Goal: Task Accomplishment & Management: Manage account settings

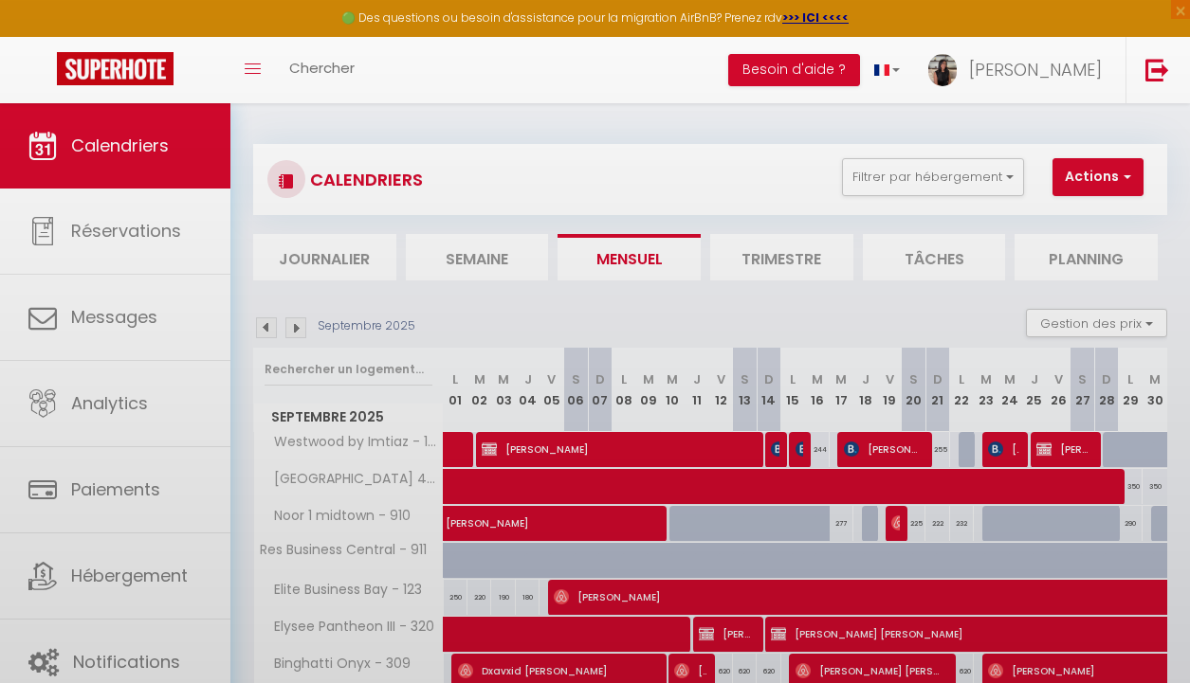
scroll to position [159, 0]
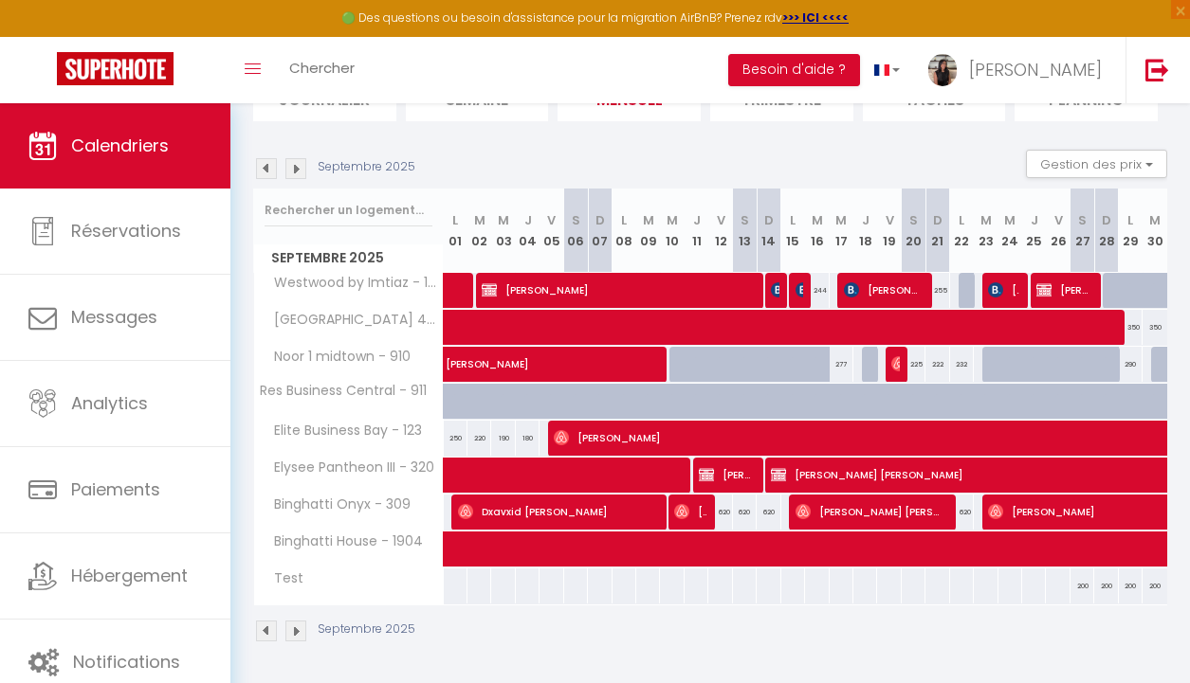
click at [259, 172] on img at bounding box center [266, 168] width 21 height 21
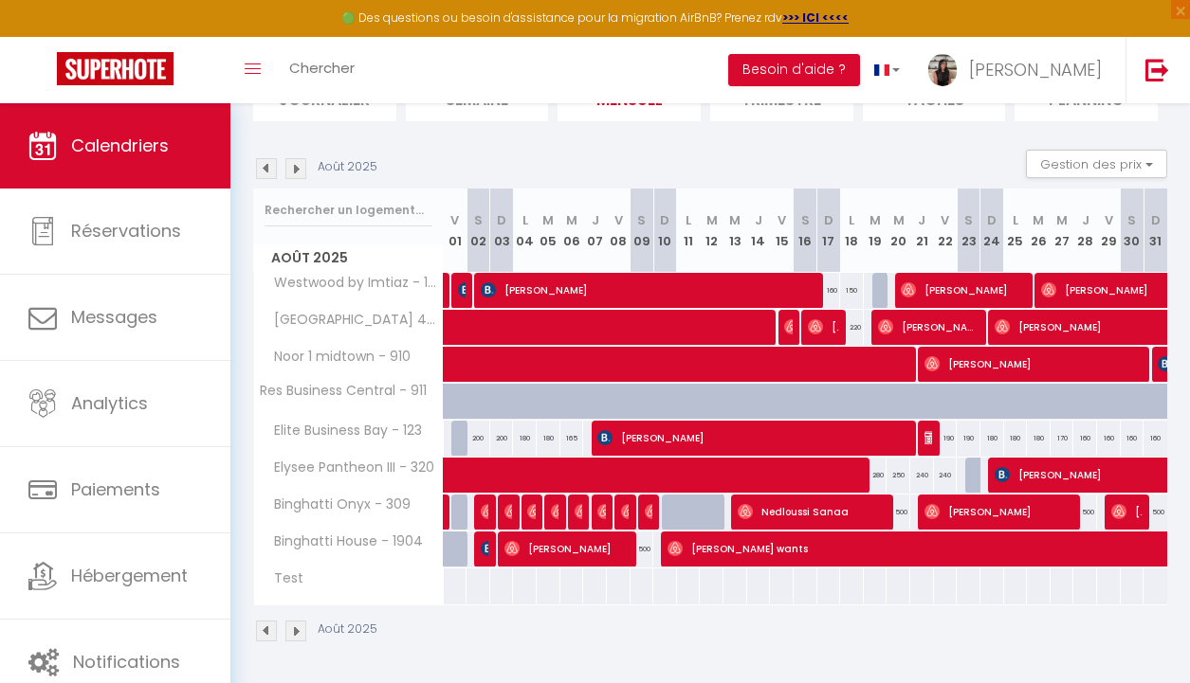
click at [291, 172] on img at bounding box center [295, 168] width 21 height 21
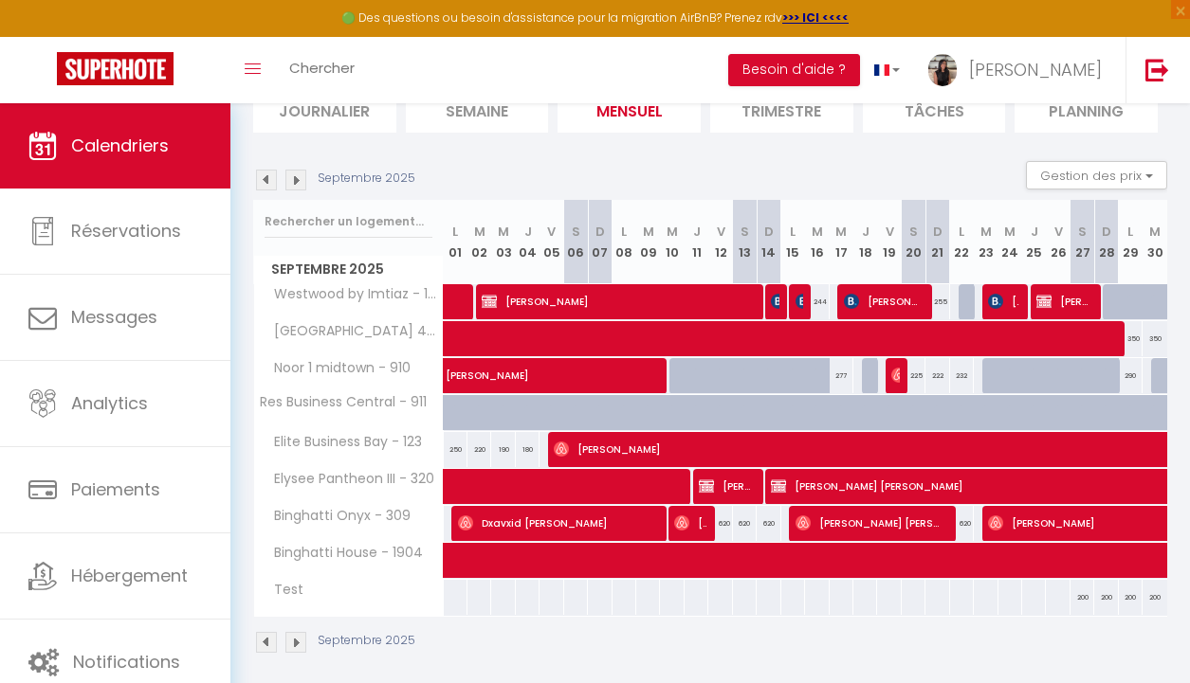
scroll to position [151, 0]
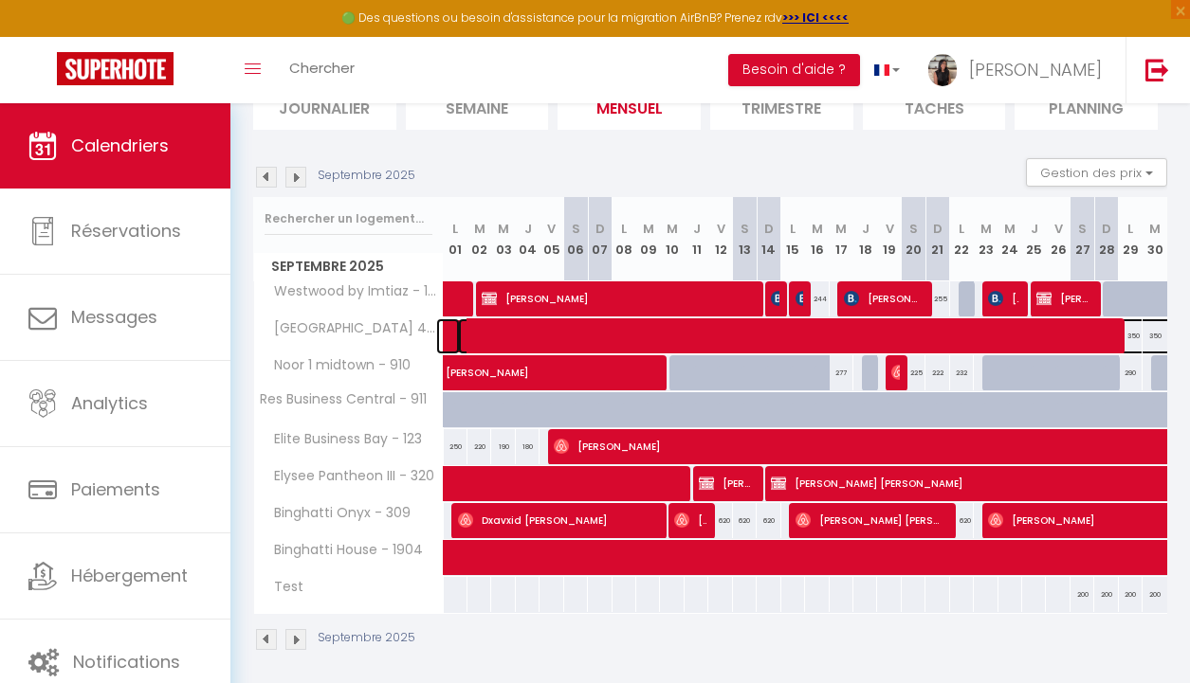
click at [499, 333] on span at bounding box center [1068, 337] width 1221 height 36
select select "OK"
select select
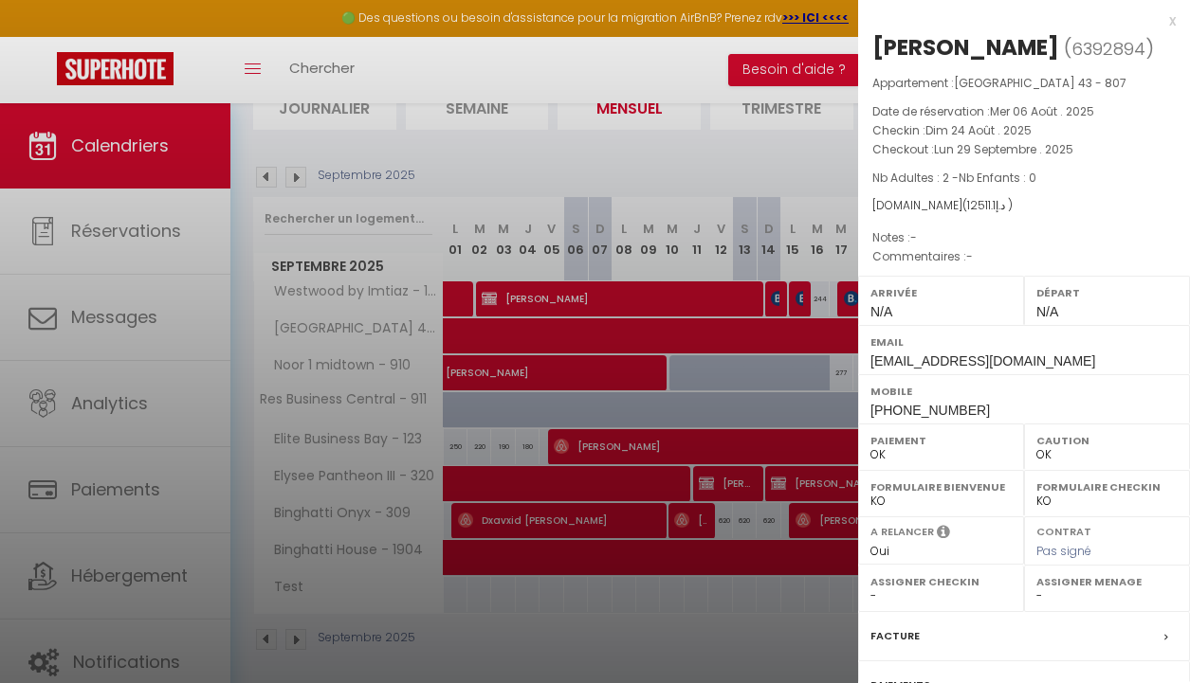
click at [588, 214] on div at bounding box center [595, 341] width 1190 height 683
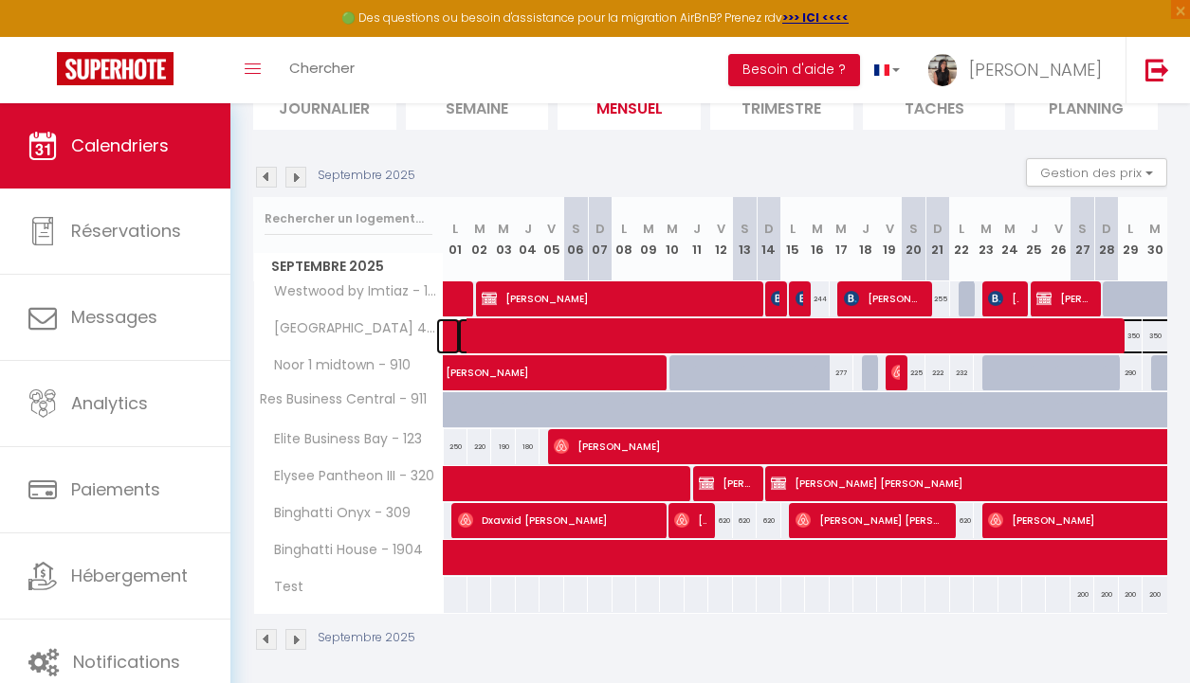
click at [1040, 330] on span at bounding box center [1068, 337] width 1221 height 36
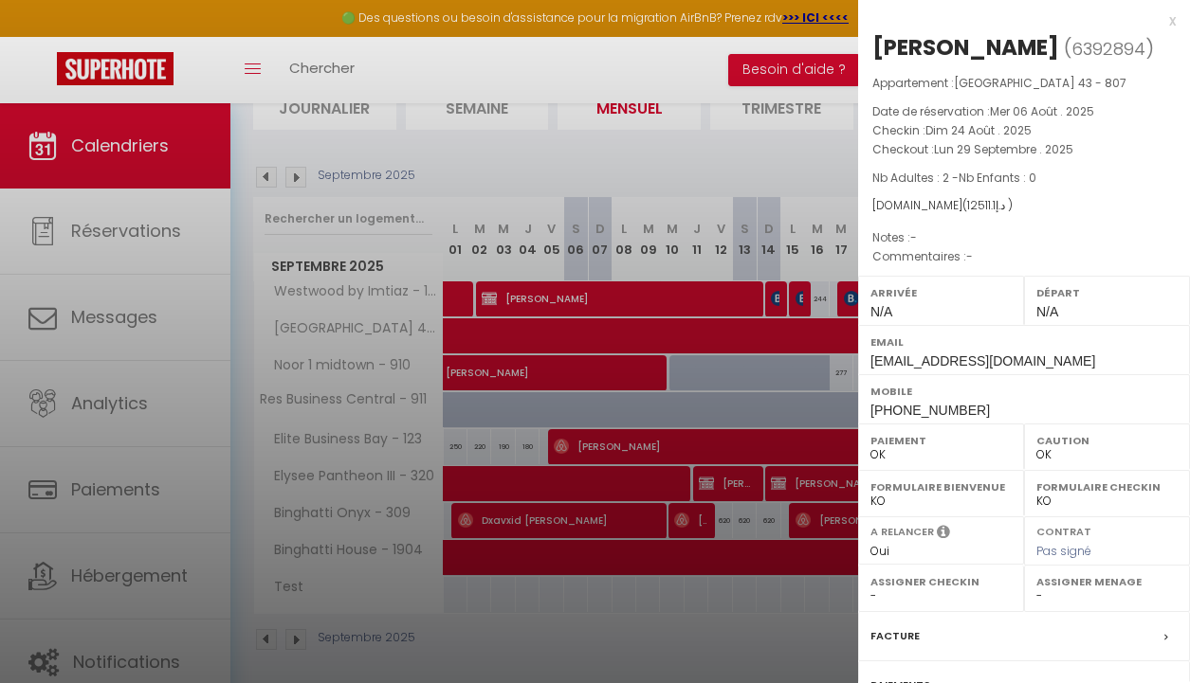
click at [739, 233] on div at bounding box center [595, 341] width 1190 height 683
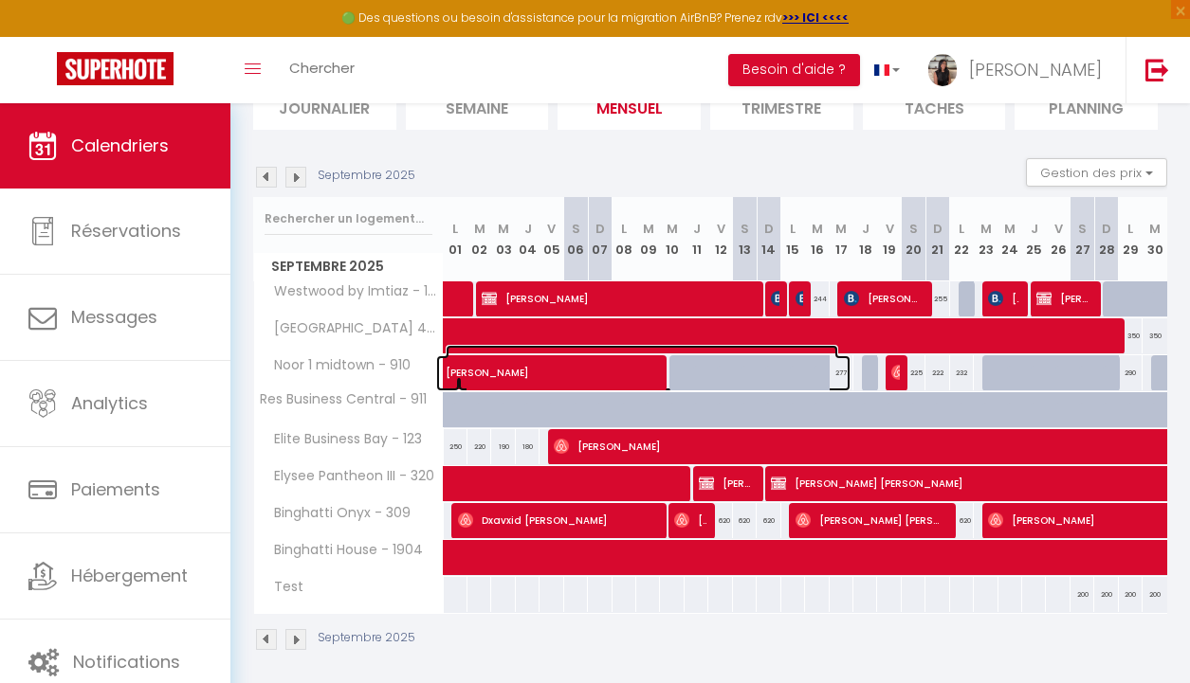
click at [561, 345] on span "[PERSON_NAME]" at bounding box center [642, 363] width 392 height 36
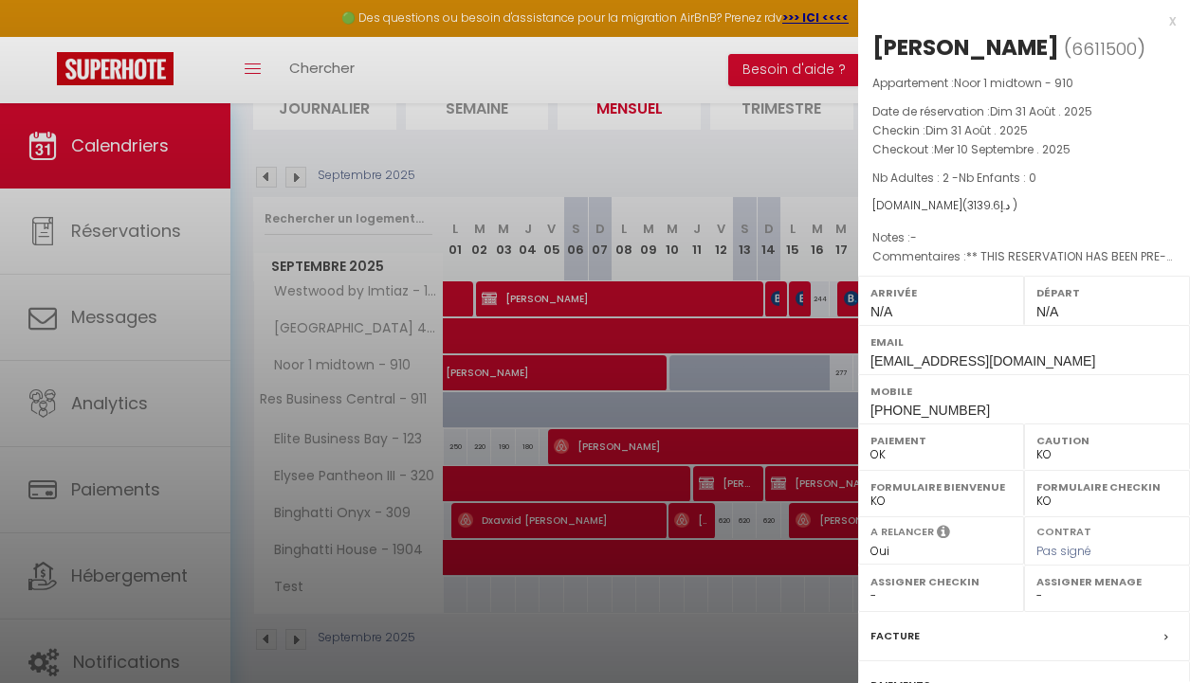
click at [625, 195] on div at bounding box center [595, 341] width 1190 height 683
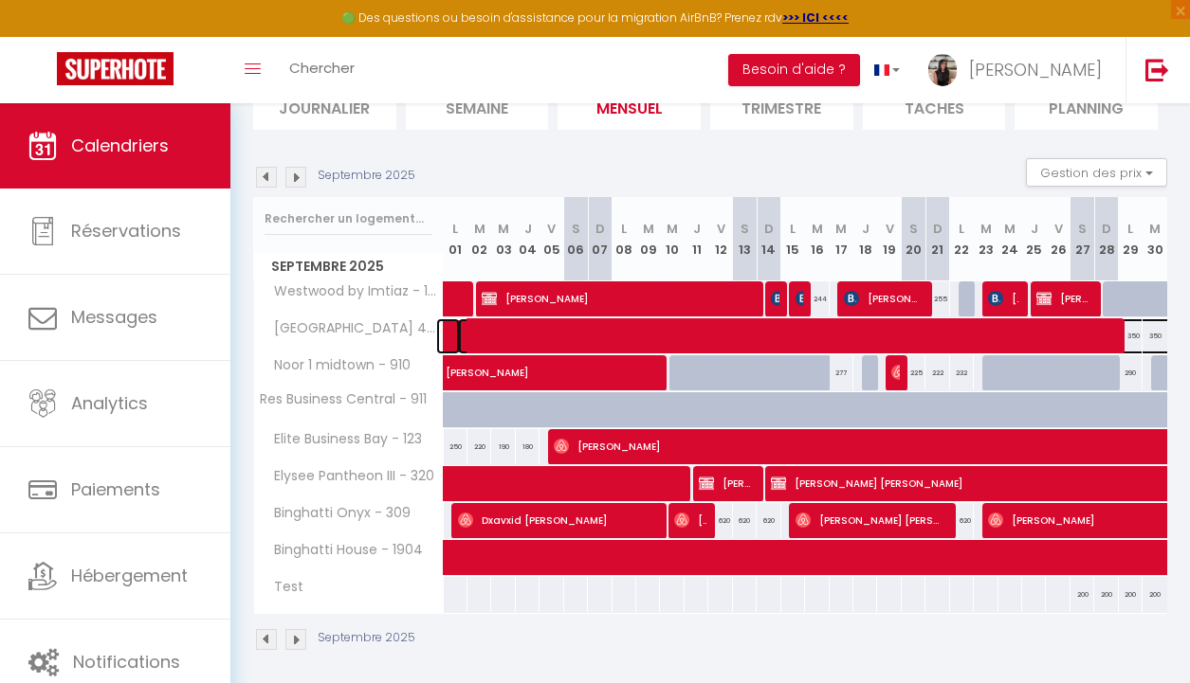
click at [711, 338] on span at bounding box center [1068, 337] width 1221 height 36
select select "OK"
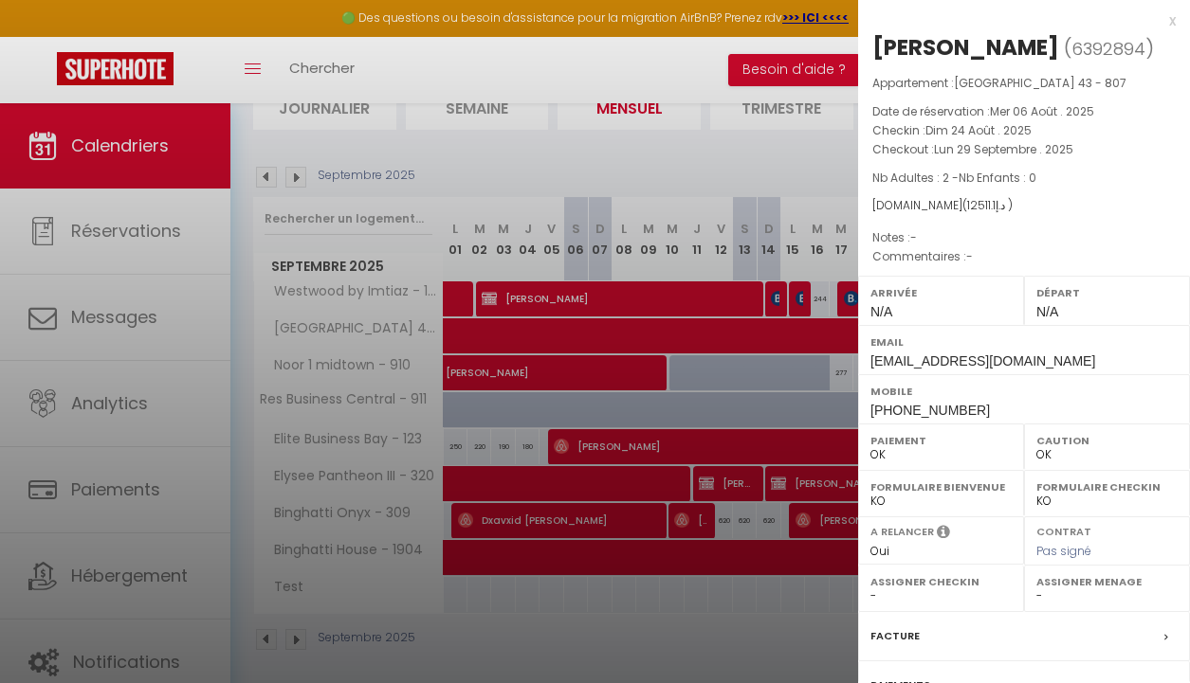
click at [701, 144] on div at bounding box center [595, 341] width 1190 height 683
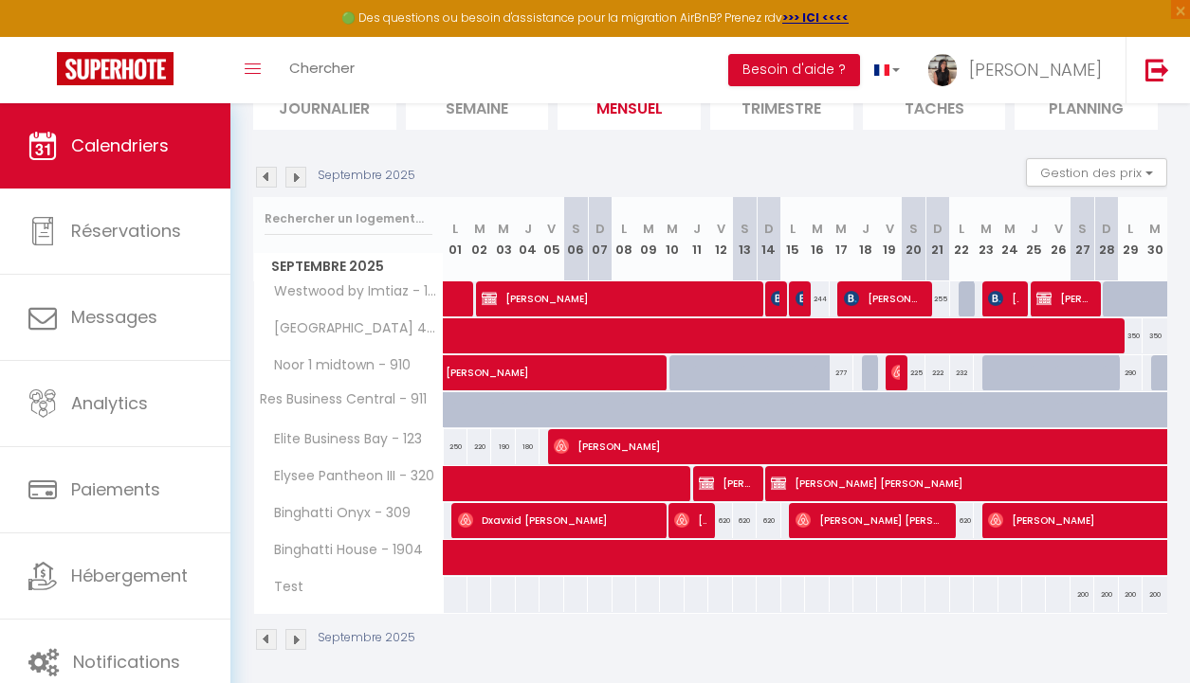
click at [267, 178] on img at bounding box center [266, 177] width 21 height 21
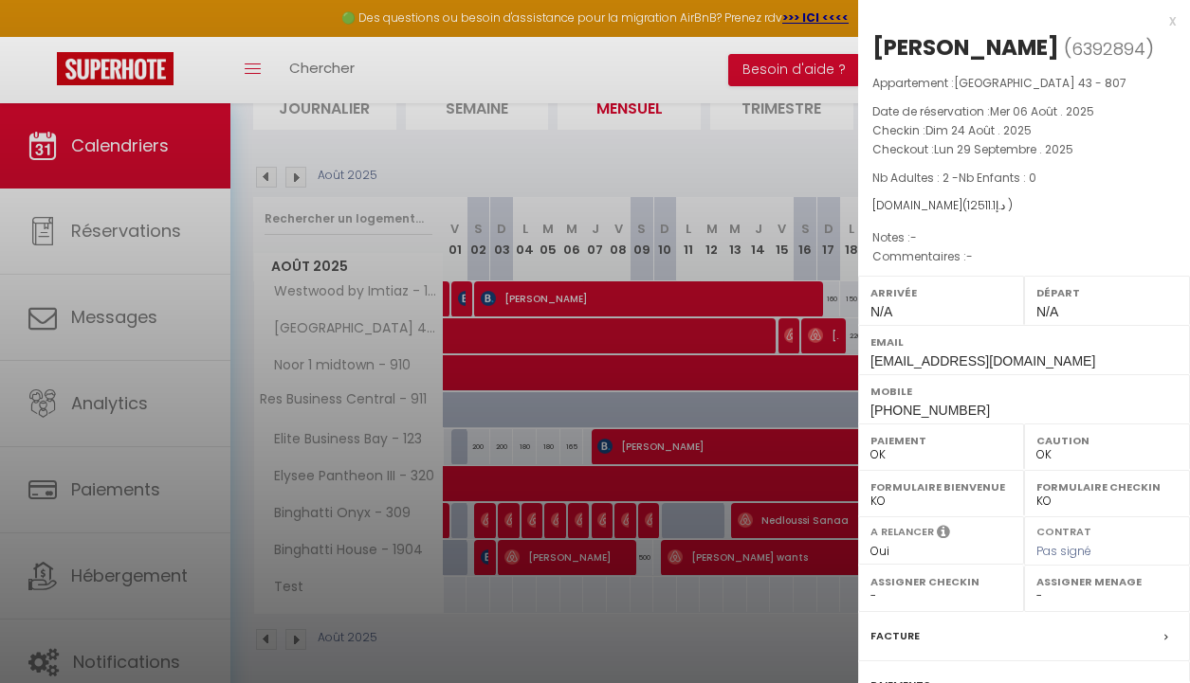
click at [639, 335] on div at bounding box center [595, 341] width 1190 height 683
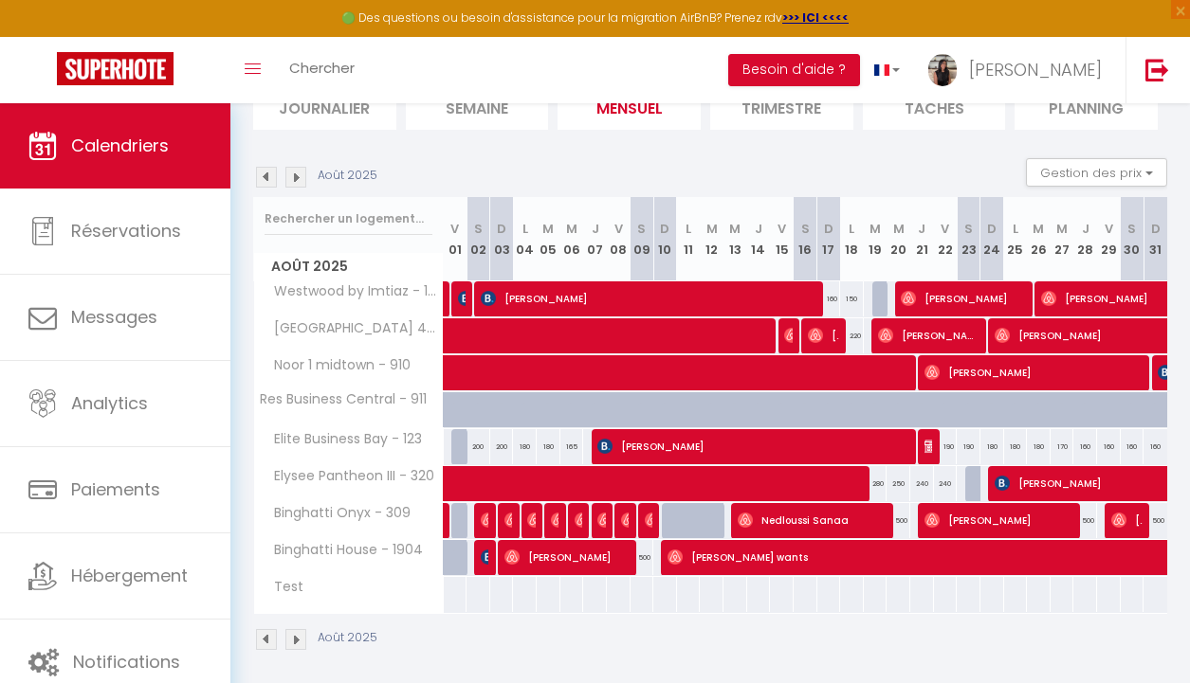
click at [300, 177] on img at bounding box center [295, 177] width 21 height 21
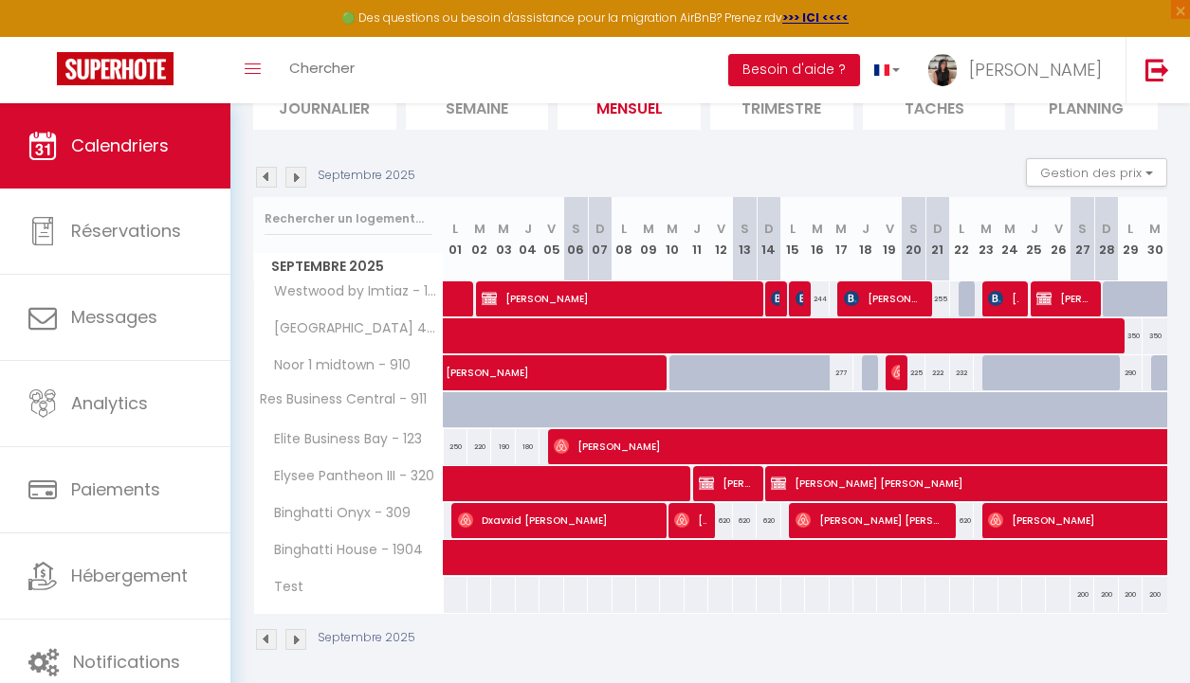
click at [263, 178] on img at bounding box center [266, 177] width 21 height 21
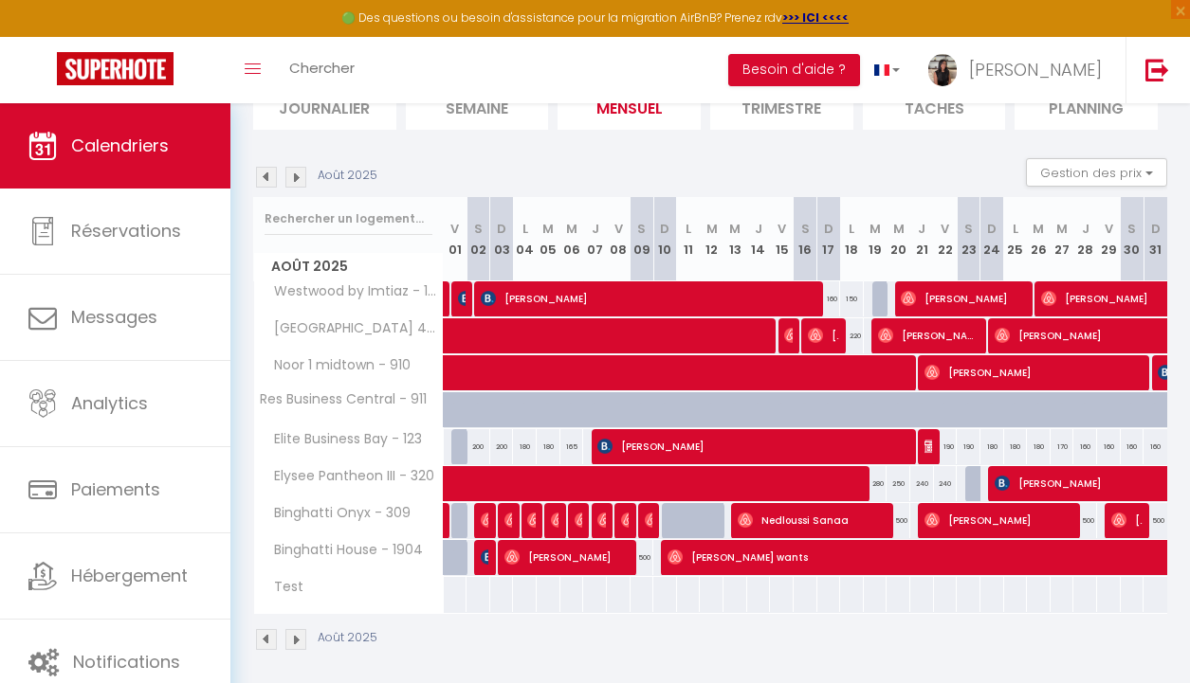
click at [263, 178] on img at bounding box center [266, 177] width 21 height 21
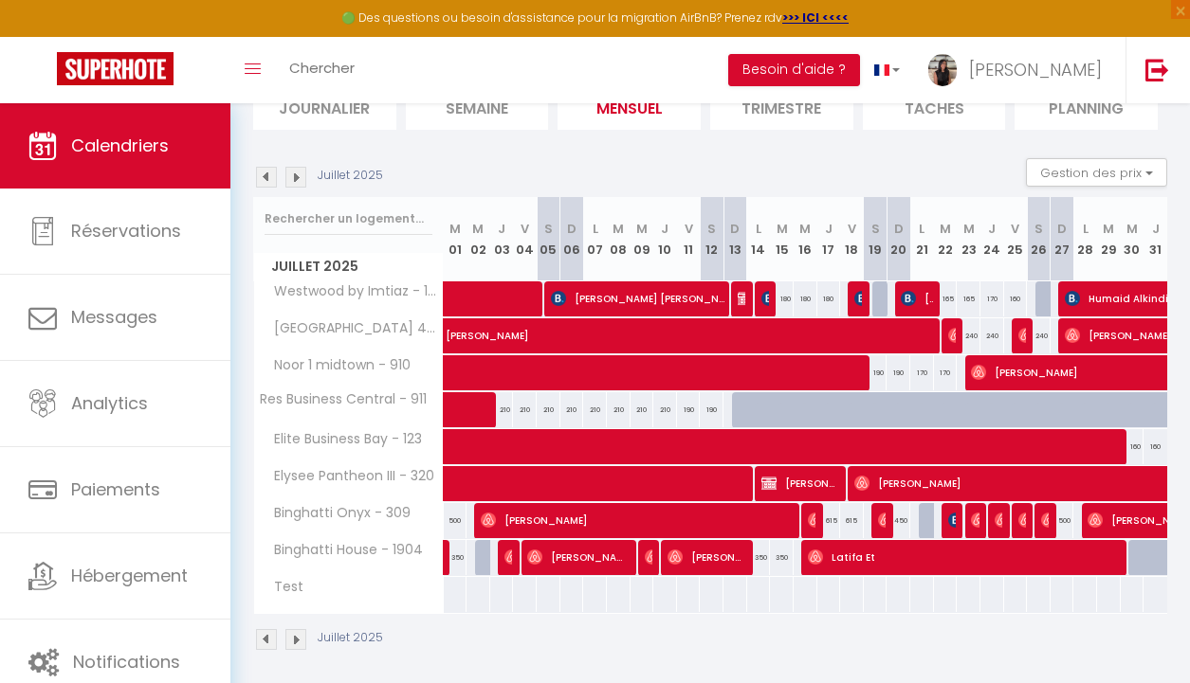
click at [301, 178] on img at bounding box center [295, 177] width 21 height 21
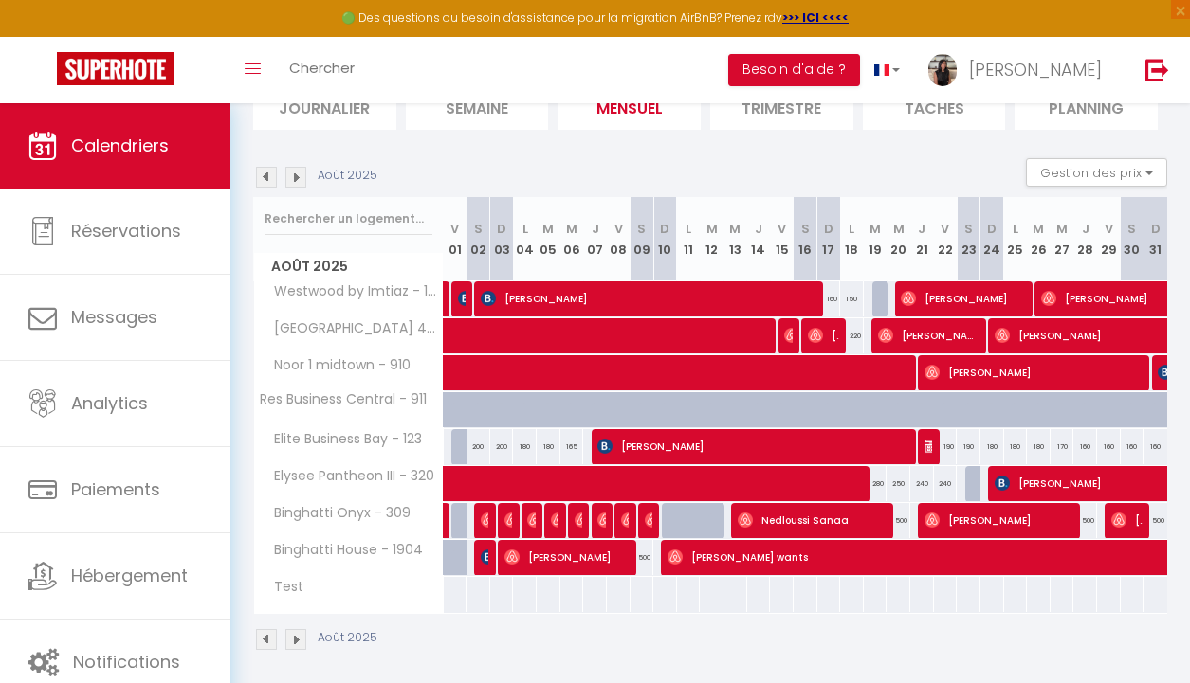
click at [301, 178] on img at bounding box center [295, 177] width 21 height 21
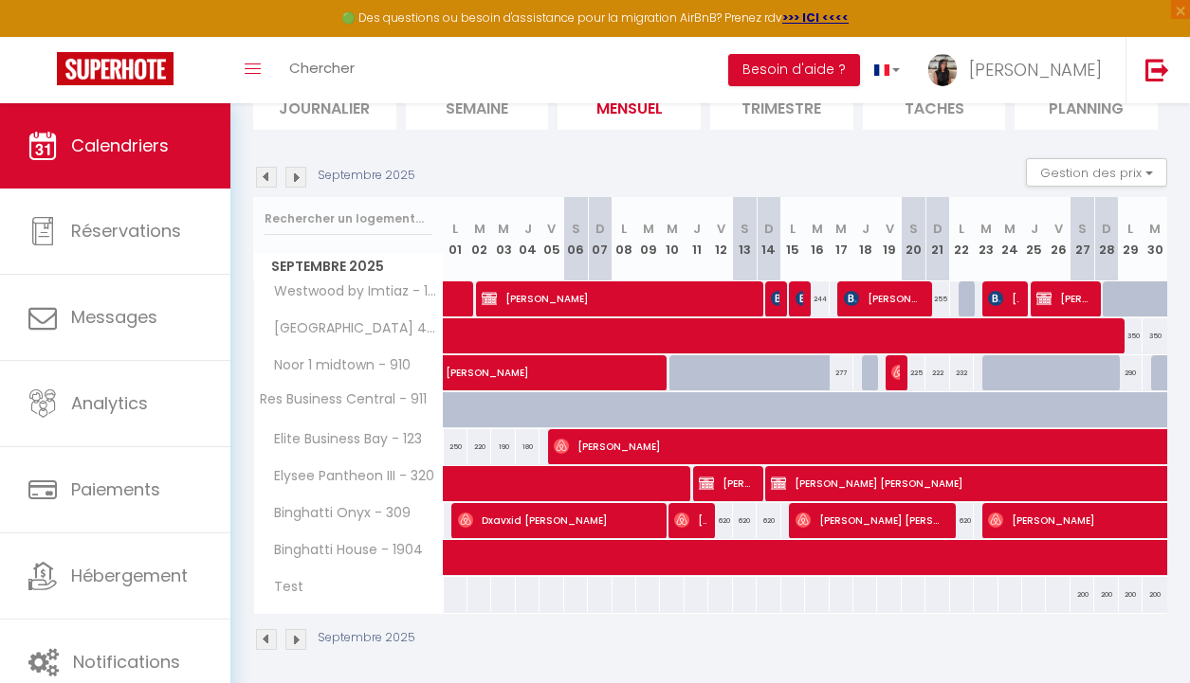
click at [289, 174] on img at bounding box center [295, 177] width 21 height 21
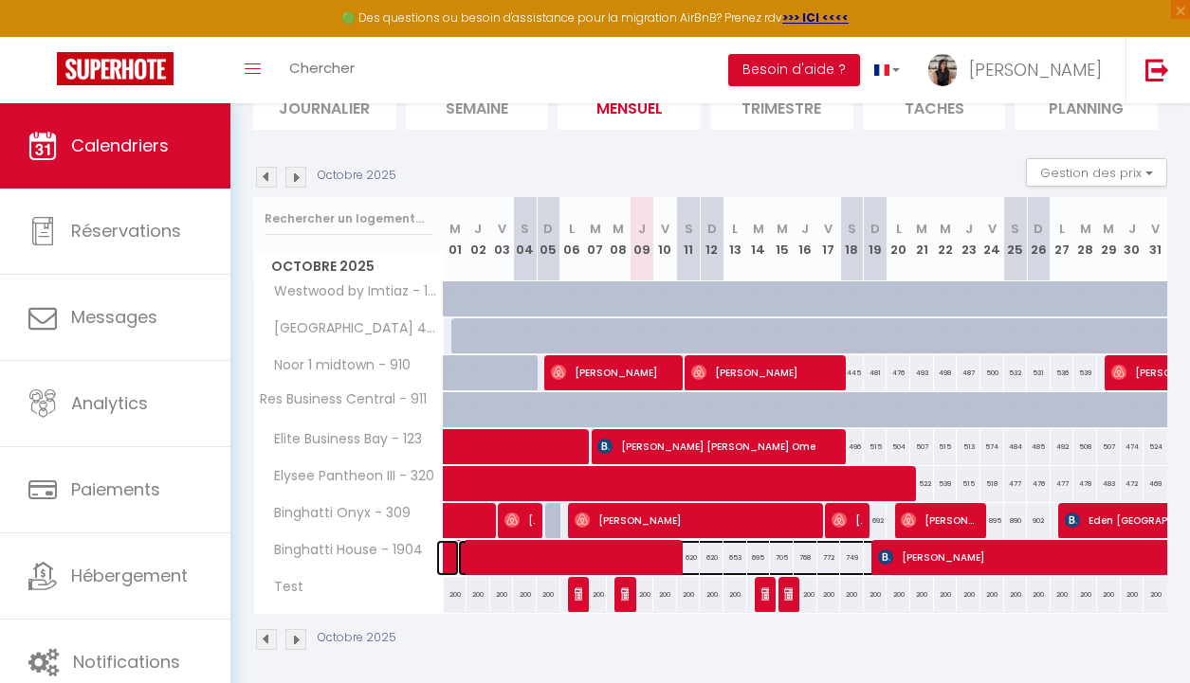
click at [644, 569] on span at bounding box center [676, 558] width 436 height 36
select select "40006"
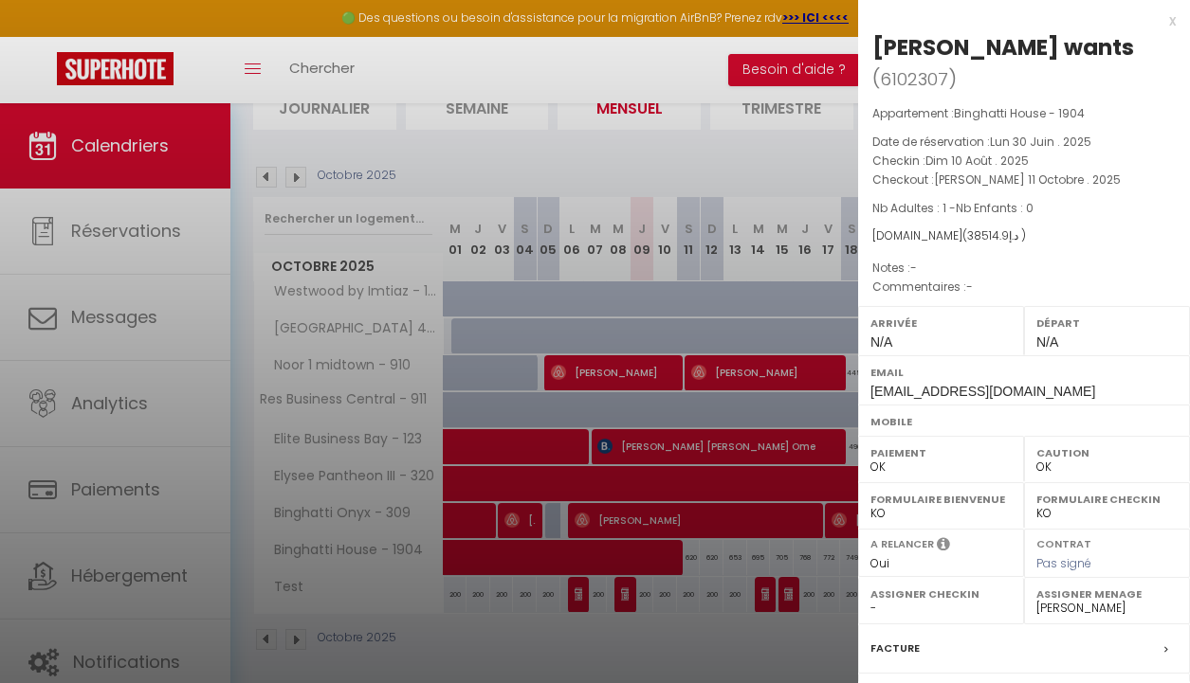
click at [754, 158] on div at bounding box center [595, 341] width 1190 height 683
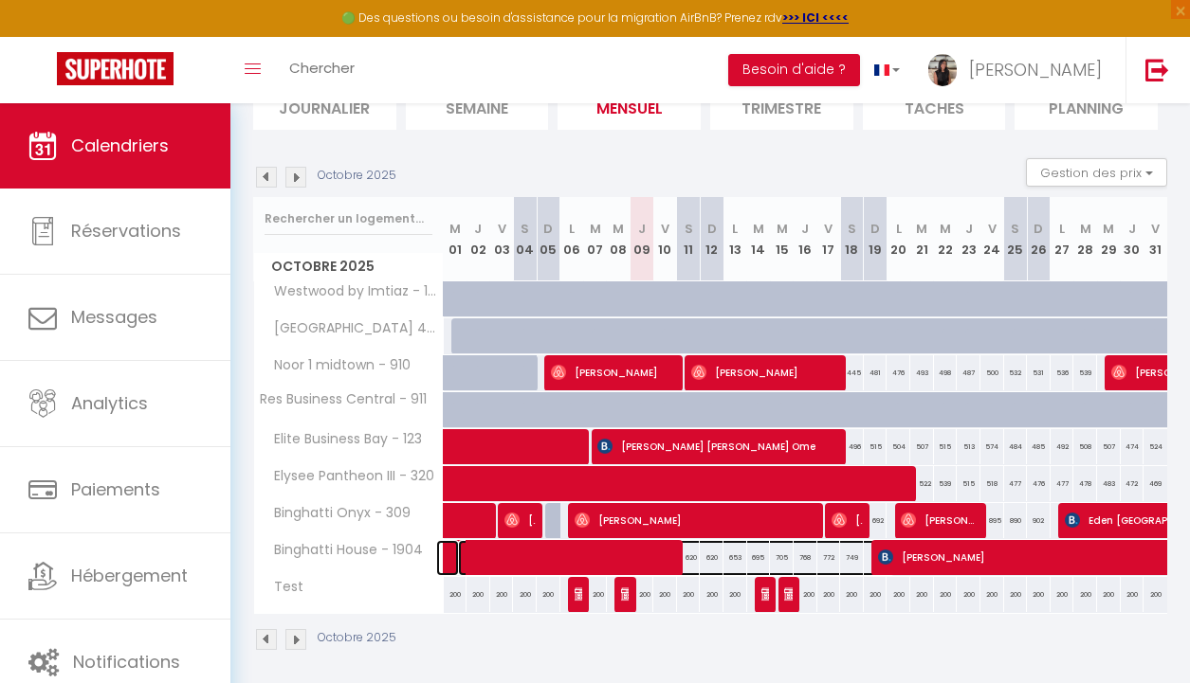
click at [609, 566] on span at bounding box center [676, 558] width 436 height 36
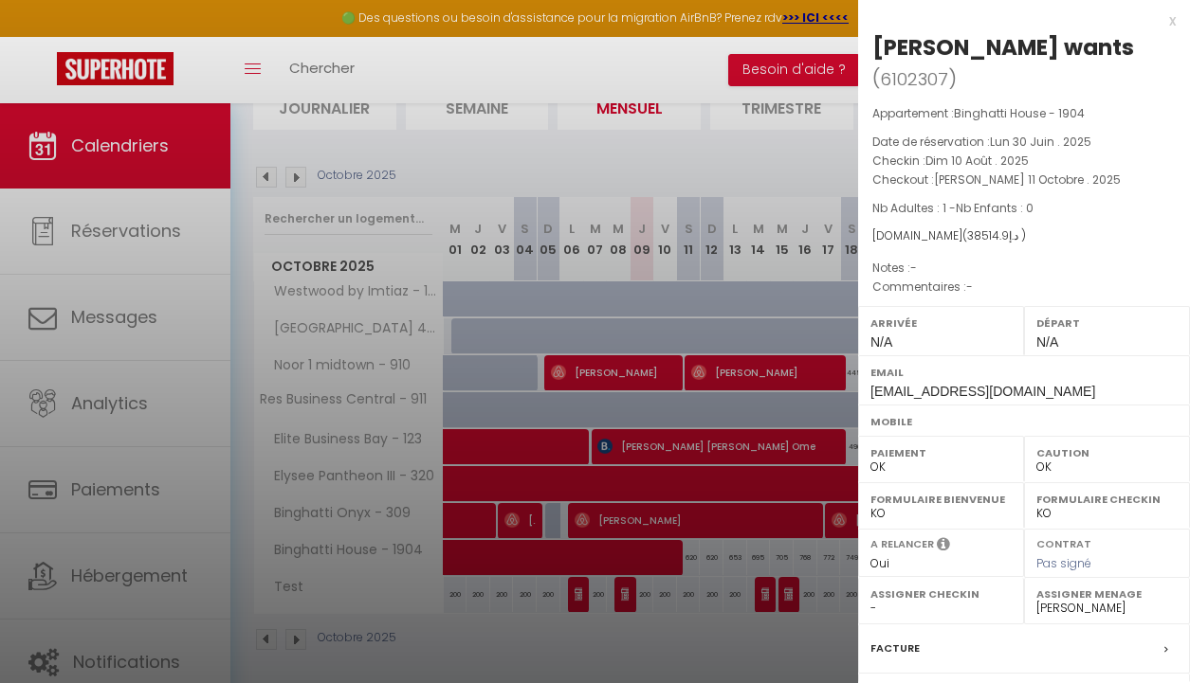
click at [723, 171] on div at bounding box center [595, 341] width 1190 height 683
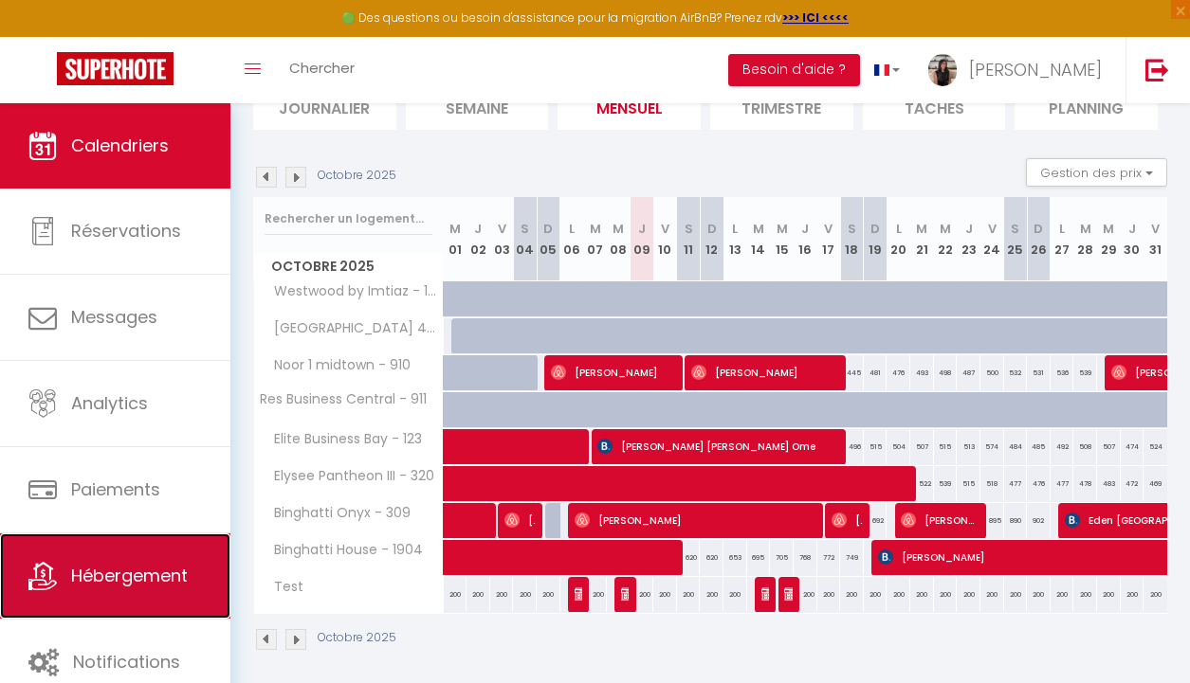
click at [149, 583] on span "Hébergement" at bounding box center [129, 576] width 117 height 24
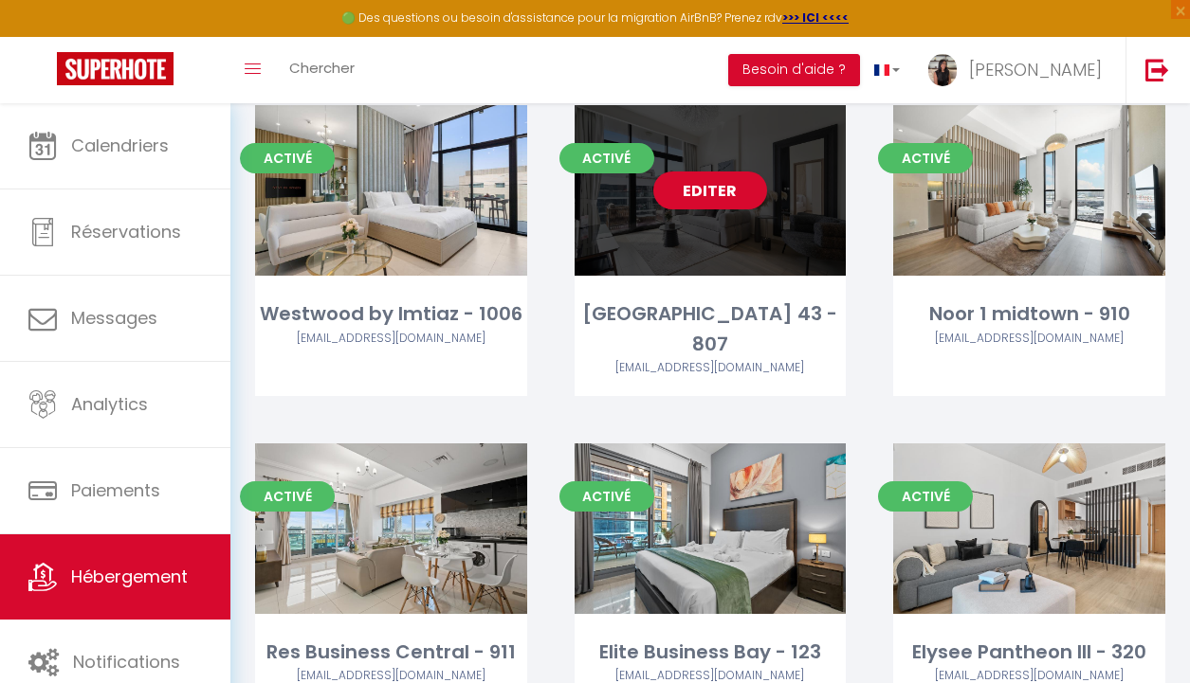
scroll to position [437, 0]
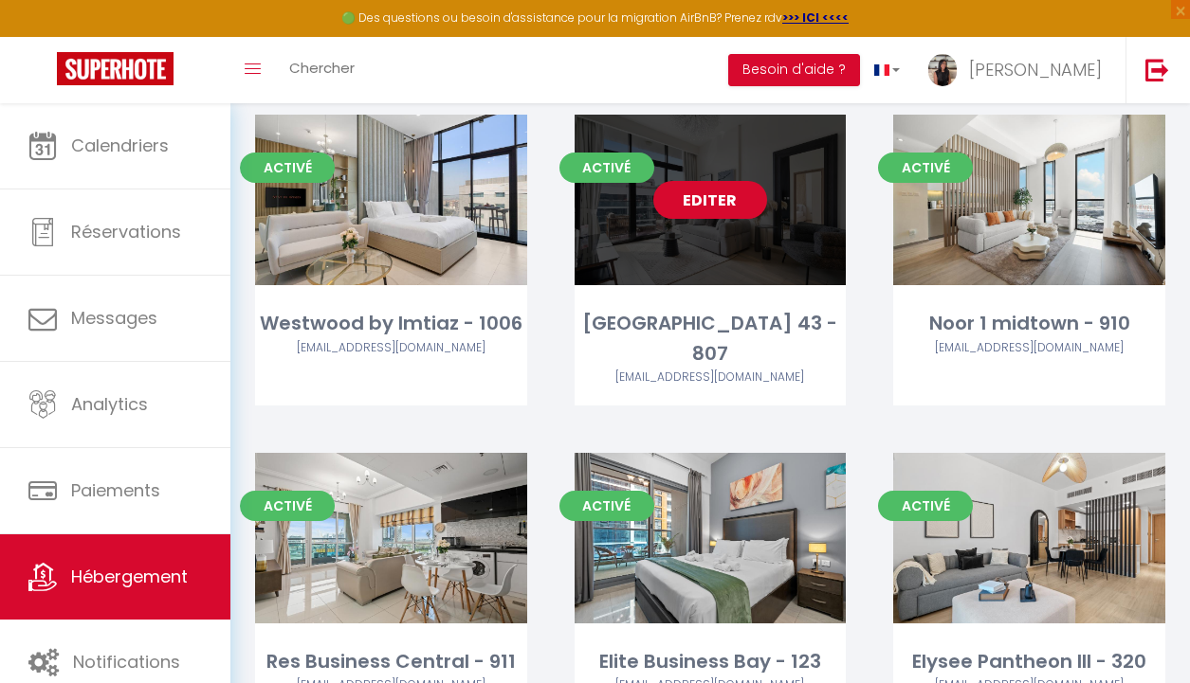
click at [693, 202] on link "Editer" at bounding box center [710, 200] width 114 height 38
select select "3"
select select "2"
select select "1"
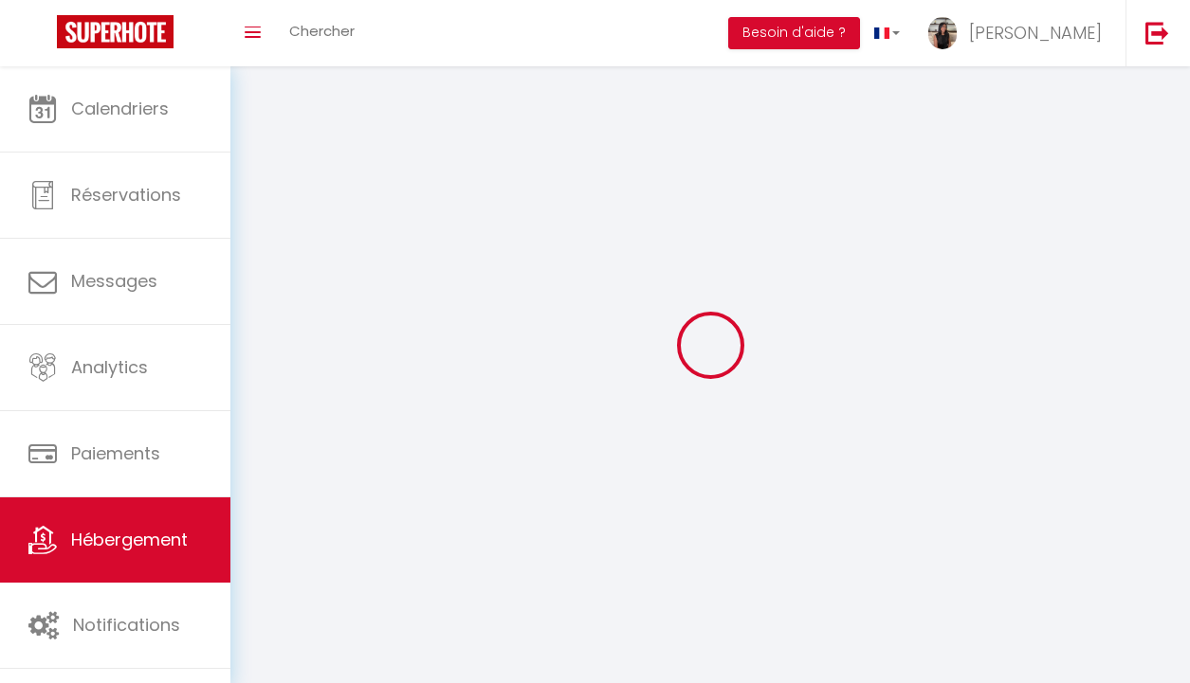
select select
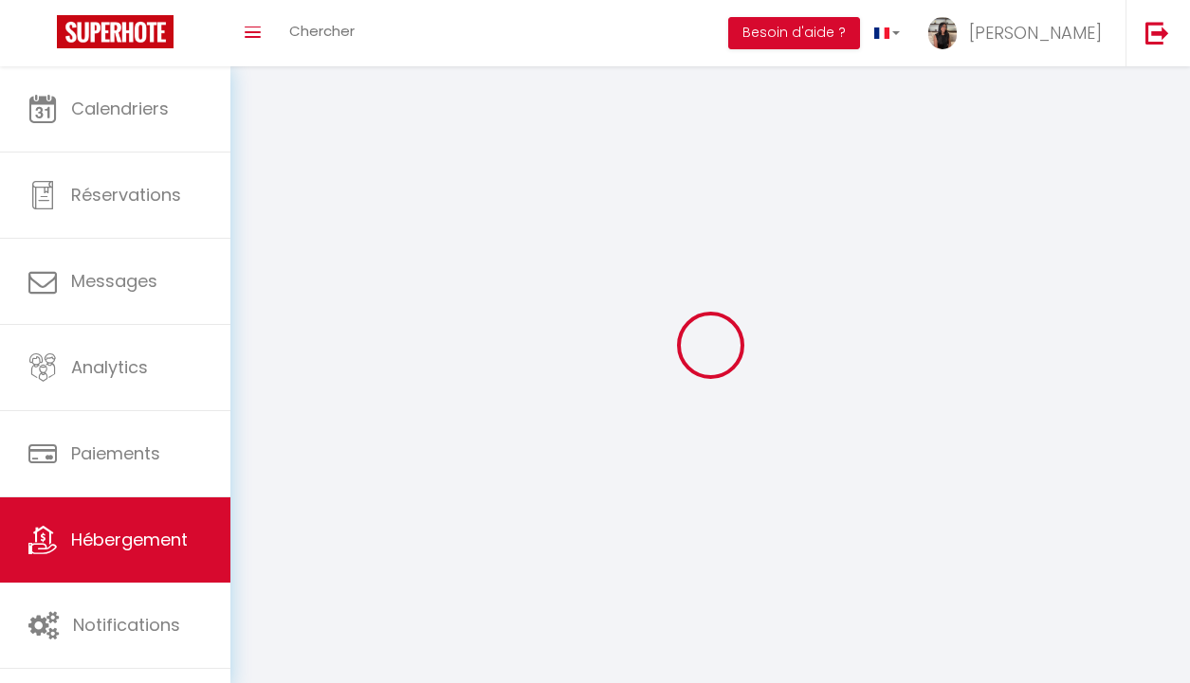
select select
checkbox input "false"
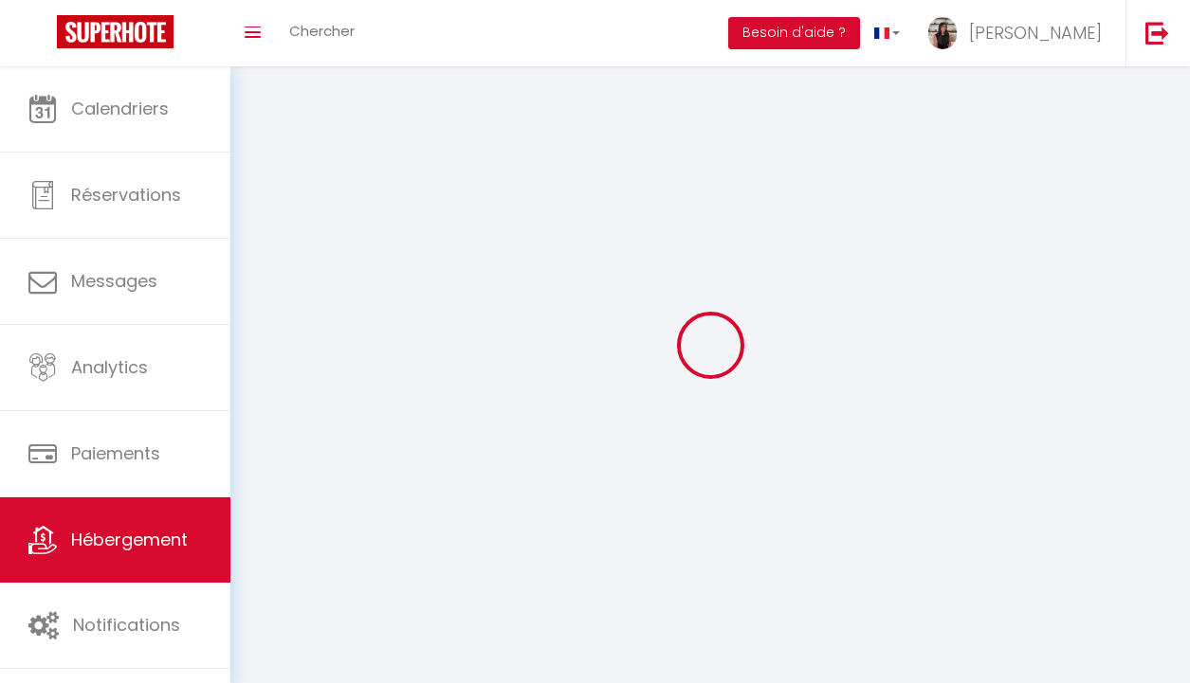
checkbox input "false"
select select
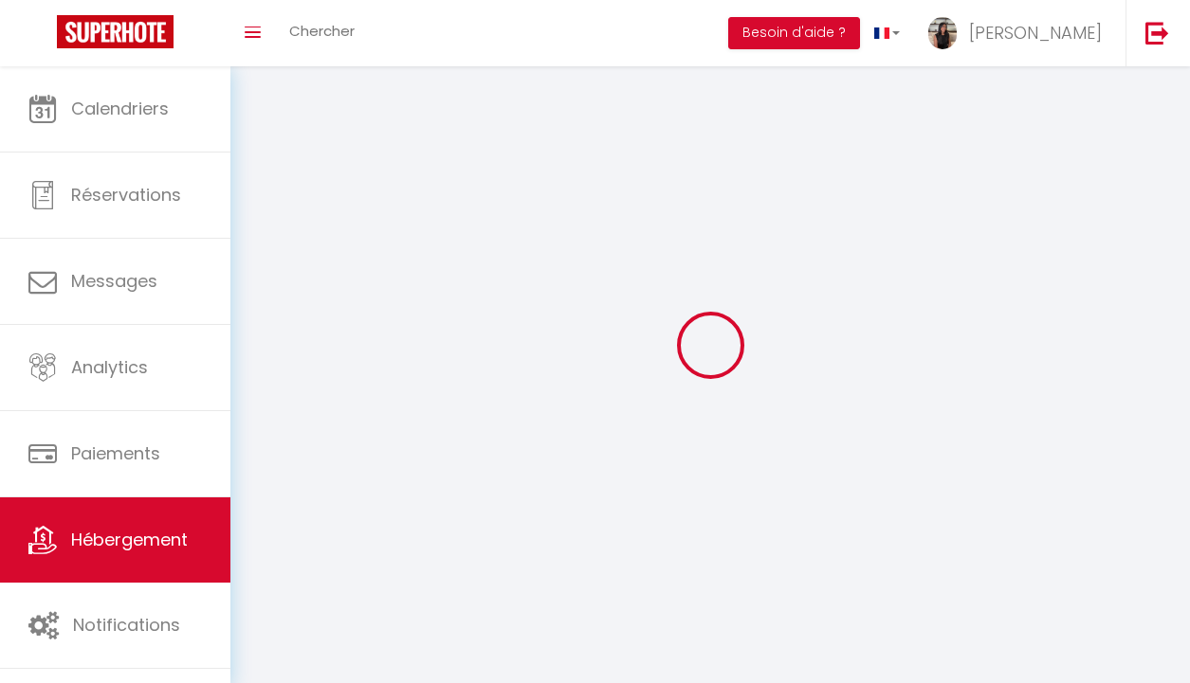
select select
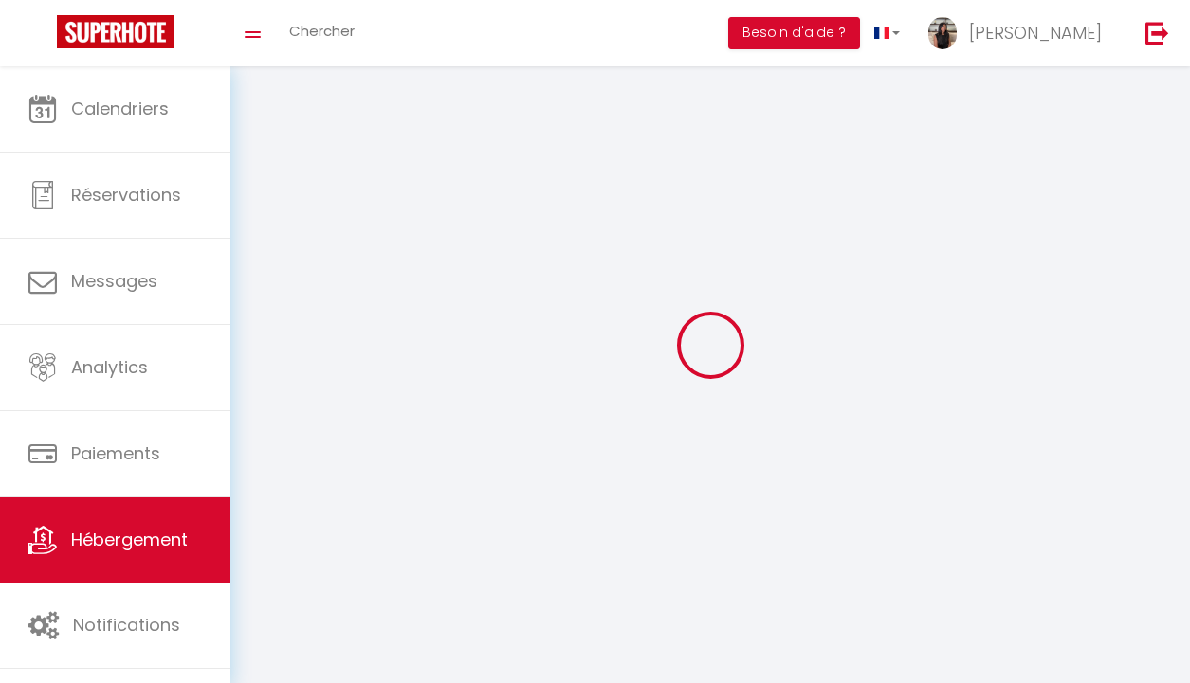
checkbox input "false"
select select
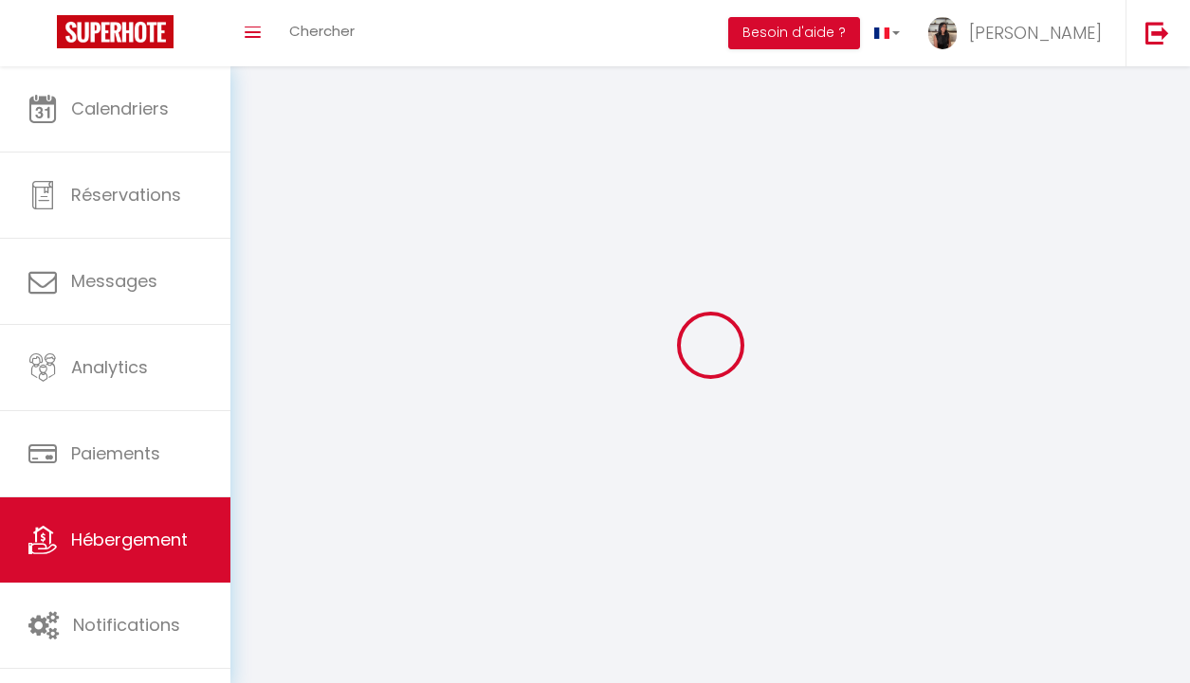
select select
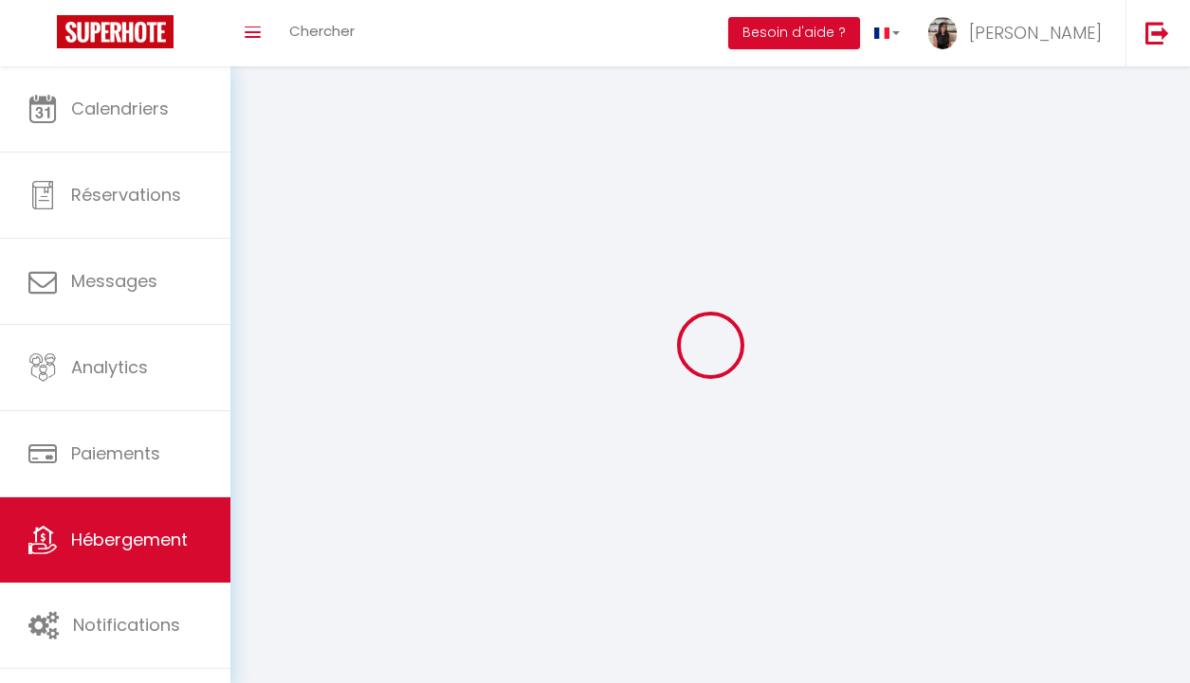
select select
checkbox input "false"
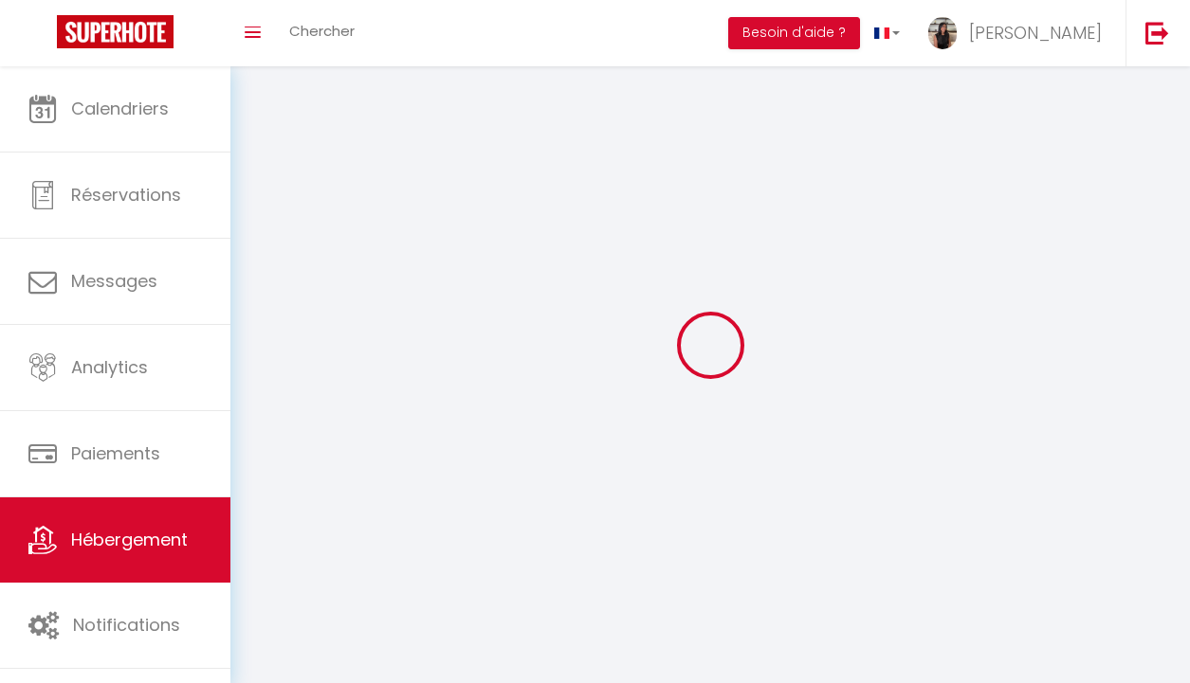
checkbox input "false"
select select
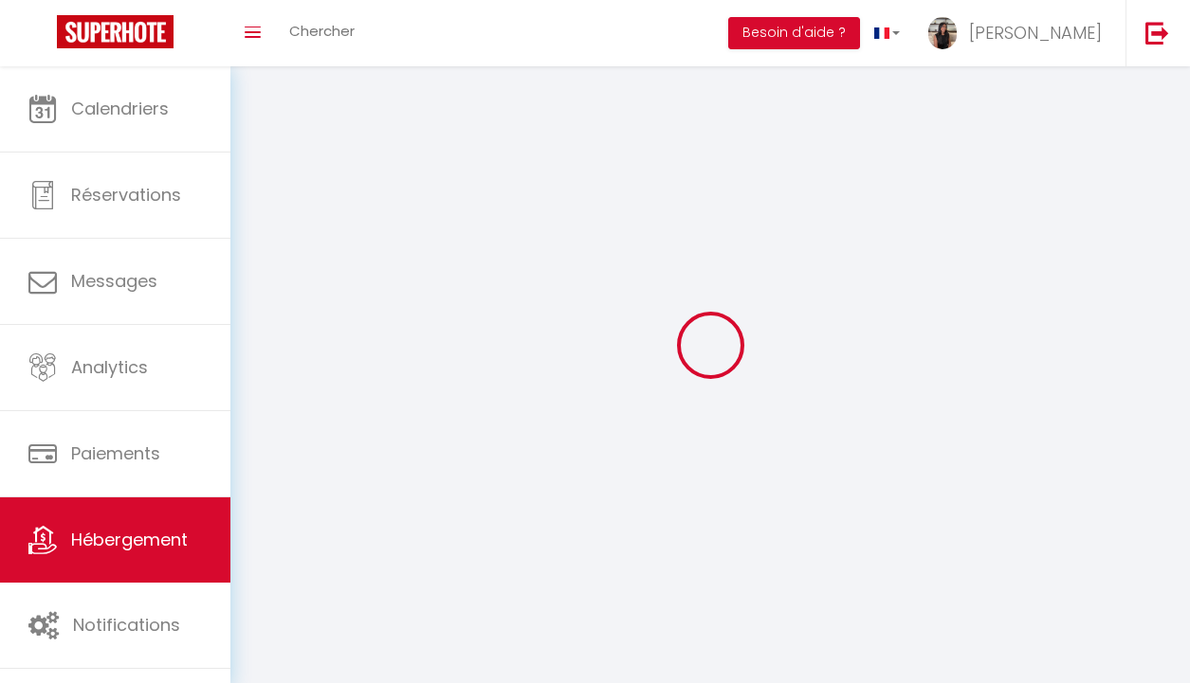
select select
checkbox input "false"
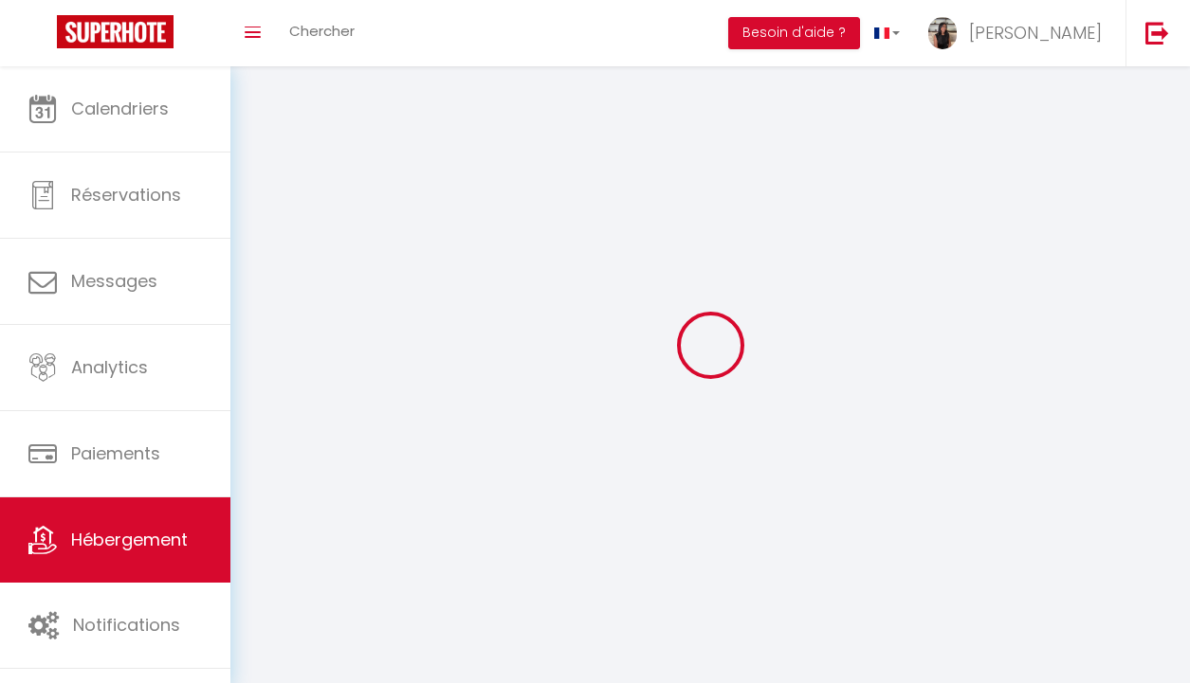
checkbox input "false"
select select
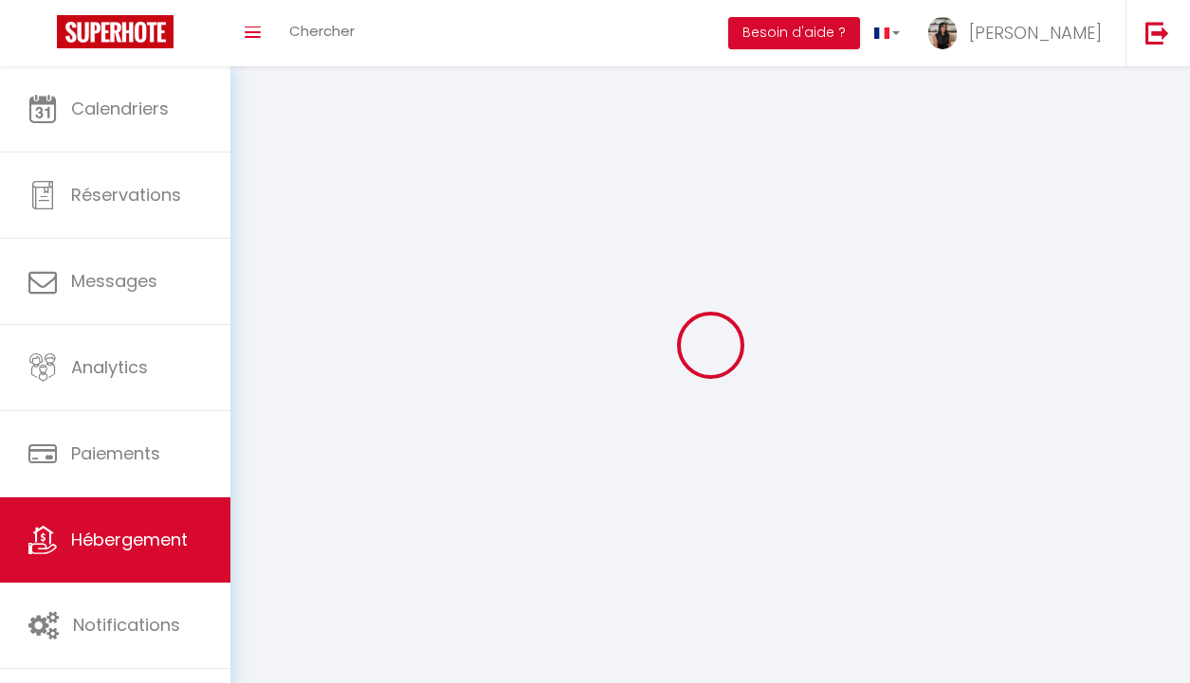
select select
select select "28"
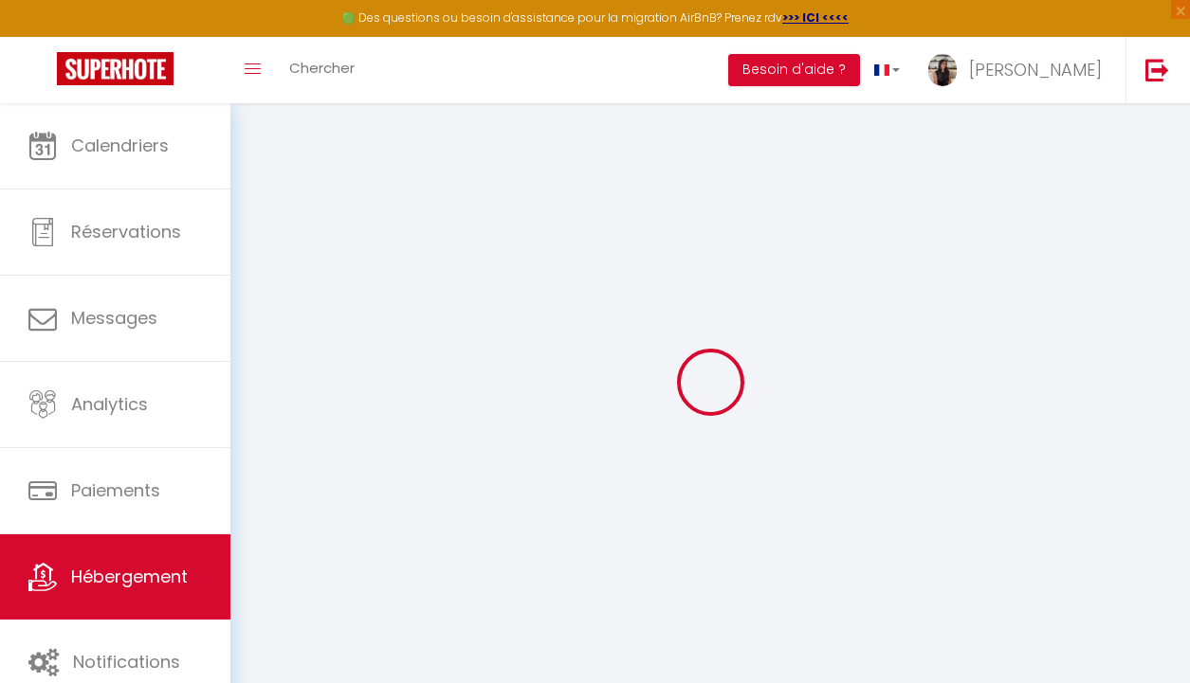
select select
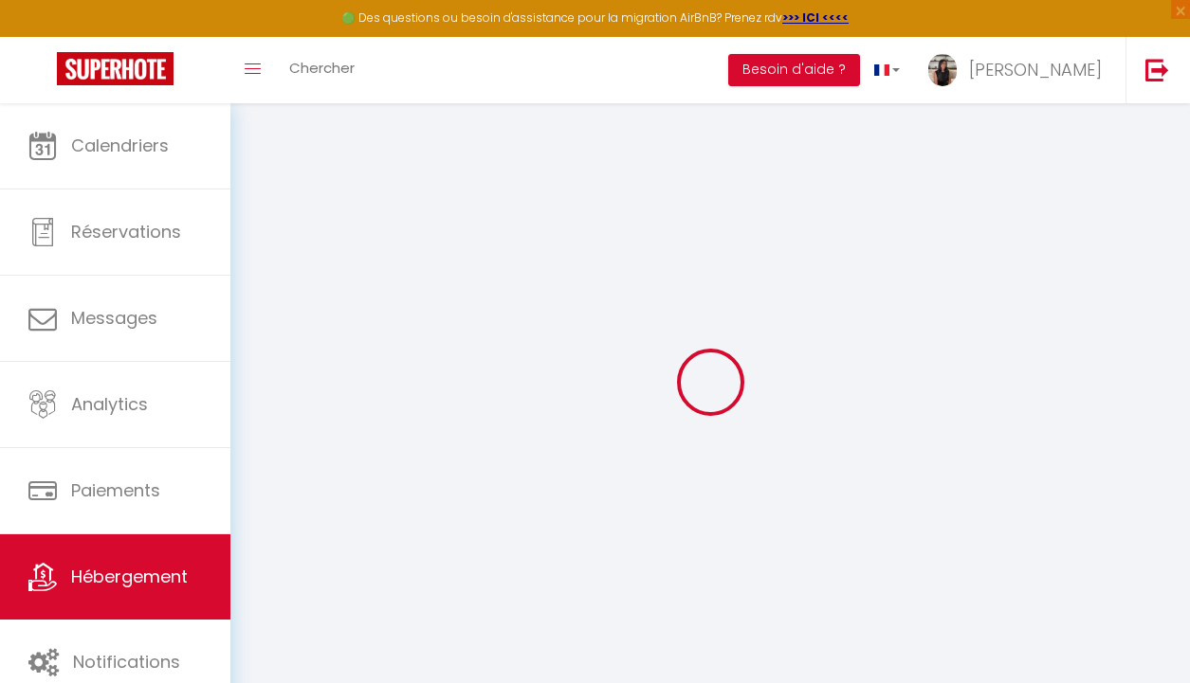
select select
checkbox input "false"
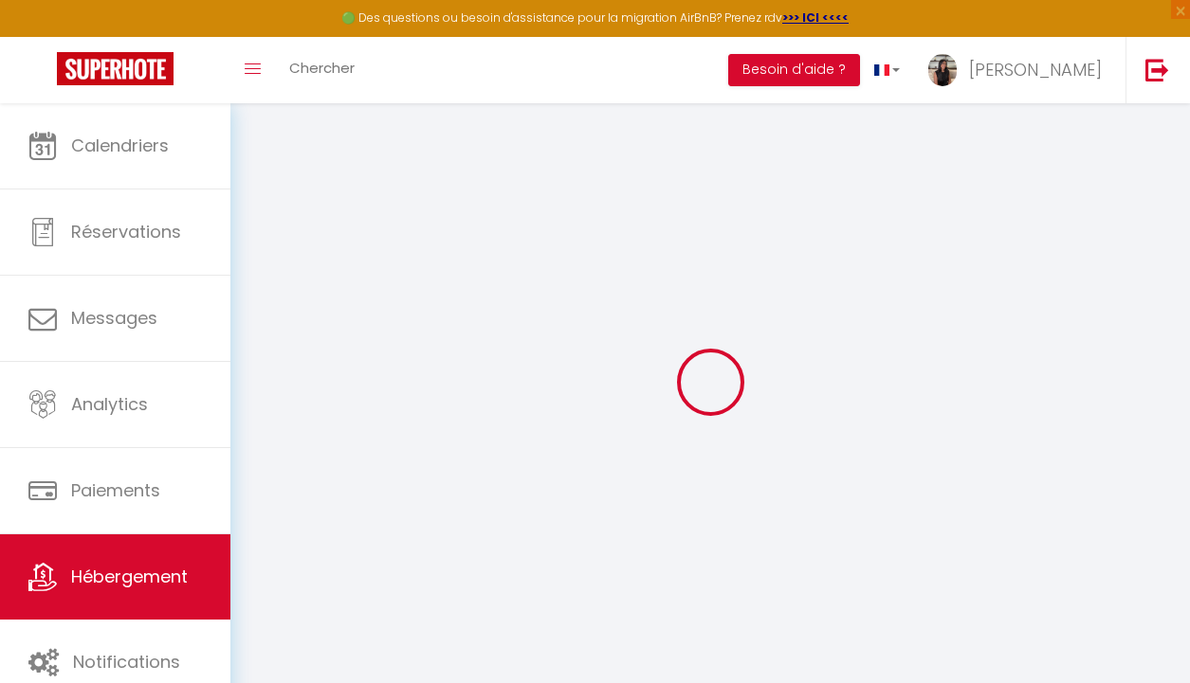
select select
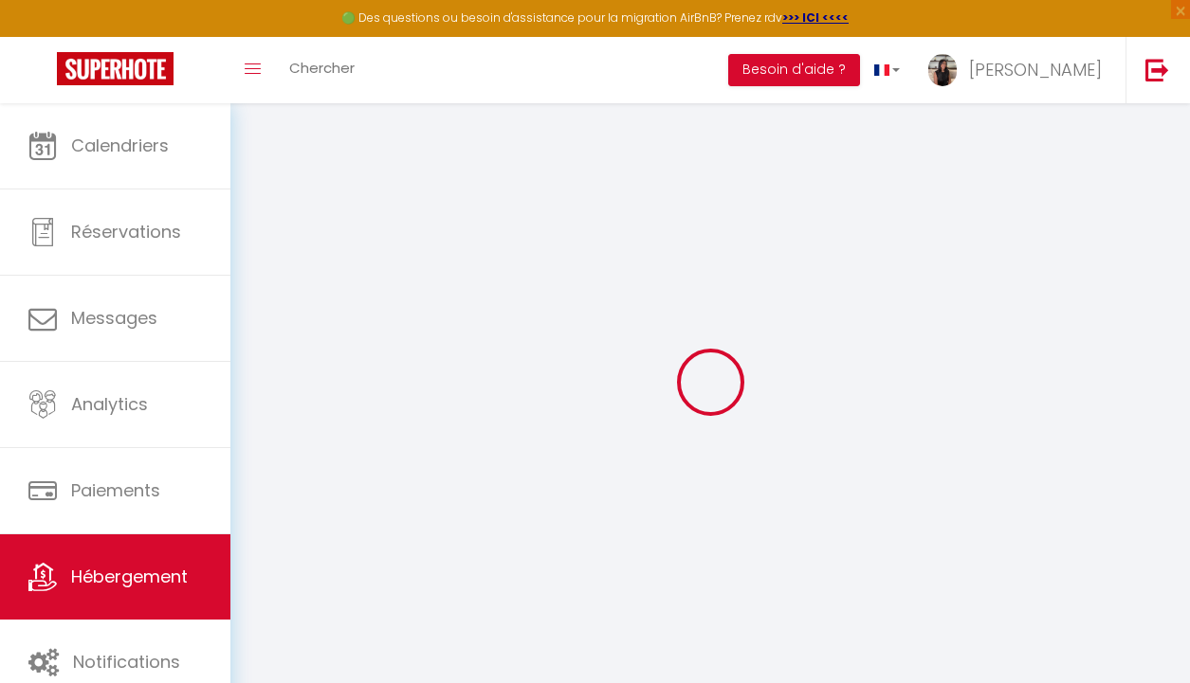
select select
checkbox input "false"
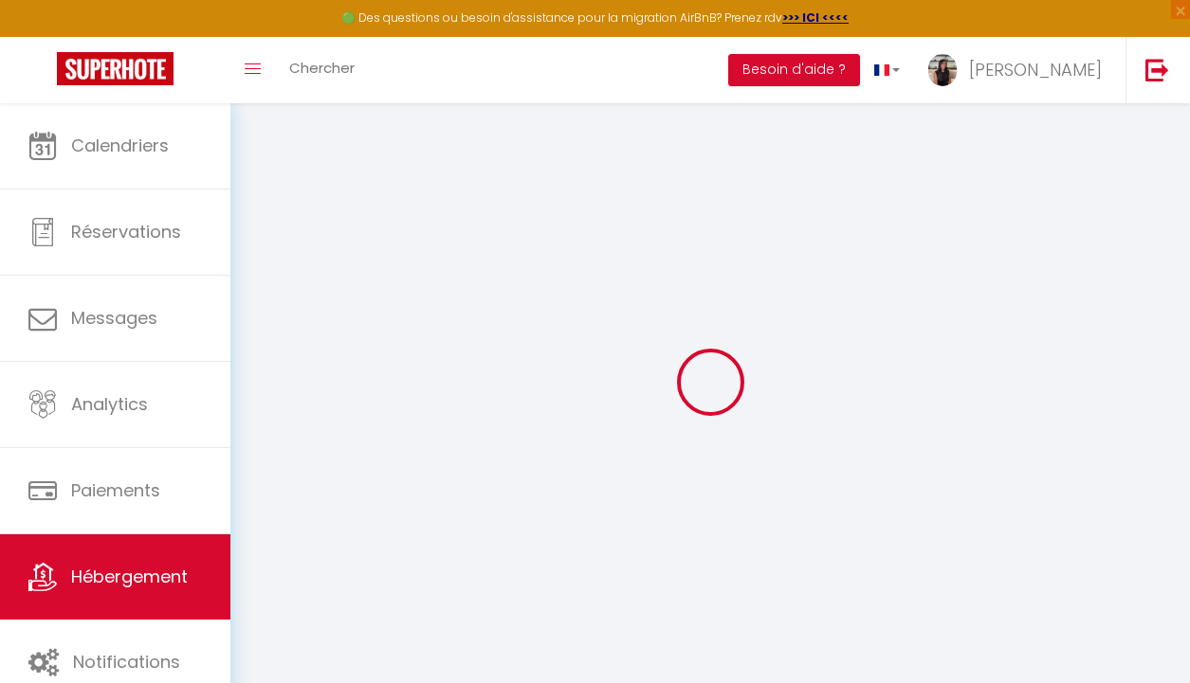
checkbox input "false"
select select
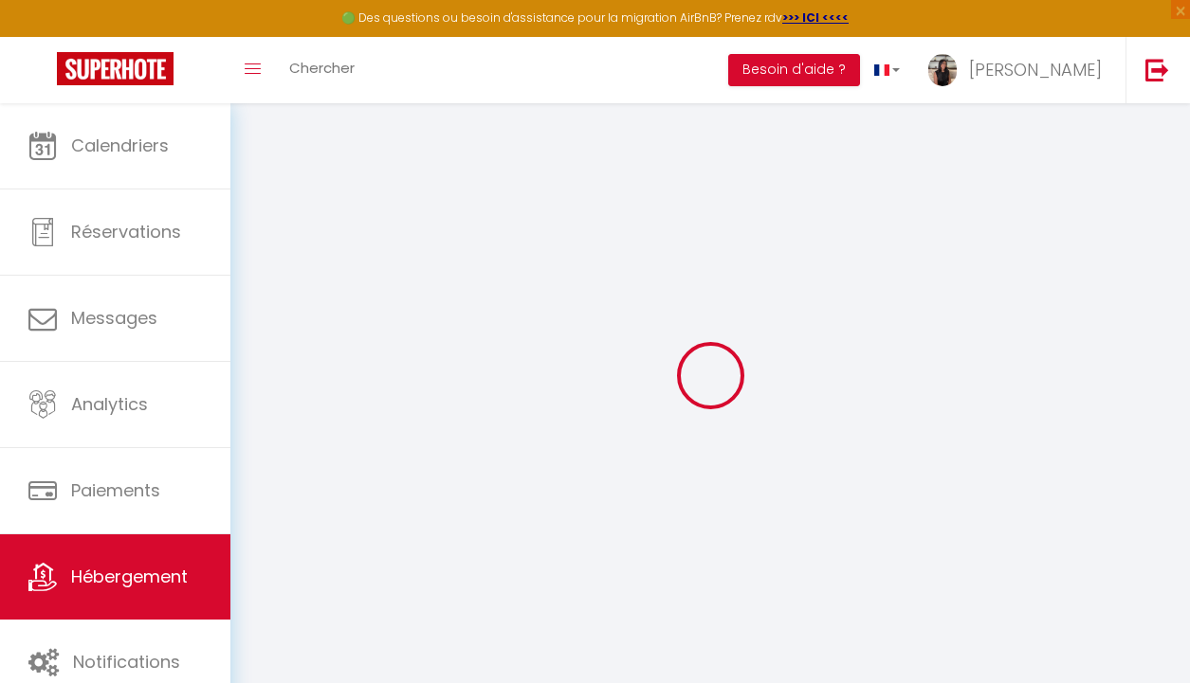
select select
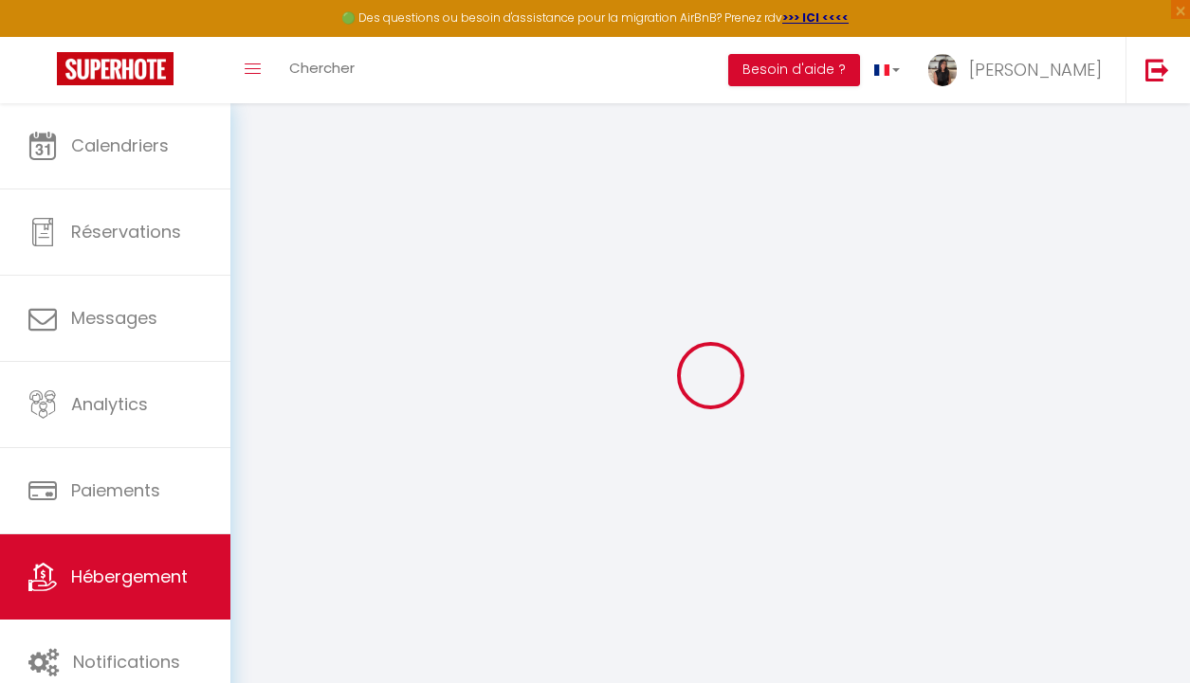
select select
checkbox input "false"
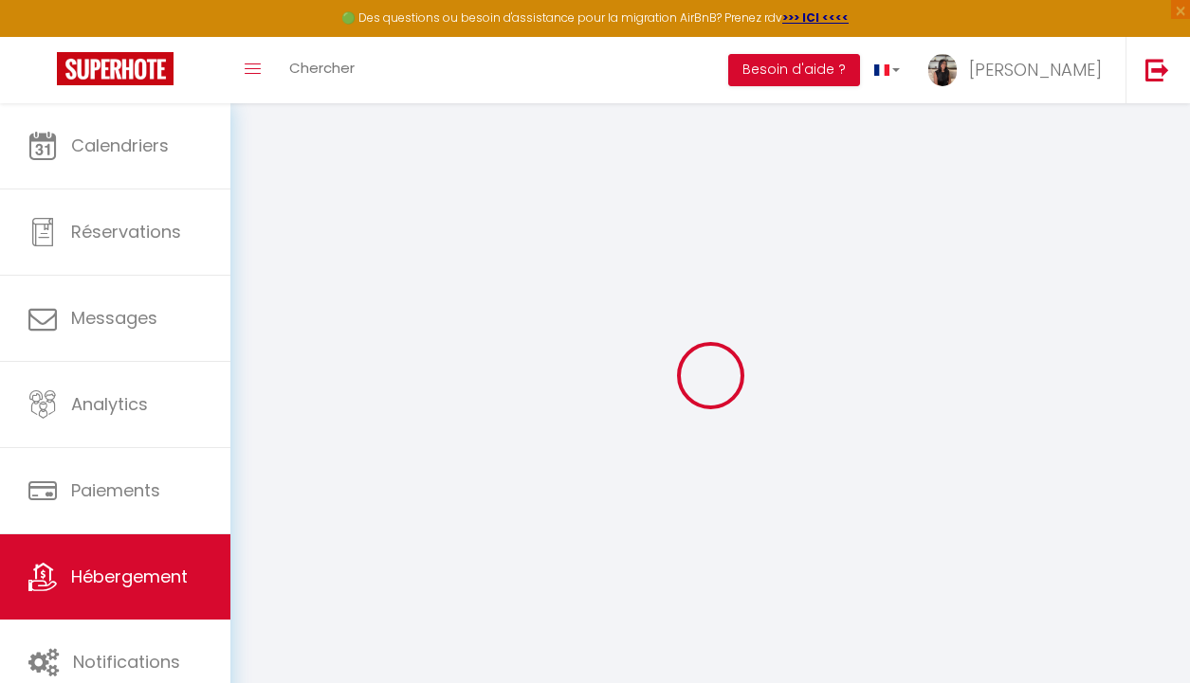
select select
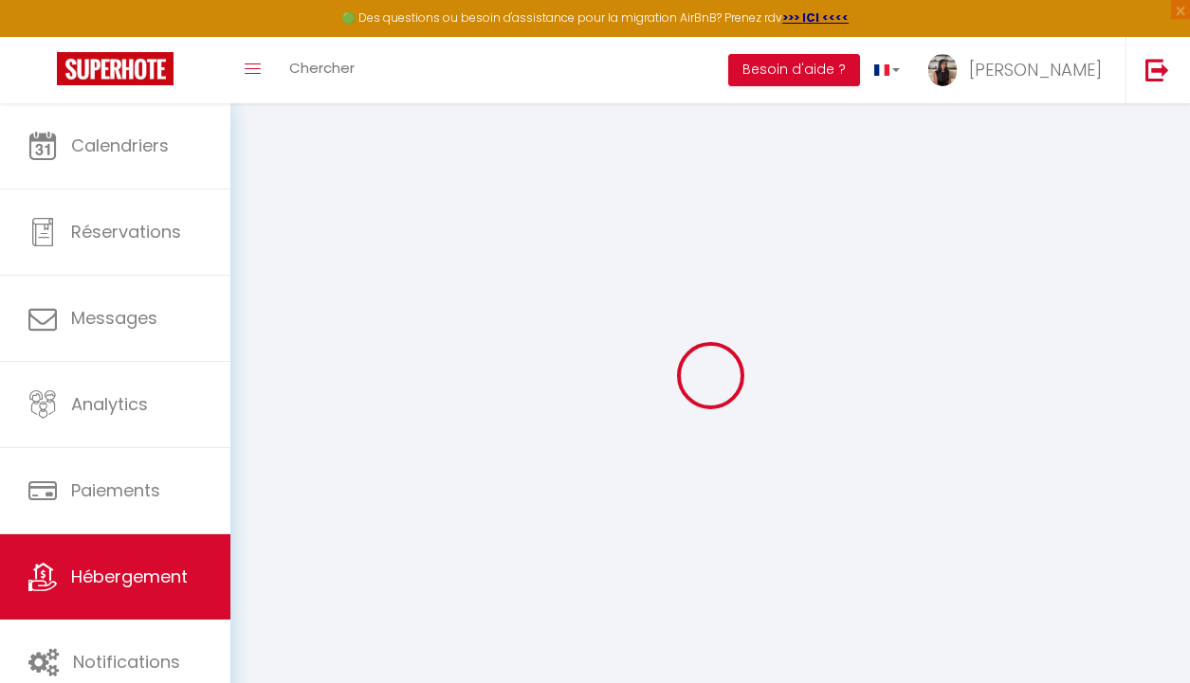
select select
checkbox input "false"
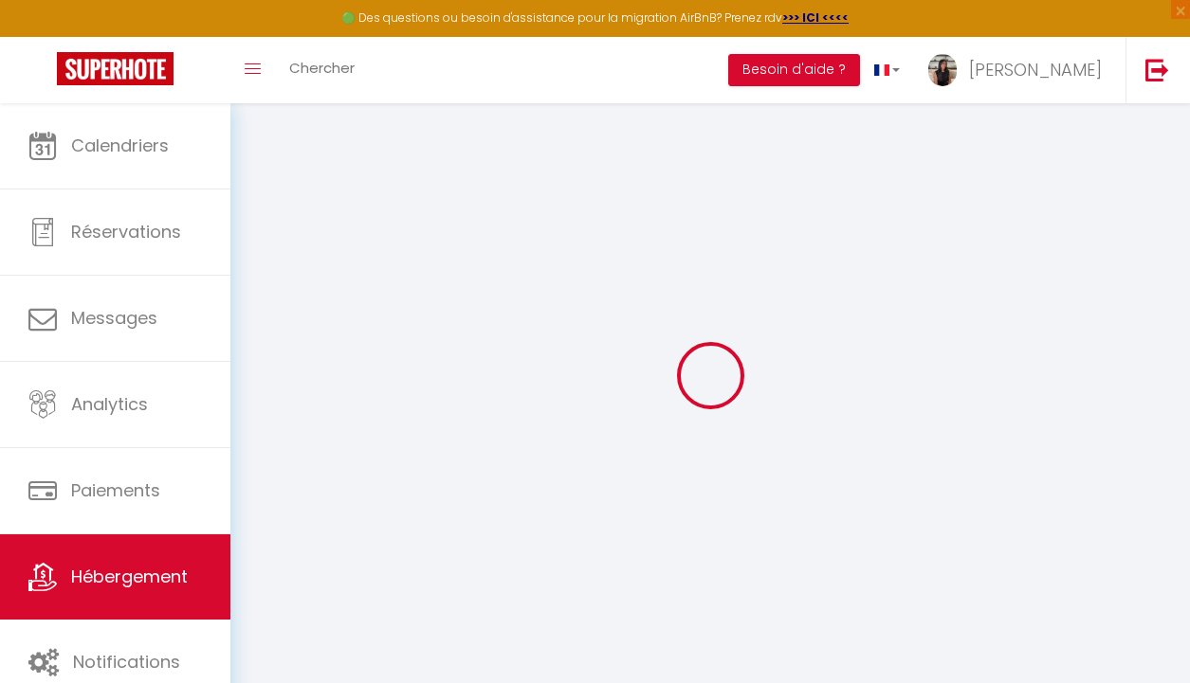
checkbox input "false"
select select
type input "[GEOGRAPHIC_DATA] 43 - 807"
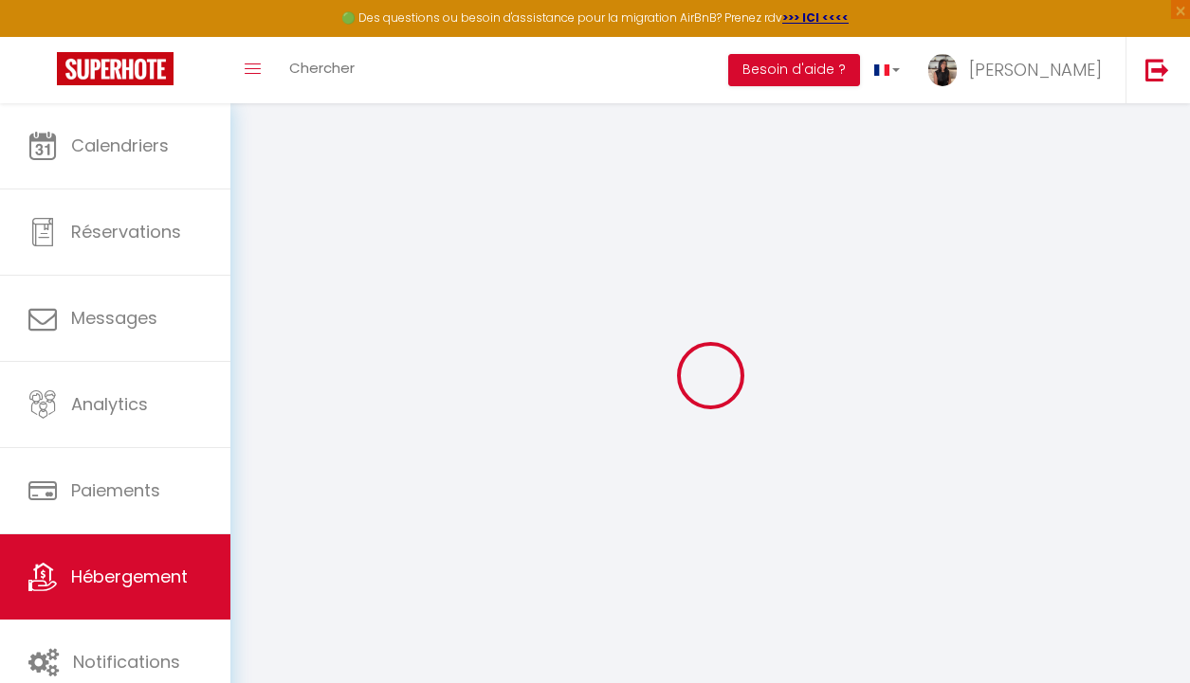
type input "400"
type input "200"
type input "10.00"
select select
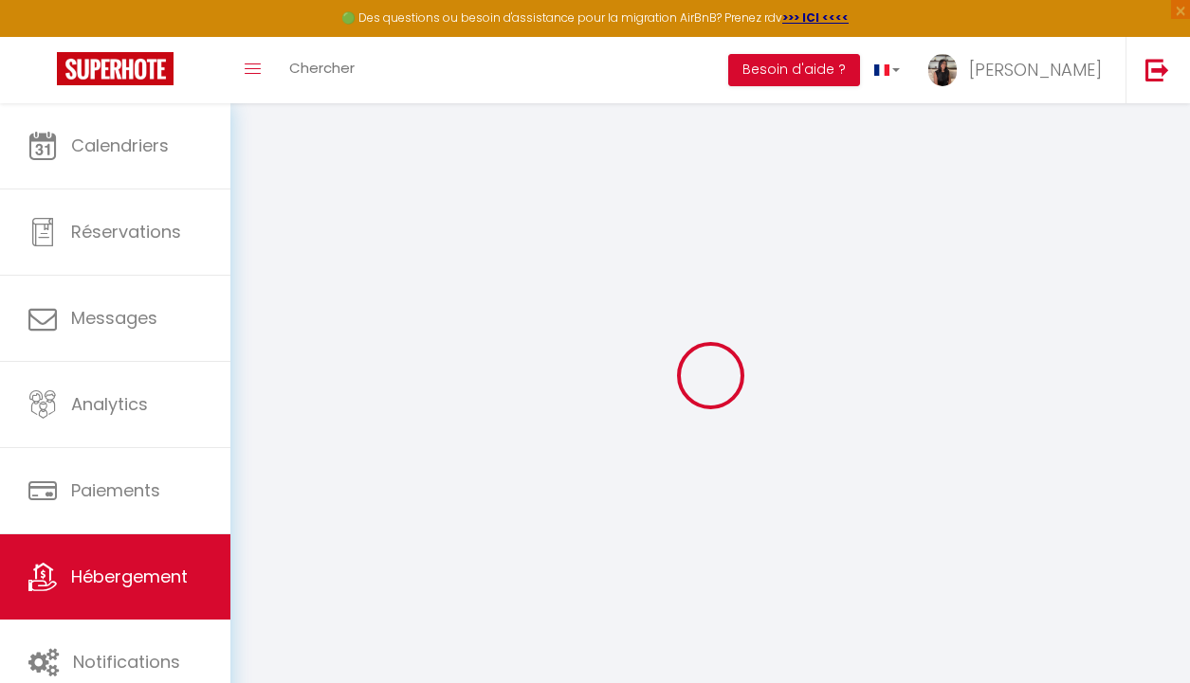
select select
type input "[GEOGRAPHIC_DATA] 43 - 807"
type input "00000"
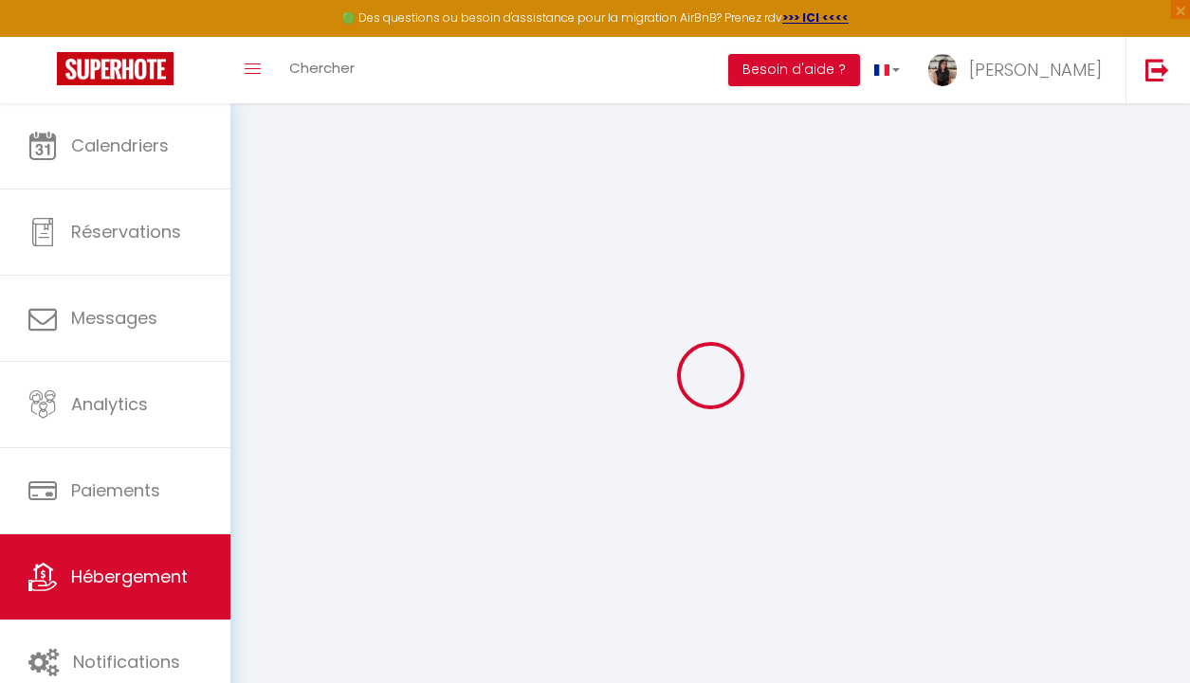
type input "[GEOGRAPHIC_DATA]"
select select "226"
type input "[EMAIL_ADDRESS][DOMAIN_NAME]"
select select "11676"
checkbox input "false"
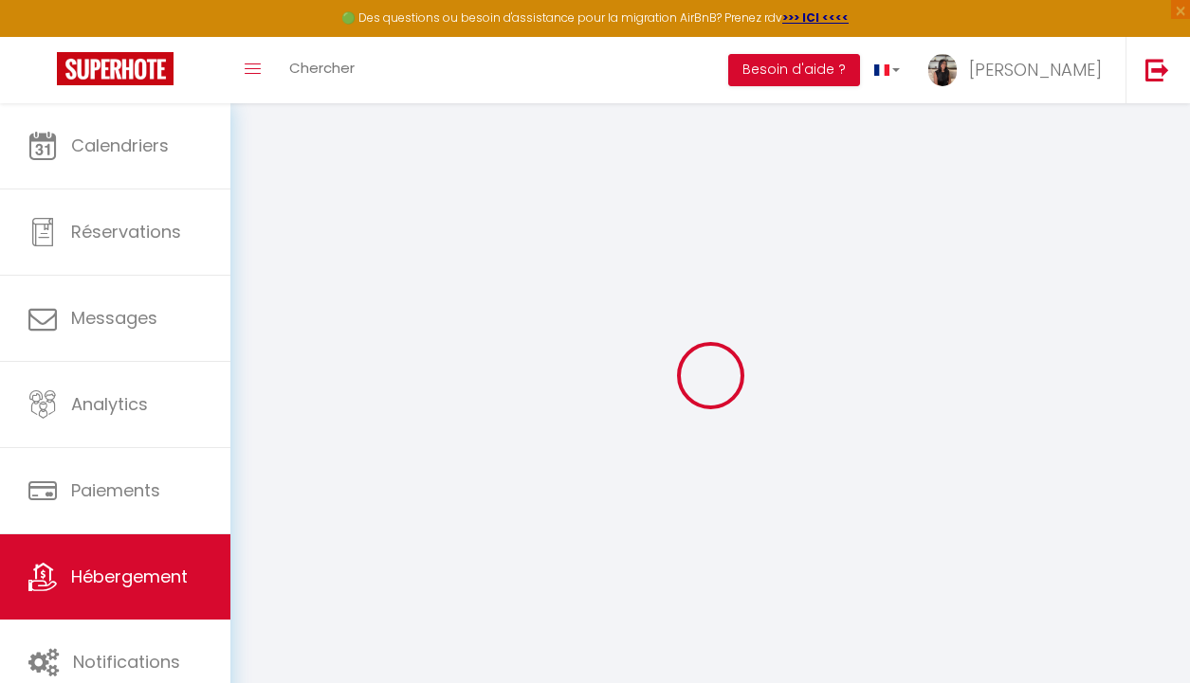
checkbox input "false"
select select "1"
type input "15"
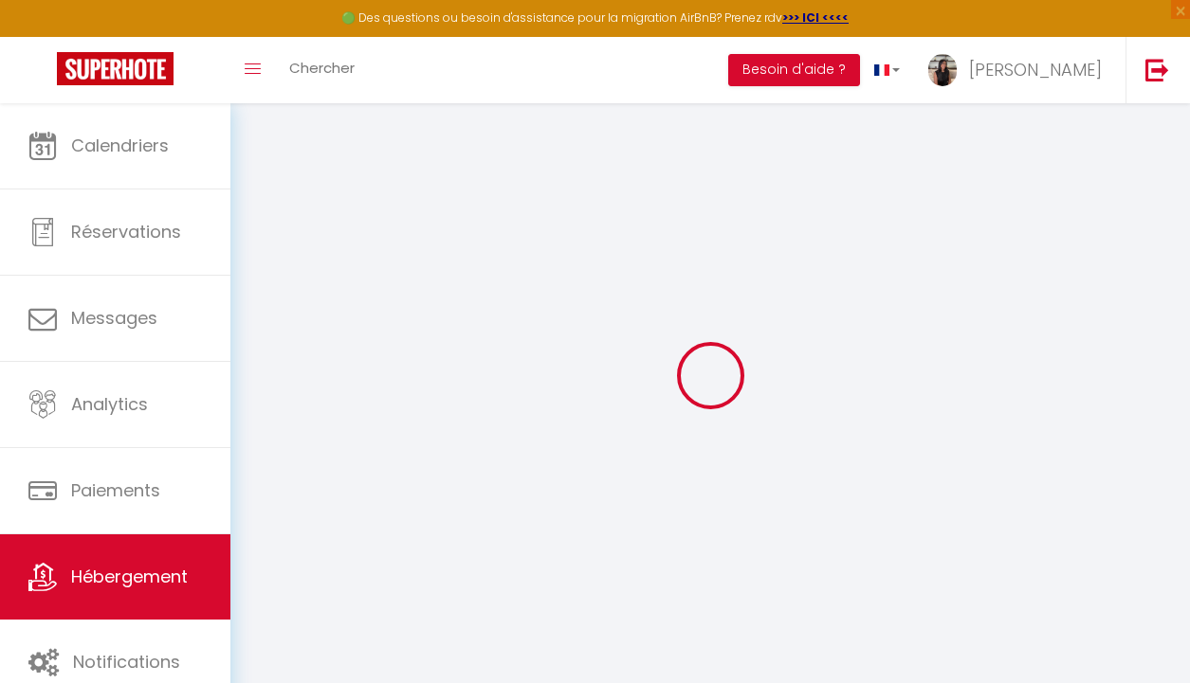
type input "200"
type input "0"
select select
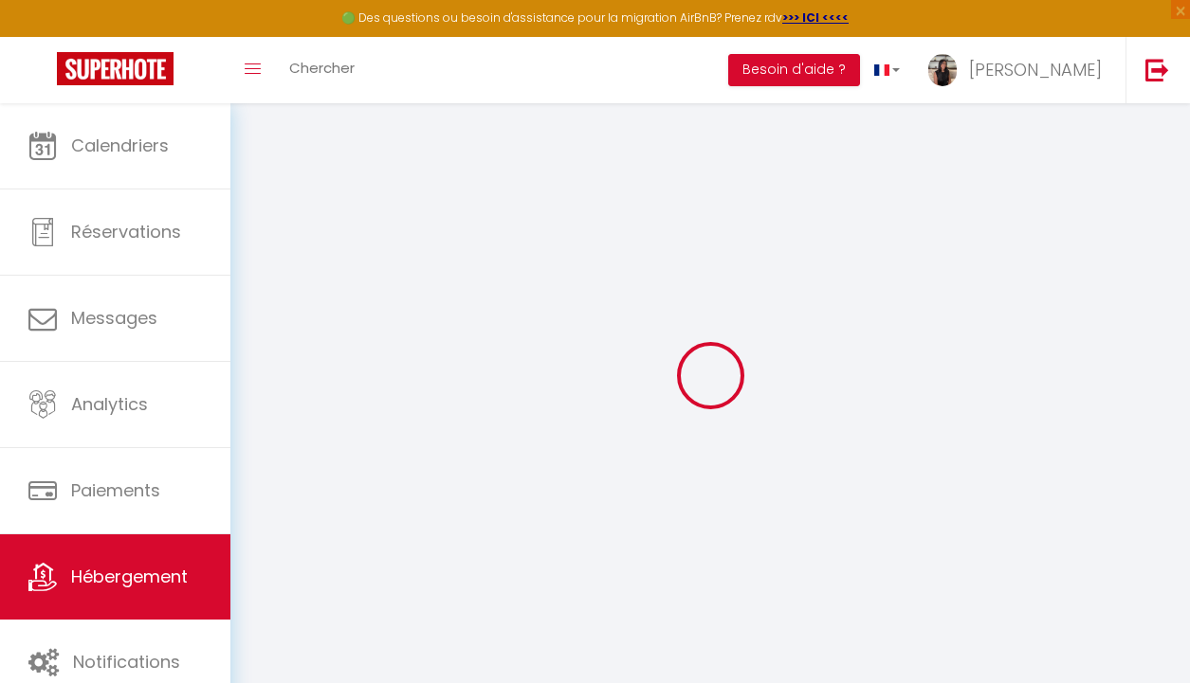
select select
checkbox input "false"
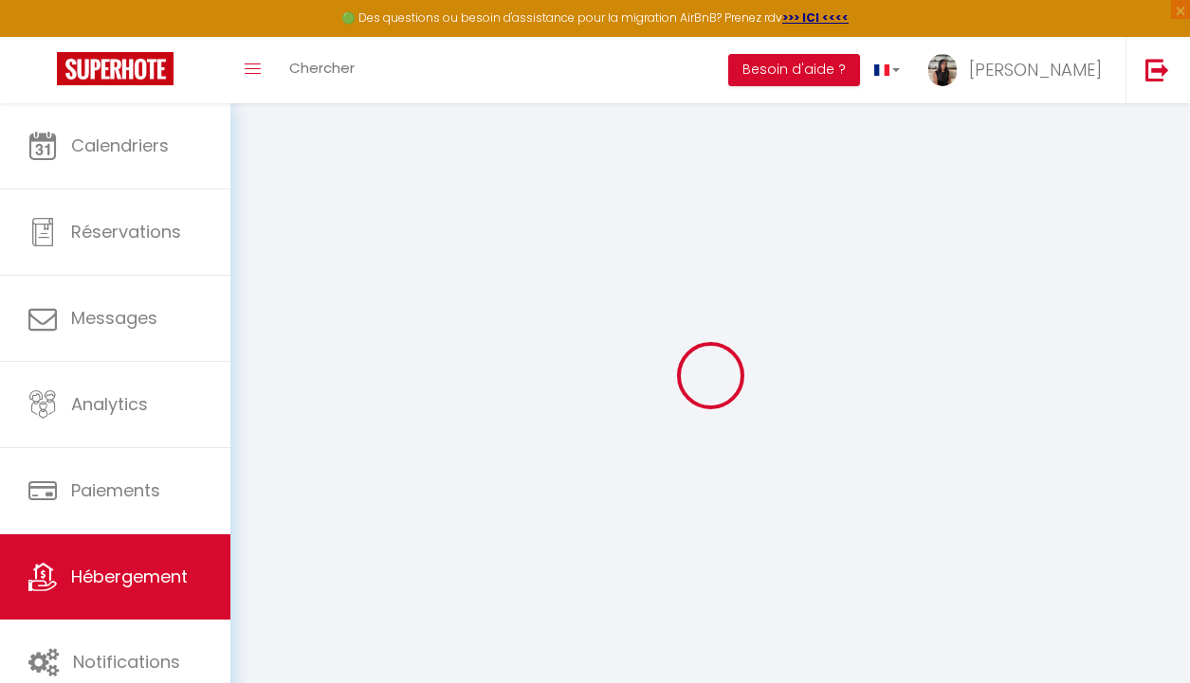
checkbox input "false"
select select
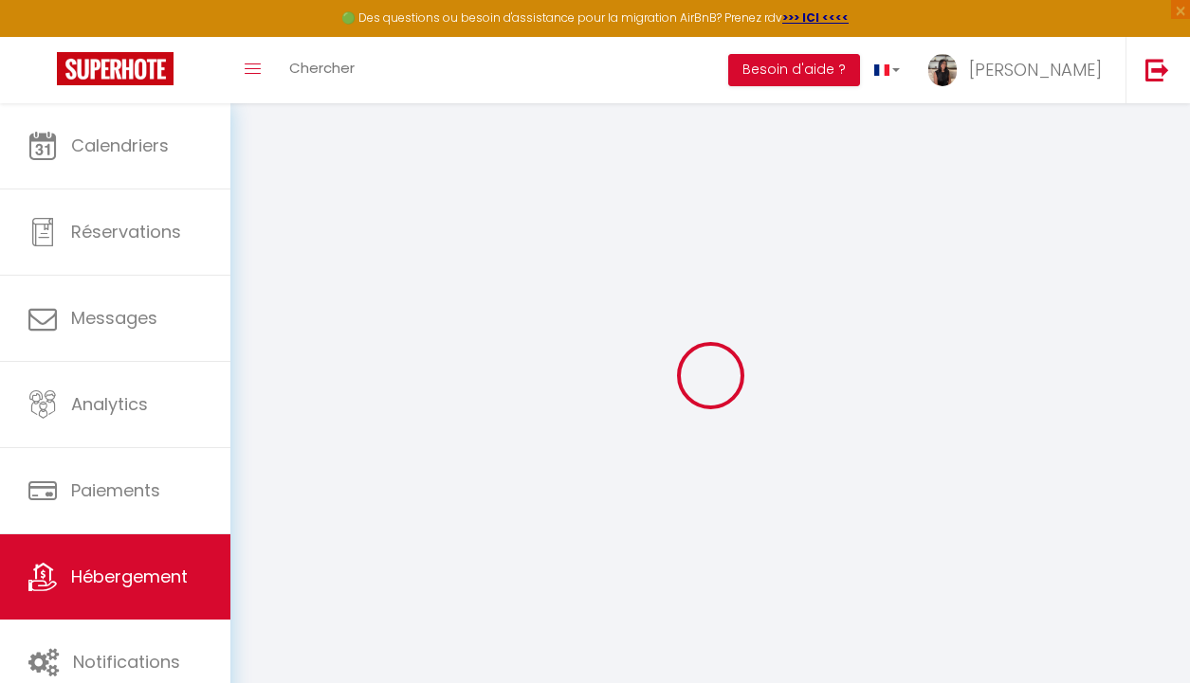
select select
checkbox input "false"
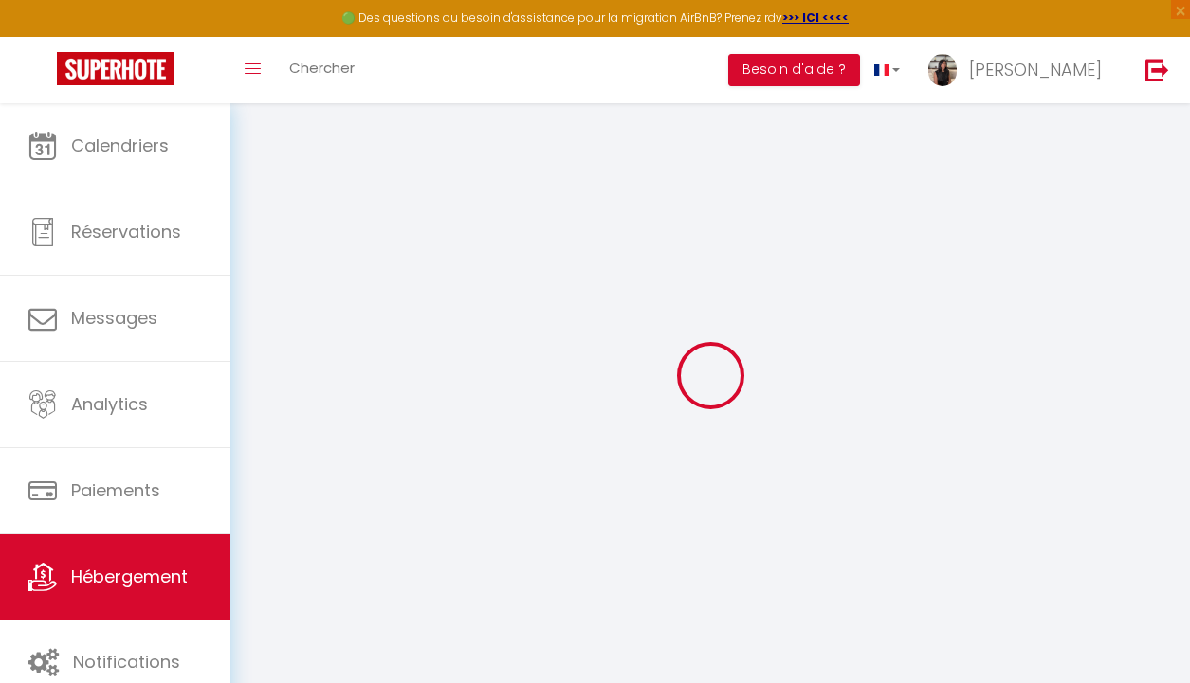
checkbox input "false"
select select "15:00"
select select "23:45"
select select "11:00"
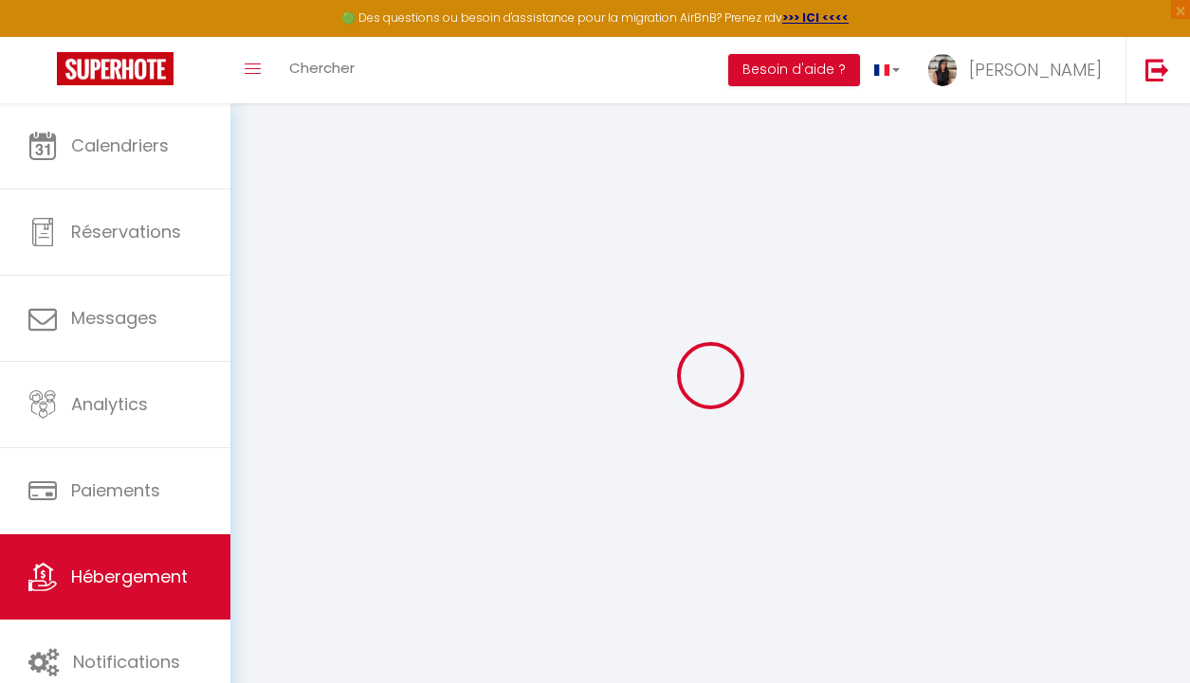
select select "30"
select select "120"
checkbox input "false"
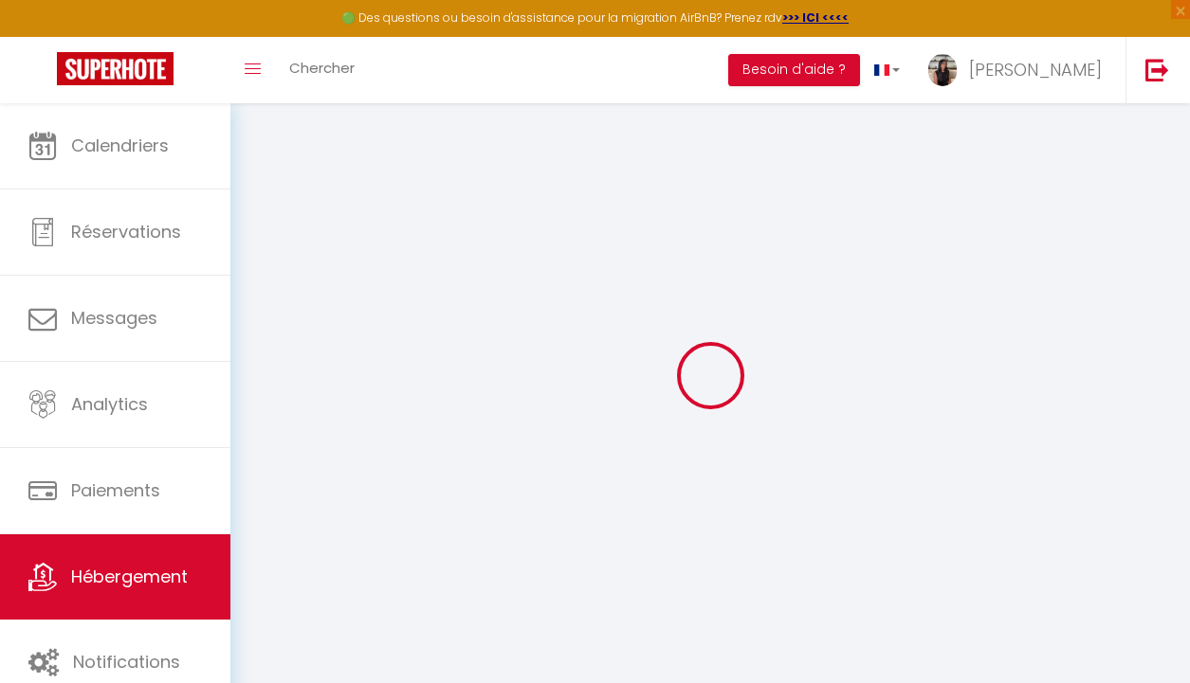
checkbox input "false"
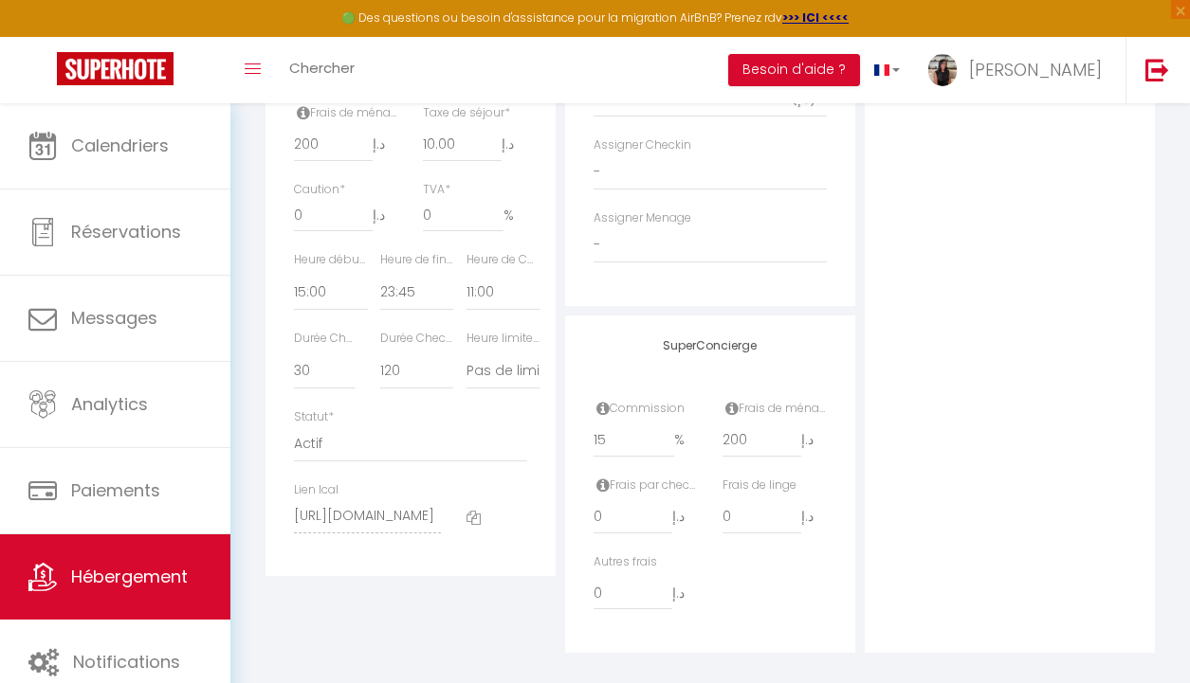
scroll to position [986, 0]
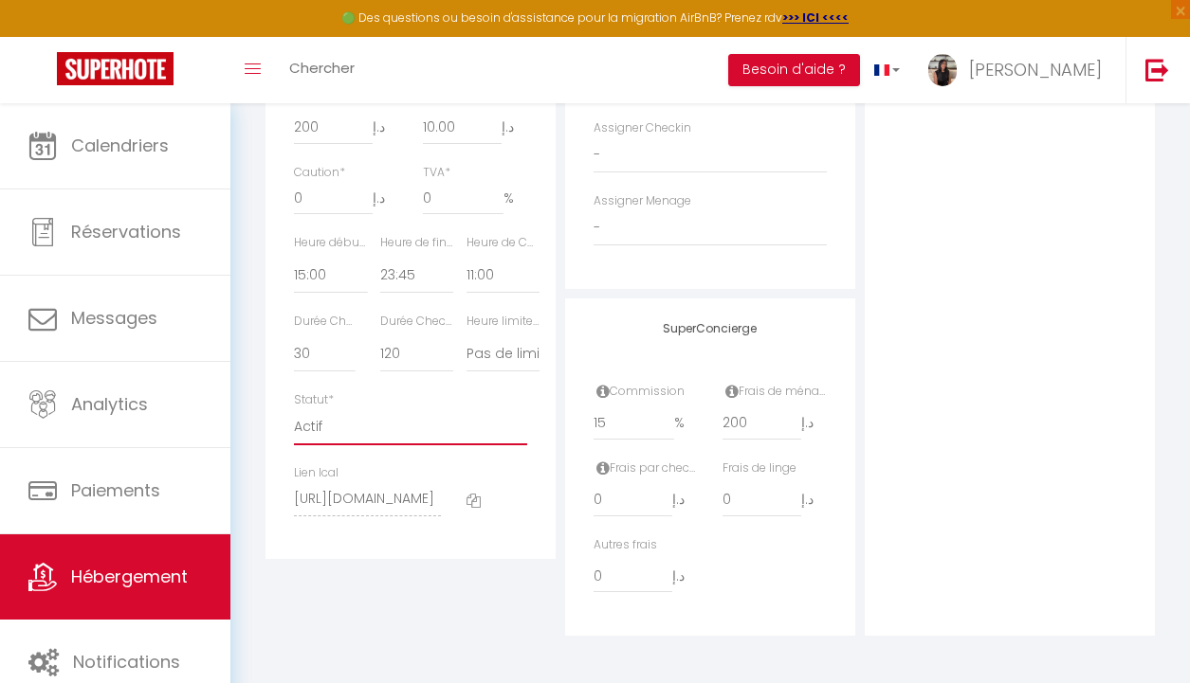
click at [462, 428] on select "Actif Pas actif" at bounding box center [410, 428] width 233 height 36
select select "0"
click at [294, 410] on select "Actif Pas actif" at bounding box center [410, 428] width 233 height 36
checkbox input "false"
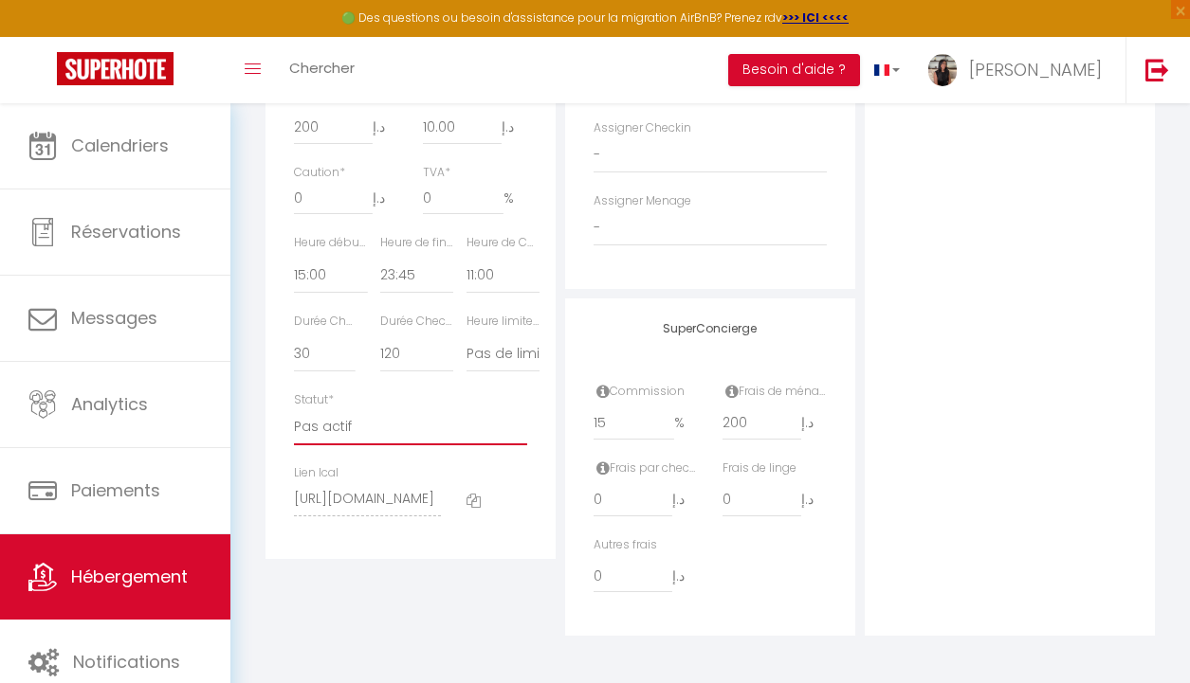
checkbox input "false"
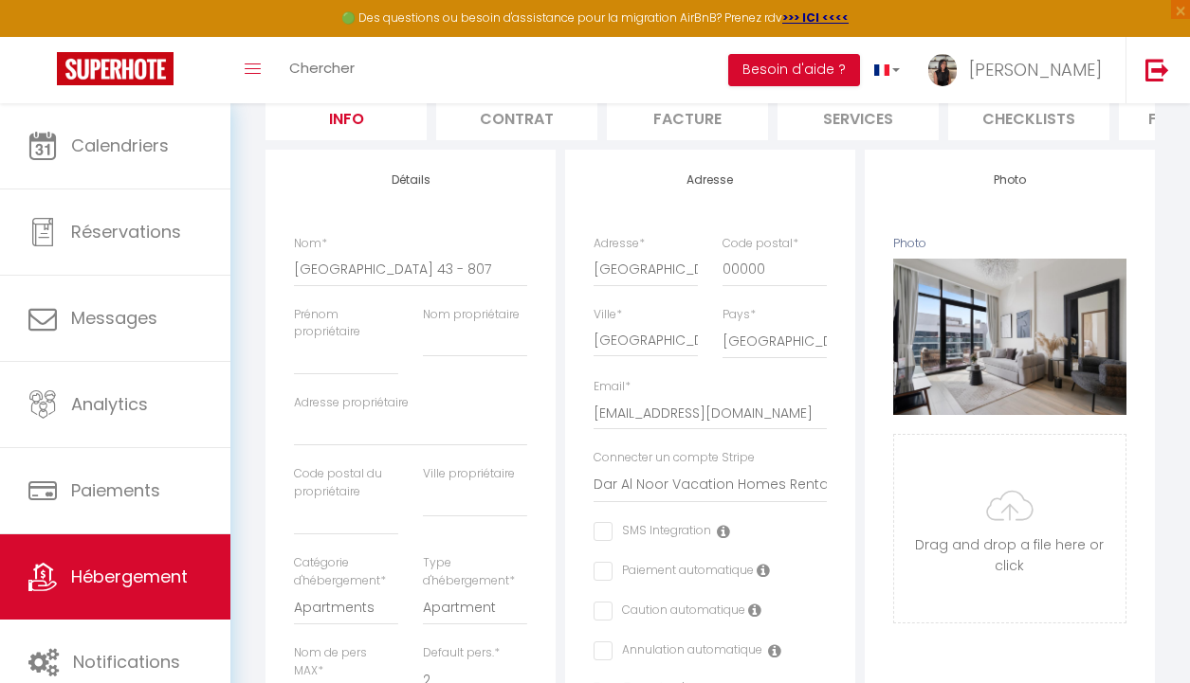
scroll to position [0, 0]
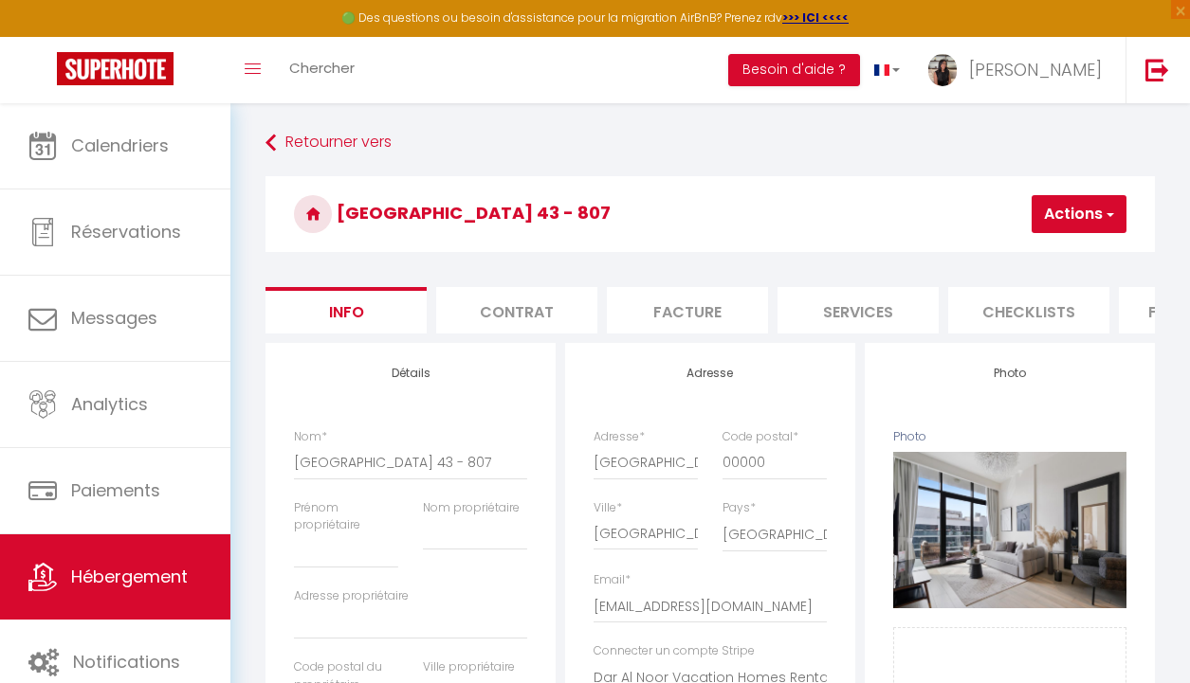
click at [1058, 227] on button "Actions" at bounding box center [1078, 214] width 95 height 38
click at [994, 260] on input "Enregistrer" at bounding box center [976, 255] width 70 height 19
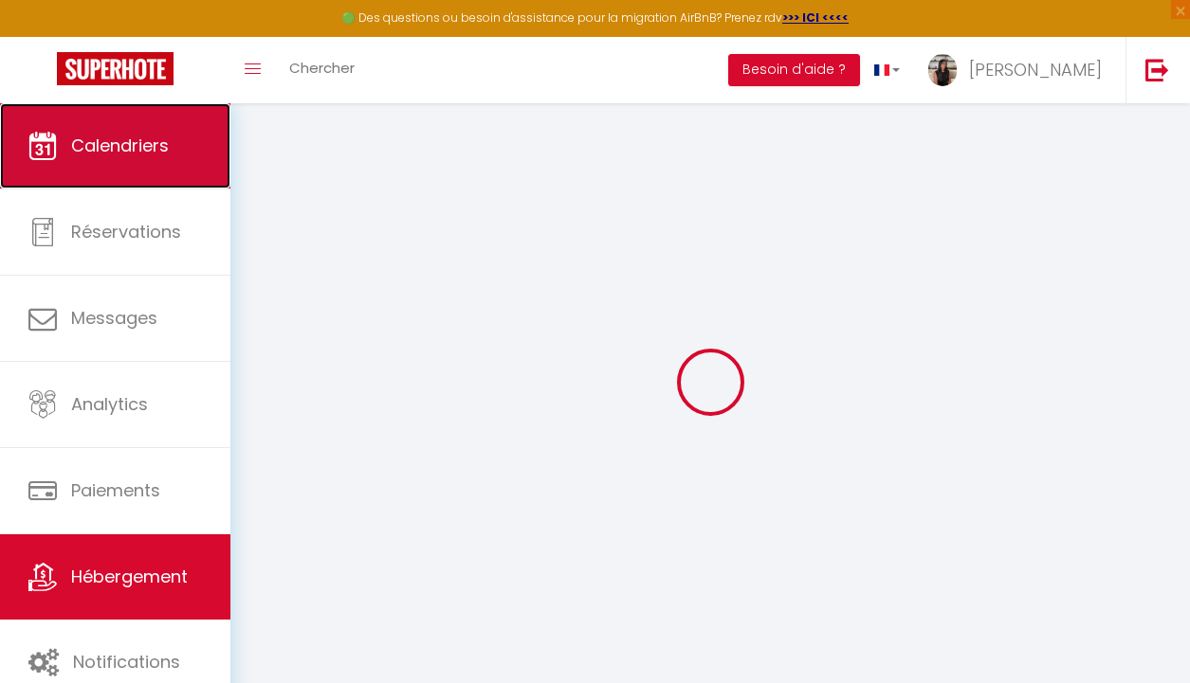
click at [132, 158] on link "Calendriers" at bounding box center [115, 145] width 230 height 85
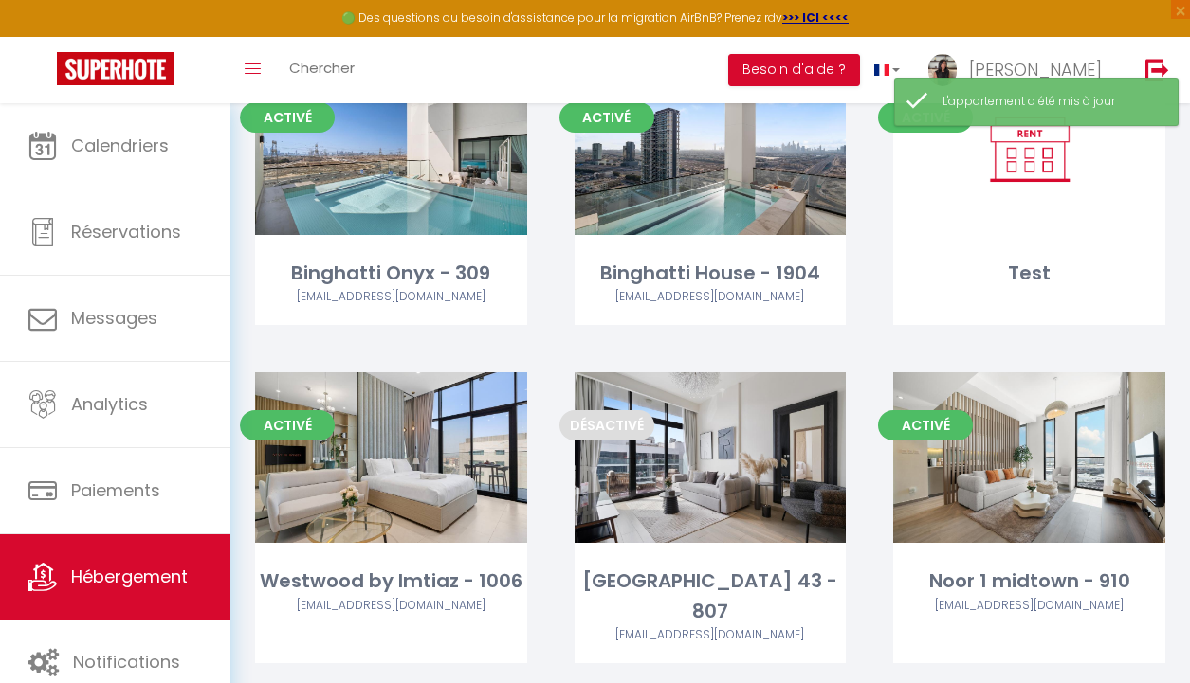
scroll to position [111, 0]
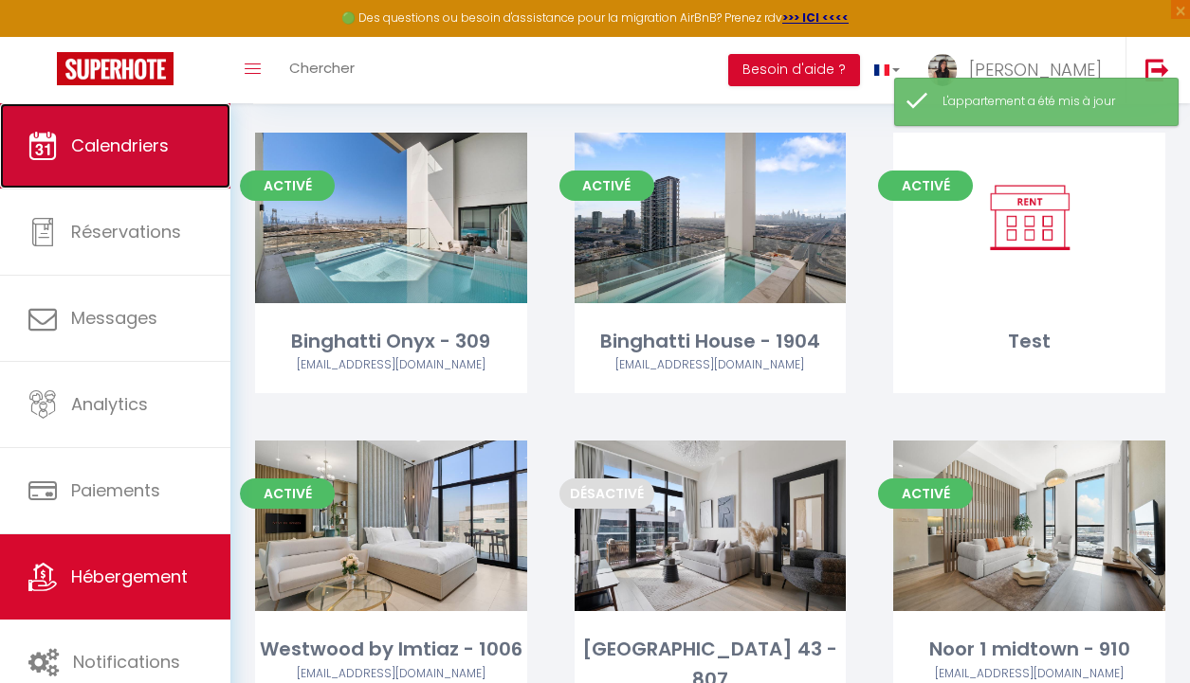
click at [168, 124] on link "Calendriers" at bounding box center [115, 145] width 230 height 85
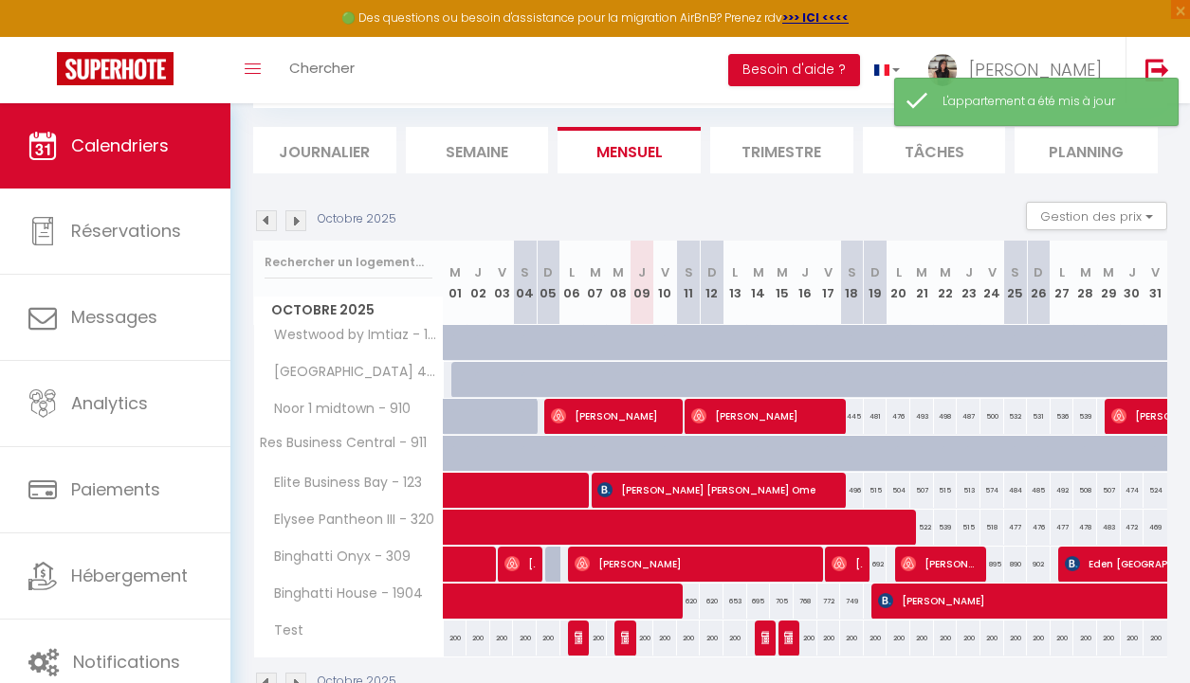
scroll to position [159, 0]
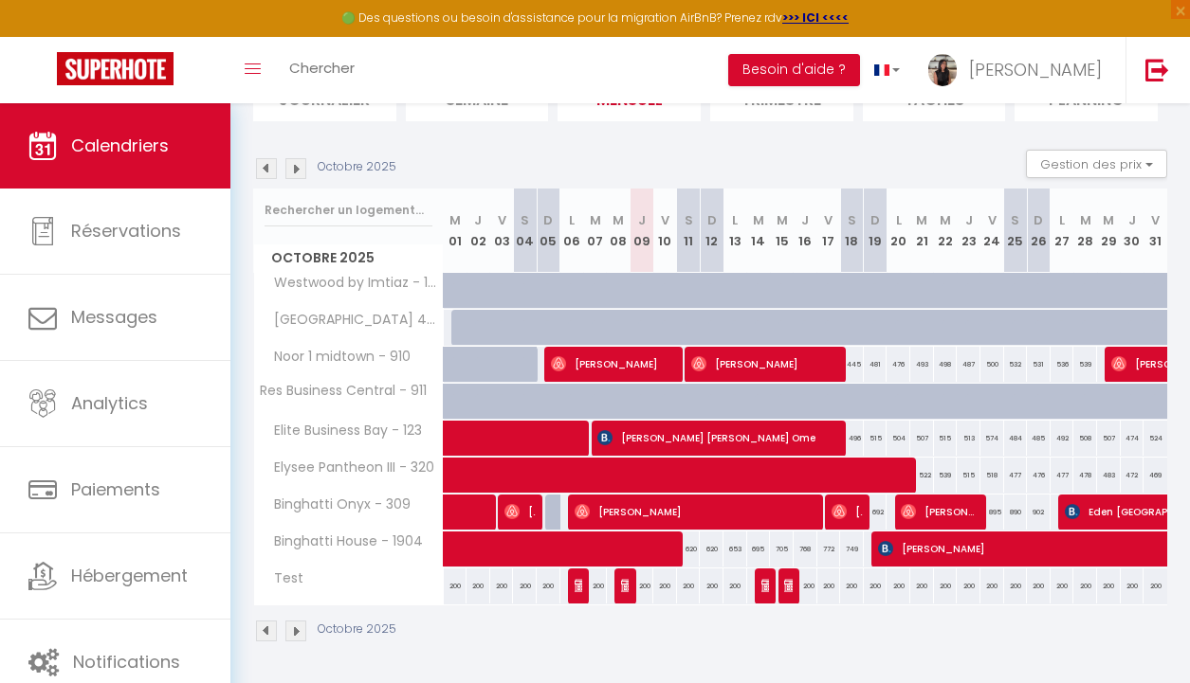
click at [264, 167] on img at bounding box center [266, 168] width 21 height 21
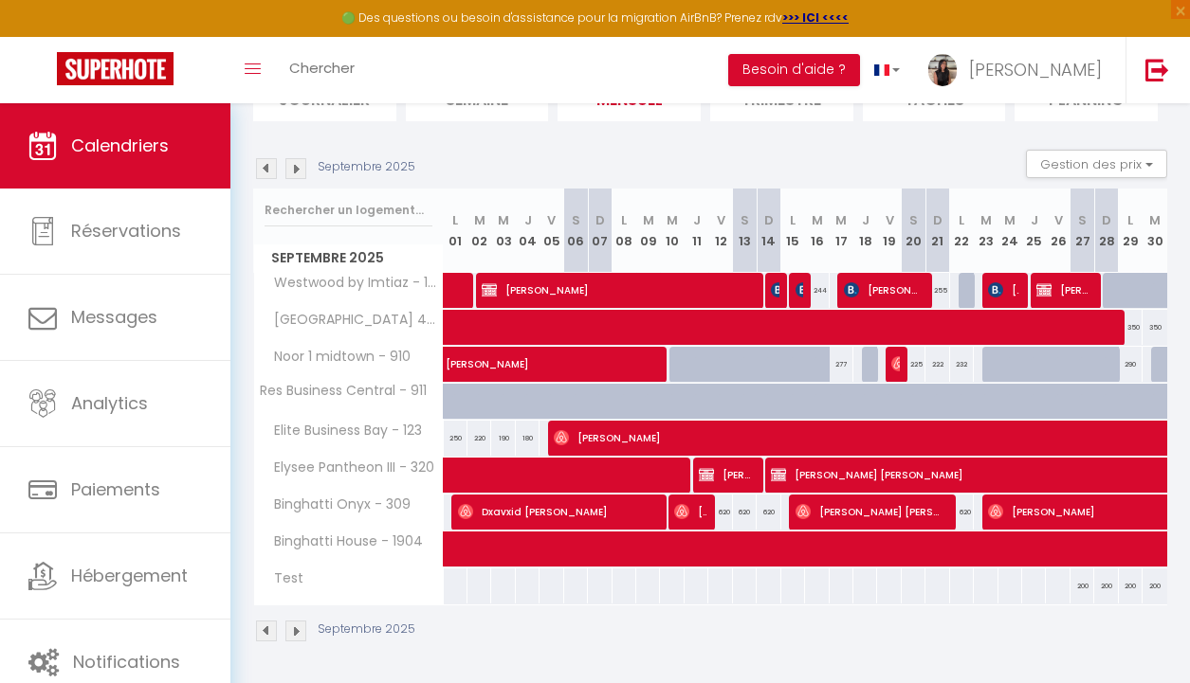
click at [288, 173] on img at bounding box center [295, 168] width 21 height 21
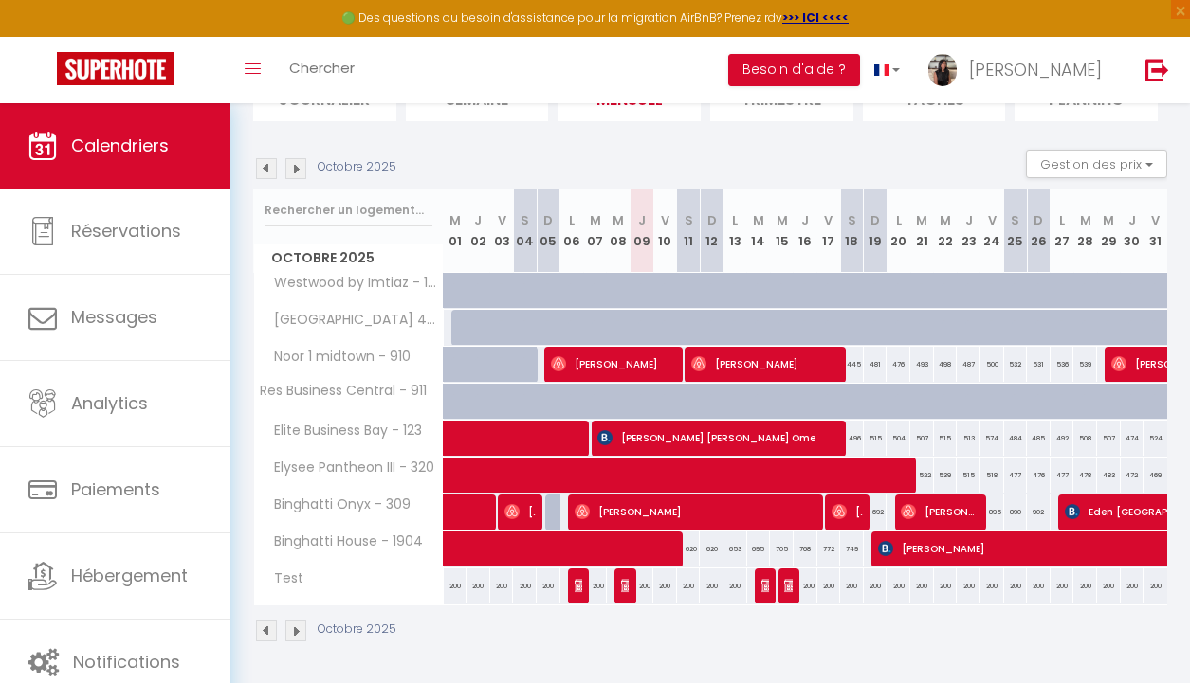
click at [260, 171] on img at bounding box center [266, 168] width 21 height 21
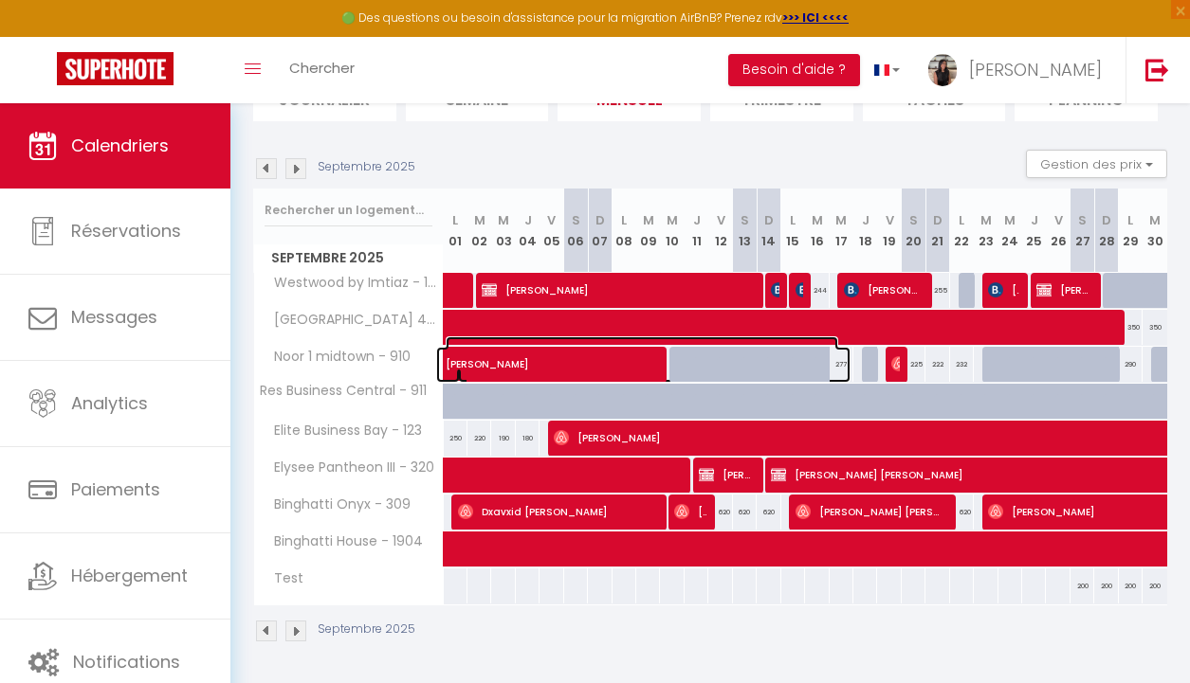
click at [536, 355] on span "[PERSON_NAME]" at bounding box center [642, 355] width 392 height 36
select select "OK"
select select "KO"
select select "0"
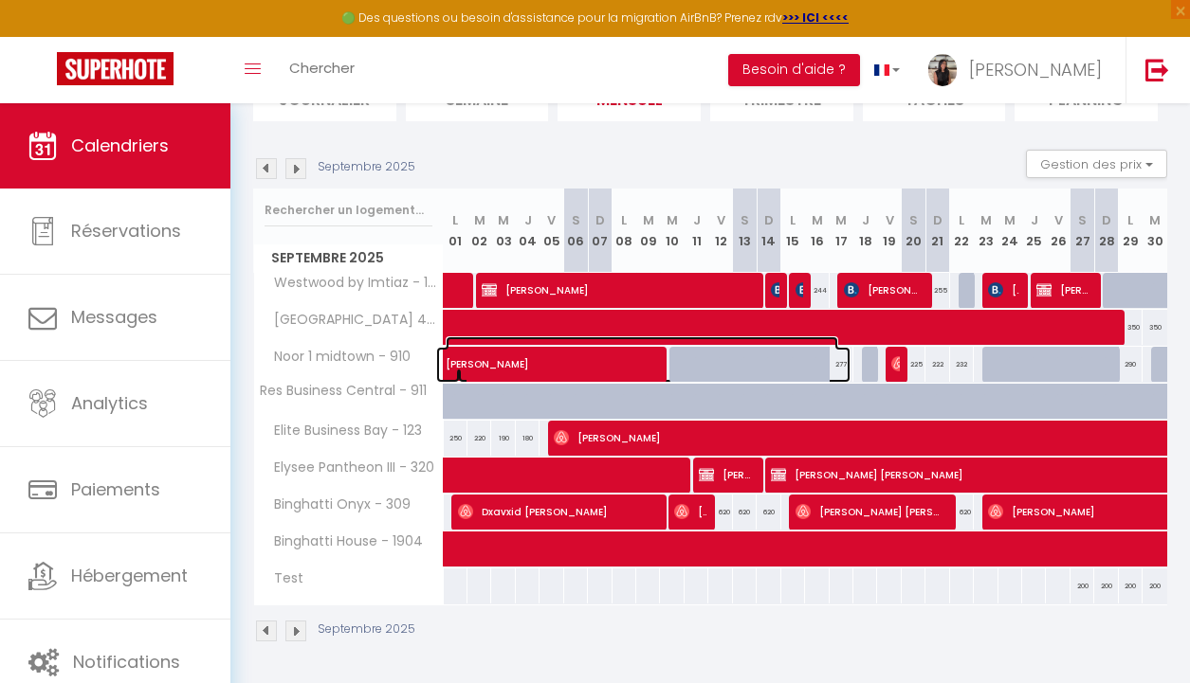
select select "1"
select select
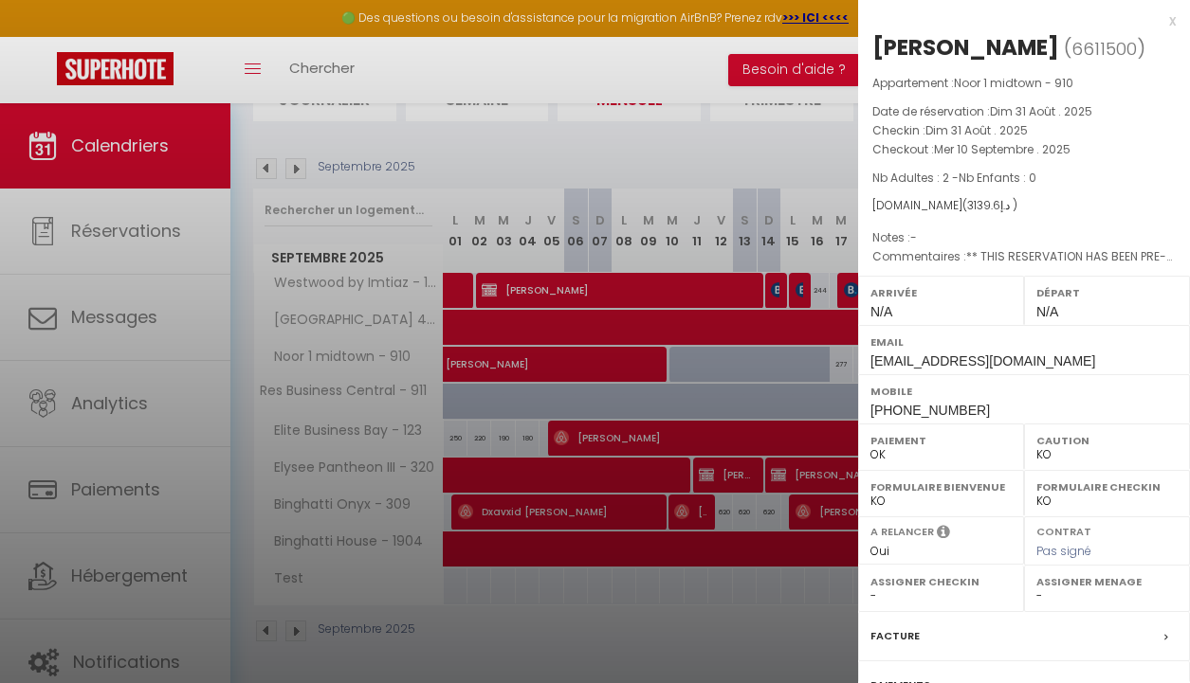
click at [691, 140] on div at bounding box center [595, 341] width 1190 height 683
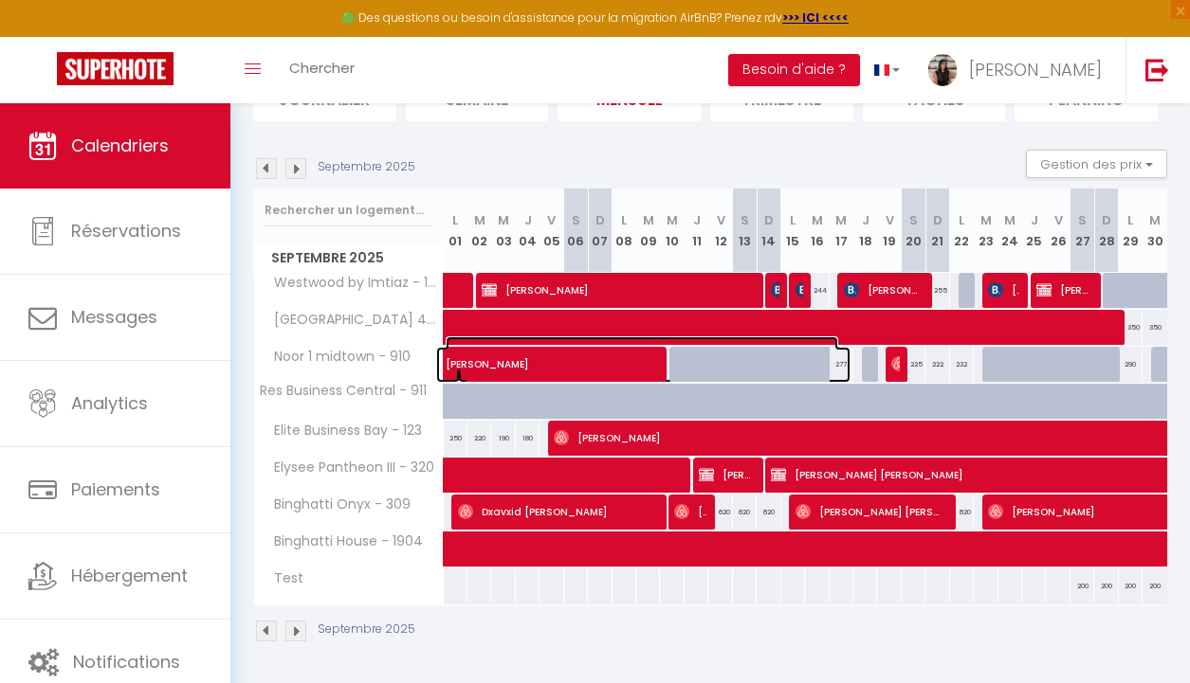
click at [548, 356] on span "[PERSON_NAME]" at bounding box center [642, 355] width 392 height 36
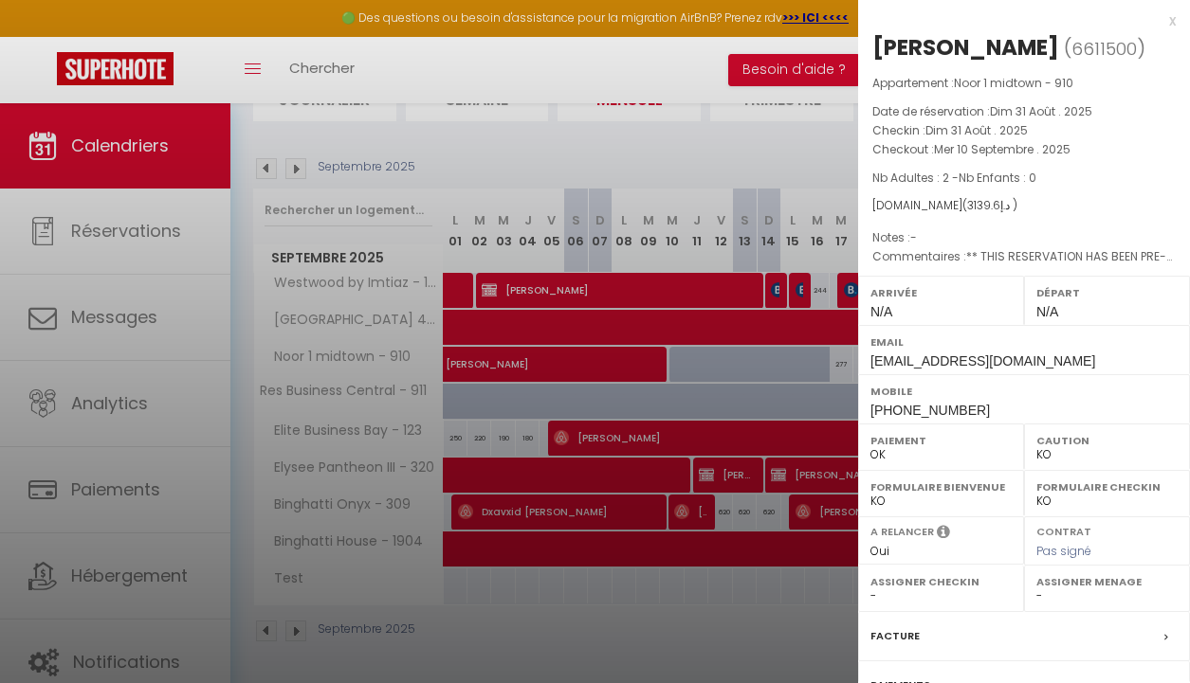
click at [720, 149] on div at bounding box center [595, 341] width 1190 height 683
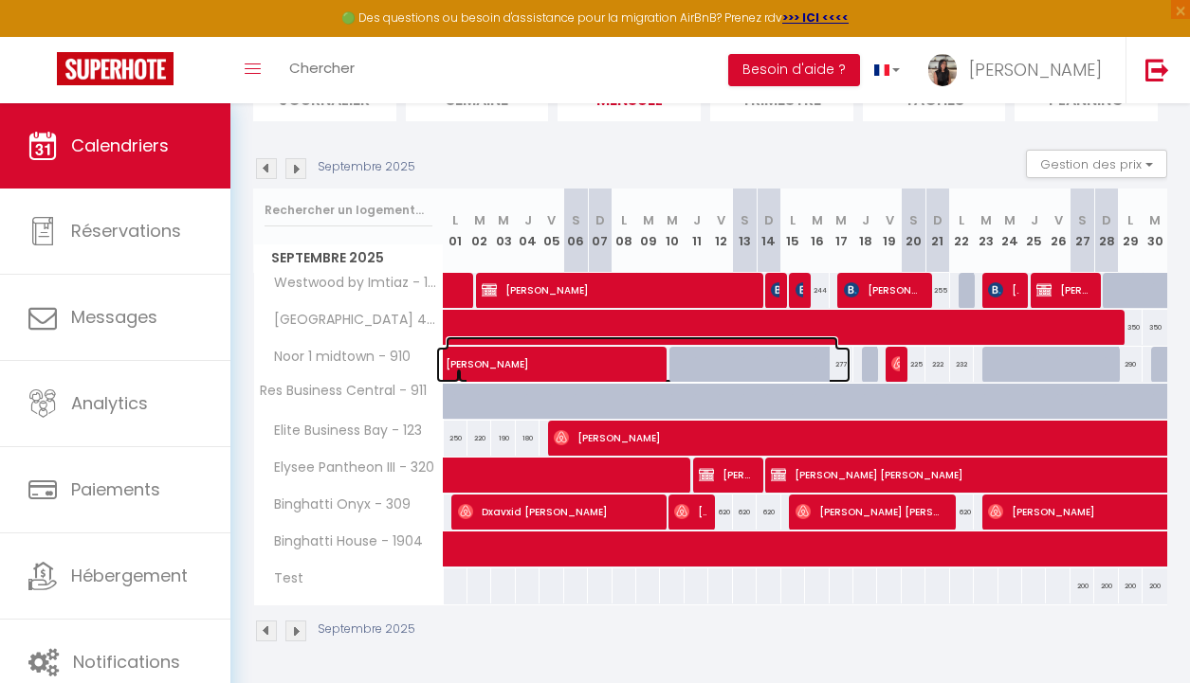
click at [525, 365] on span "[PERSON_NAME]" at bounding box center [642, 355] width 392 height 36
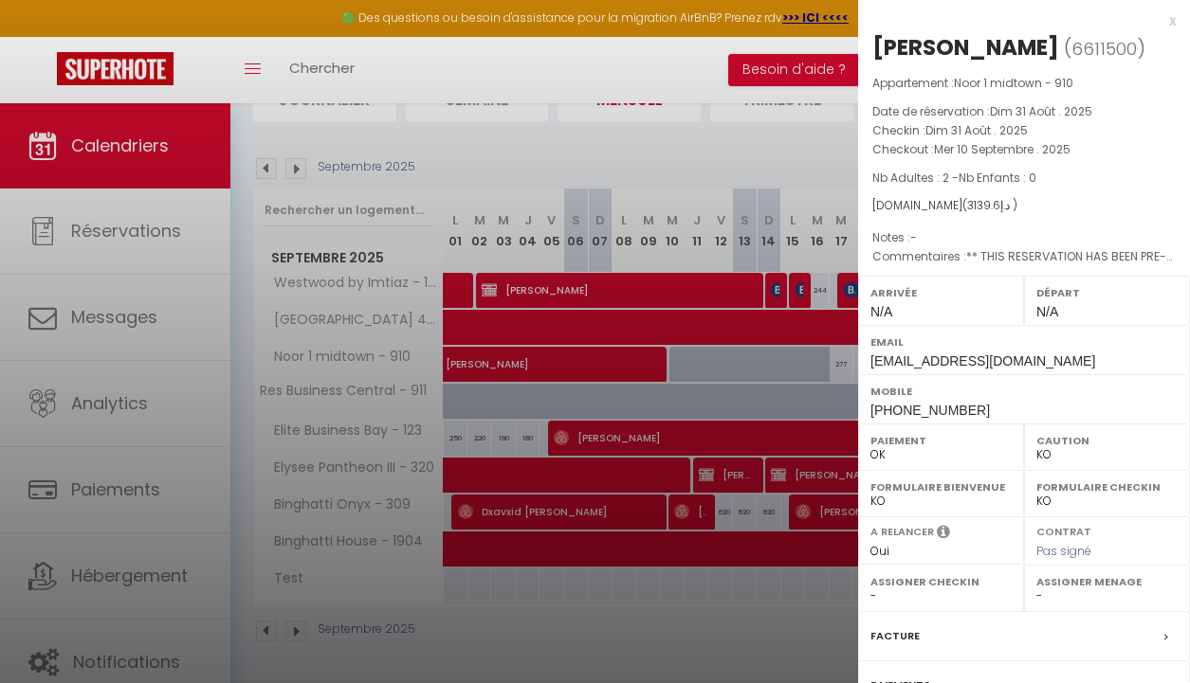
click at [670, 146] on div at bounding box center [595, 341] width 1190 height 683
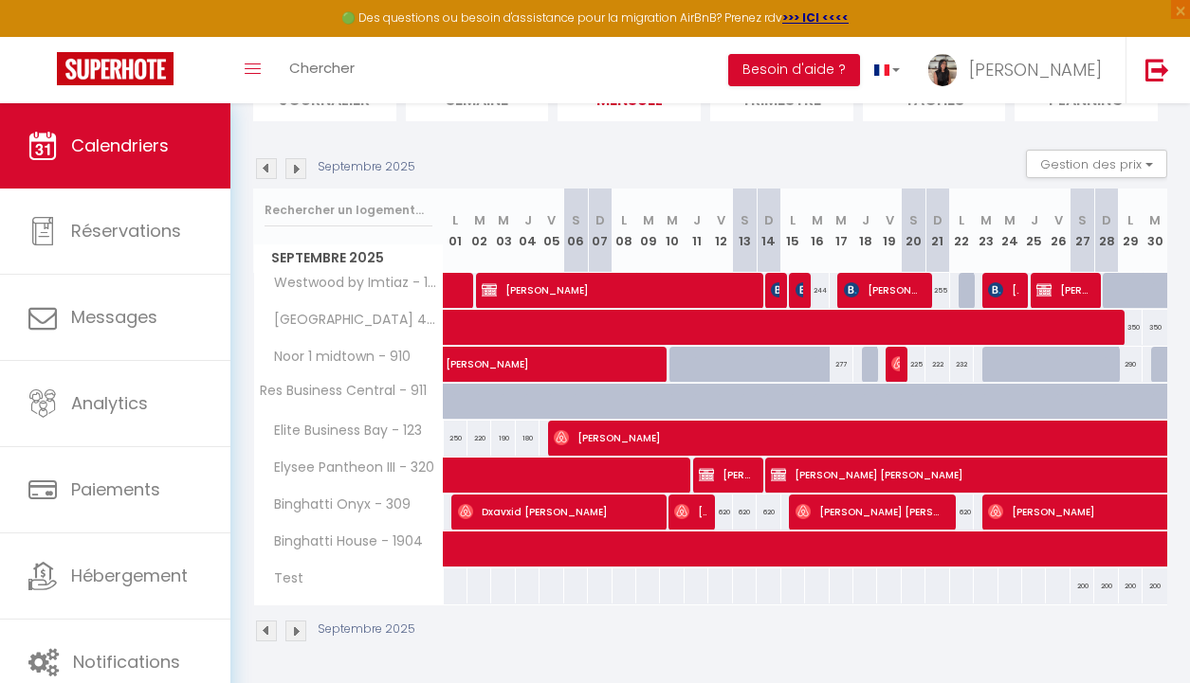
click at [267, 173] on img at bounding box center [266, 168] width 21 height 21
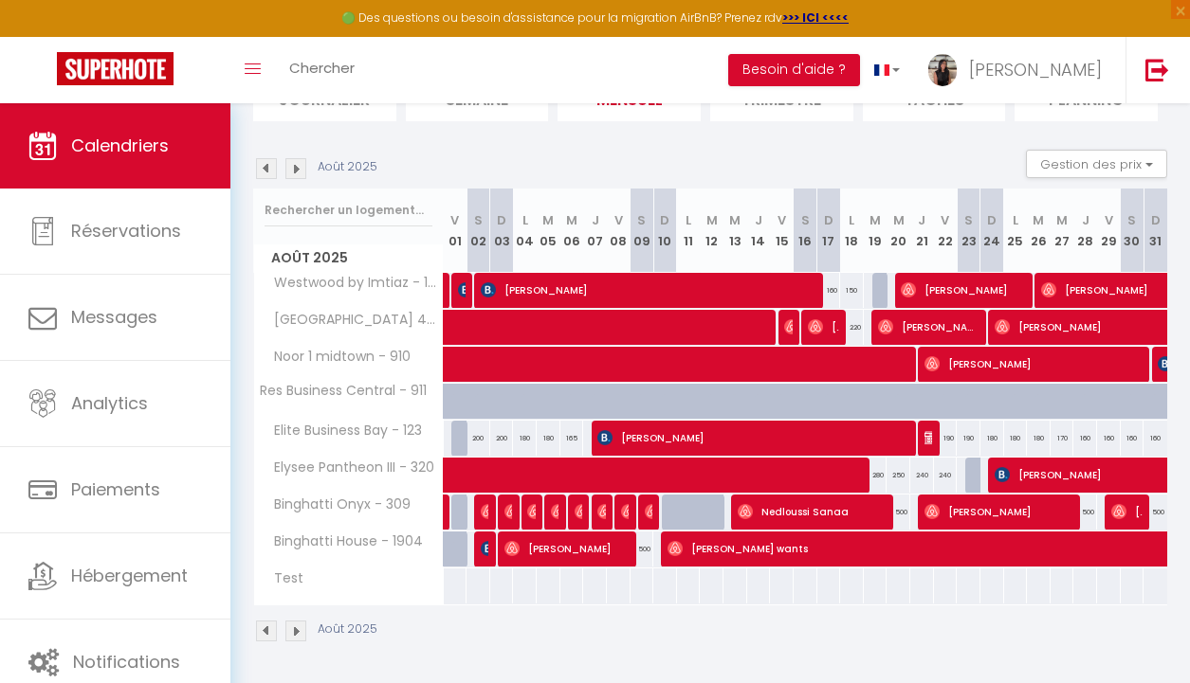
click at [292, 166] on img at bounding box center [295, 168] width 21 height 21
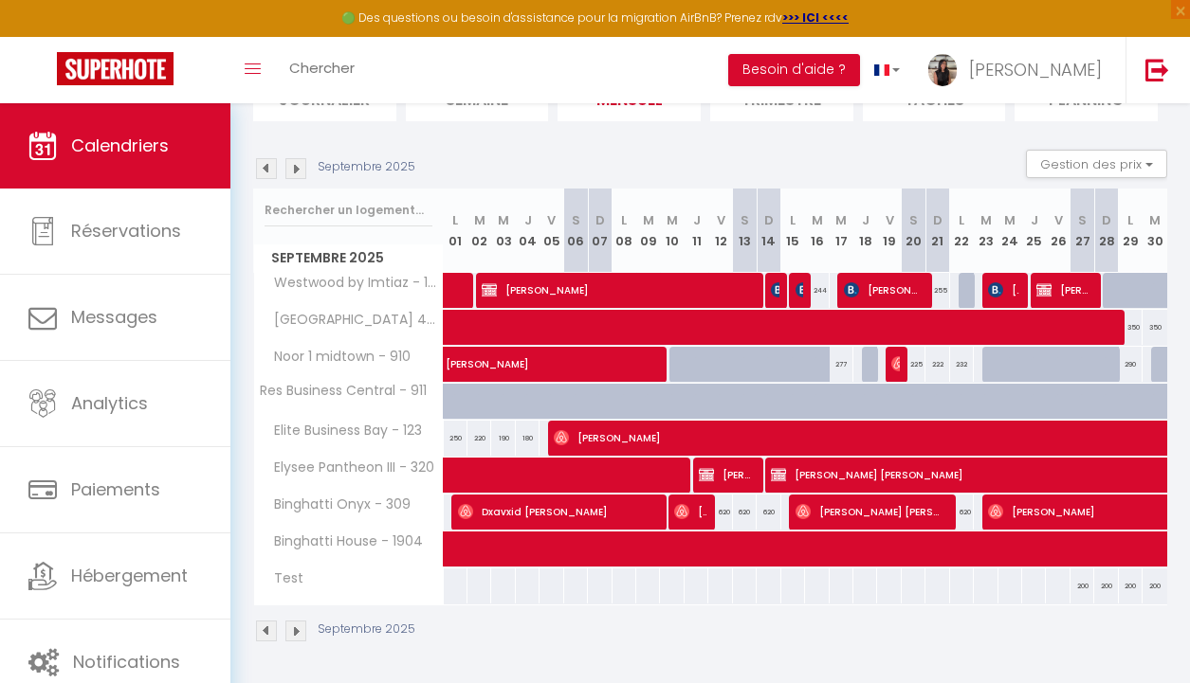
click at [266, 172] on img at bounding box center [266, 168] width 21 height 21
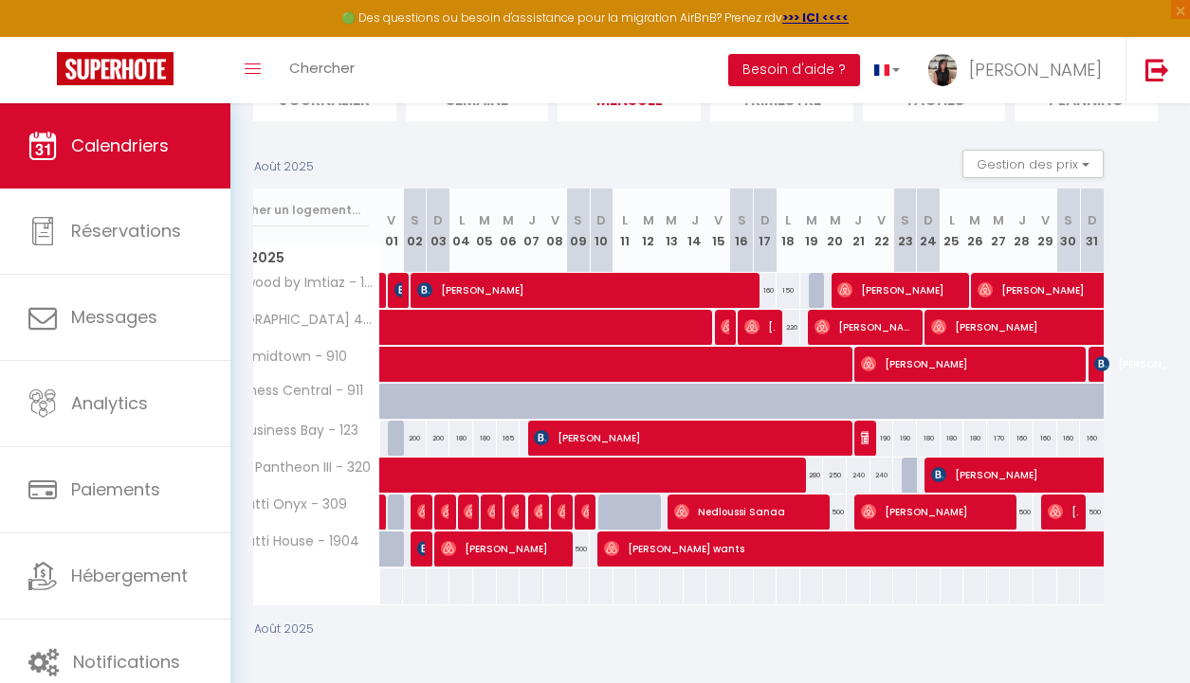
scroll to position [0, 30]
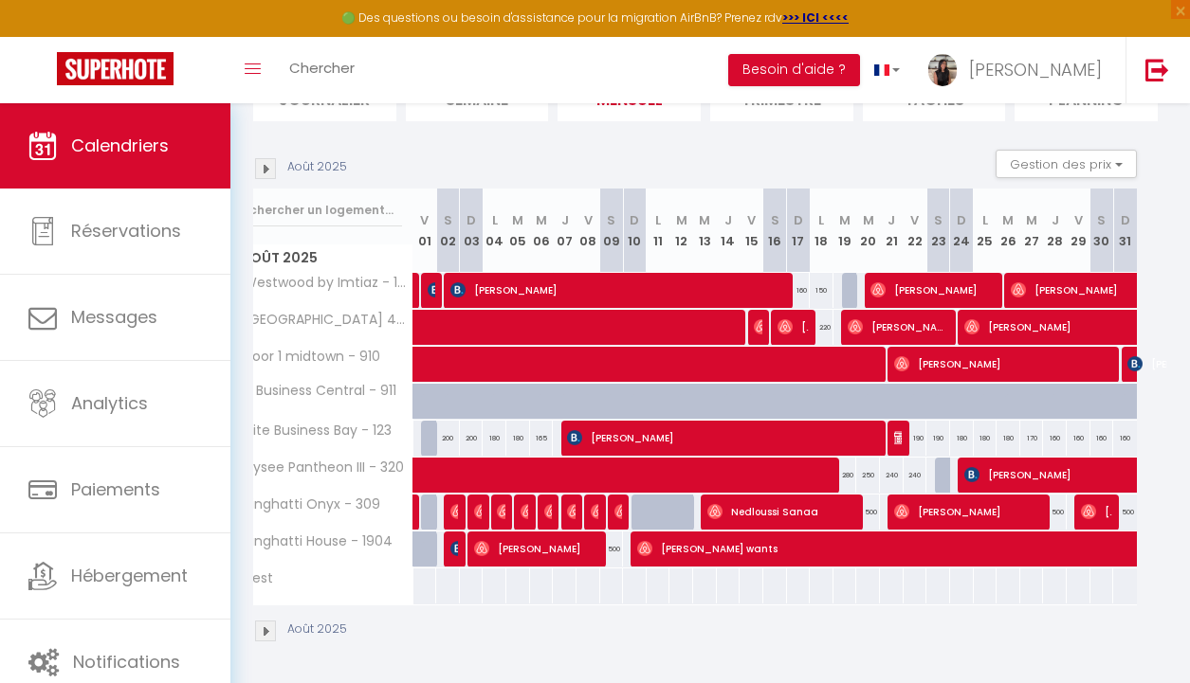
click at [275, 162] on img at bounding box center [265, 168] width 21 height 21
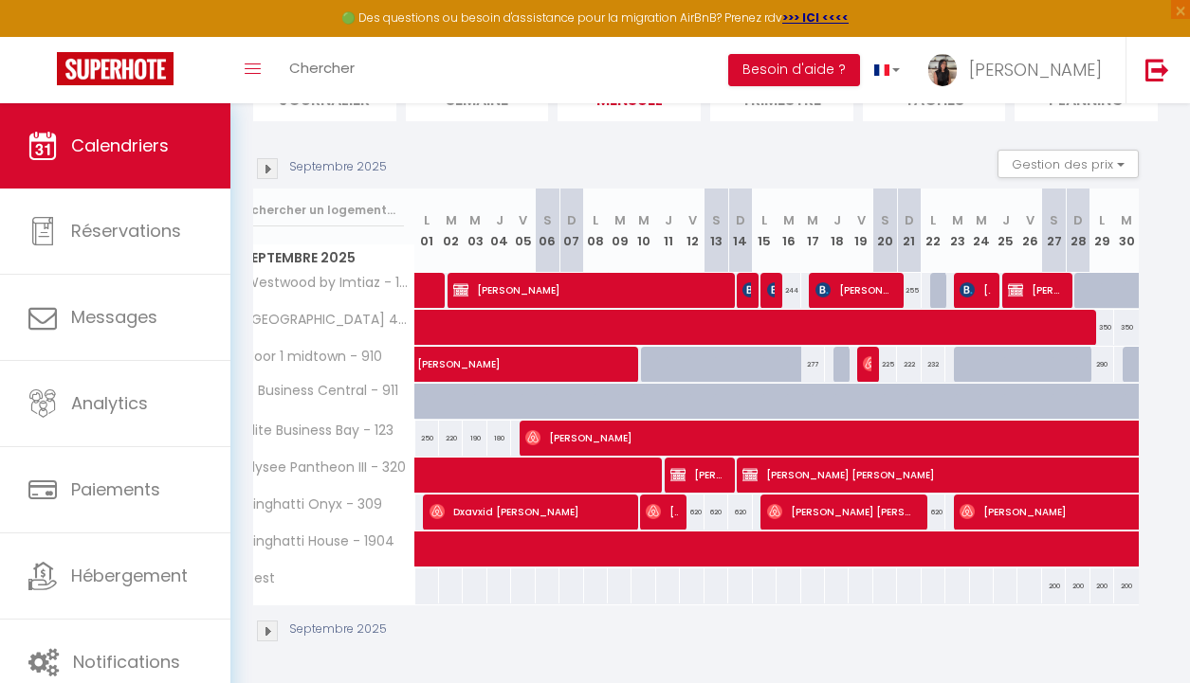
scroll to position [0, 0]
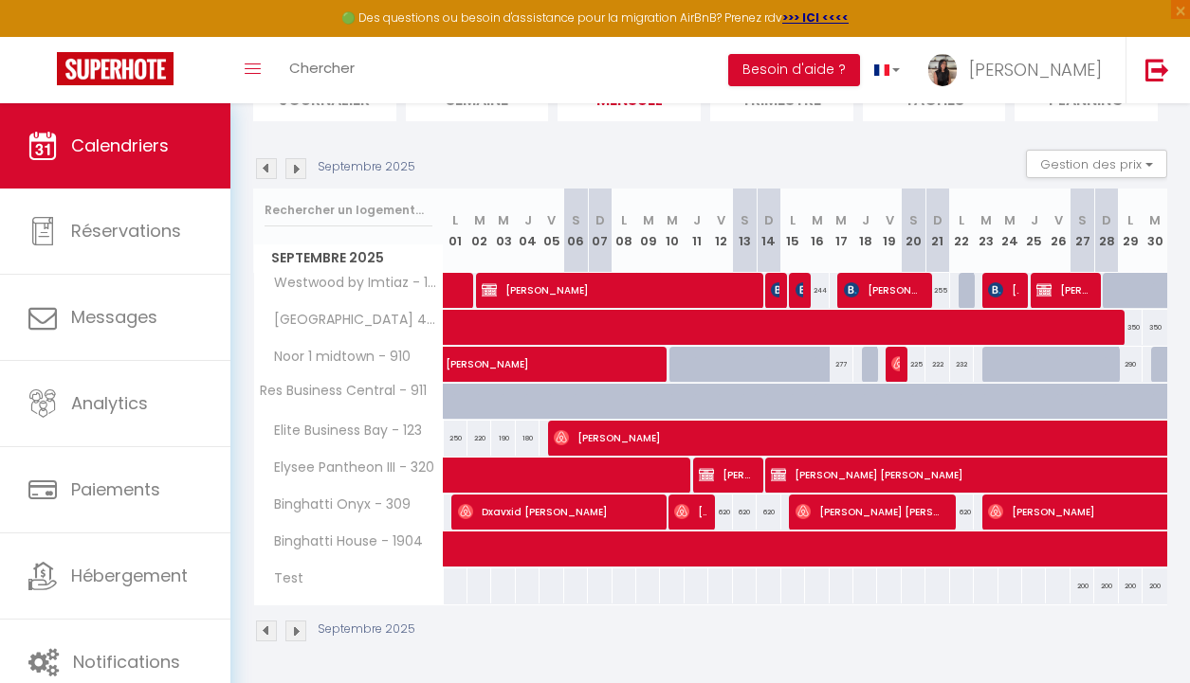
click at [901, 373] on div "225" at bounding box center [913, 364] width 25 height 35
type input "225"
type input "[PERSON_NAME] 20 Septembre 2025"
type input "Dim 21 Septembre 2025"
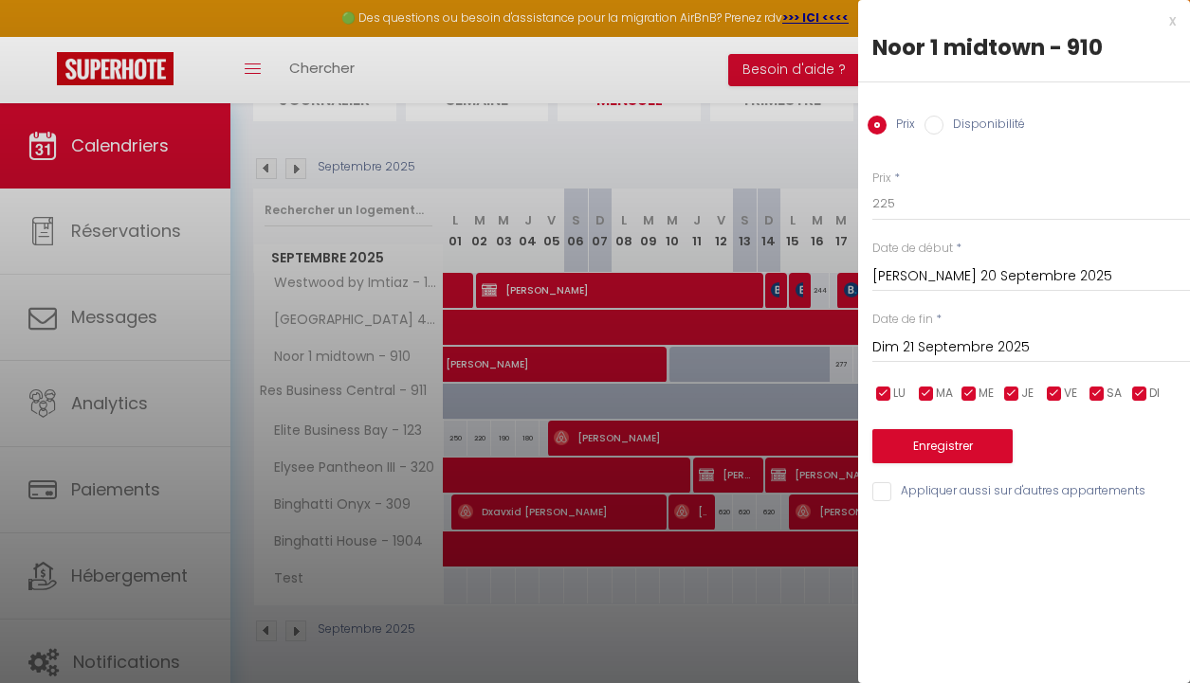
click at [850, 361] on div at bounding box center [595, 341] width 1190 height 683
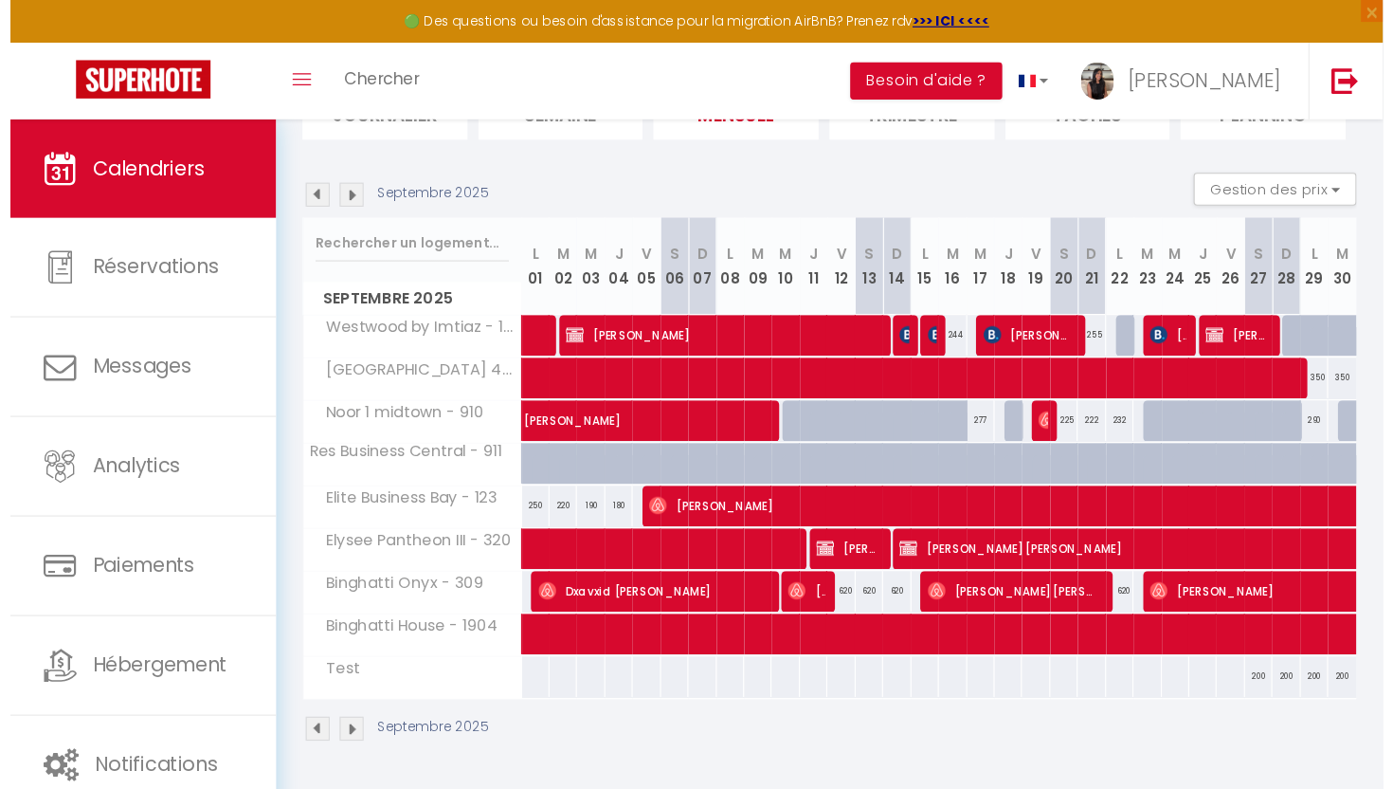
scroll to position [103, 0]
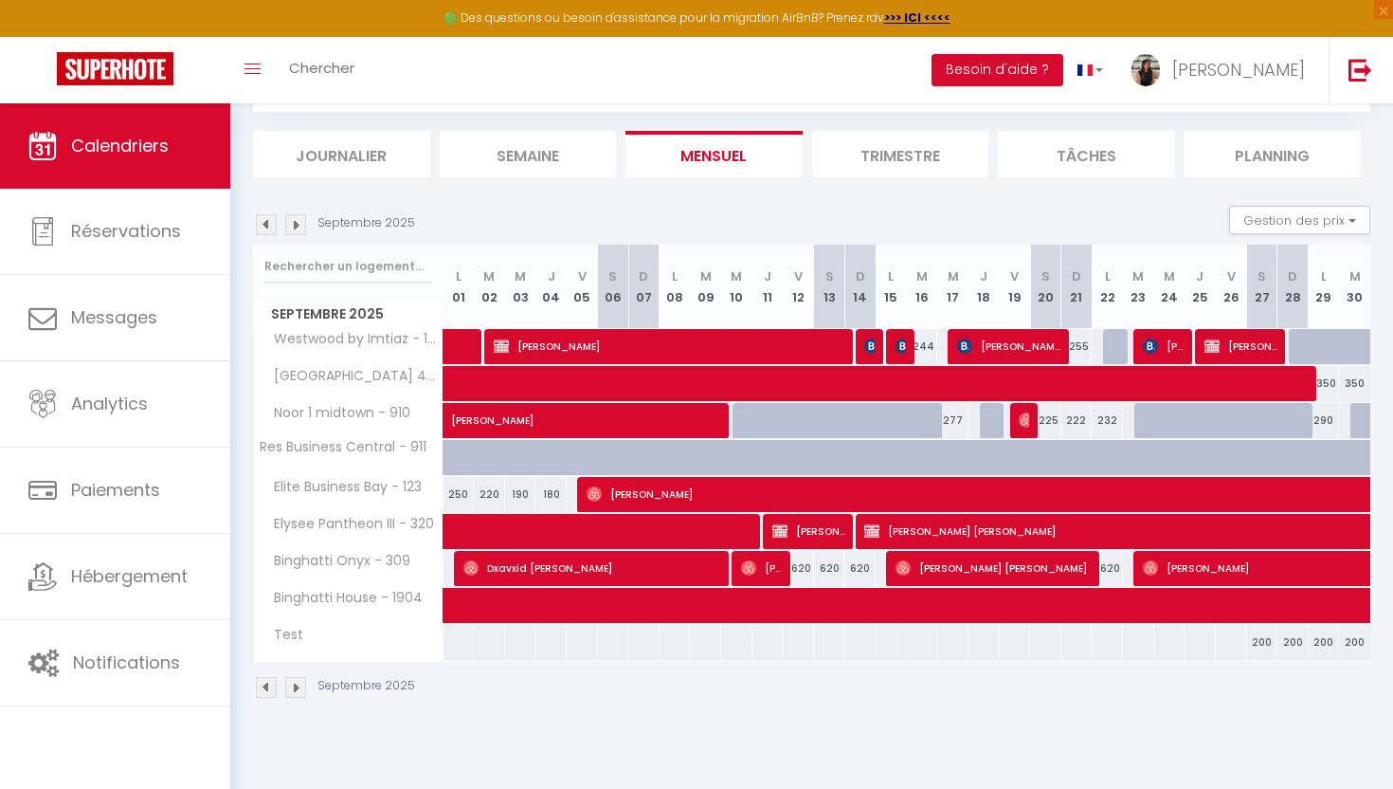
click at [303, 220] on img at bounding box center [295, 224] width 21 height 21
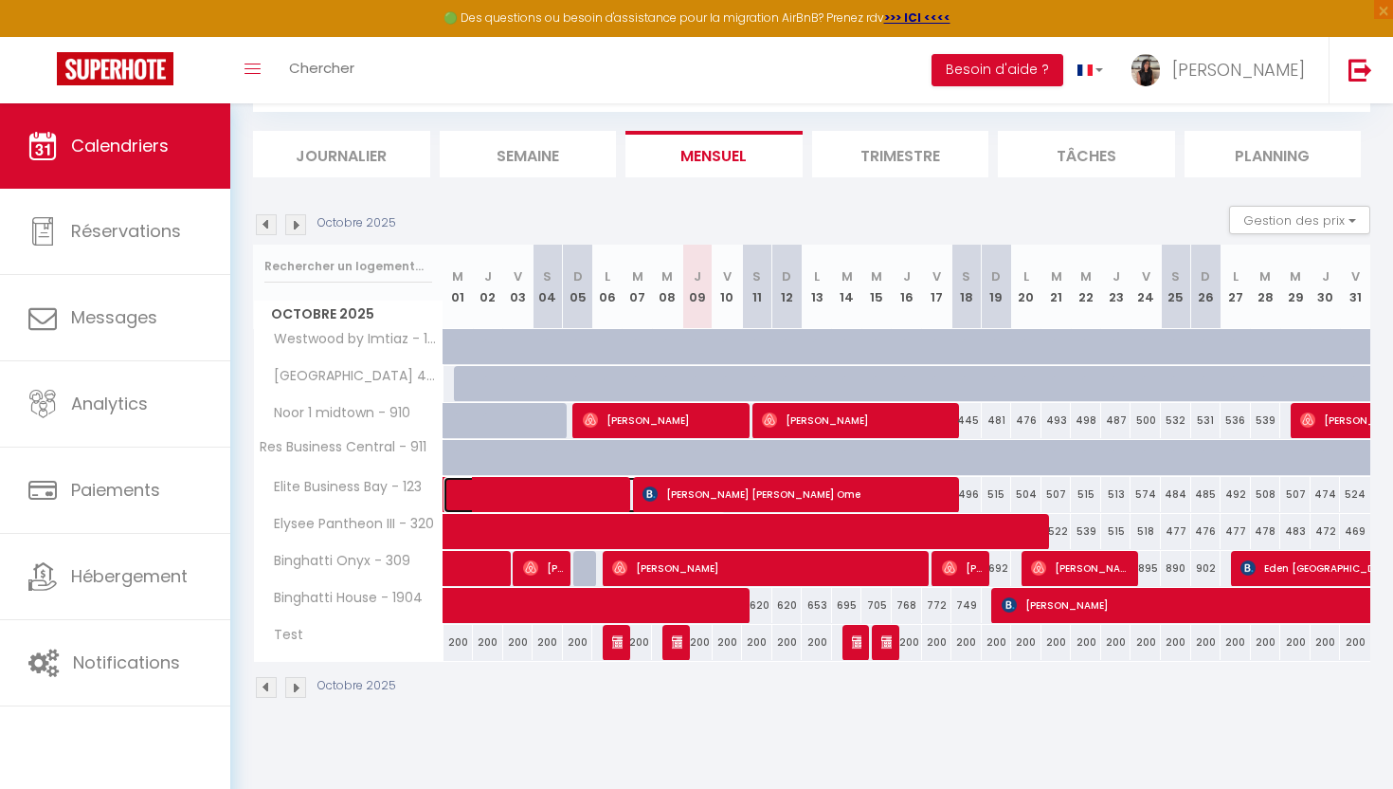
click at [556, 492] on span at bounding box center [595, 495] width 262 height 36
select select "OK"
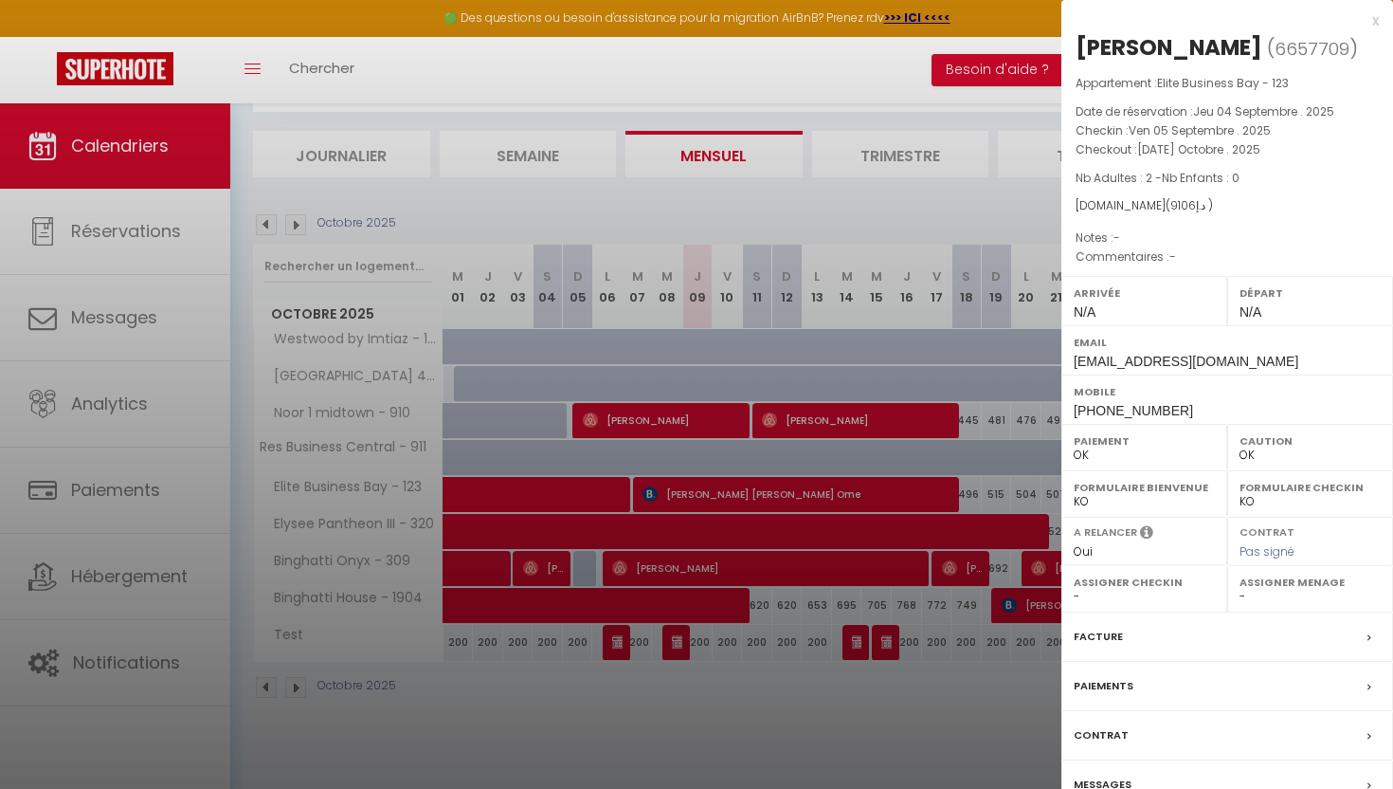
click at [704, 269] on div at bounding box center [696, 394] width 1393 height 789
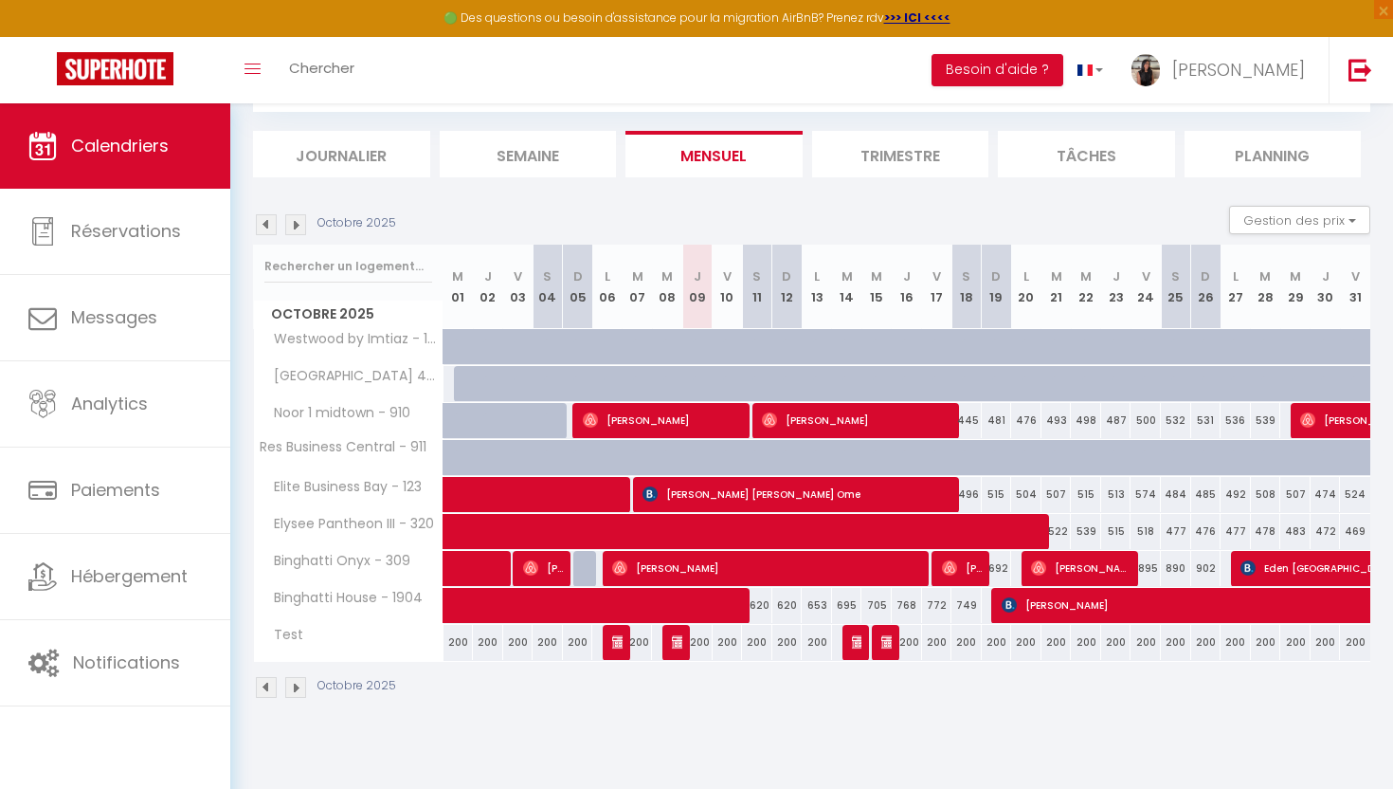
click at [259, 228] on img at bounding box center [266, 224] width 21 height 21
select select "0"
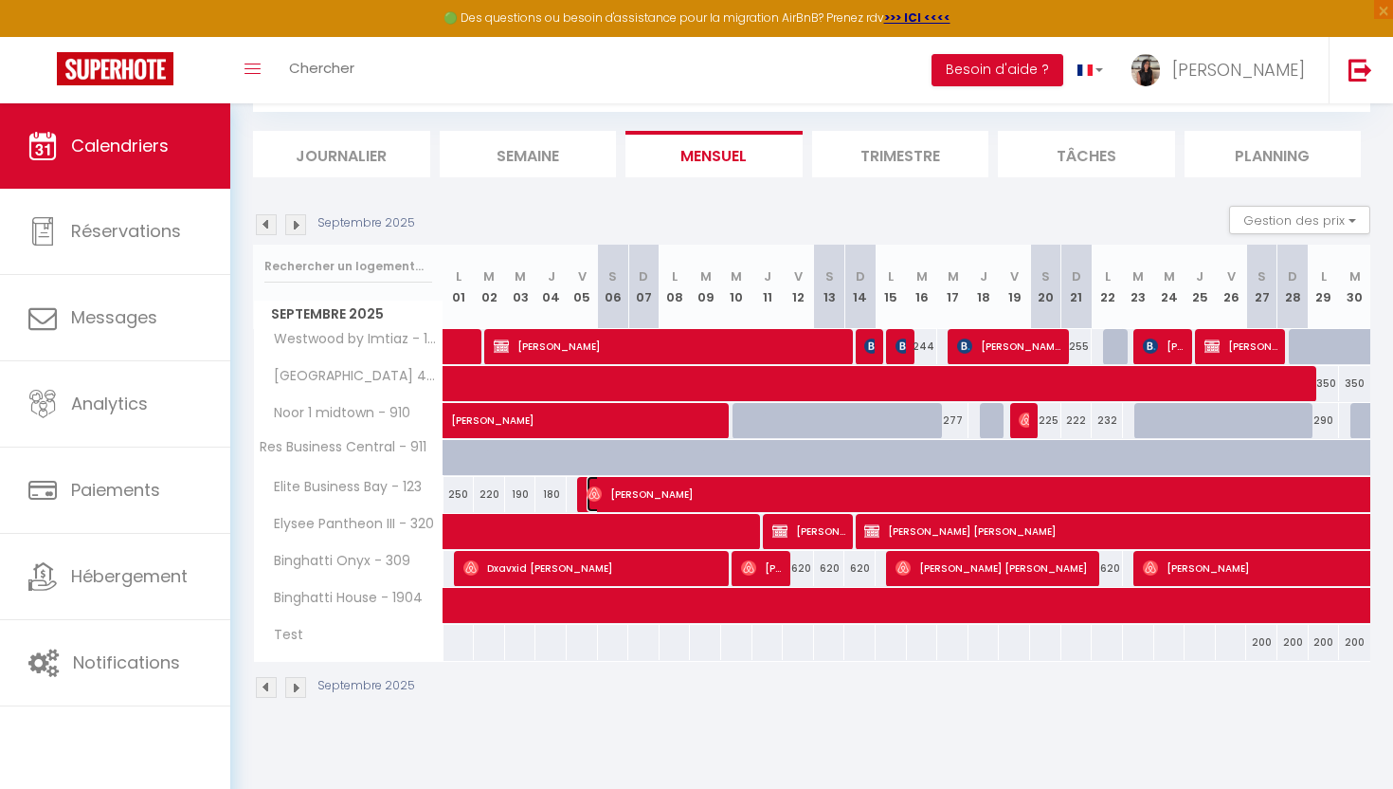
click at [602, 498] on span "[PERSON_NAME]" at bounding box center [1284, 494] width 1395 height 36
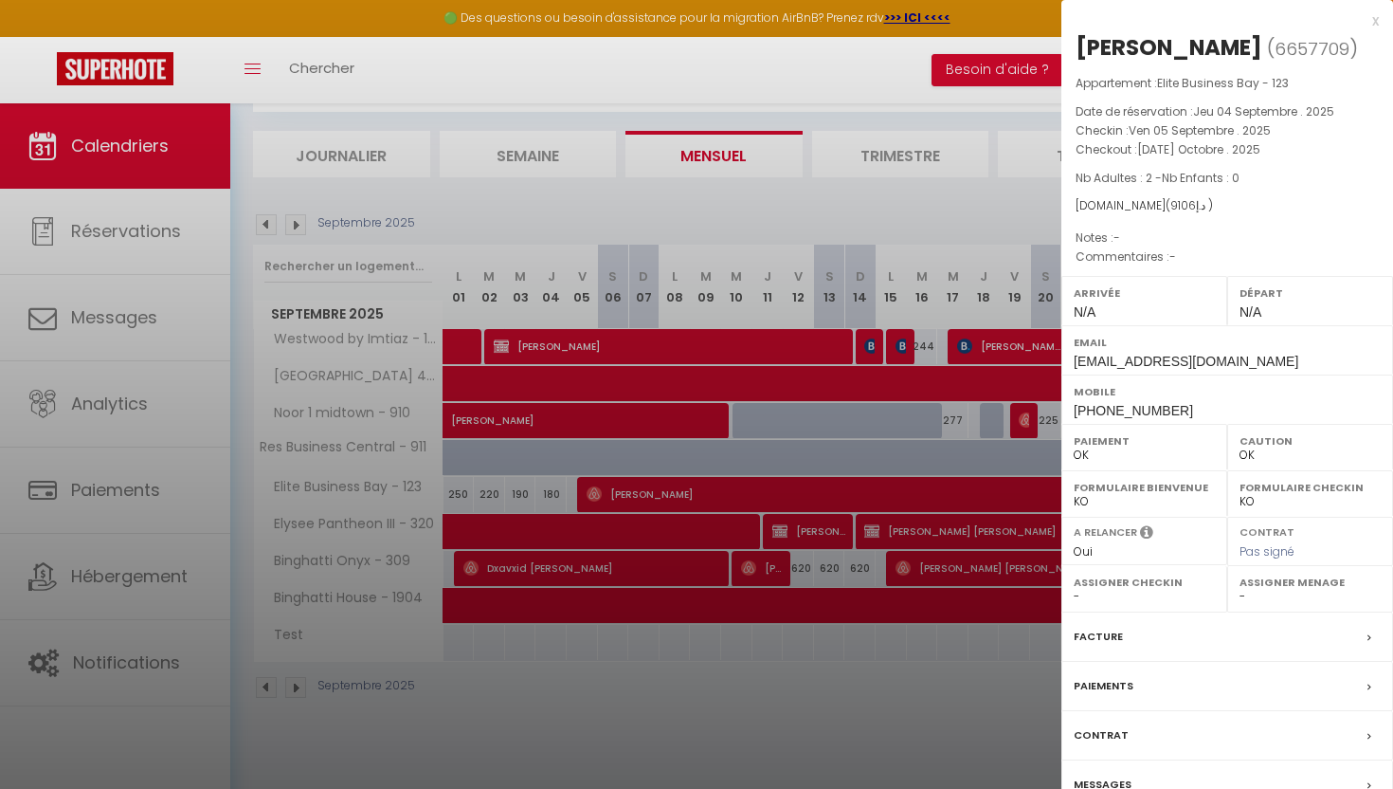
click at [646, 219] on div at bounding box center [696, 394] width 1393 height 789
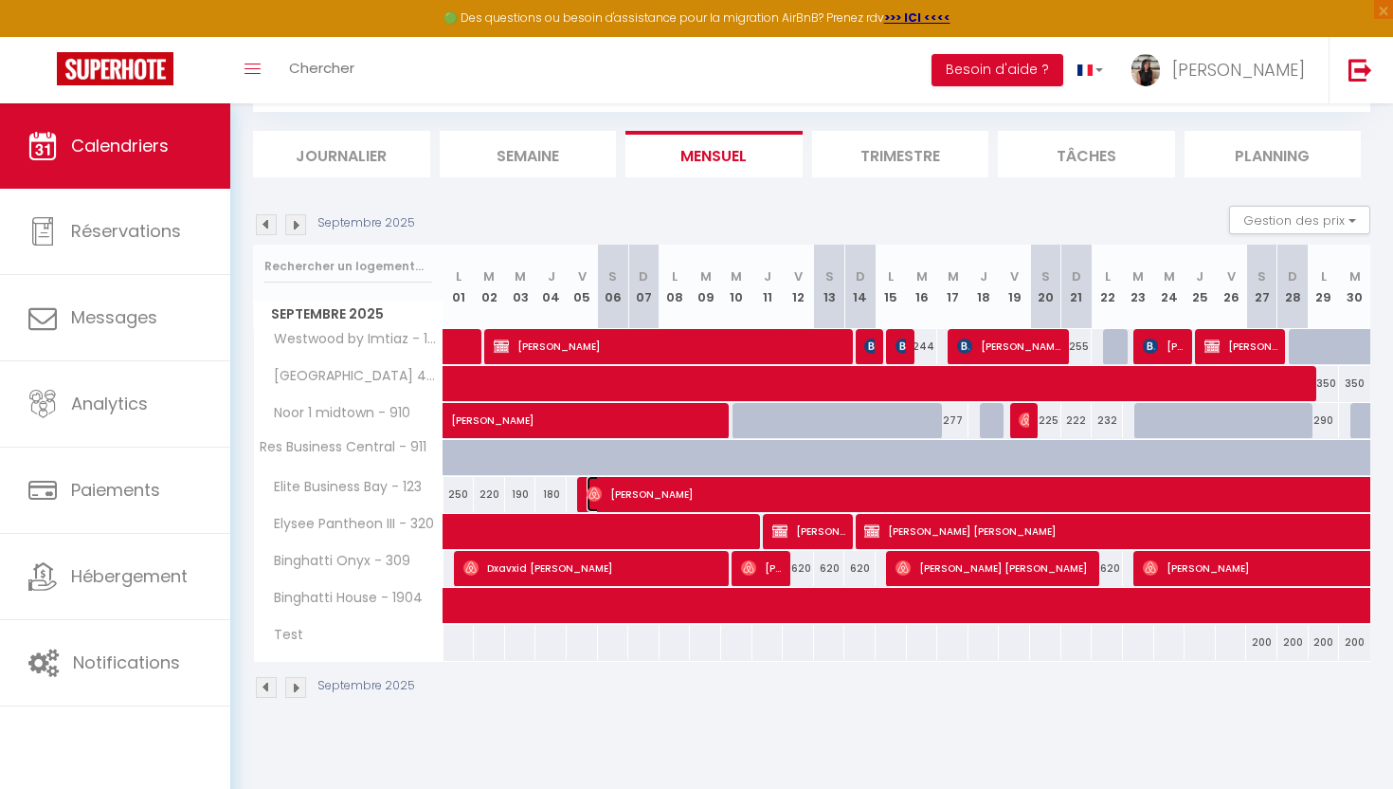
click at [628, 498] on span "[PERSON_NAME]" at bounding box center [1284, 494] width 1395 height 36
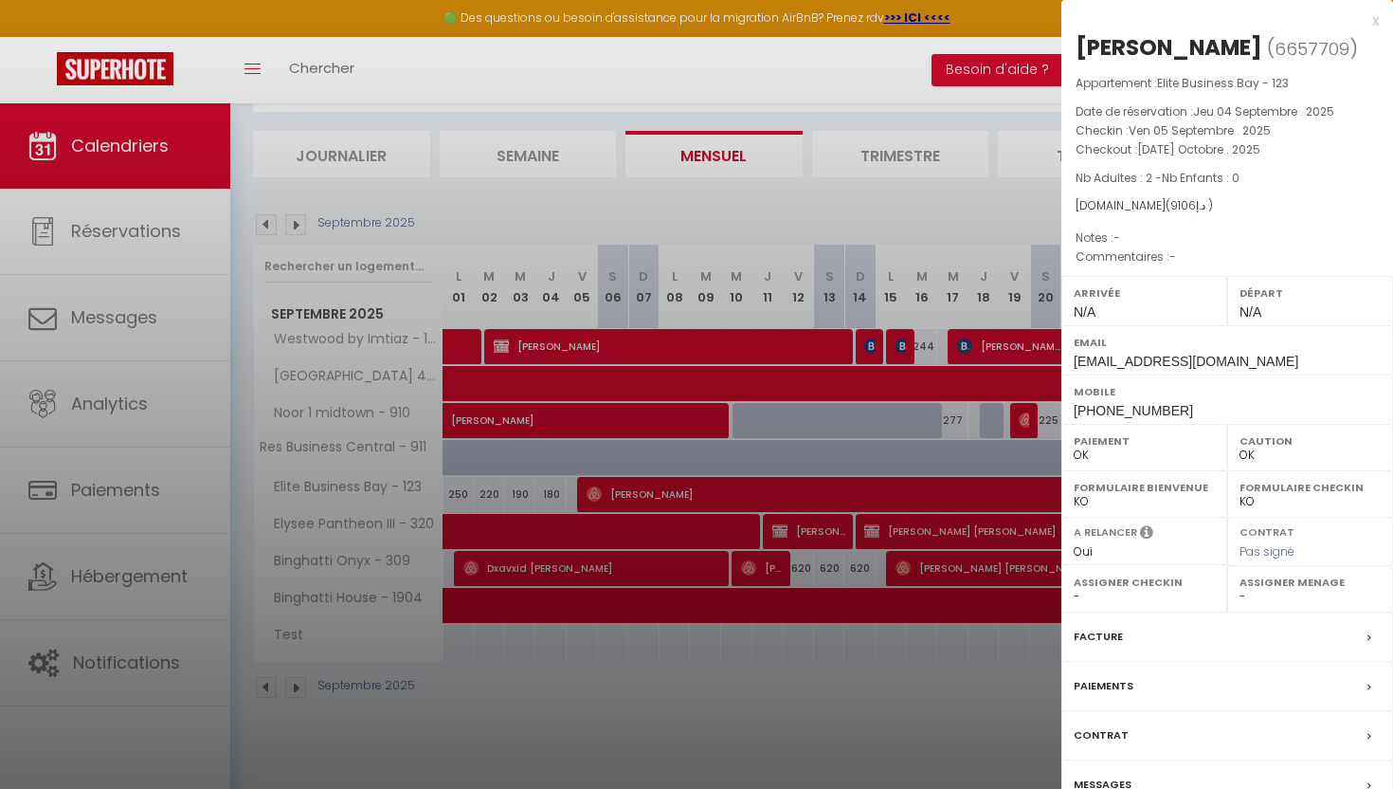
click at [882, 143] on div at bounding box center [696, 394] width 1393 height 789
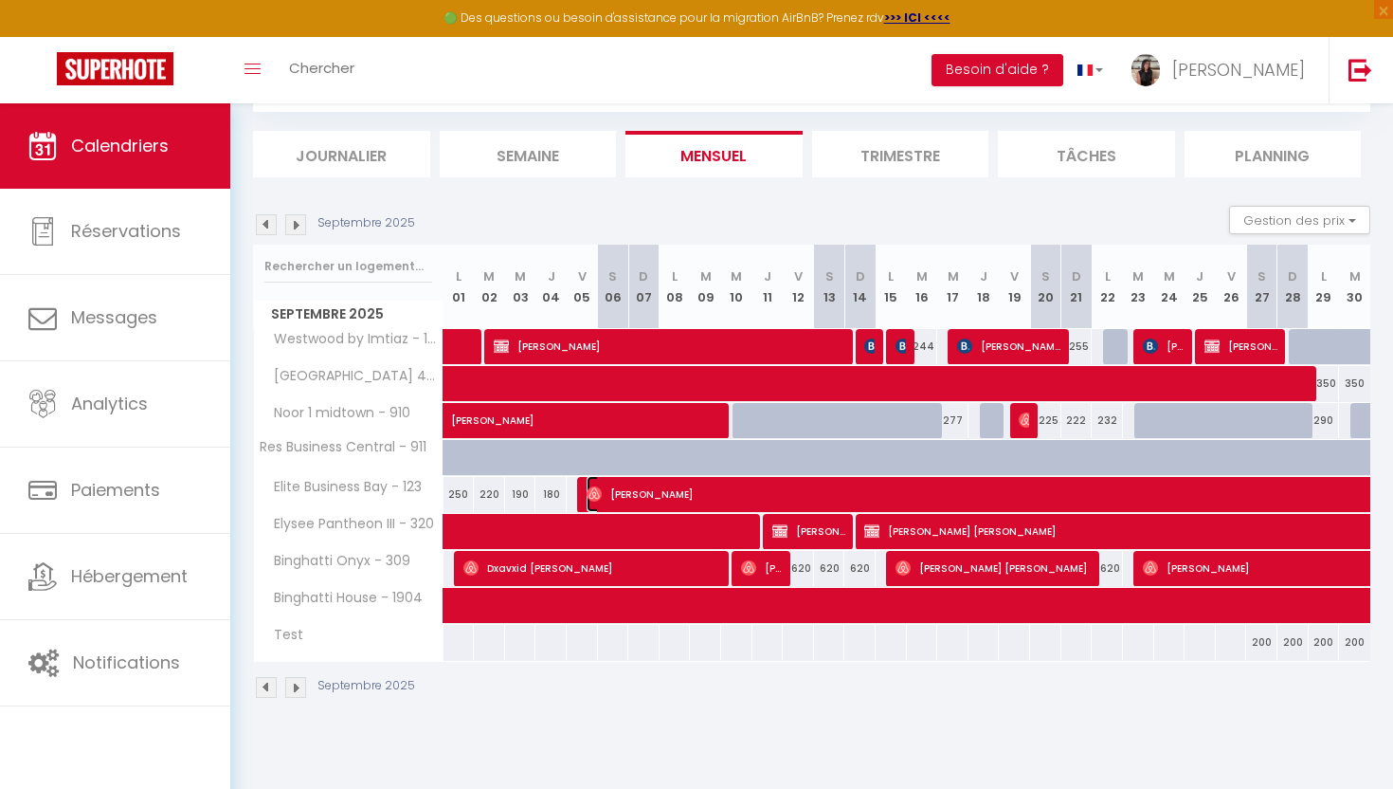
click at [773, 493] on span "[PERSON_NAME]" at bounding box center [1284, 494] width 1395 height 36
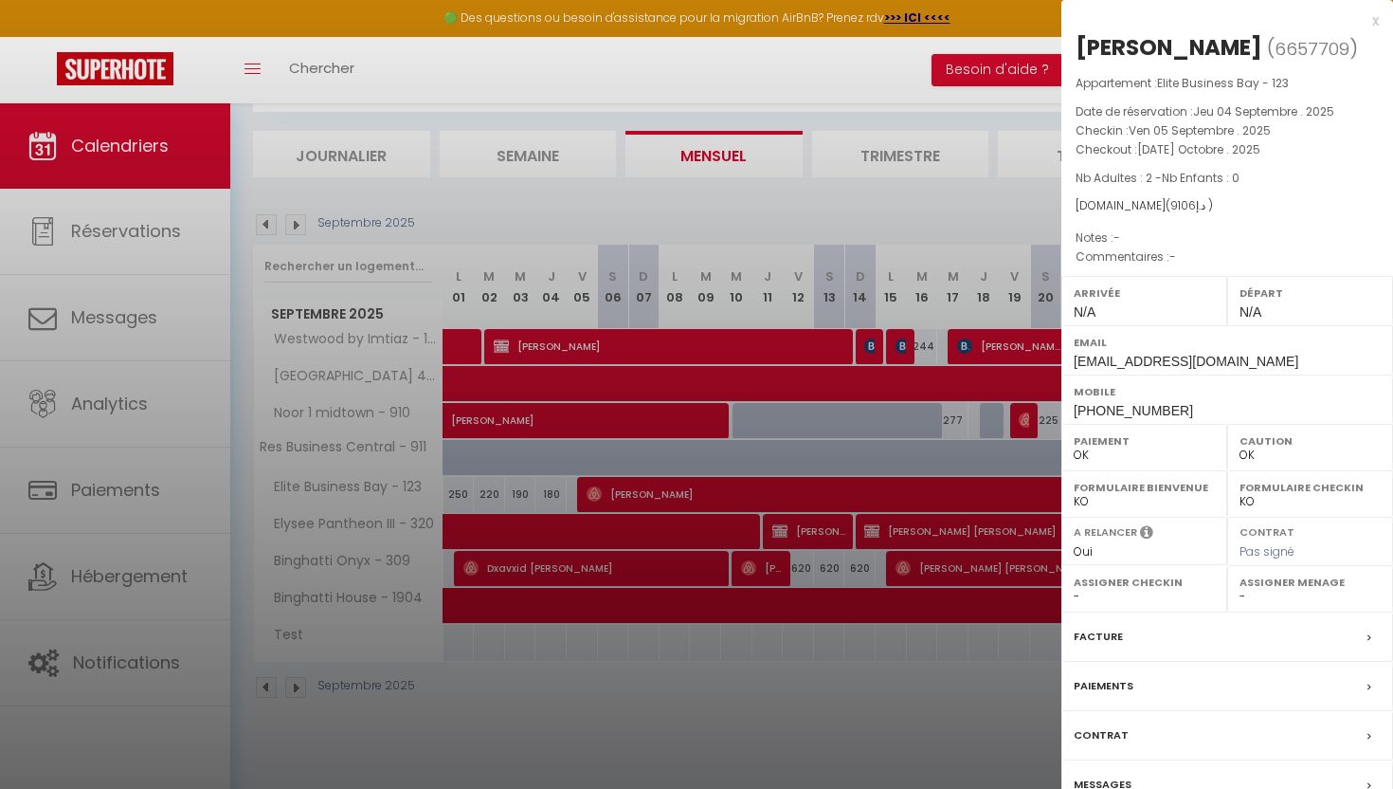
click at [773, 239] on div at bounding box center [696, 394] width 1393 height 789
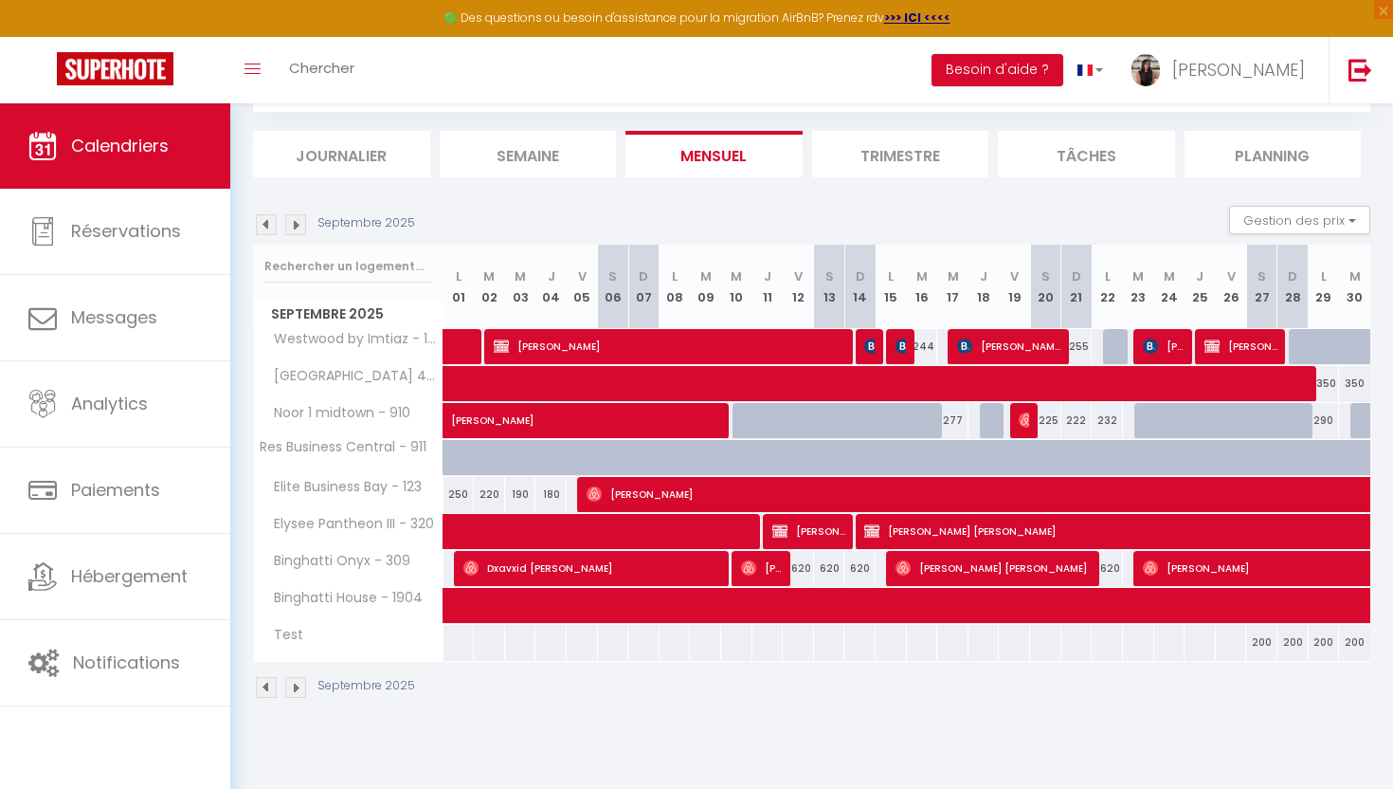
click at [457, 571] on div at bounding box center [469, 569] width 31 height 36
click at [468, 569] on img at bounding box center [471, 567] width 15 height 15
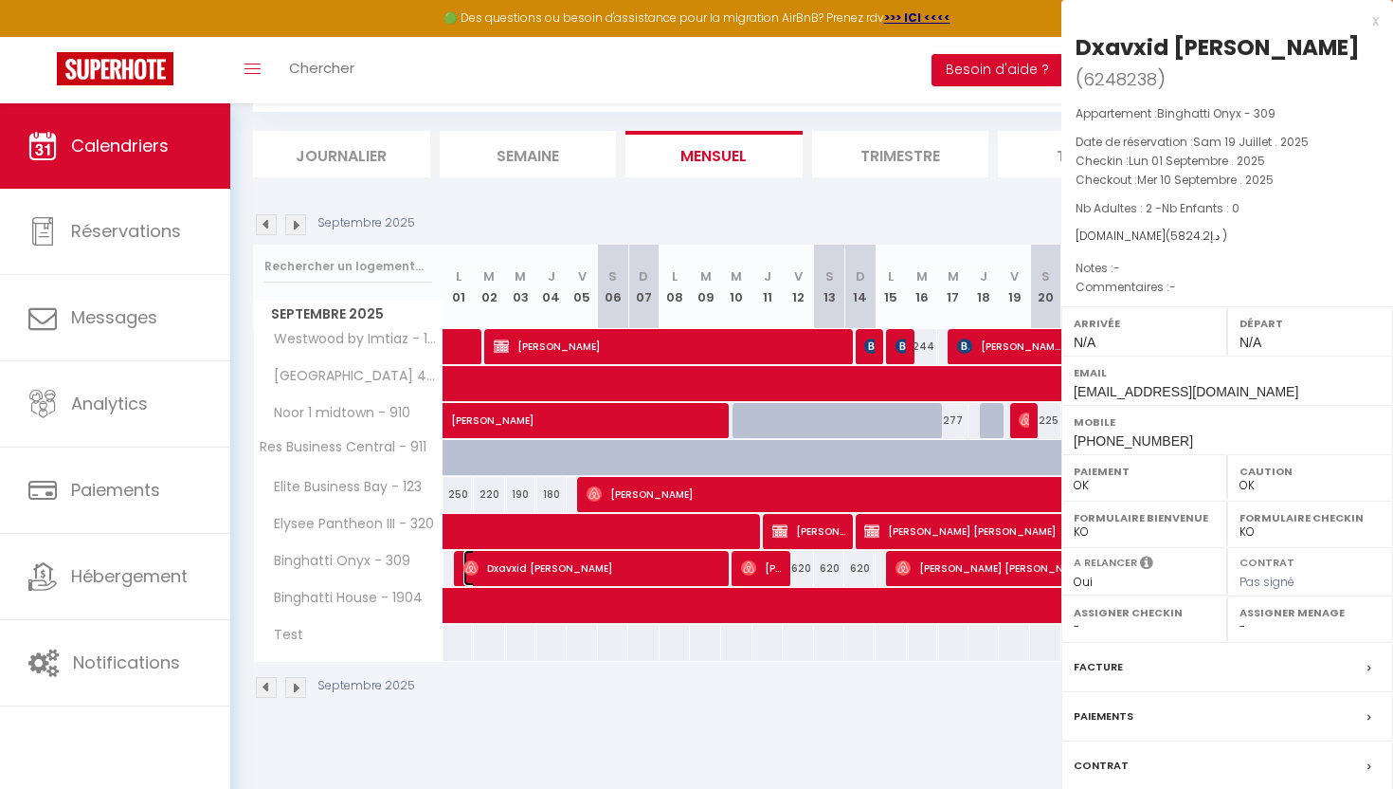
select select "40006"
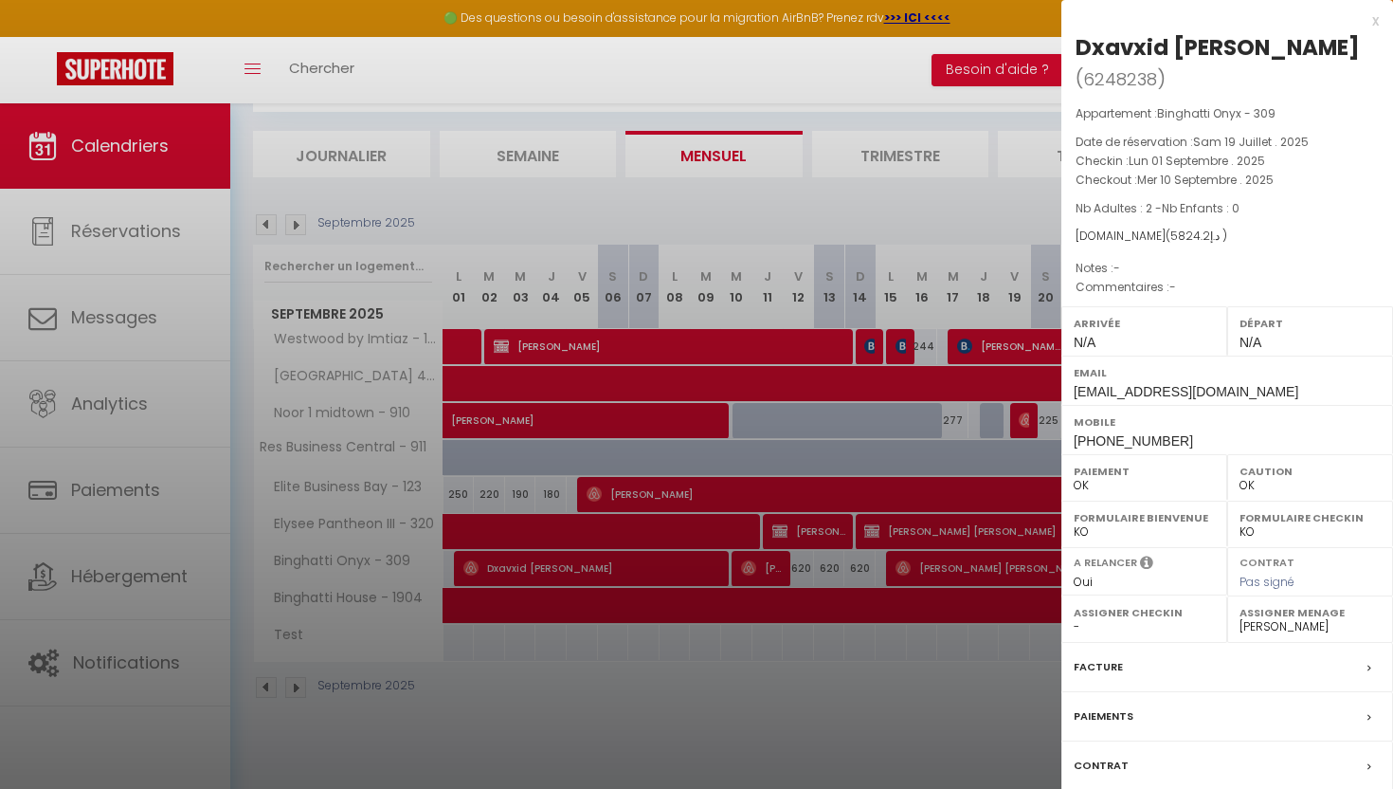
click at [785, 242] on div at bounding box center [696, 394] width 1393 height 789
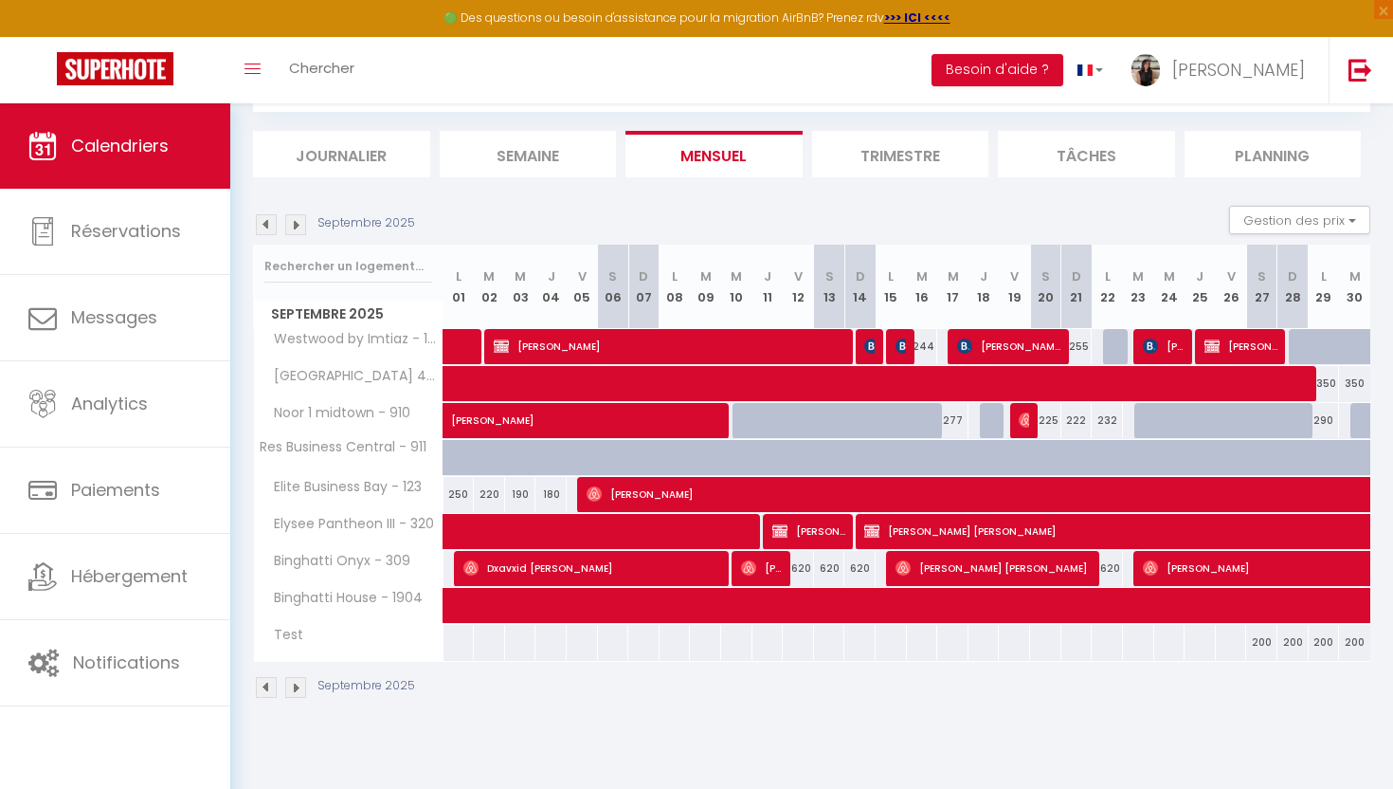
click at [293, 227] on img at bounding box center [295, 224] width 21 height 21
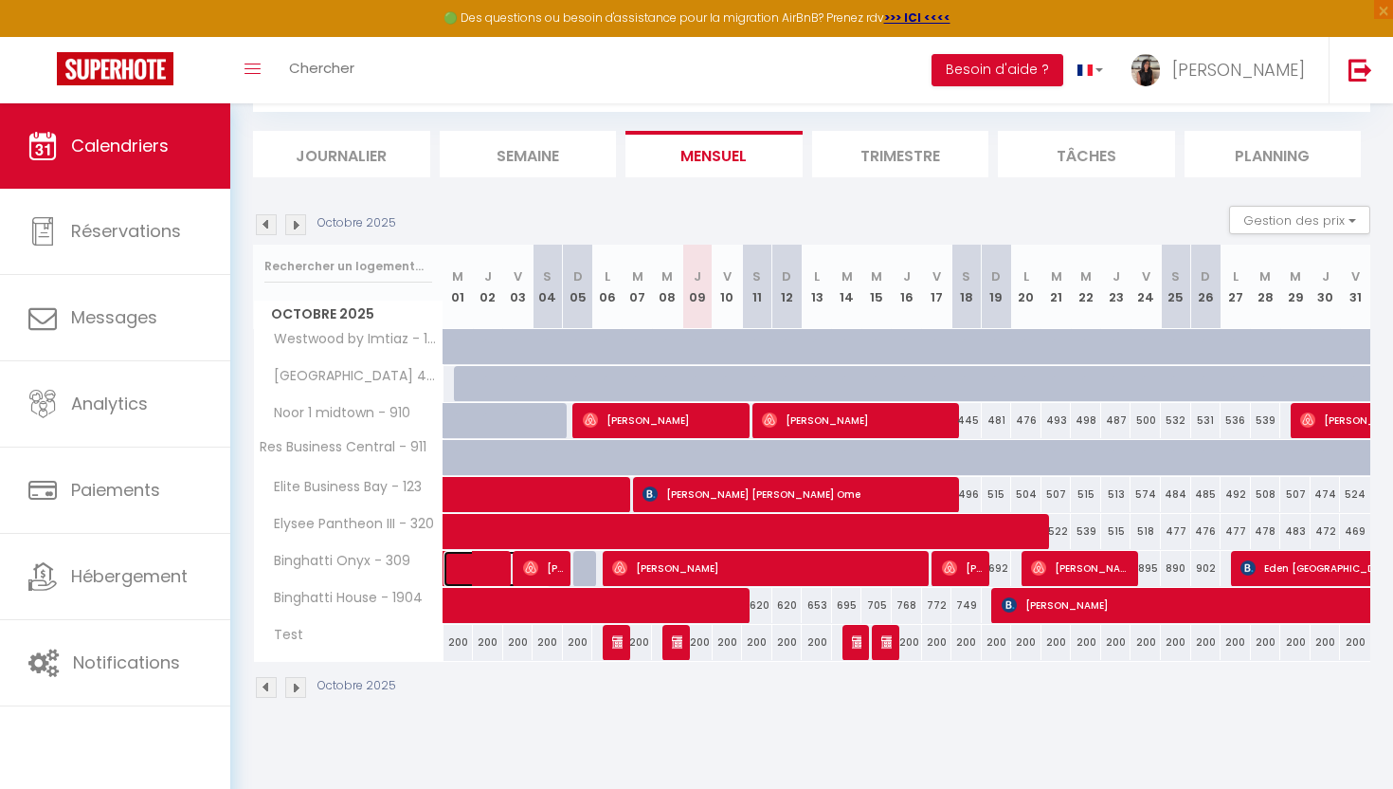
click at [479, 566] on span at bounding box center [507, 569] width 87 height 36
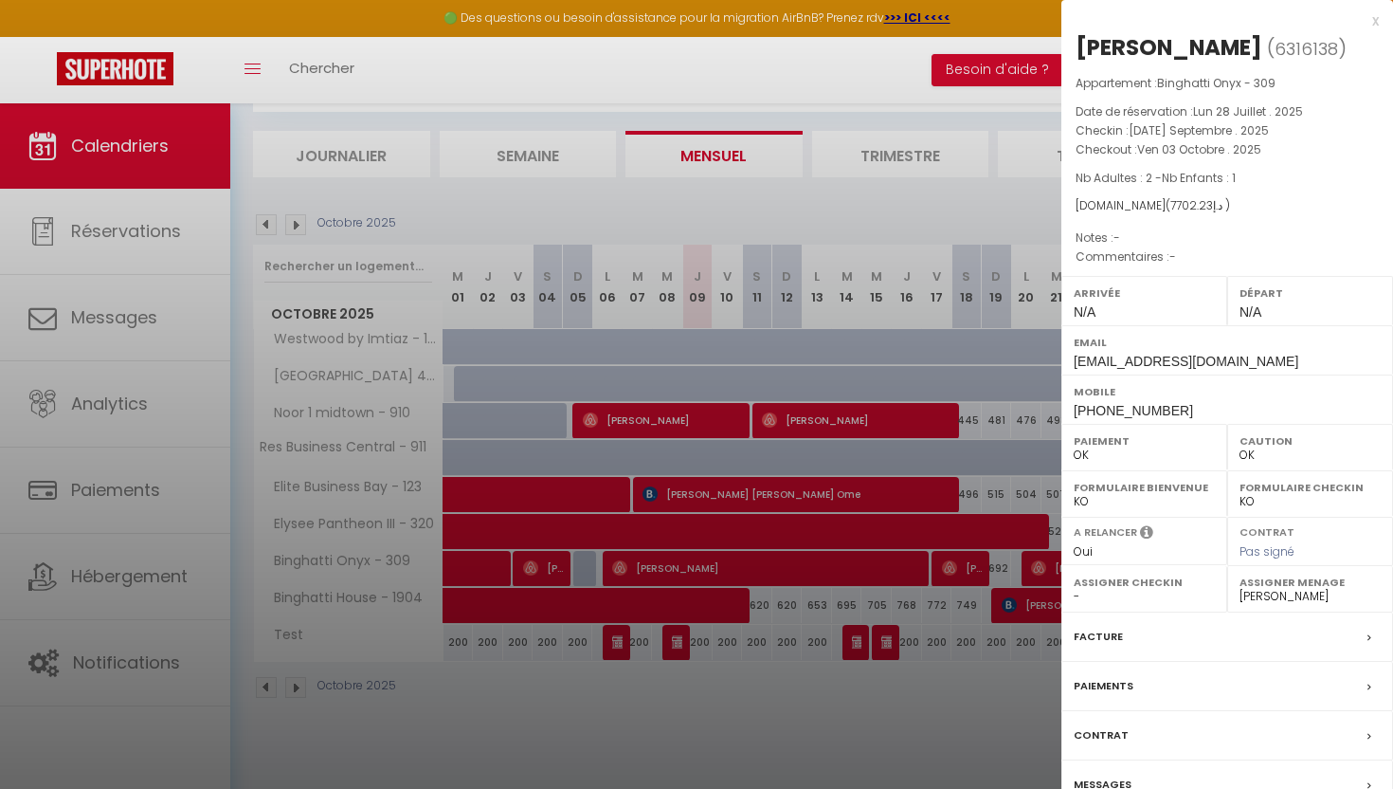
click at [651, 192] on div at bounding box center [696, 394] width 1393 height 789
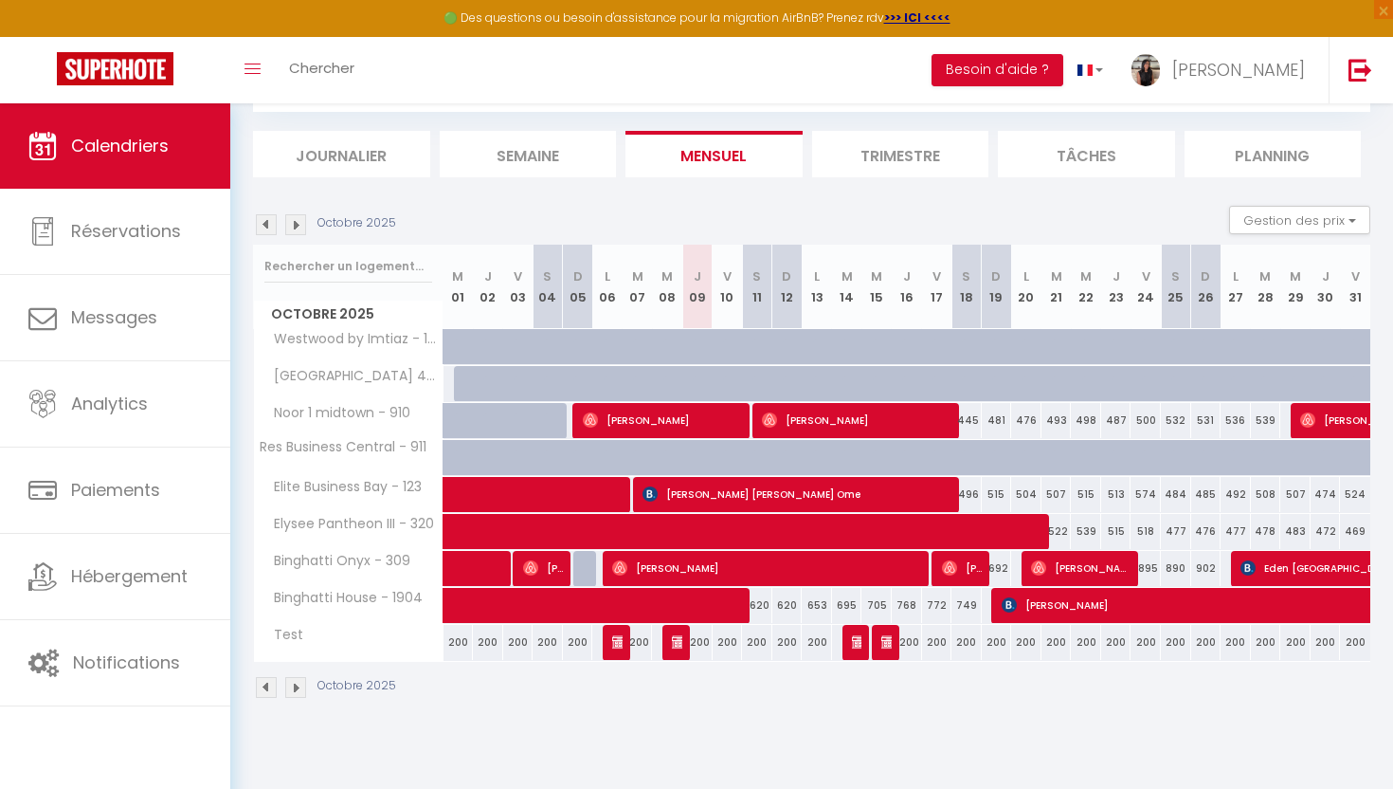
click at [265, 227] on img at bounding box center [266, 224] width 21 height 21
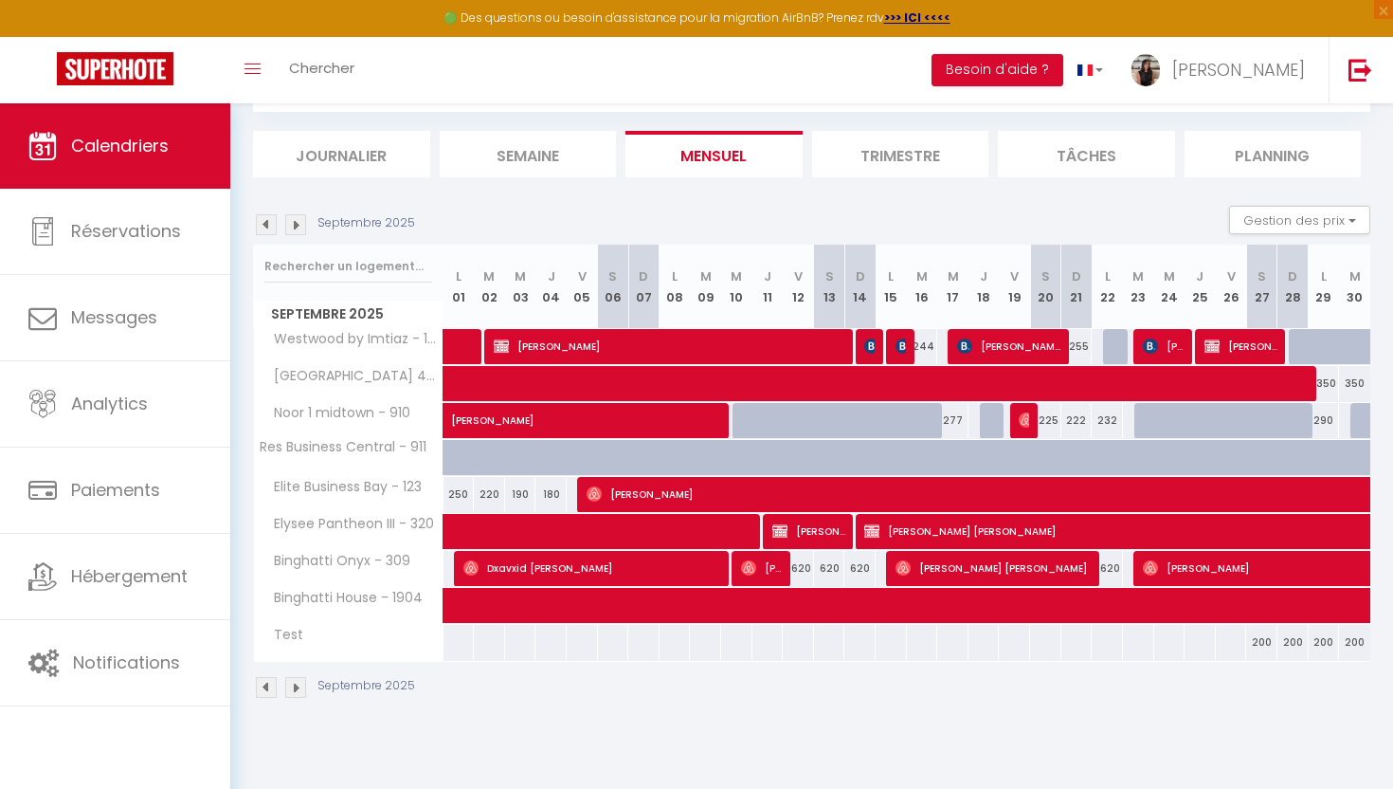
click at [461, 570] on div at bounding box center [469, 569] width 31 height 36
click at [468, 568] on img at bounding box center [471, 567] width 15 height 15
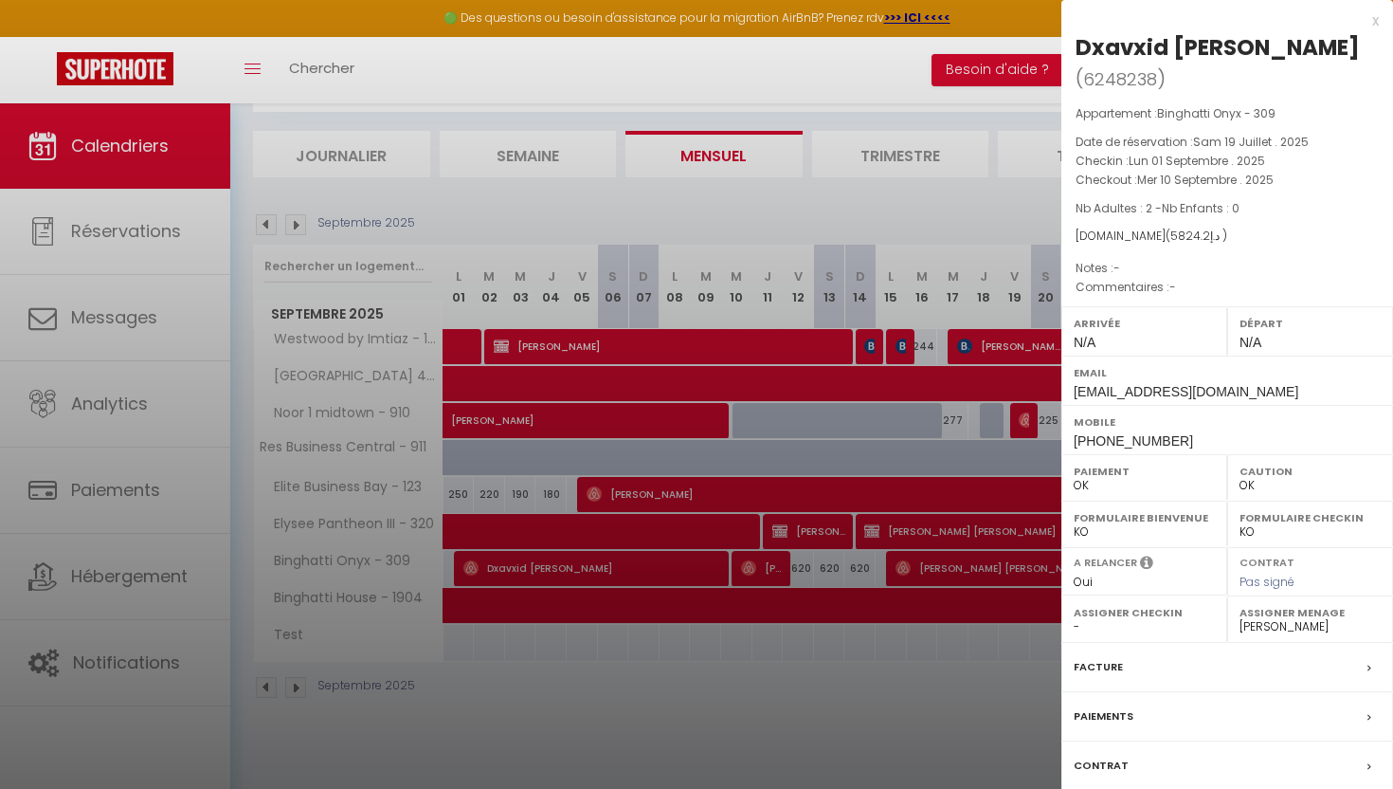
click at [605, 197] on div at bounding box center [696, 394] width 1393 height 789
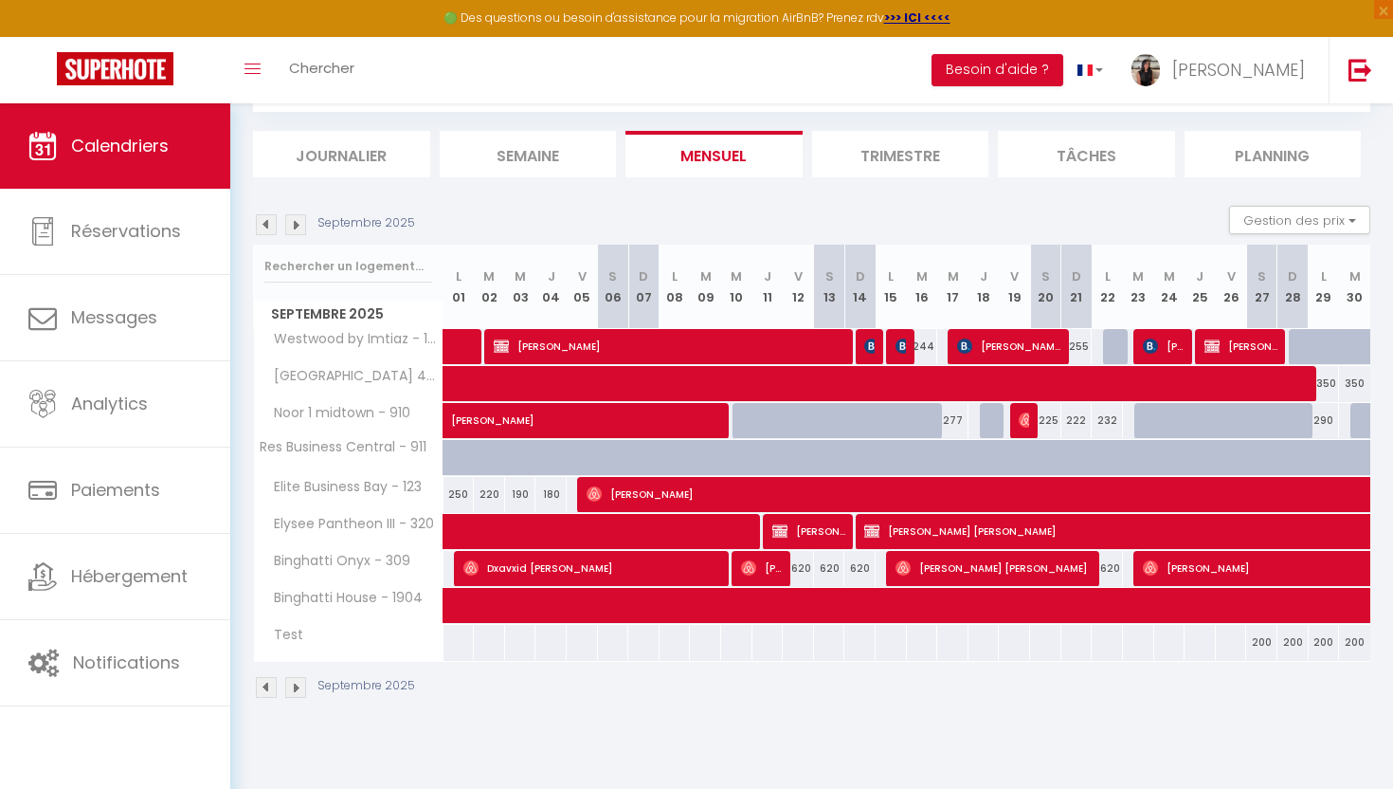
click at [296, 219] on img at bounding box center [295, 224] width 21 height 21
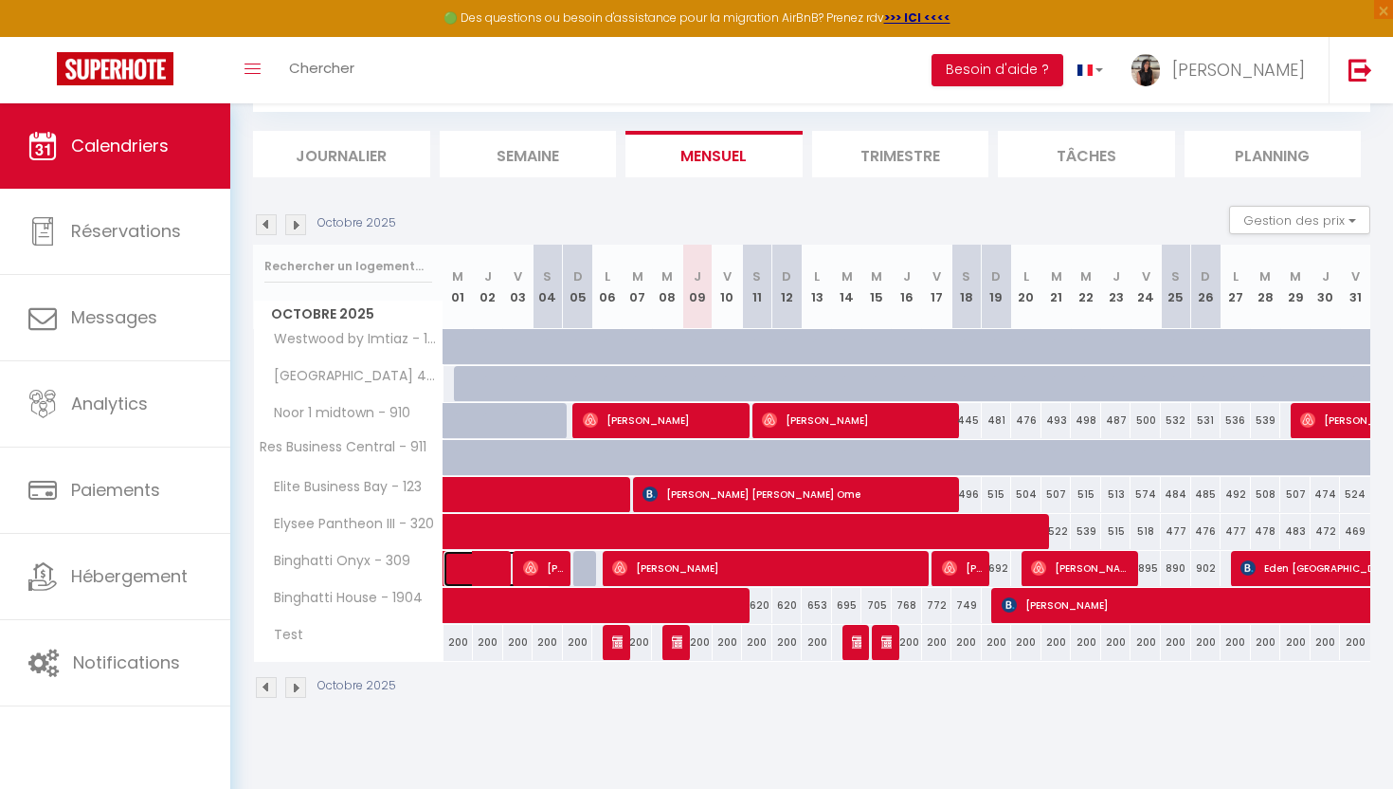
click at [485, 576] on span at bounding box center [507, 569] width 87 height 36
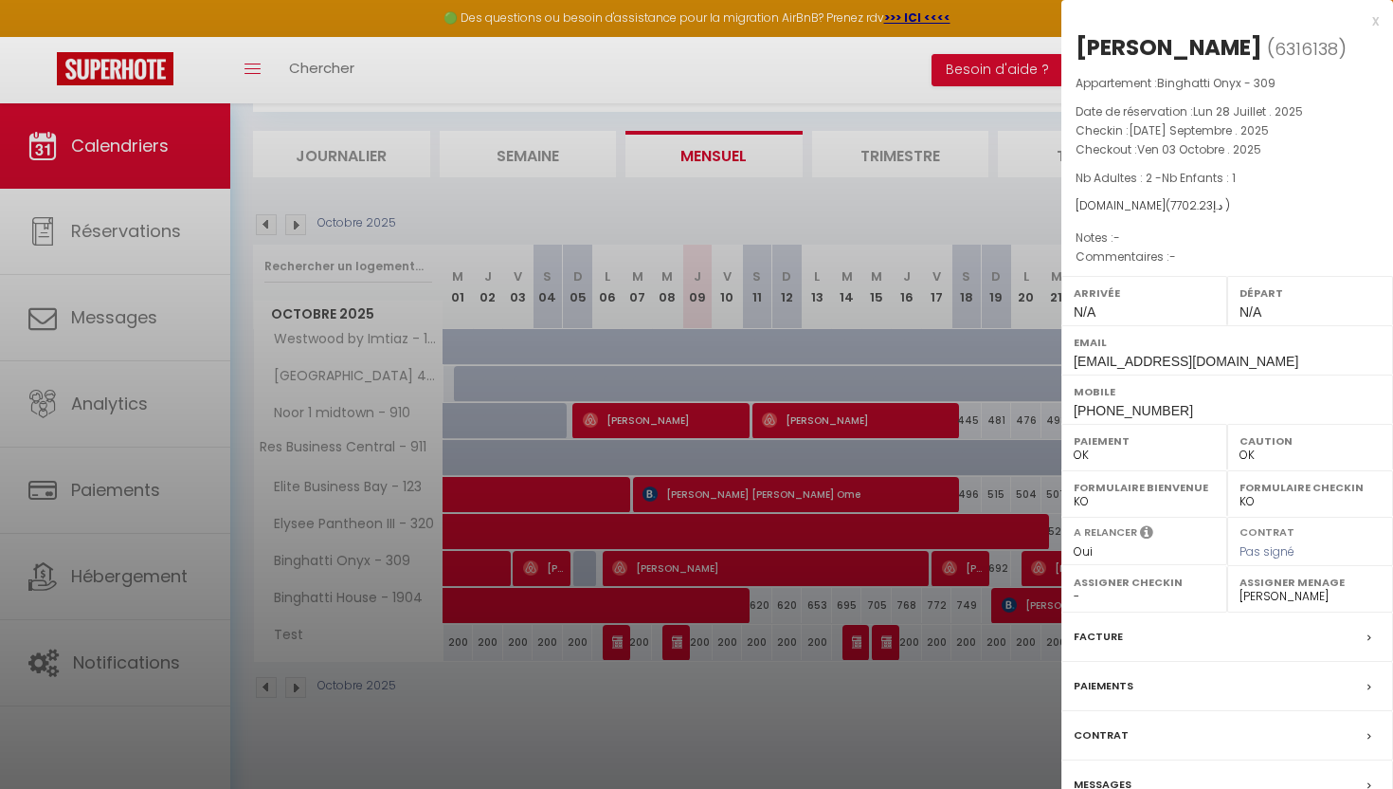
click at [656, 206] on div at bounding box center [696, 394] width 1393 height 789
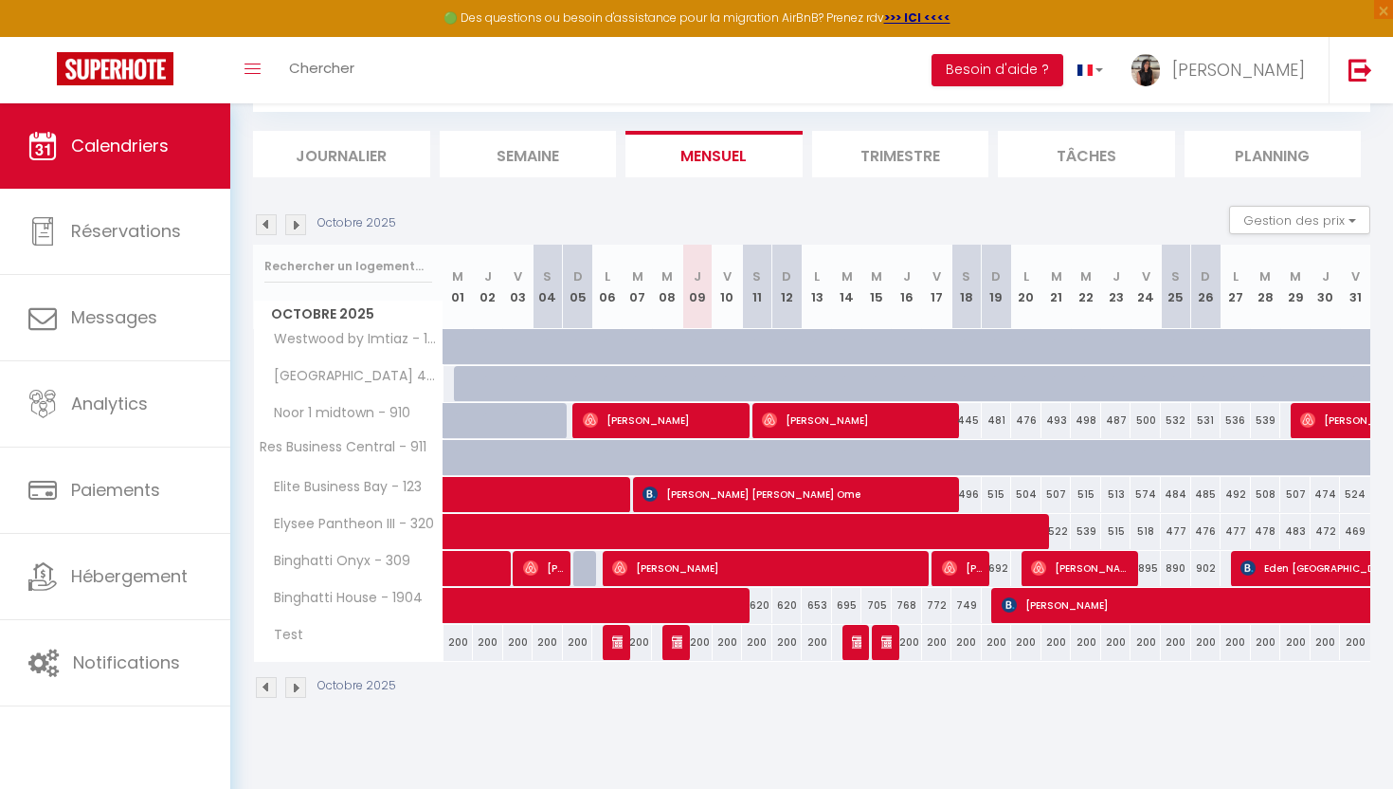
click at [269, 230] on img at bounding box center [266, 224] width 21 height 21
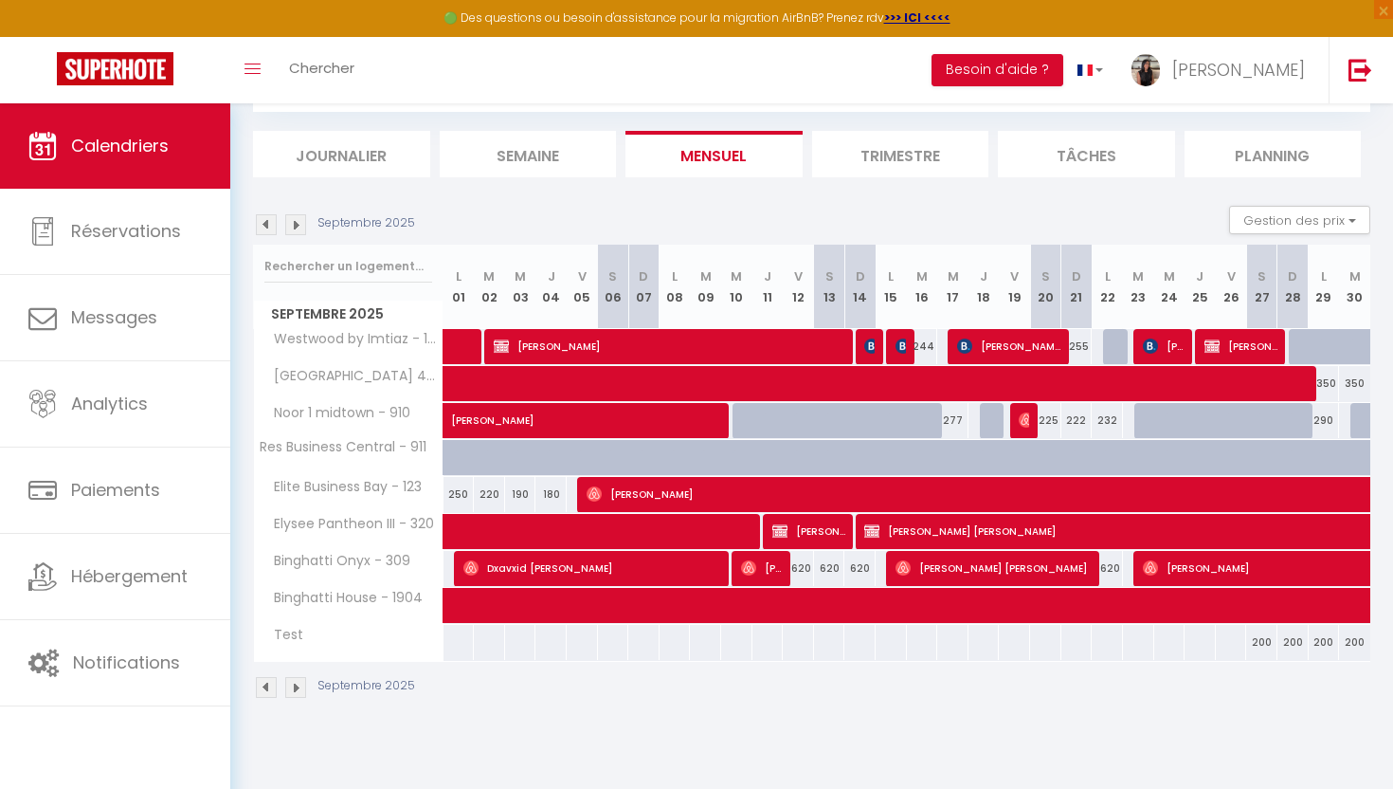
click at [297, 227] on img at bounding box center [295, 224] width 21 height 21
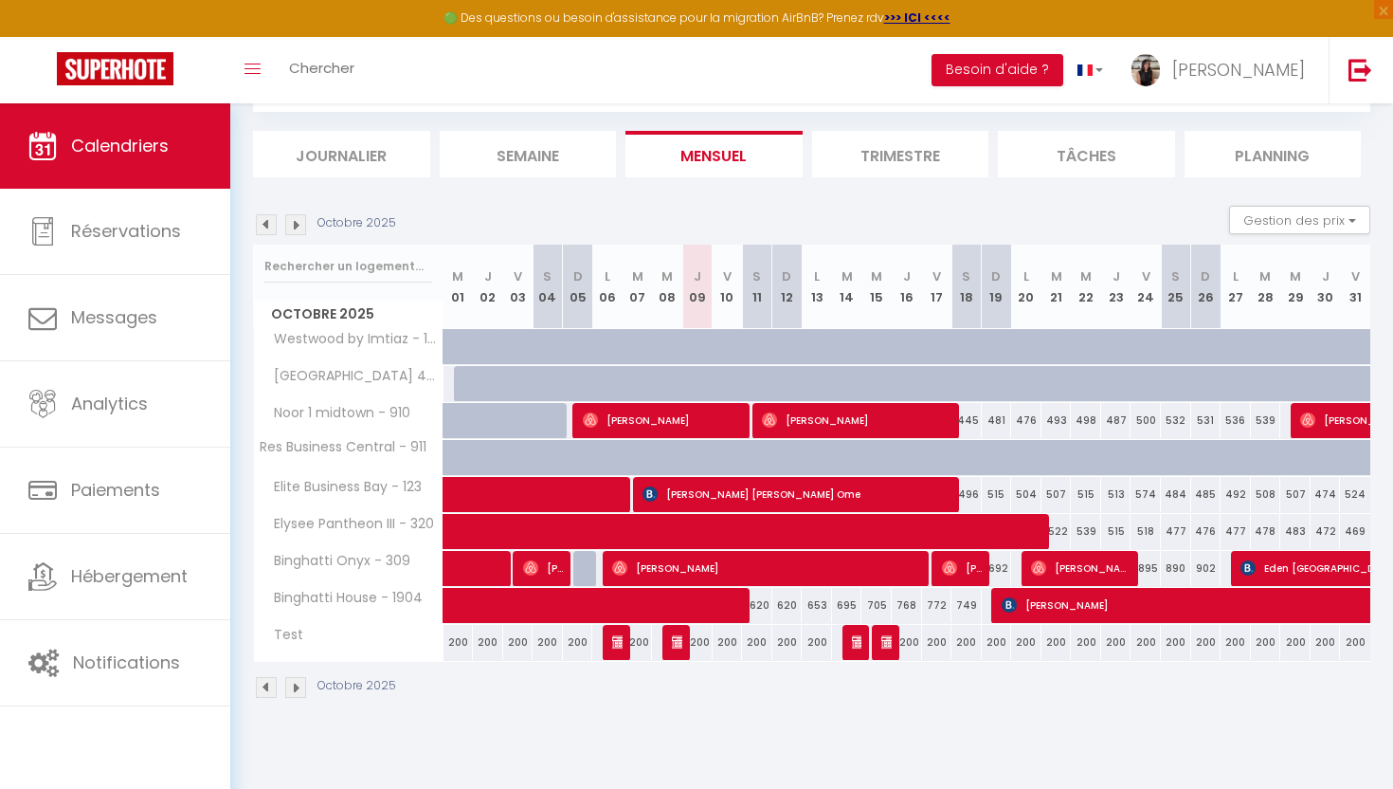
click at [269, 220] on img at bounding box center [266, 224] width 21 height 21
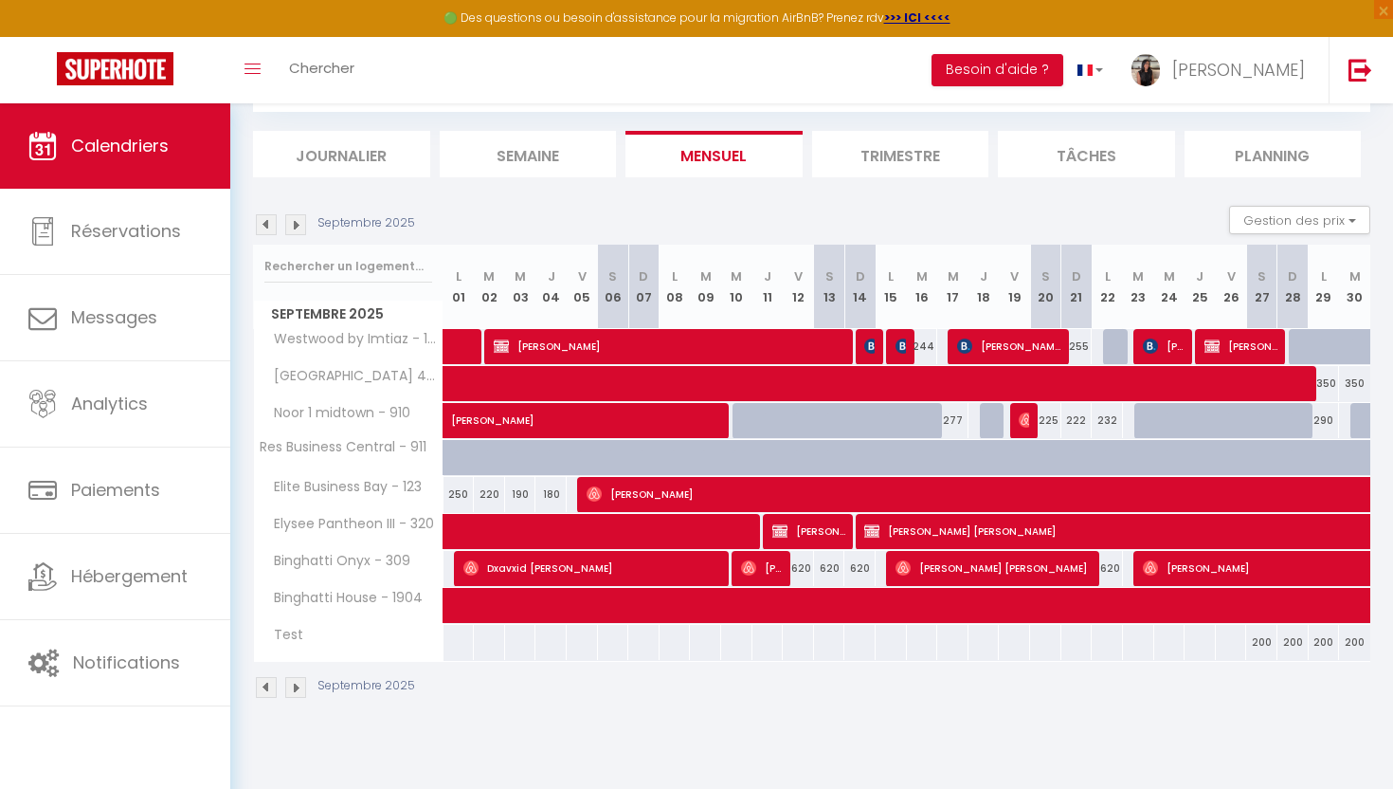
click at [297, 225] on img at bounding box center [295, 224] width 21 height 21
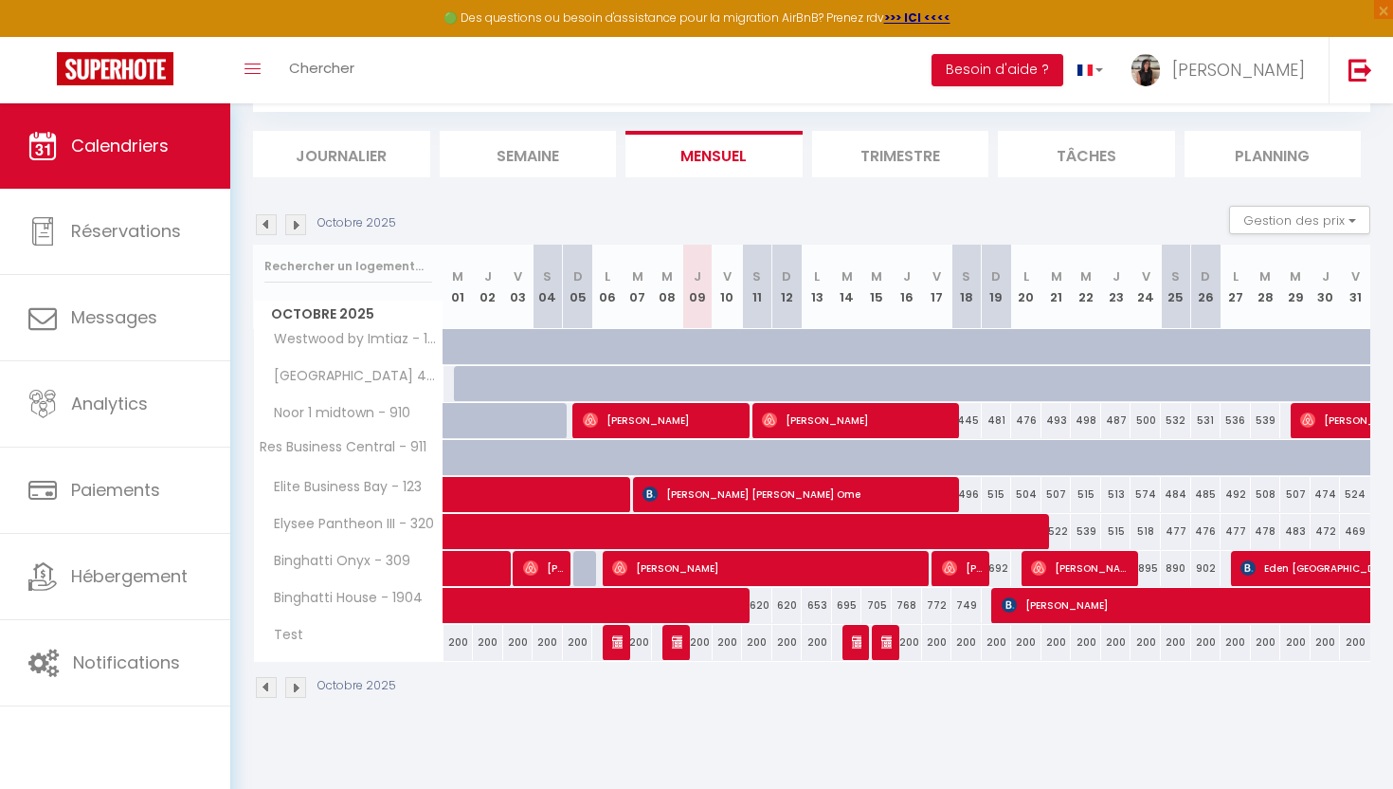
click at [300, 225] on img at bounding box center [295, 224] width 21 height 21
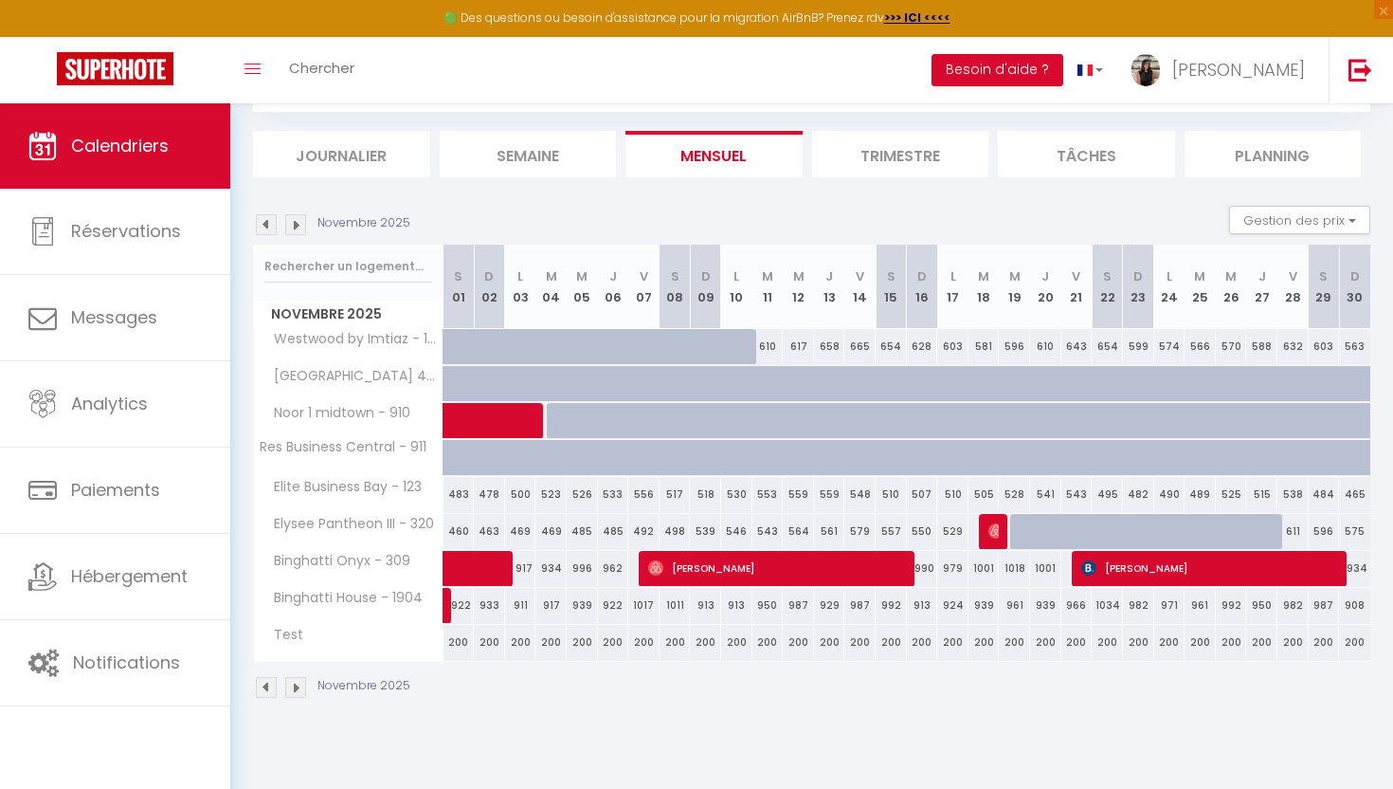
click at [297, 218] on img at bounding box center [295, 224] width 21 height 21
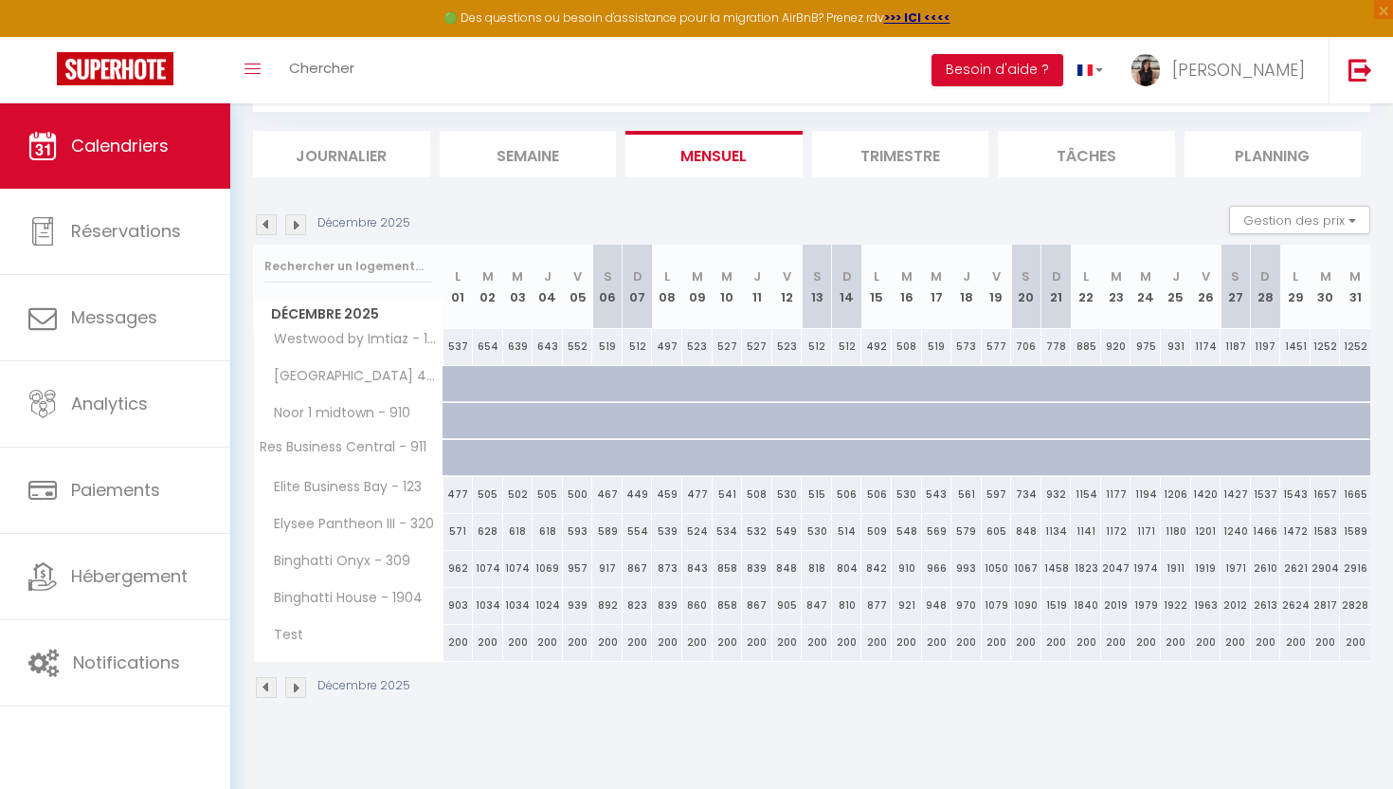
click at [270, 223] on img at bounding box center [266, 224] width 21 height 21
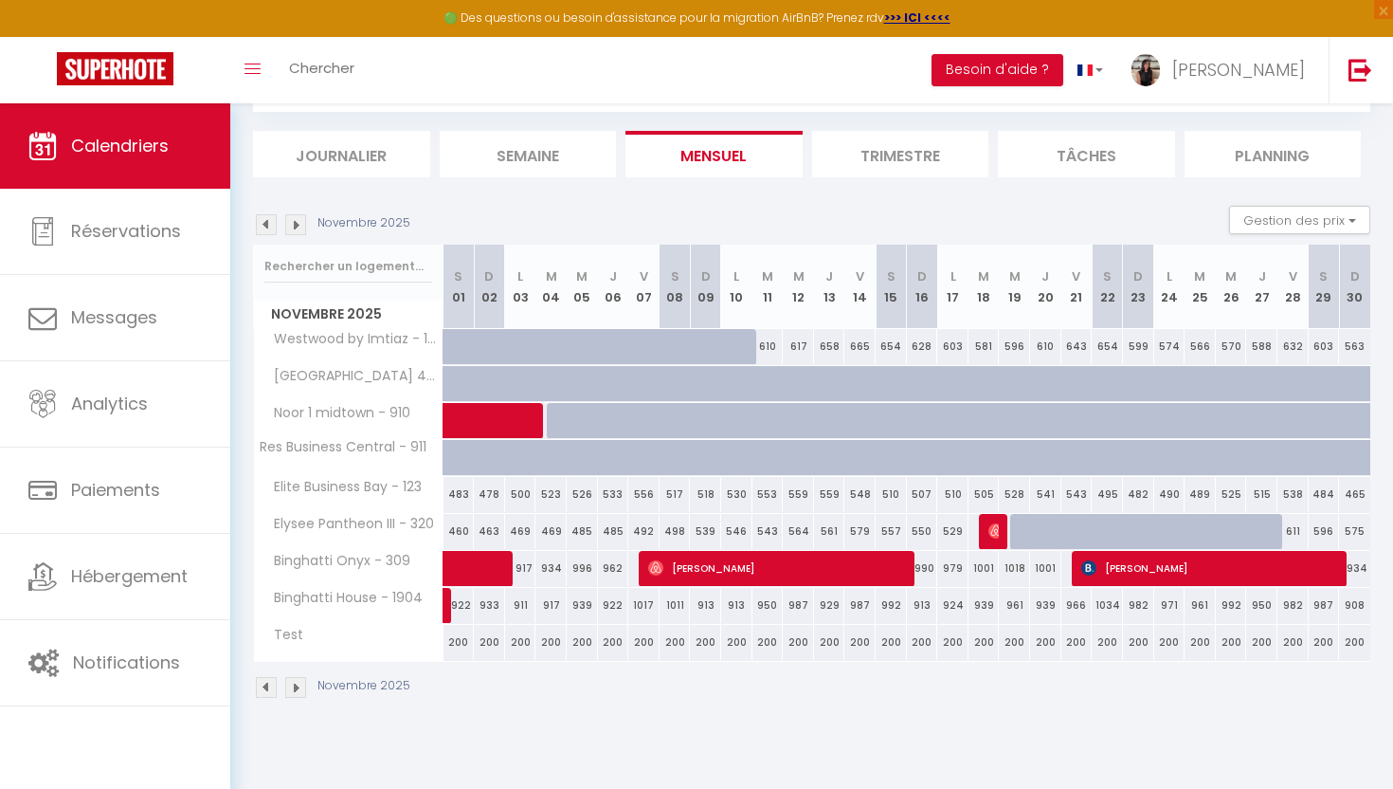
click at [544, 610] on div "917" at bounding box center [551, 605] width 31 height 35
type input "917"
type input "[DATE] Novembre 2025"
type input "Mer 05 Novembre 2025"
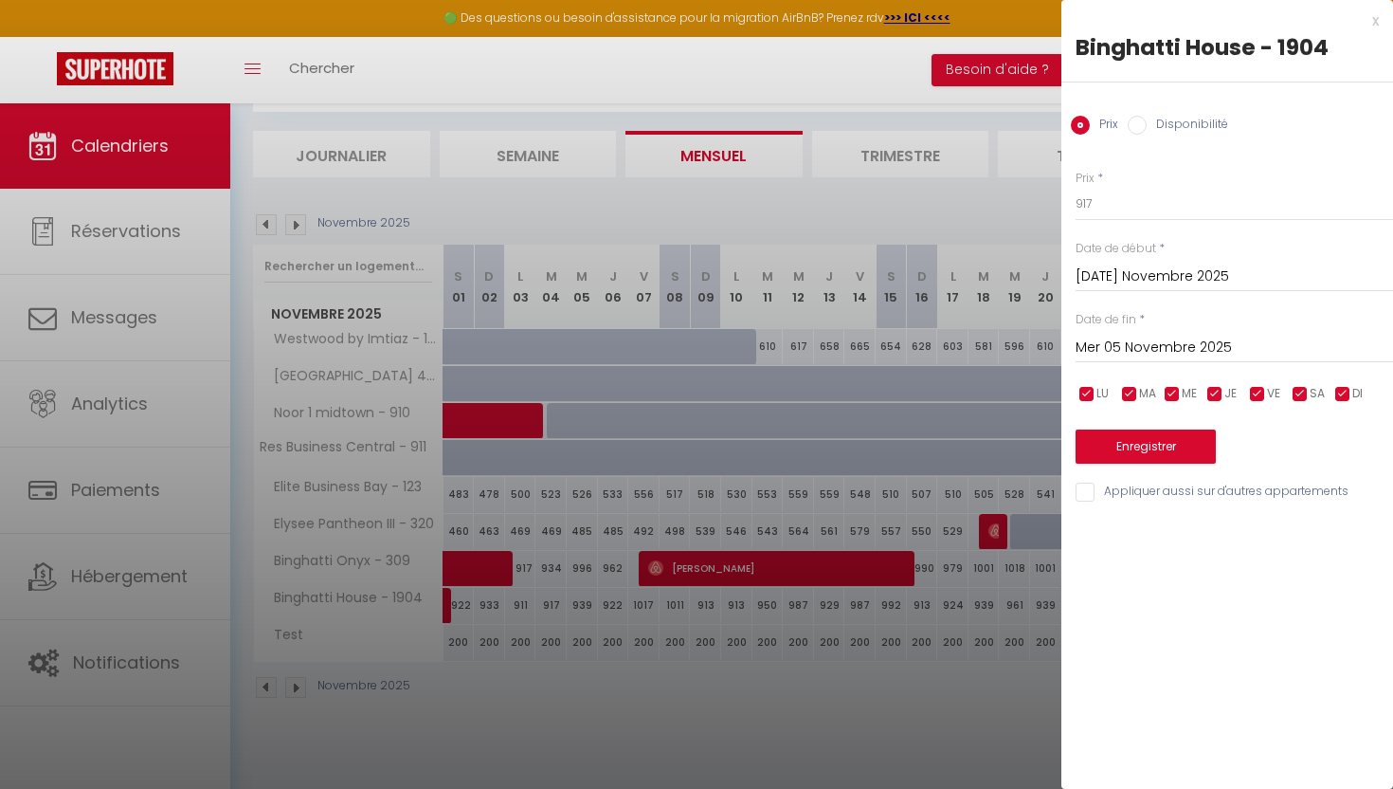
click at [559, 514] on div at bounding box center [696, 394] width 1393 height 789
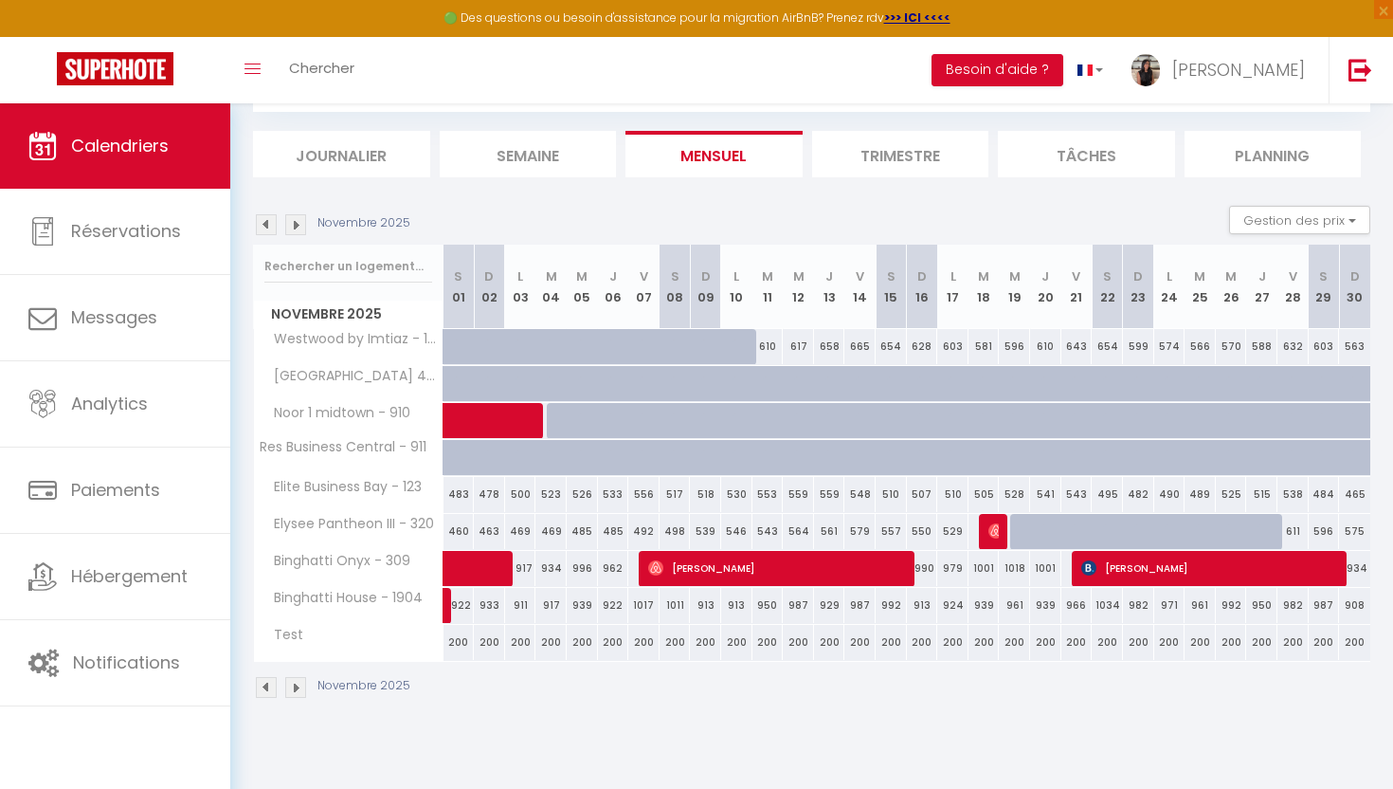
click at [275, 248] on div at bounding box center [348, 267] width 189 height 44
click at [270, 224] on img at bounding box center [266, 224] width 21 height 21
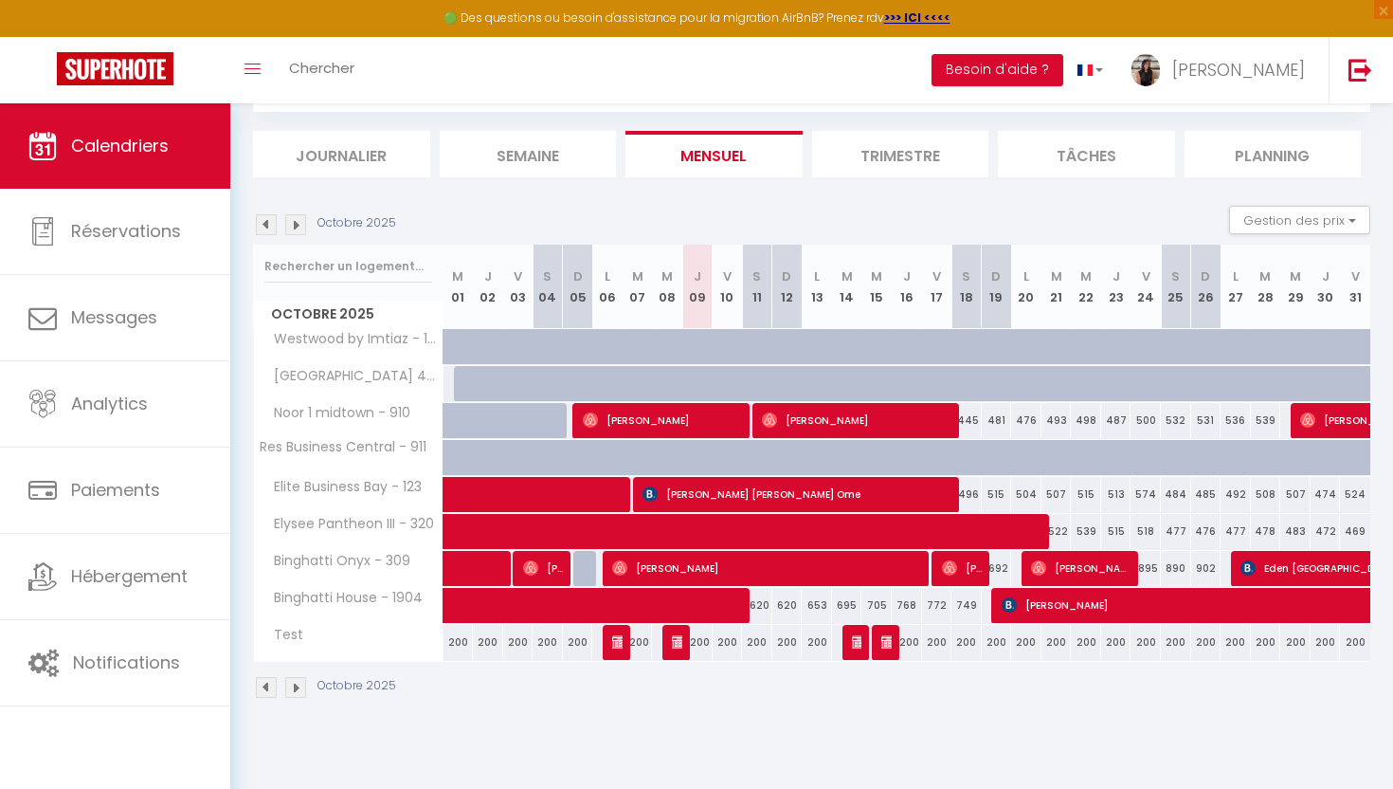
click at [270, 224] on img at bounding box center [266, 224] width 21 height 21
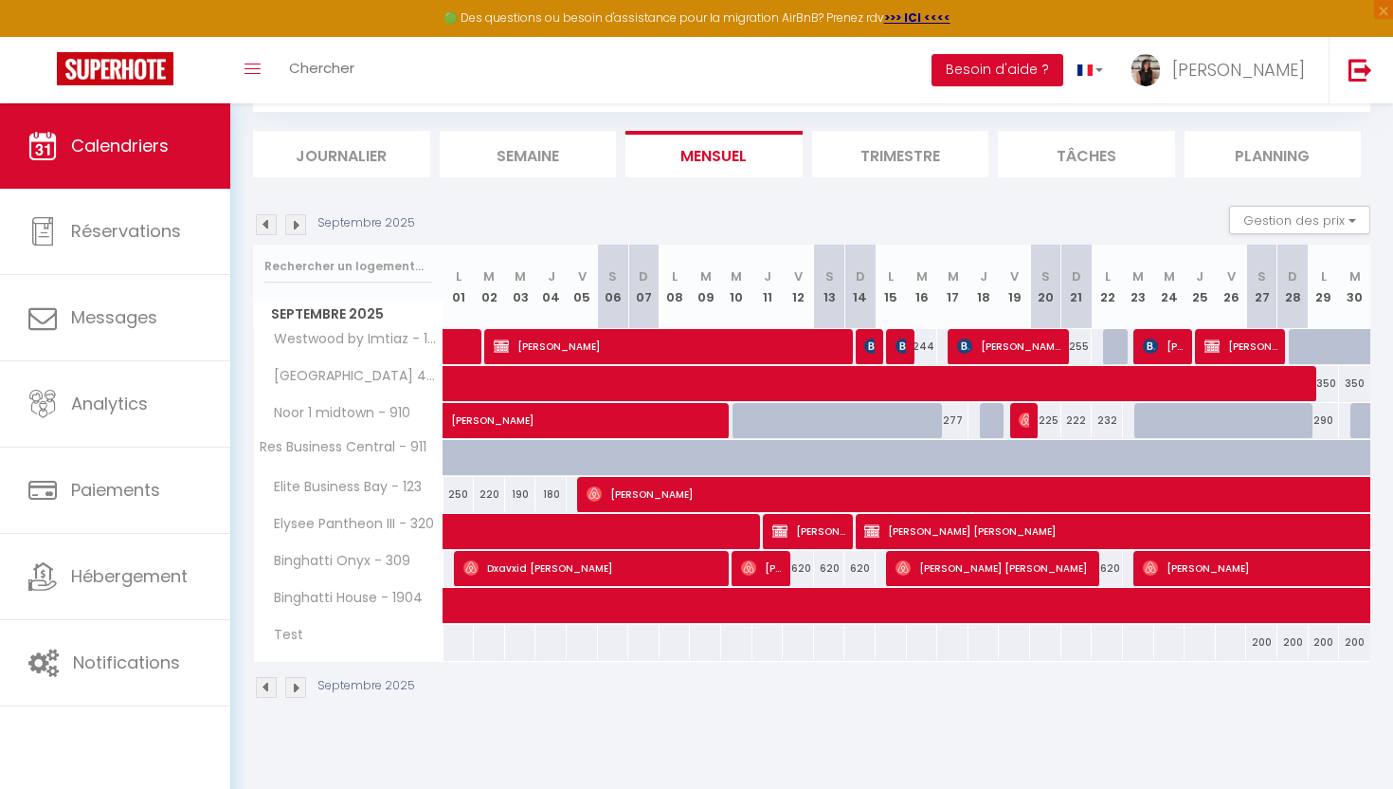
click at [300, 224] on img at bounding box center [295, 224] width 21 height 21
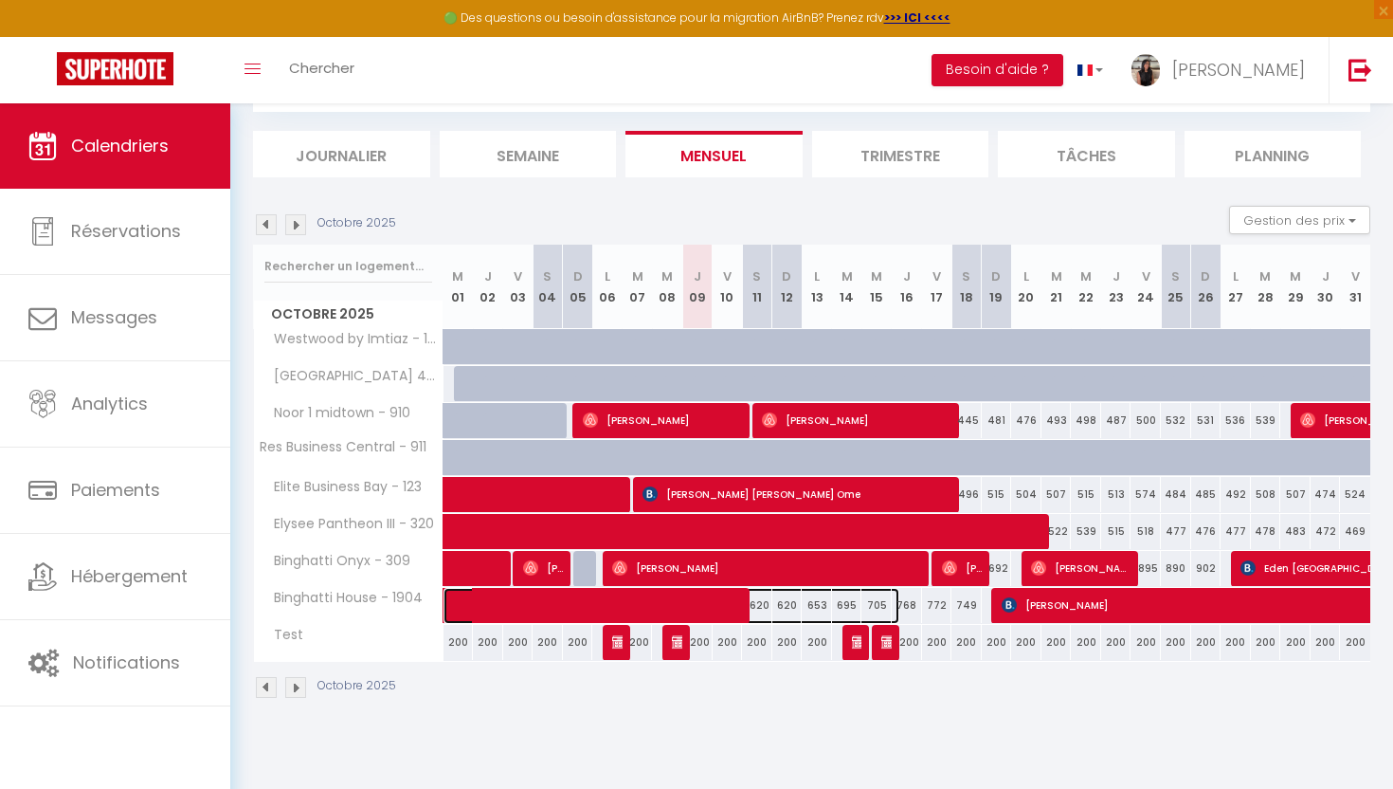
click at [717, 606] on span at bounding box center [682, 606] width 436 height 36
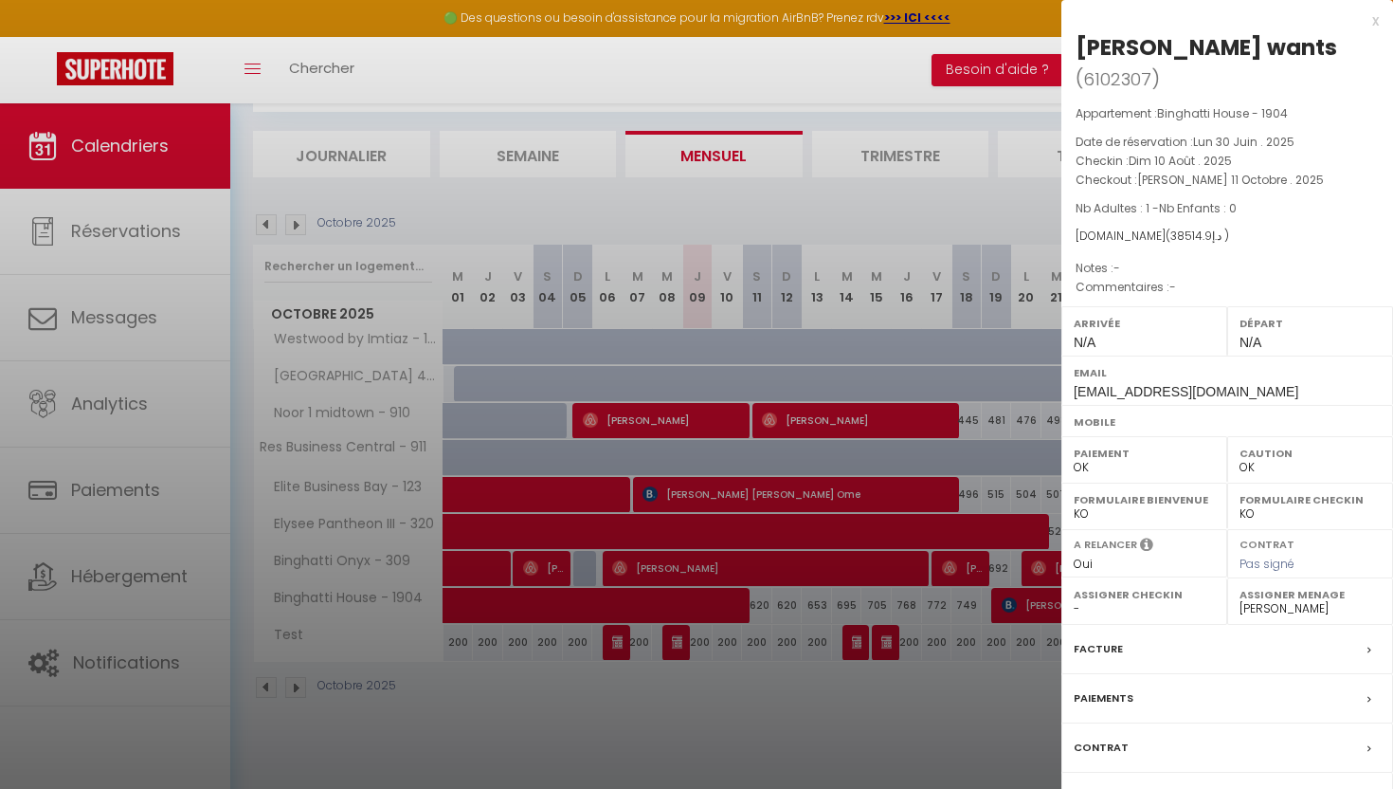
click at [923, 220] on div at bounding box center [696, 394] width 1393 height 789
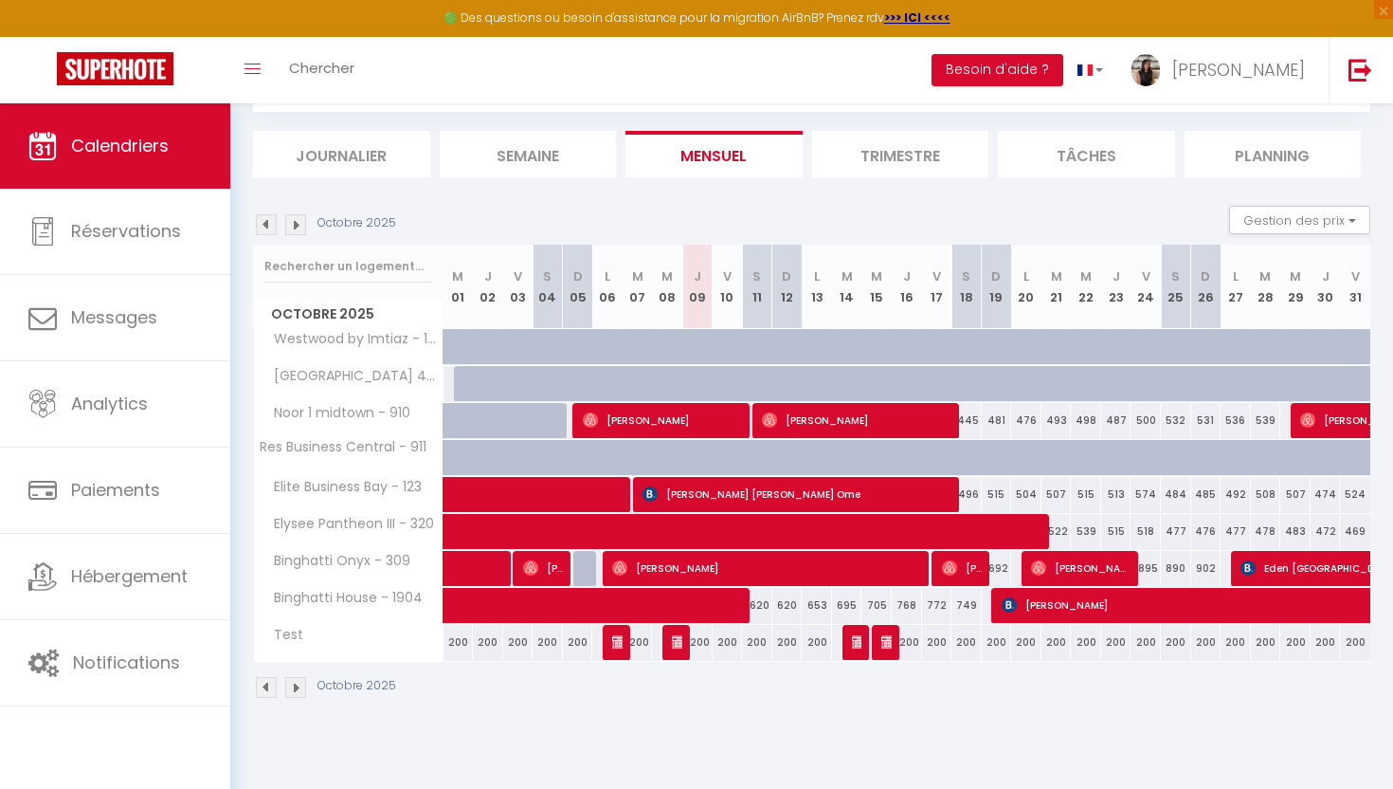
click at [264, 225] on img at bounding box center [266, 224] width 21 height 21
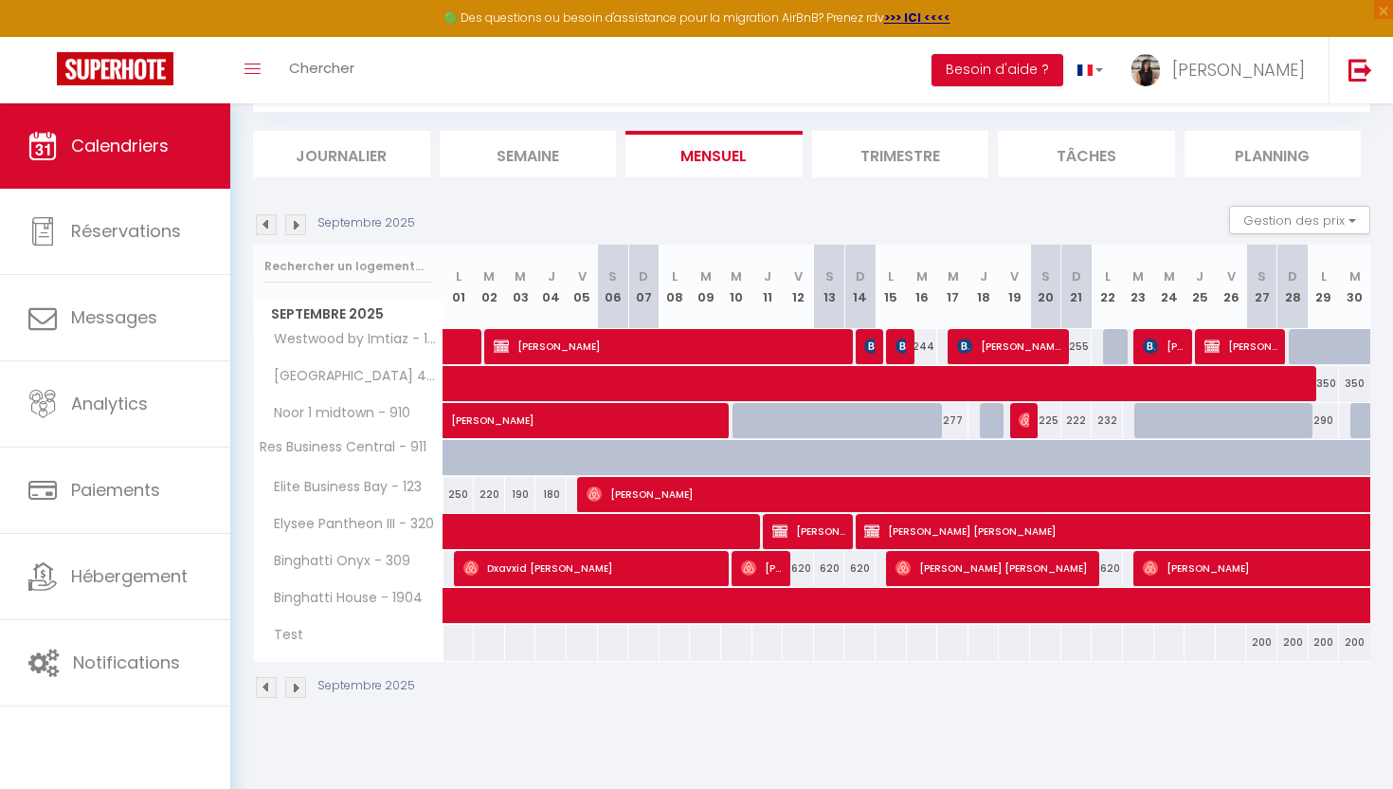
click at [298, 218] on img at bounding box center [295, 224] width 21 height 21
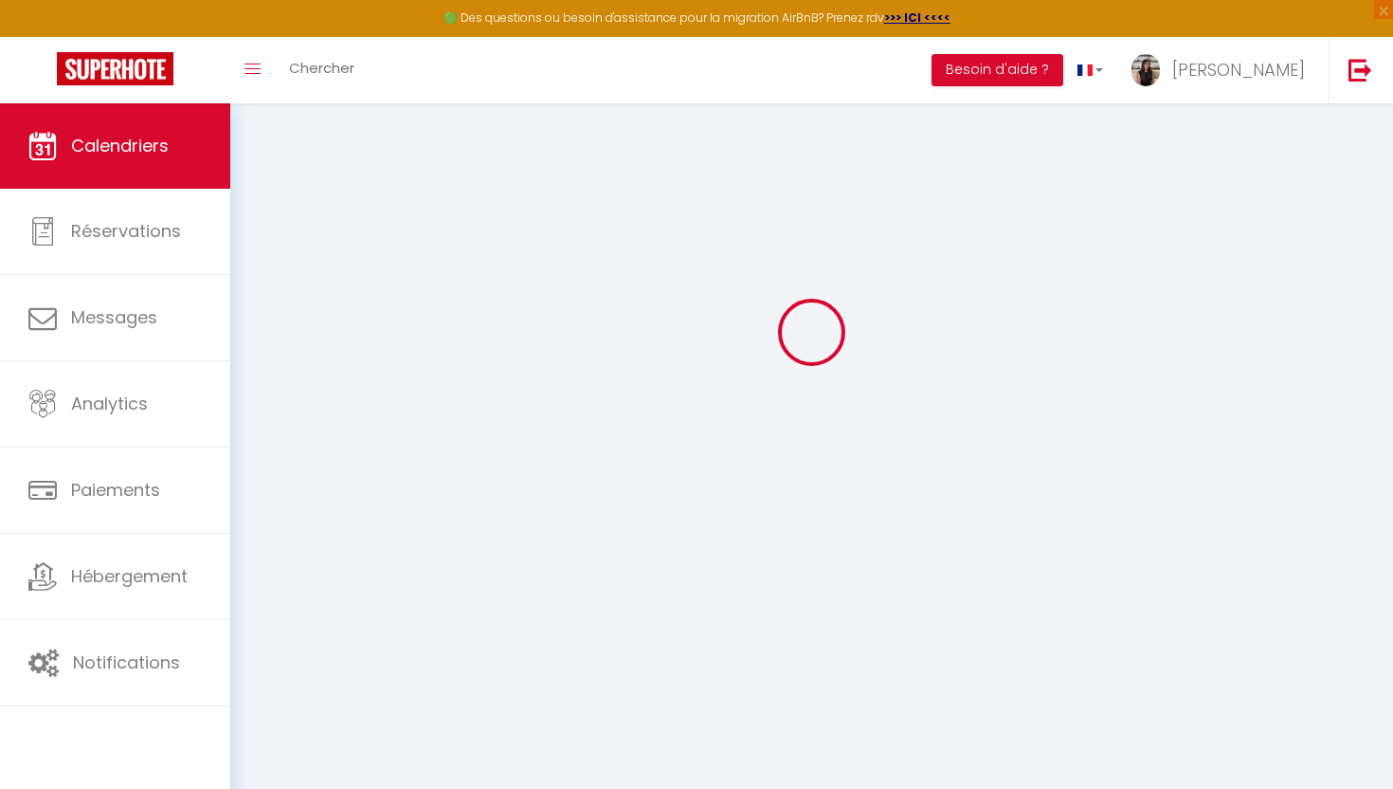
select select "0"
select select "40006"
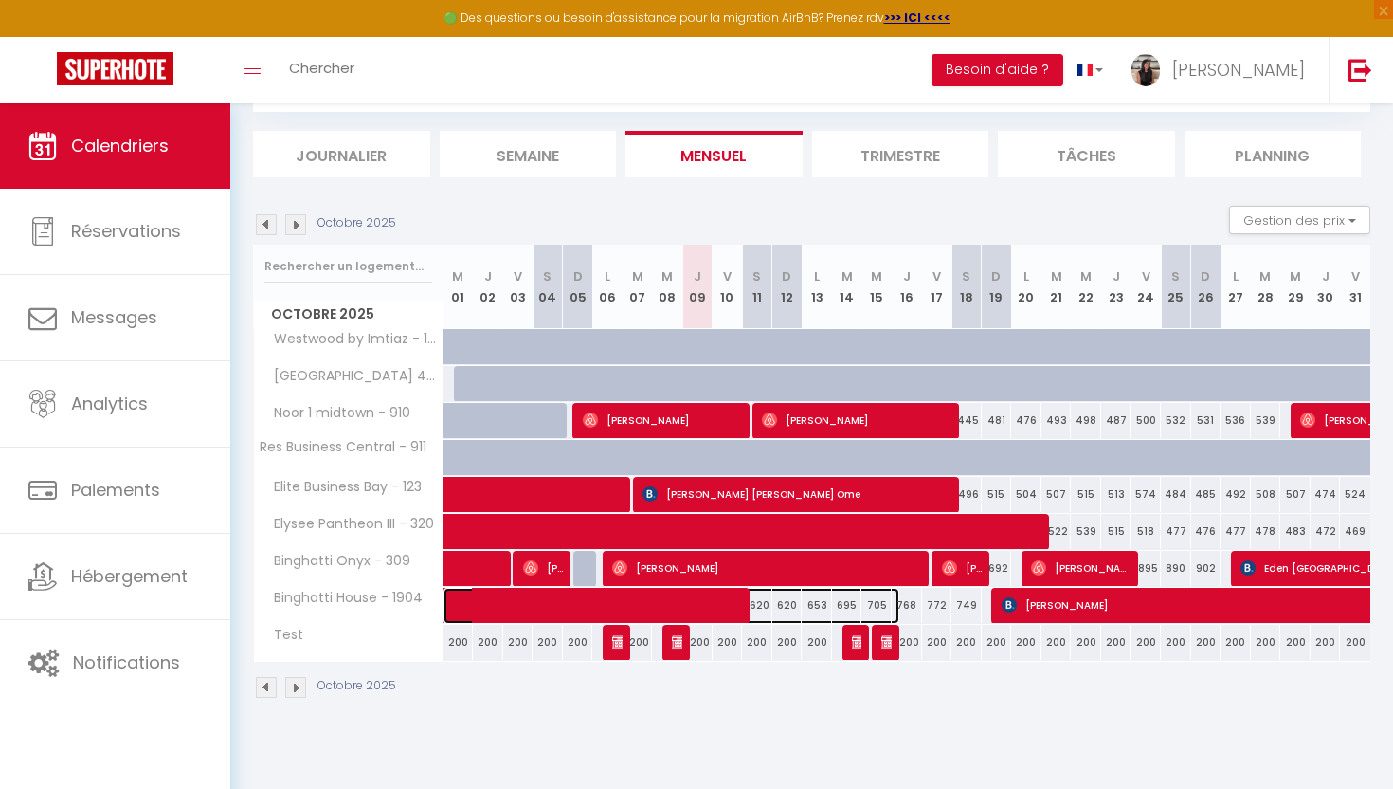
click at [631, 603] on span at bounding box center [682, 606] width 436 height 36
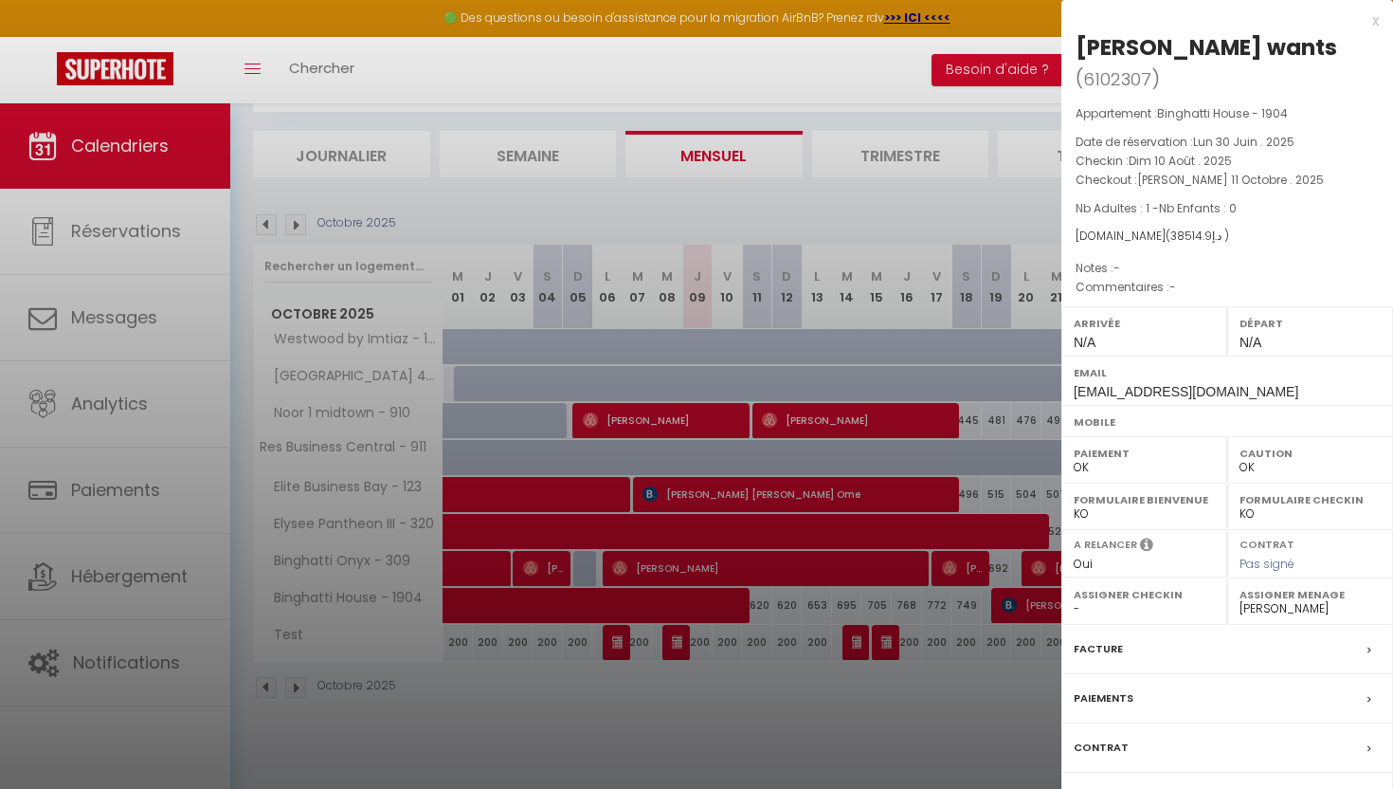
click at [816, 217] on div at bounding box center [696, 394] width 1393 height 789
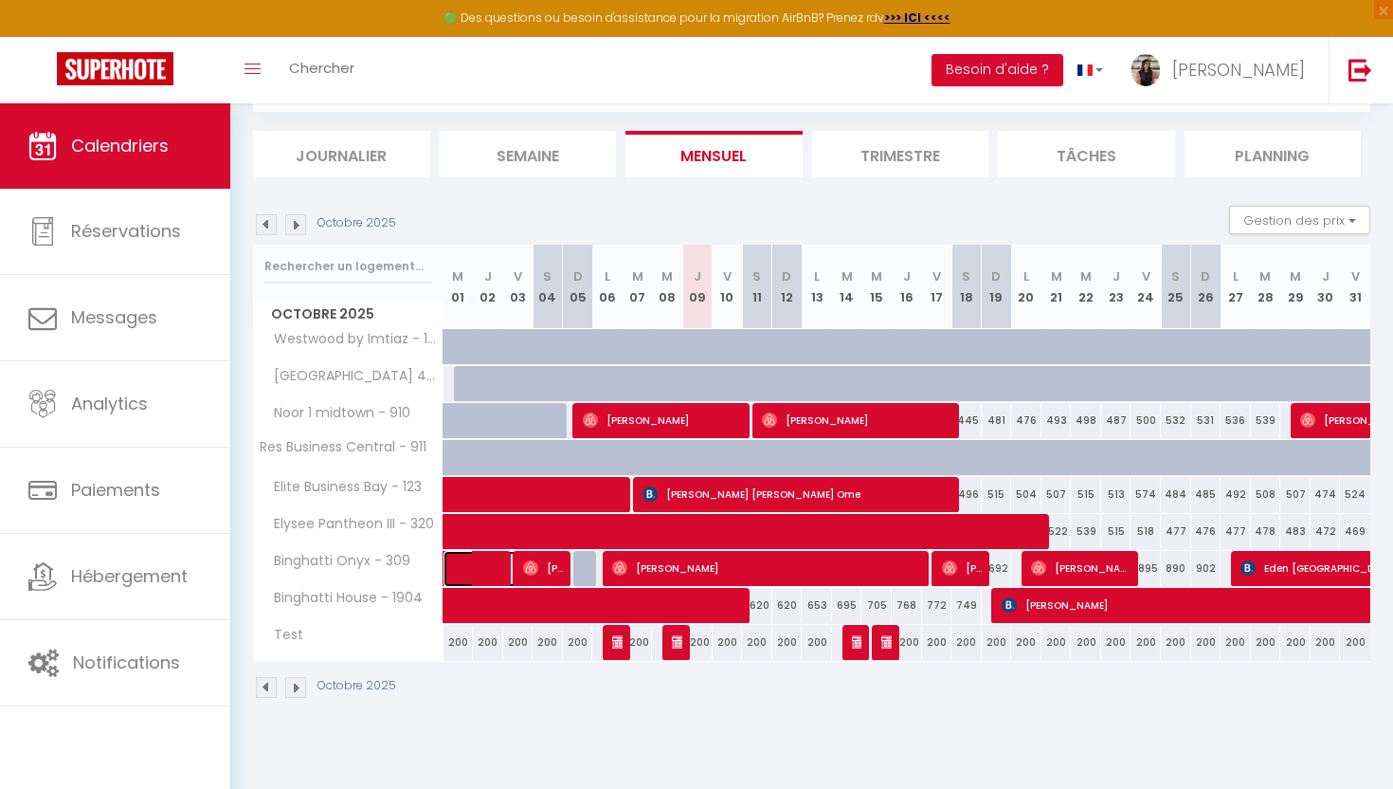
click at [483, 561] on span at bounding box center [507, 569] width 87 height 36
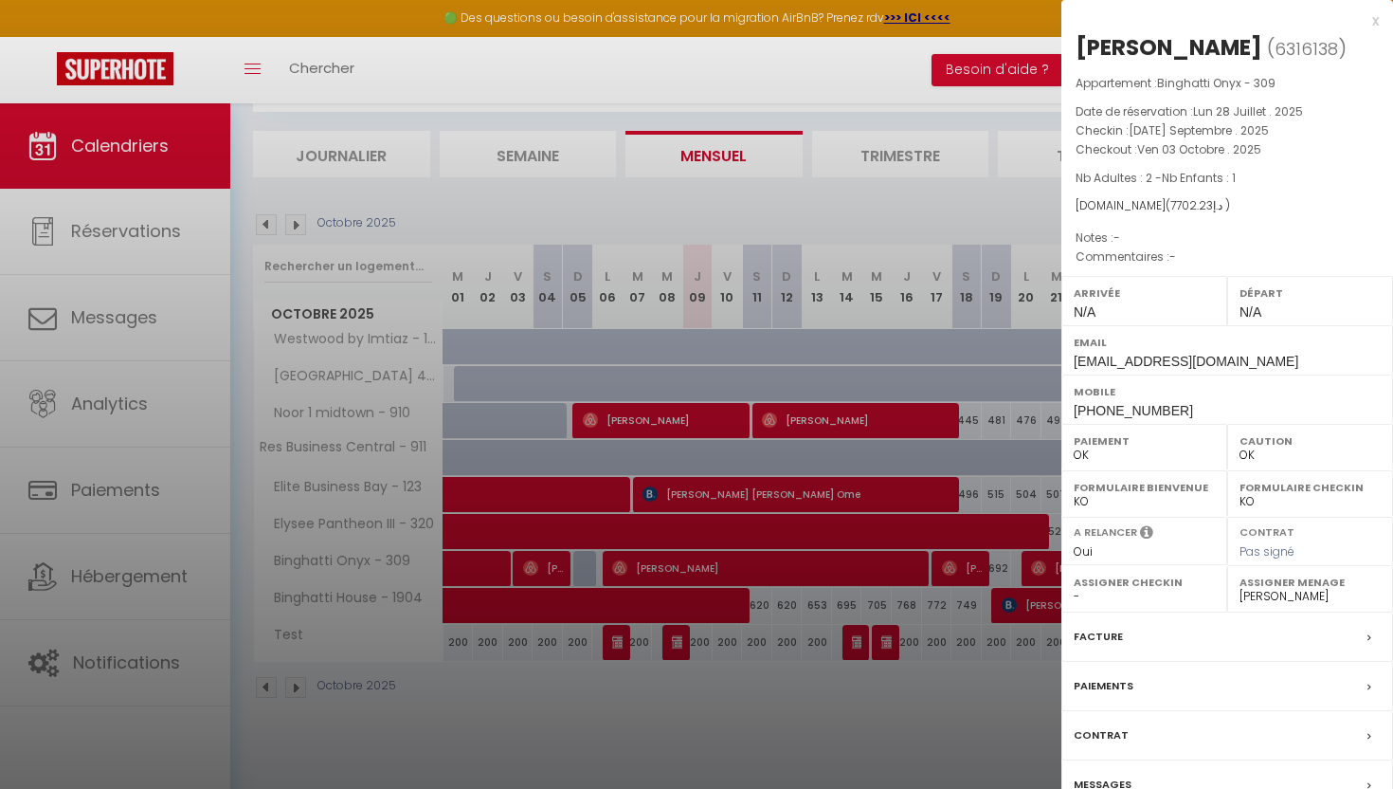
click at [705, 242] on div at bounding box center [696, 394] width 1393 height 789
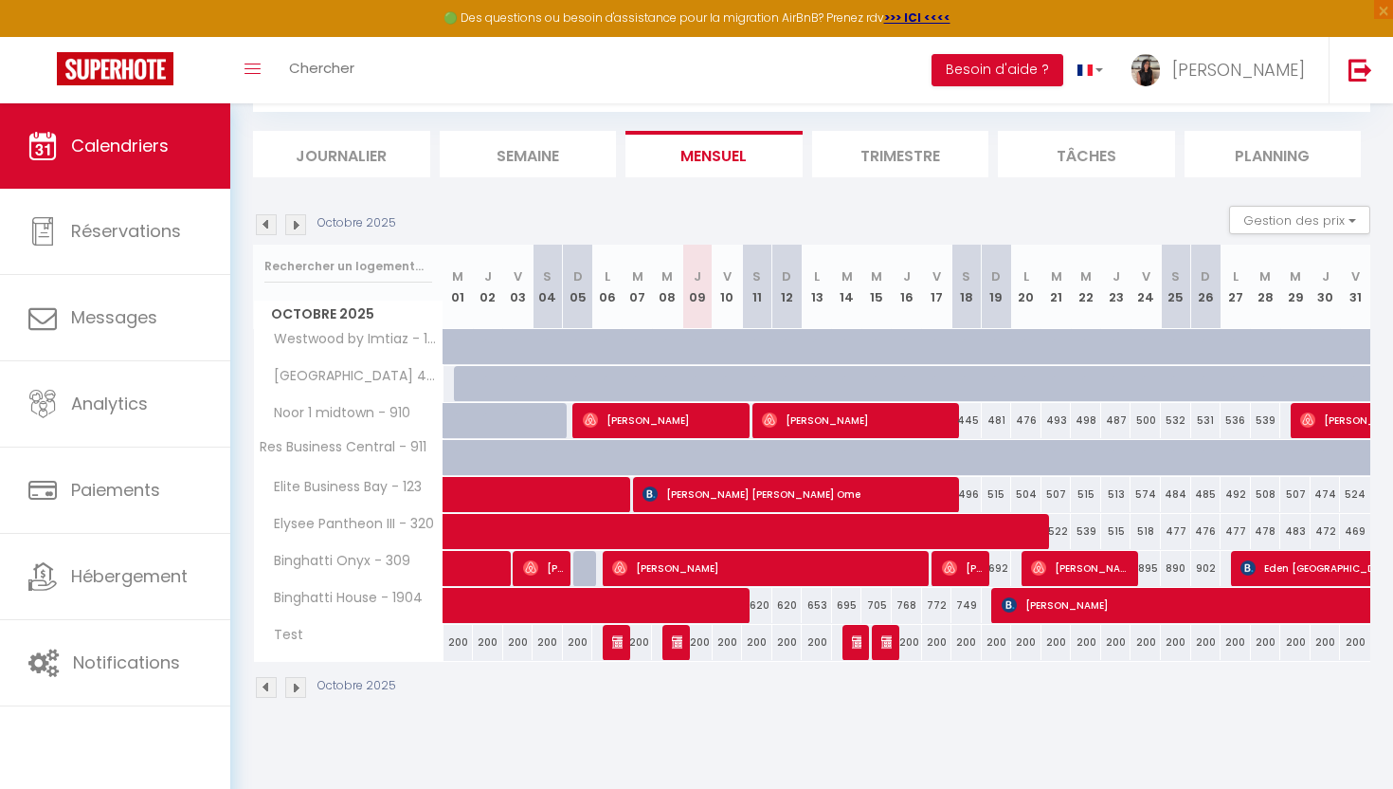
click at [265, 223] on img at bounding box center [266, 224] width 21 height 21
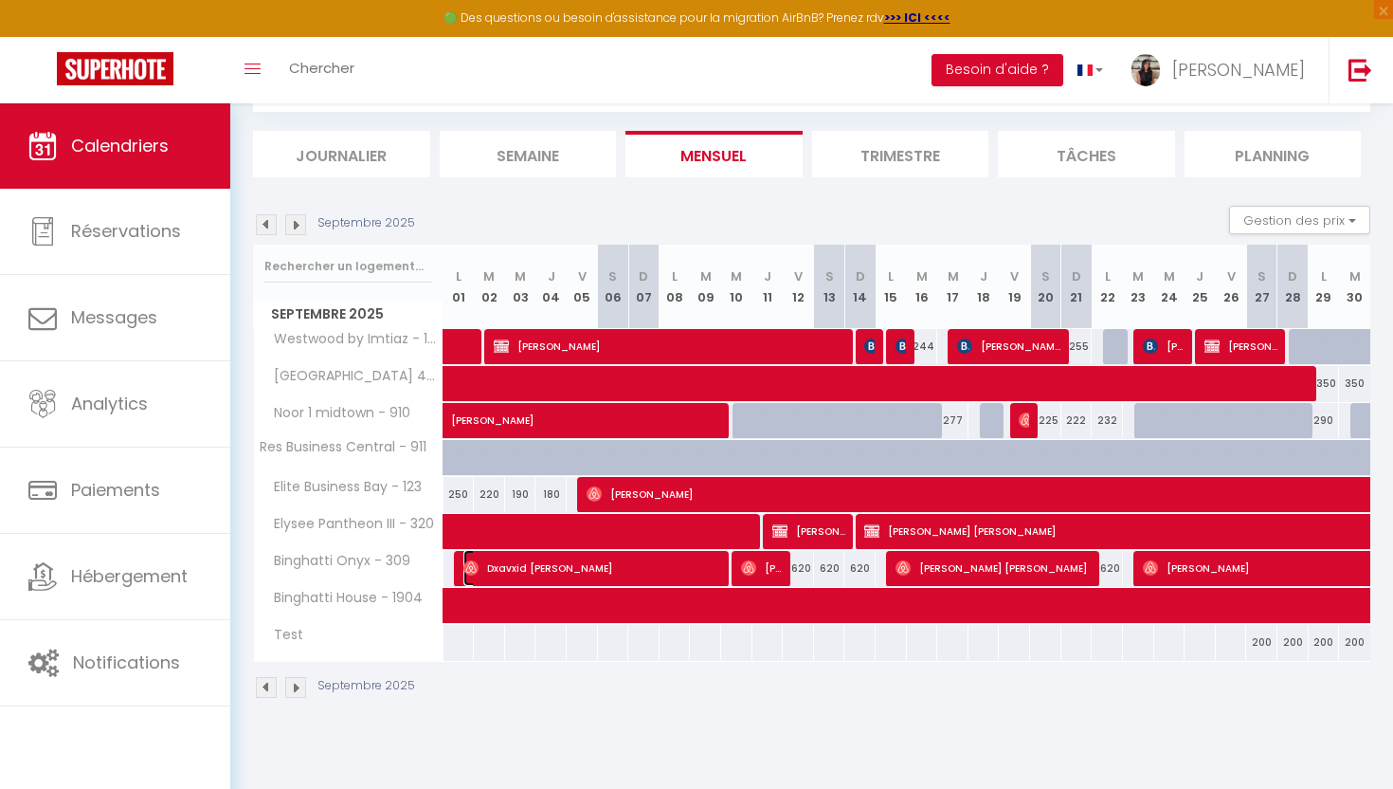
click at [487, 572] on span "Dxavxid [PERSON_NAME]" at bounding box center [594, 568] width 261 height 36
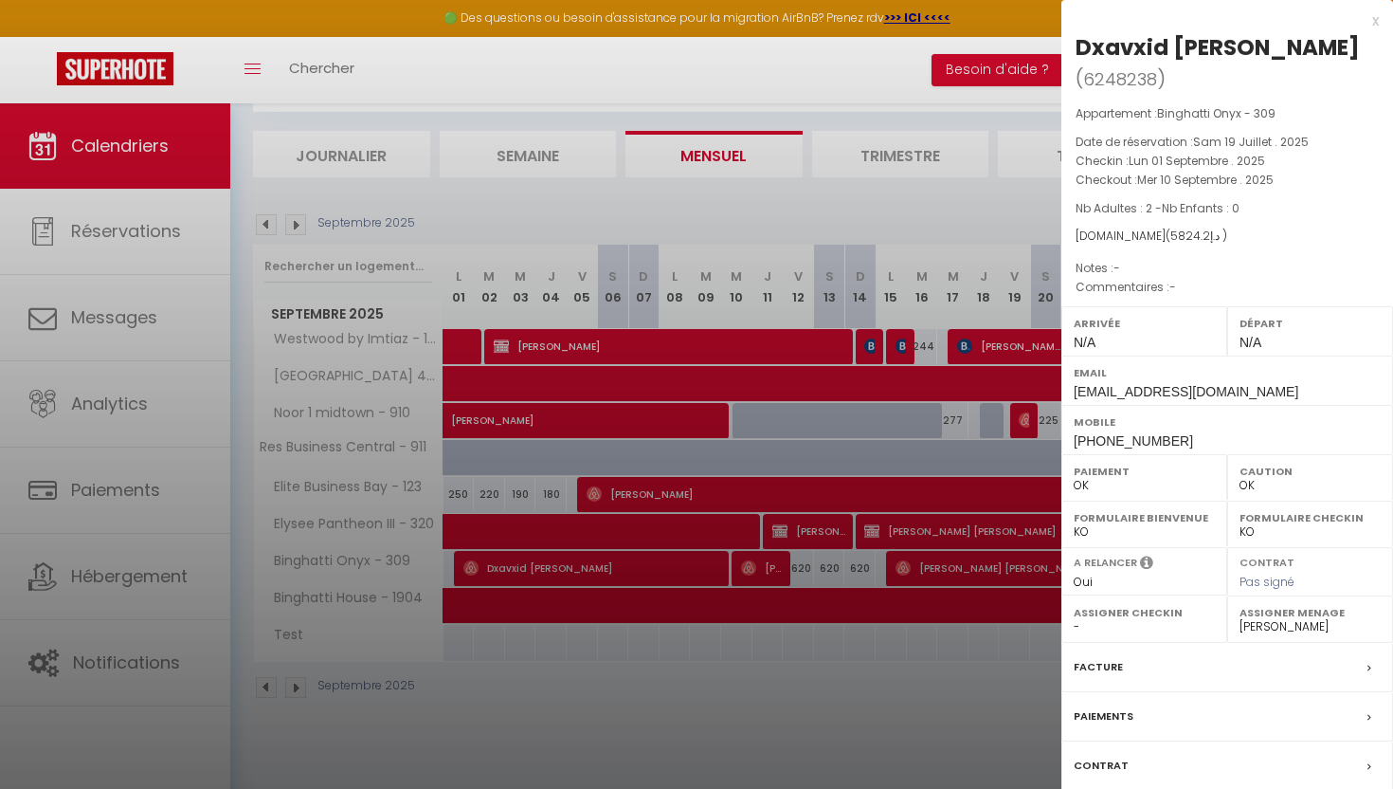
click at [841, 218] on div at bounding box center [696, 394] width 1393 height 789
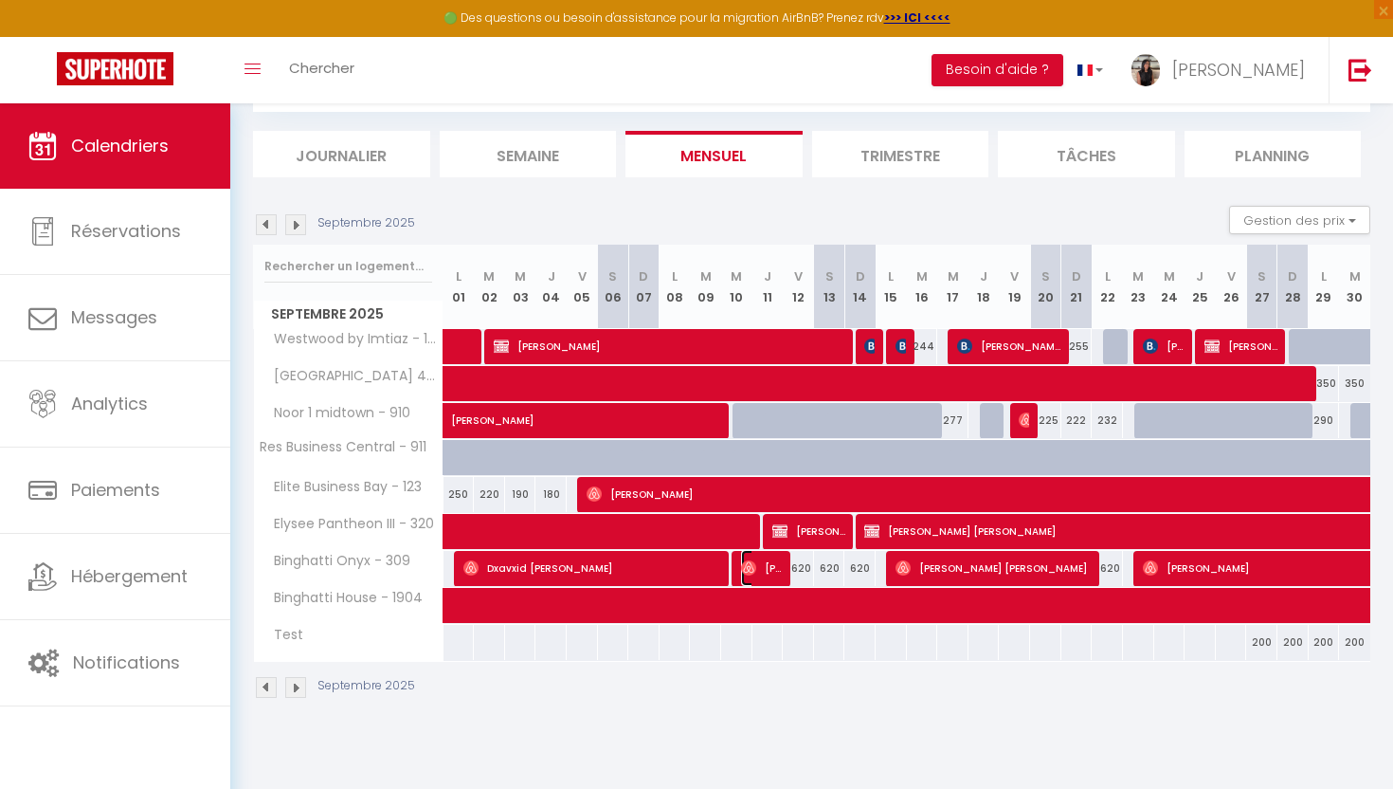
click at [752, 567] on img at bounding box center [748, 567] width 15 height 15
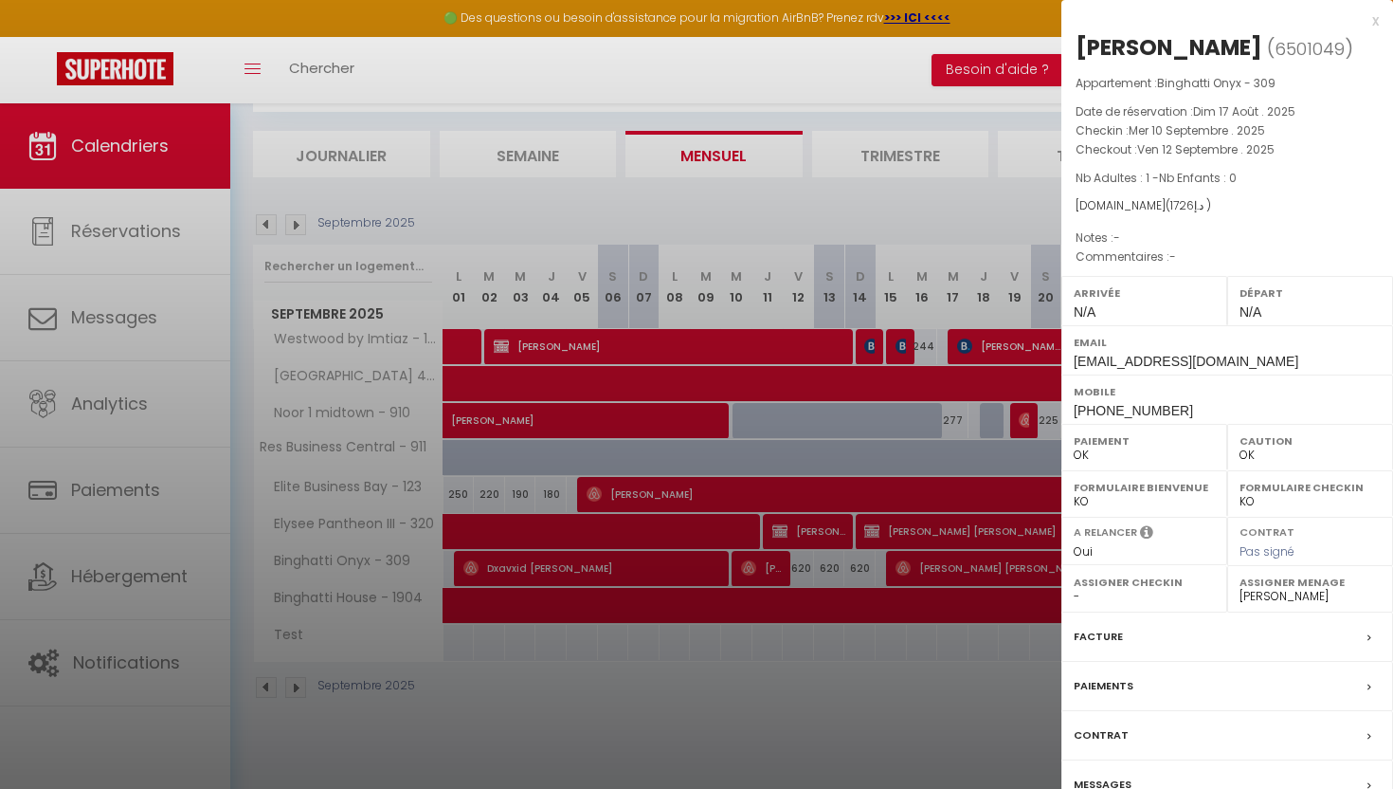
click at [817, 271] on div at bounding box center [696, 394] width 1393 height 789
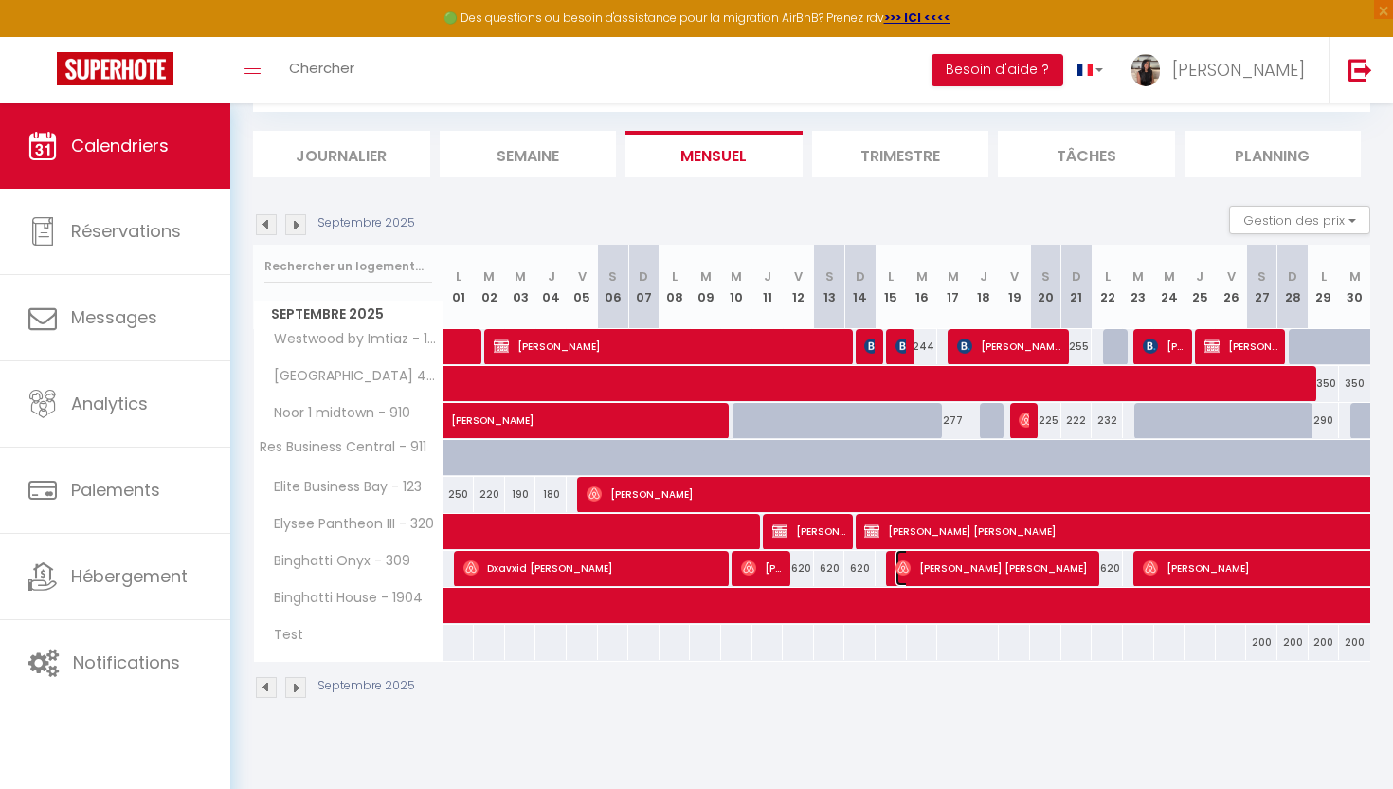
click at [921, 576] on span "[PERSON_NAME] [PERSON_NAME]" at bounding box center [995, 568] width 198 height 36
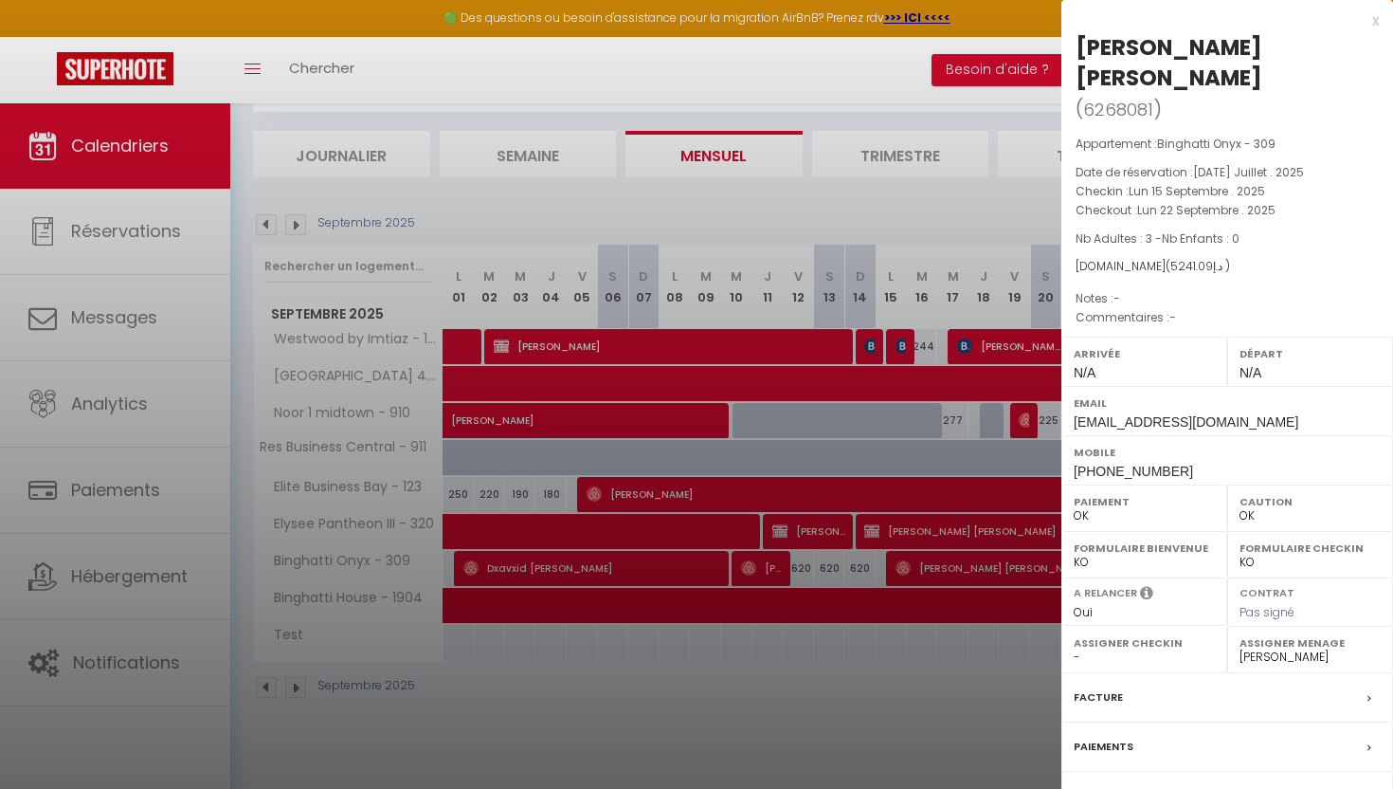
click at [911, 231] on div at bounding box center [696, 394] width 1393 height 789
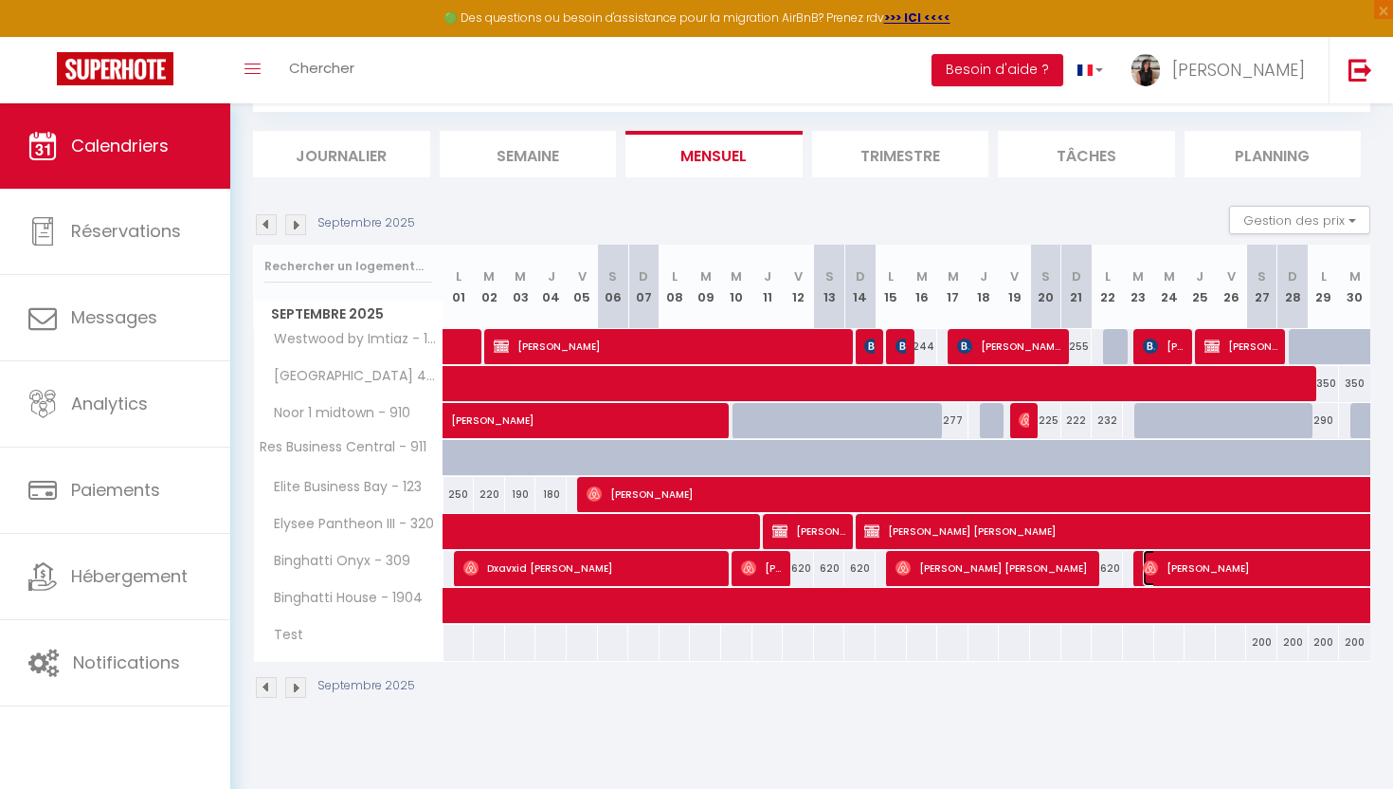
click at [1189, 572] on span "[PERSON_NAME]" at bounding box center [1361, 568] width 436 height 36
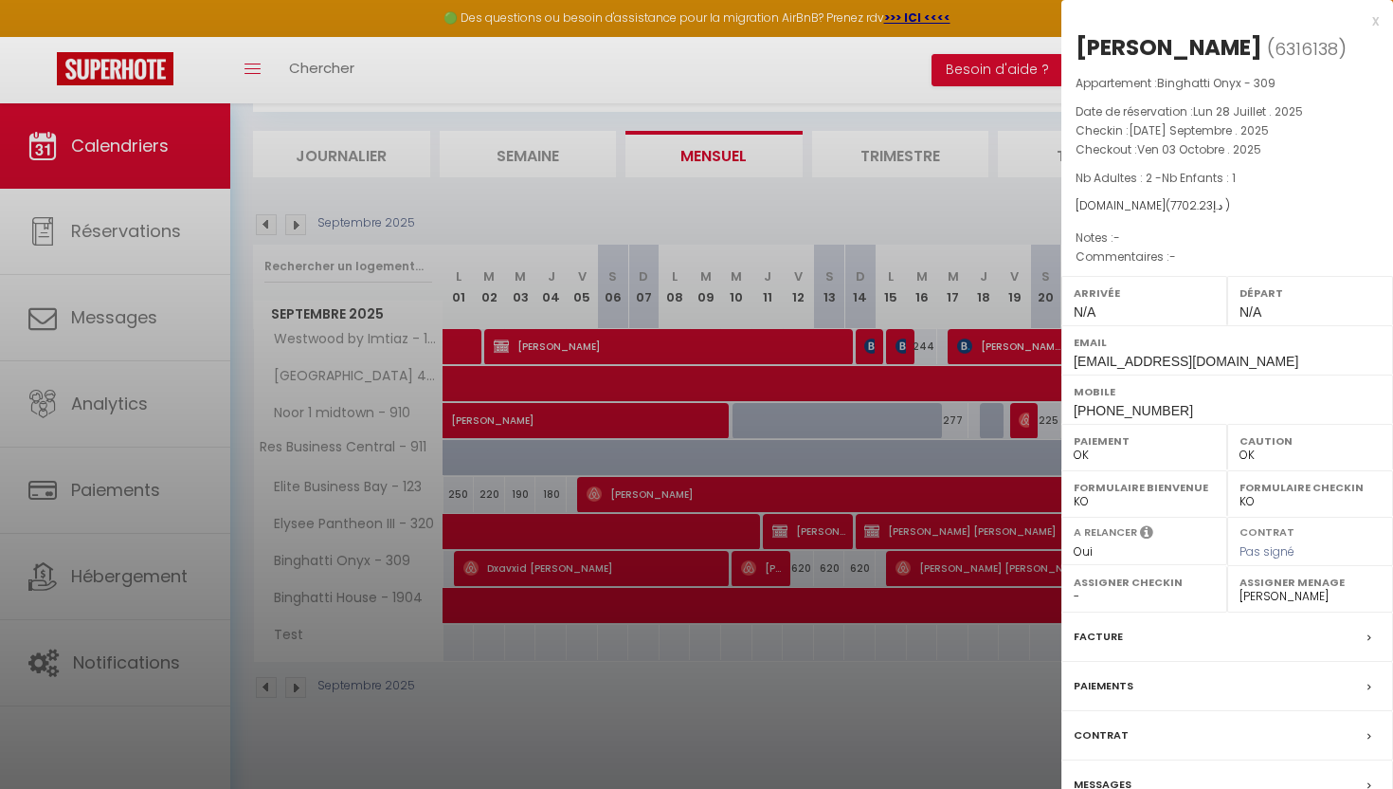
click at [938, 254] on div at bounding box center [696, 394] width 1393 height 789
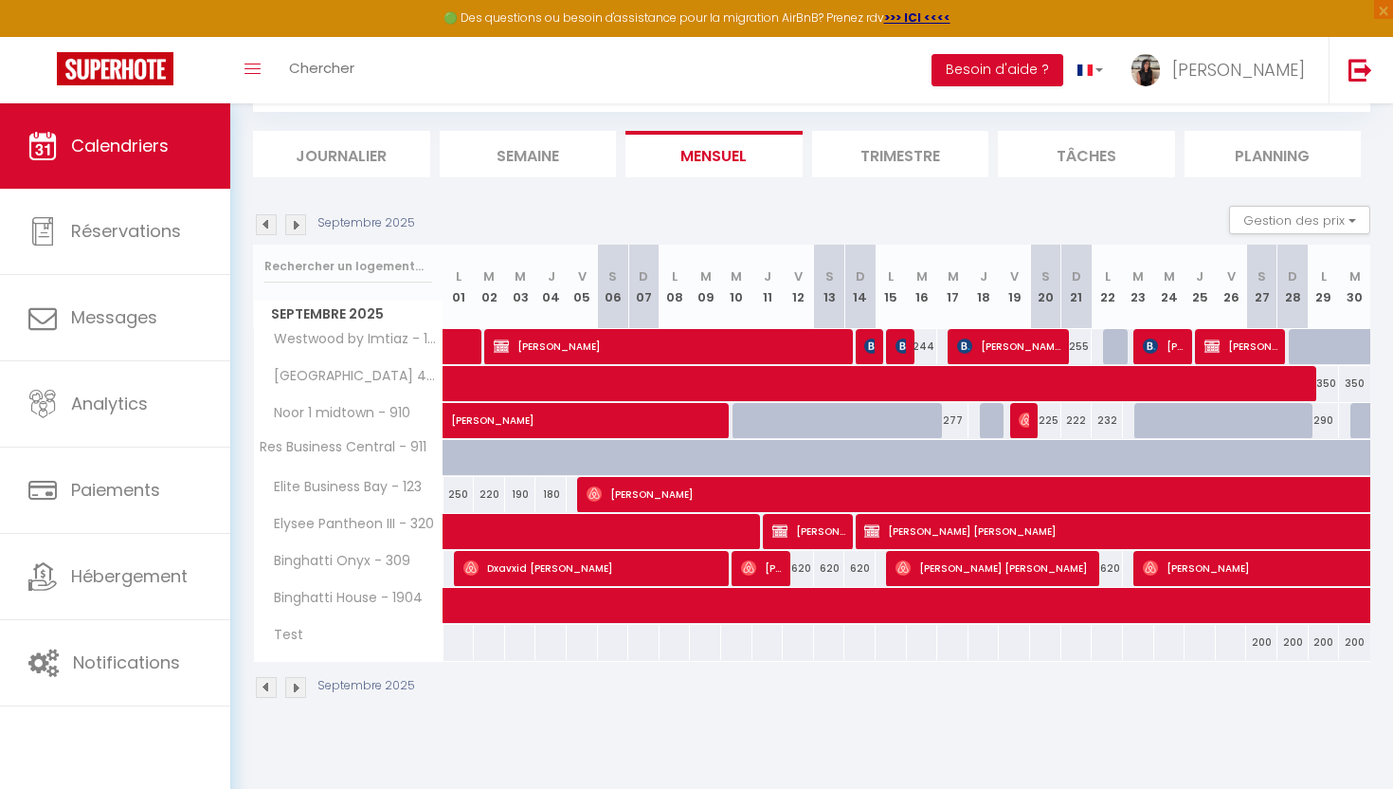
click at [297, 231] on img at bounding box center [295, 224] width 21 height 21
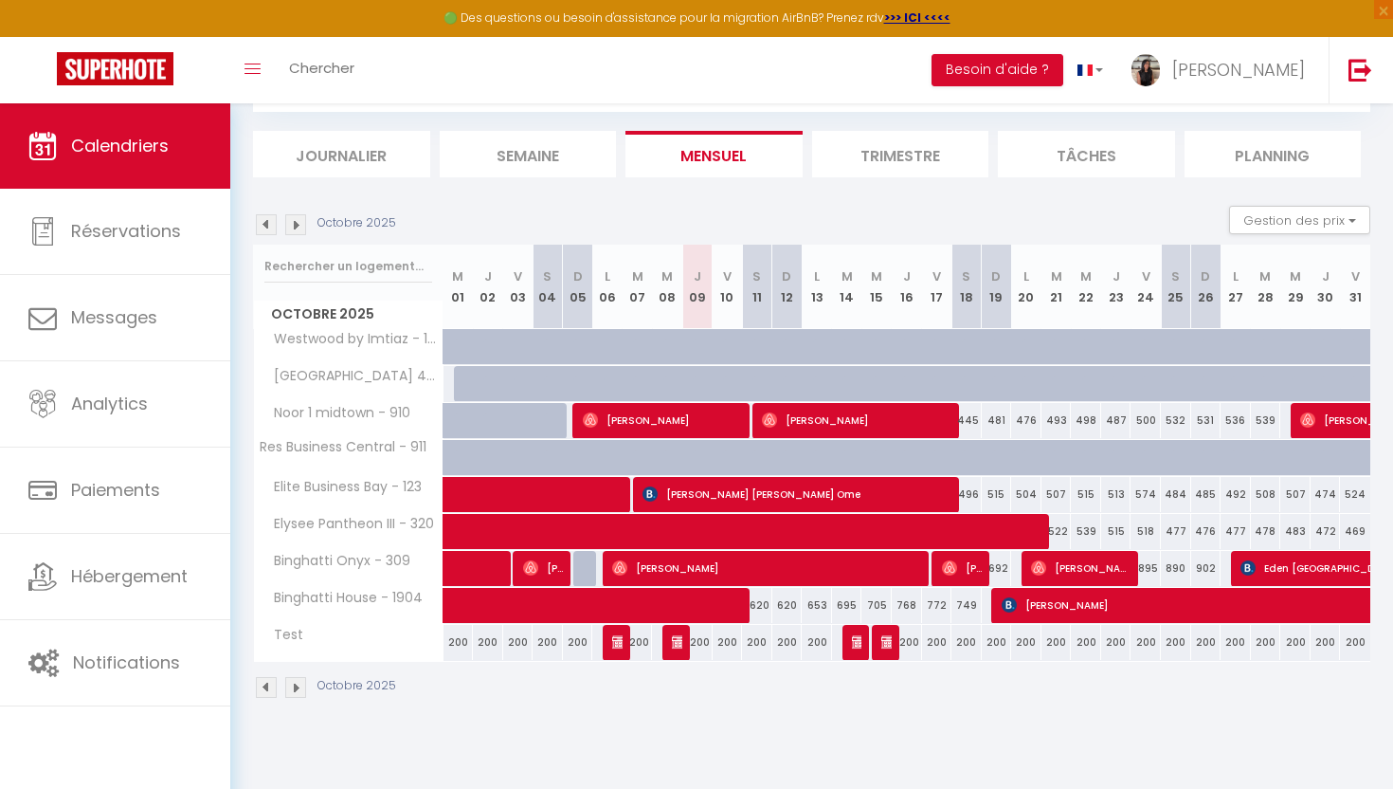
click at [270, 228] on img at bounding box center [266, 224] width 21 height 21
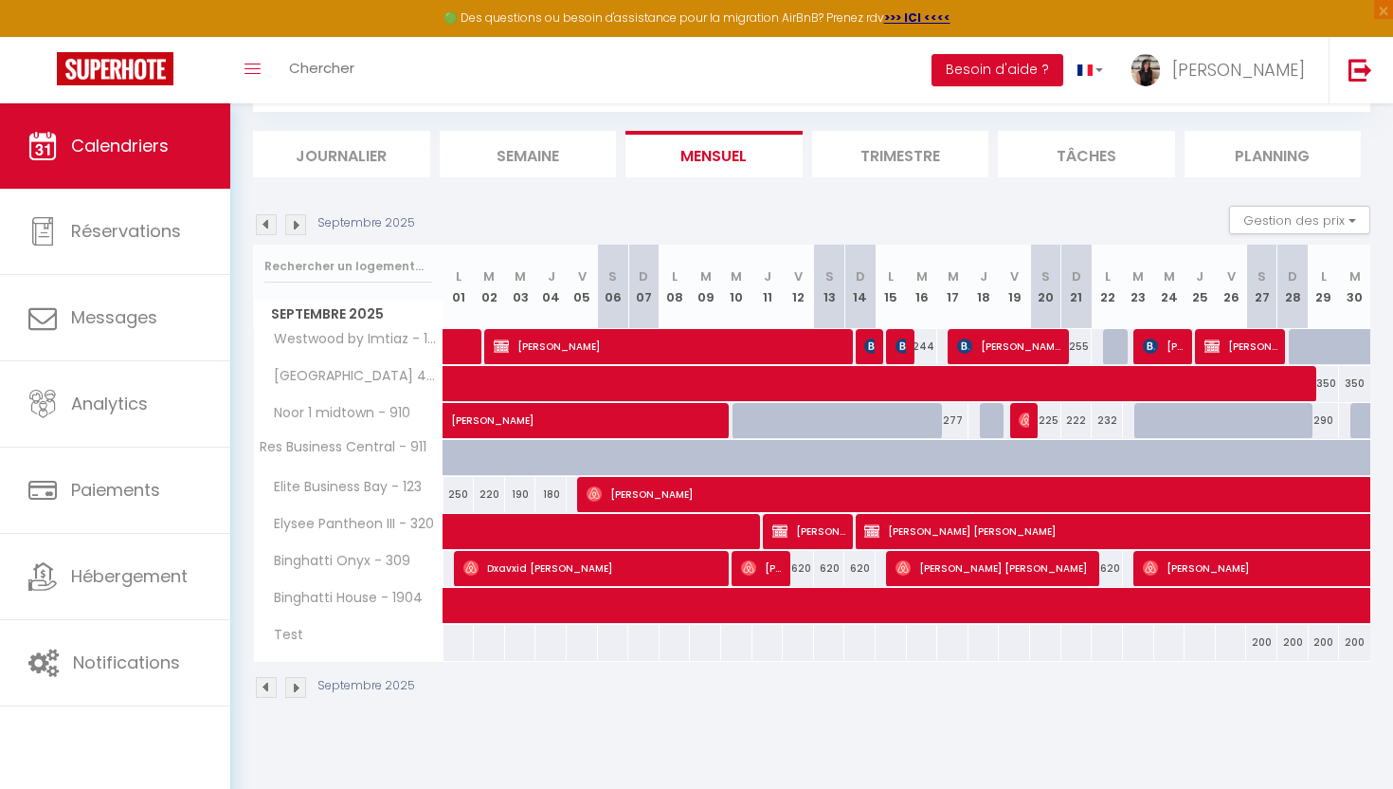
click at [297, 228] on img at bounding box center [295, 224] width 21 height 21
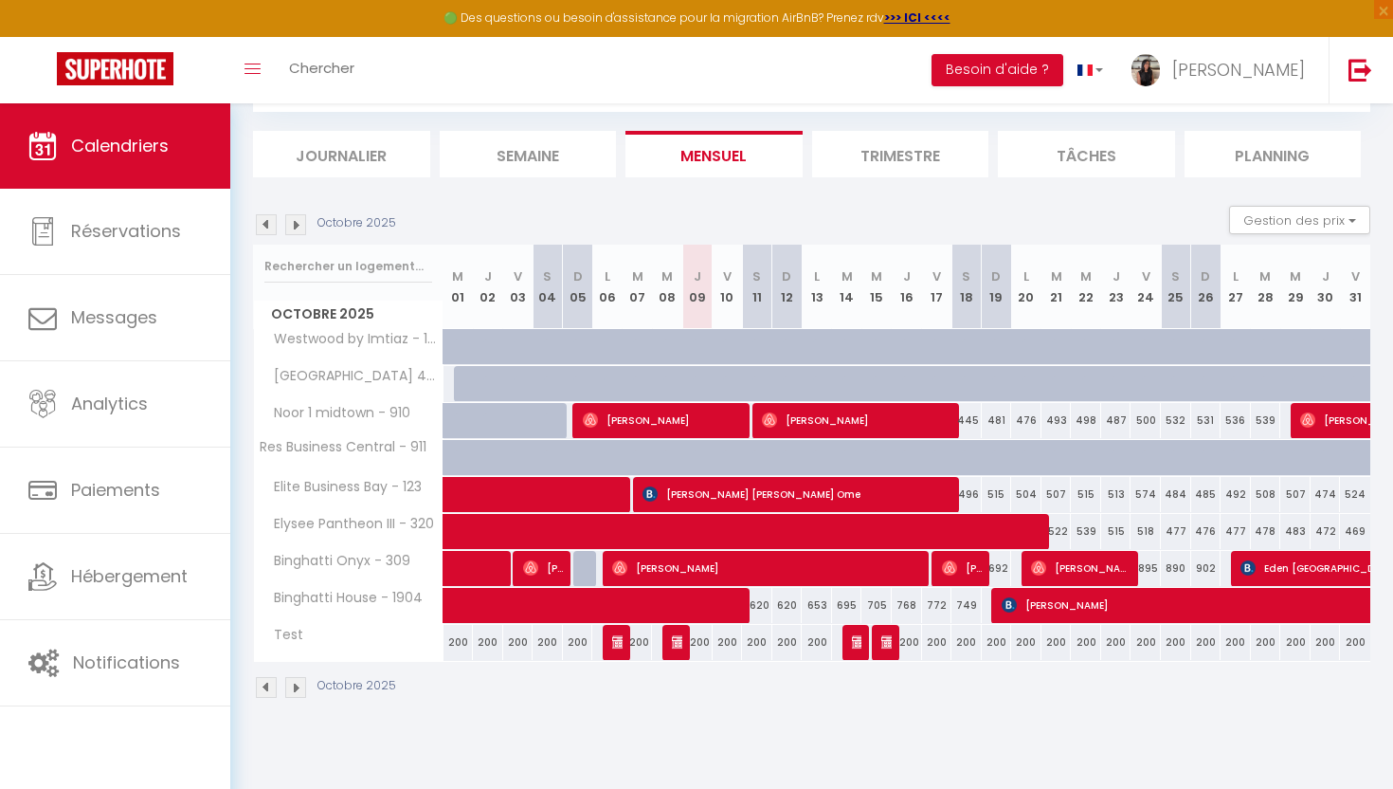
click at [267, 228] on img at bounding box center [266, 224] width 21 height 21
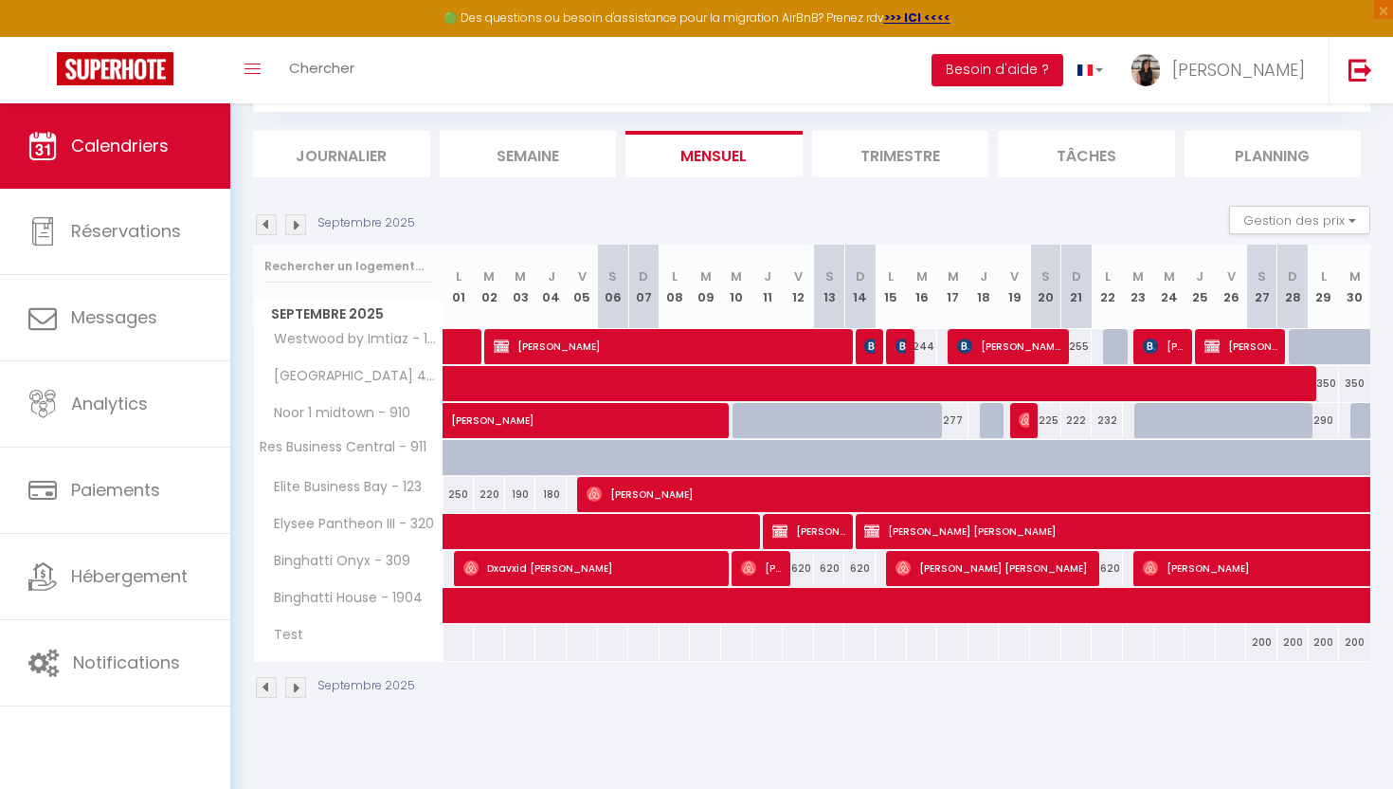
click at [268, 223] on img at bounding box center [266, 224] width 21 height 21
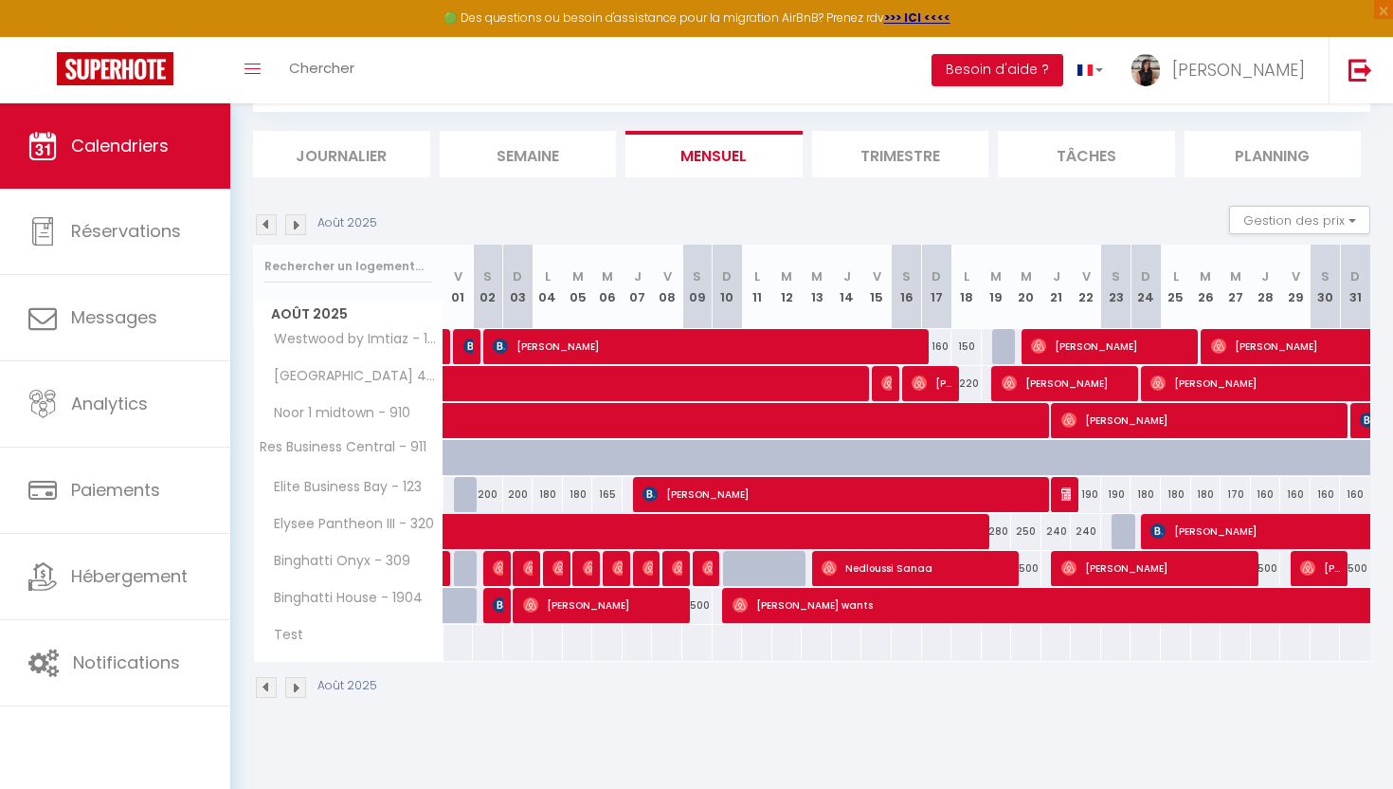
click at [298, 228] on img at bounding box center [295, 224] width 21 height 21
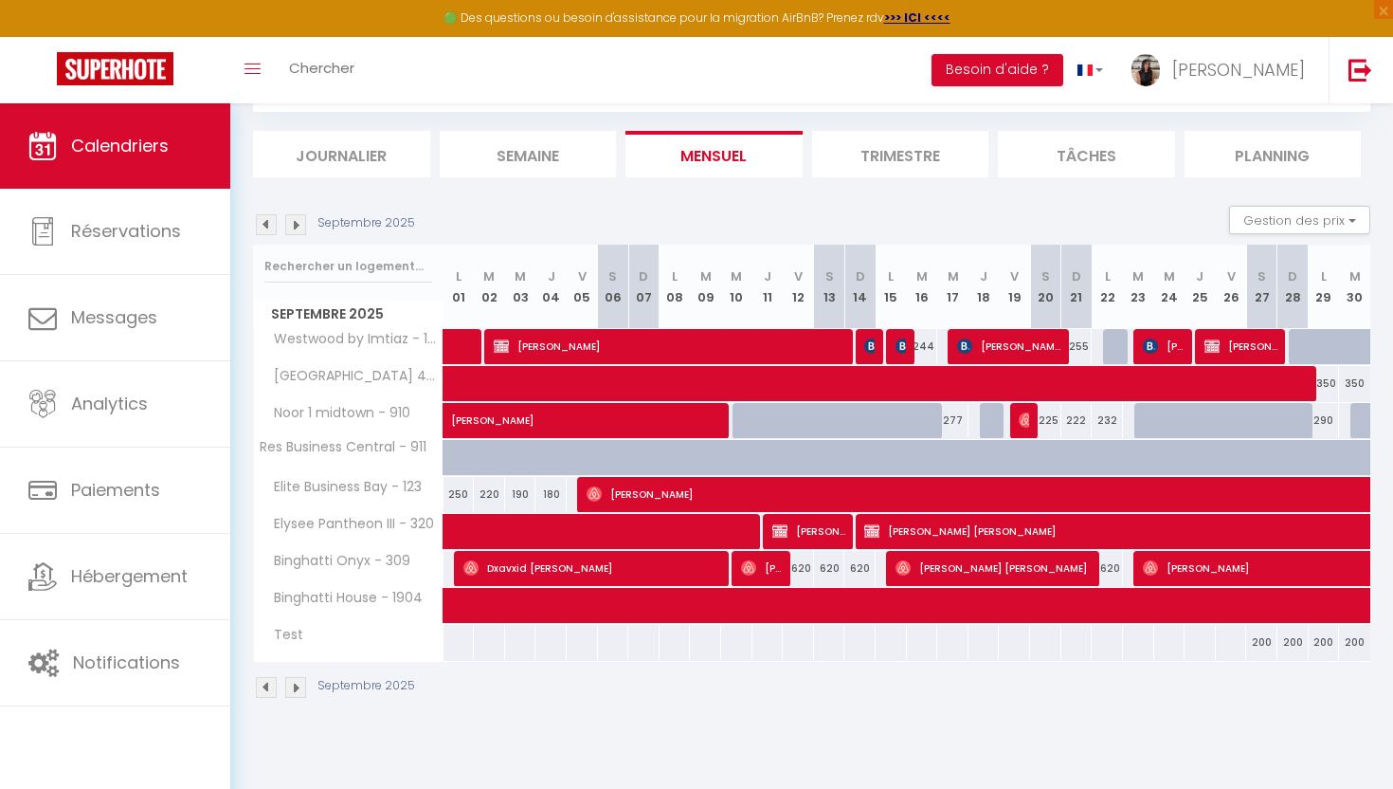
click at [267, 222] on img at bounding box center [266, 224] width 21 height 21
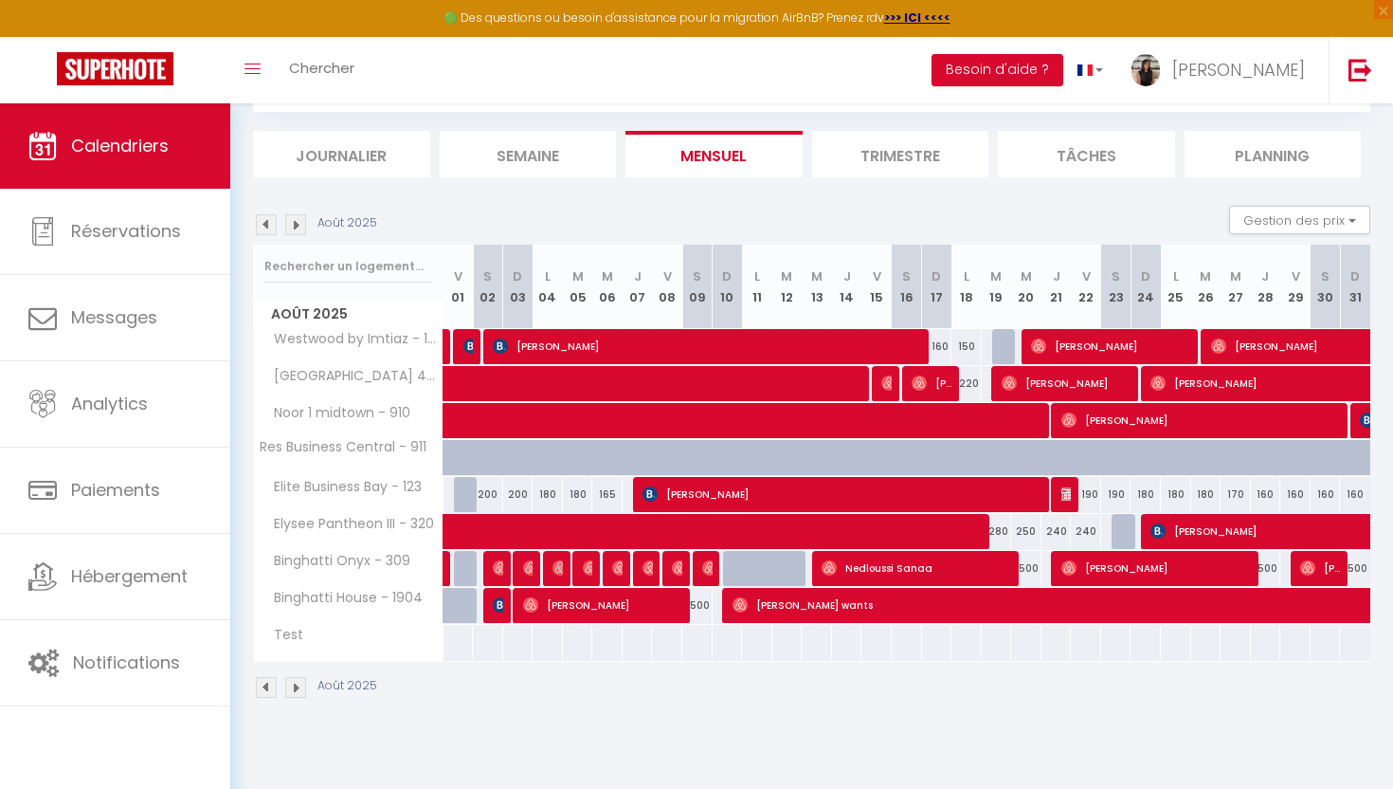
click at [299, 227] on img at bounding box center [295, 224] width 21 height 21
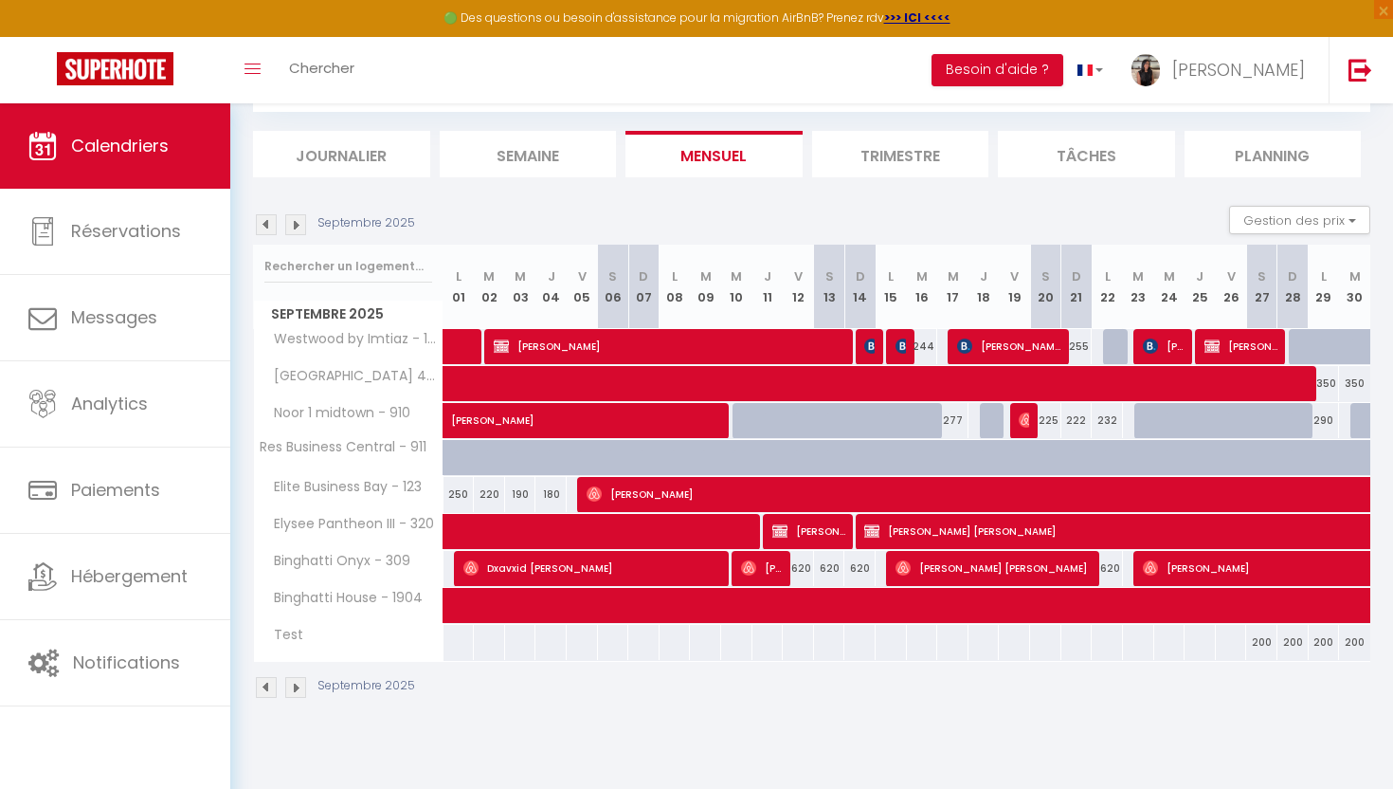
click at [257, 233] on img at bounding box center [266, 224] width 21 height 21
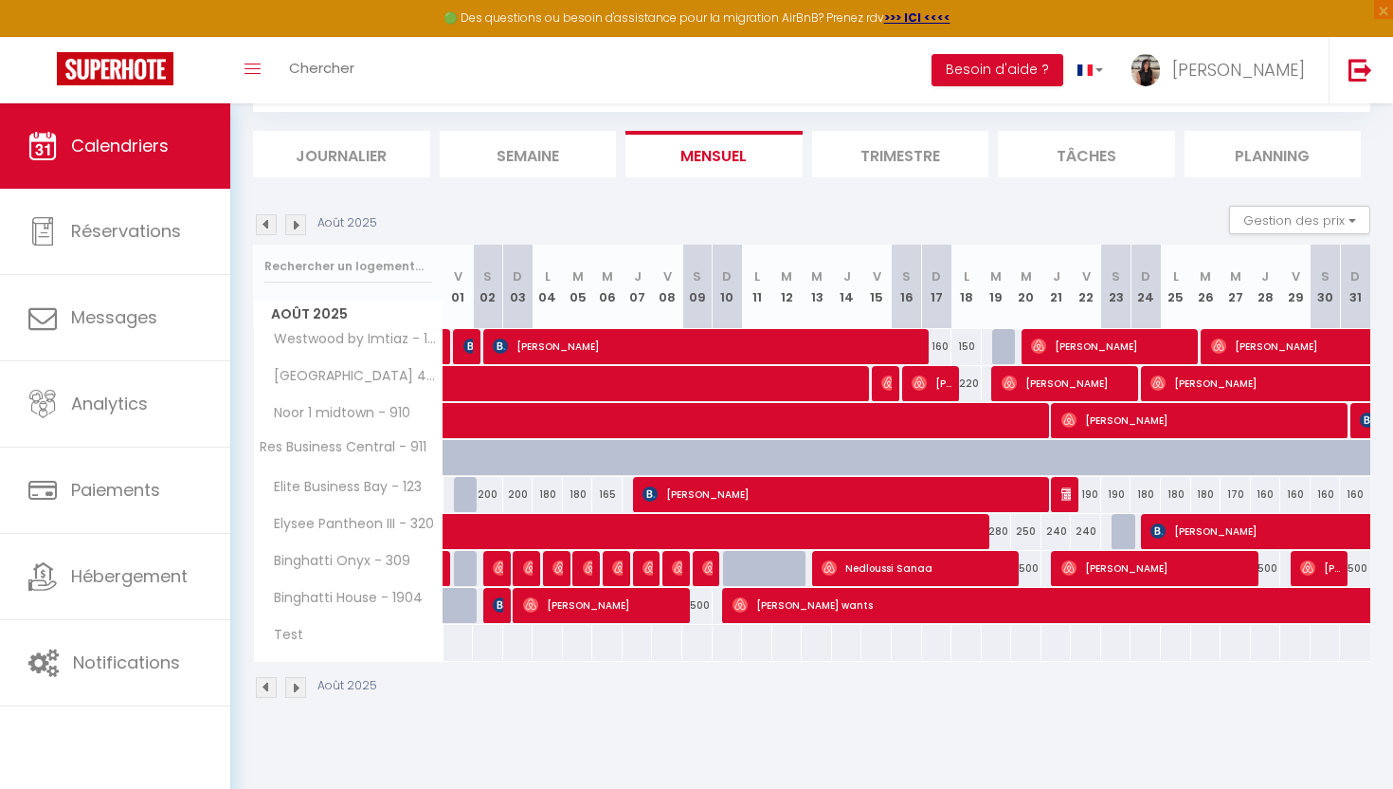
click at [294, 221] on img at bounding box center [295, 224] width 21 height 21
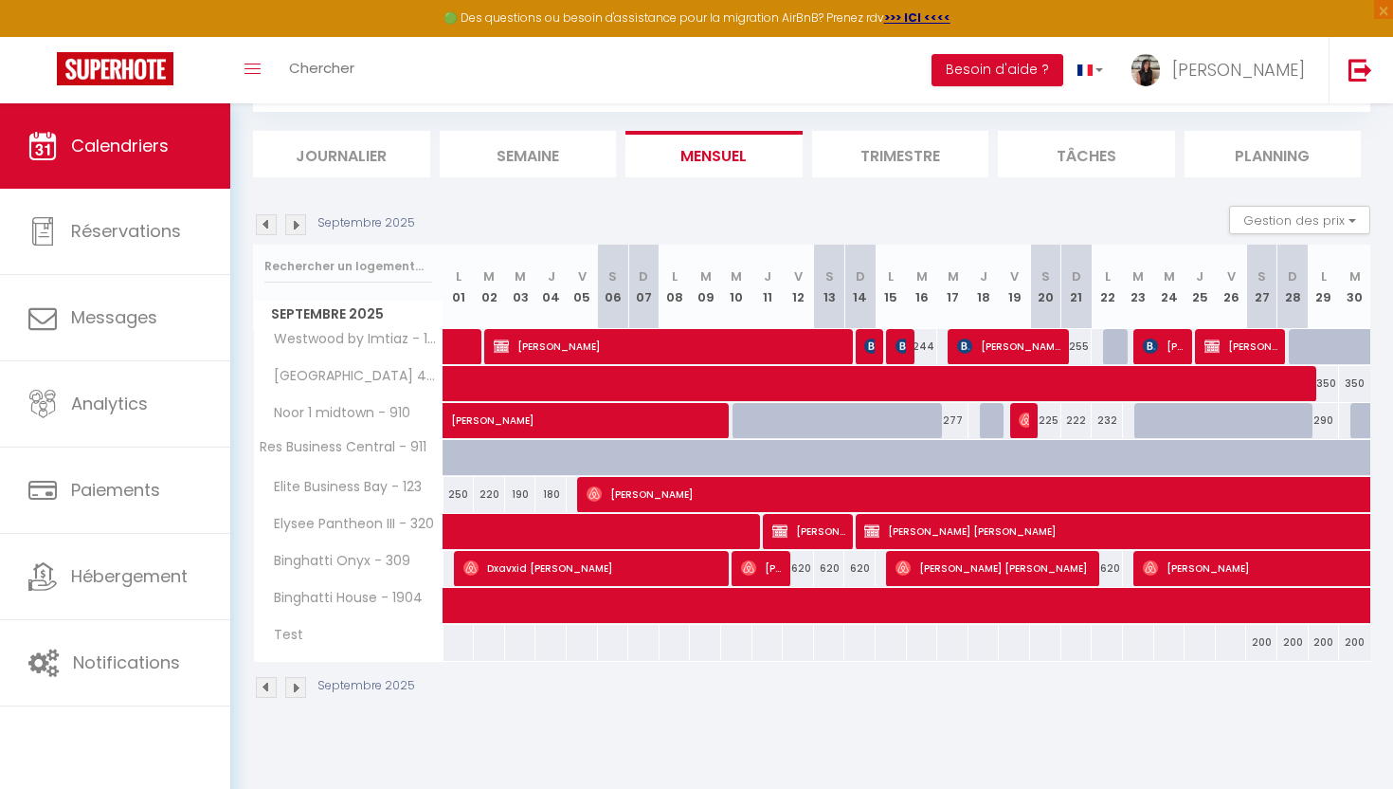
click at [264, 219] on img at bounding box center [266, 224] width 21 height 21
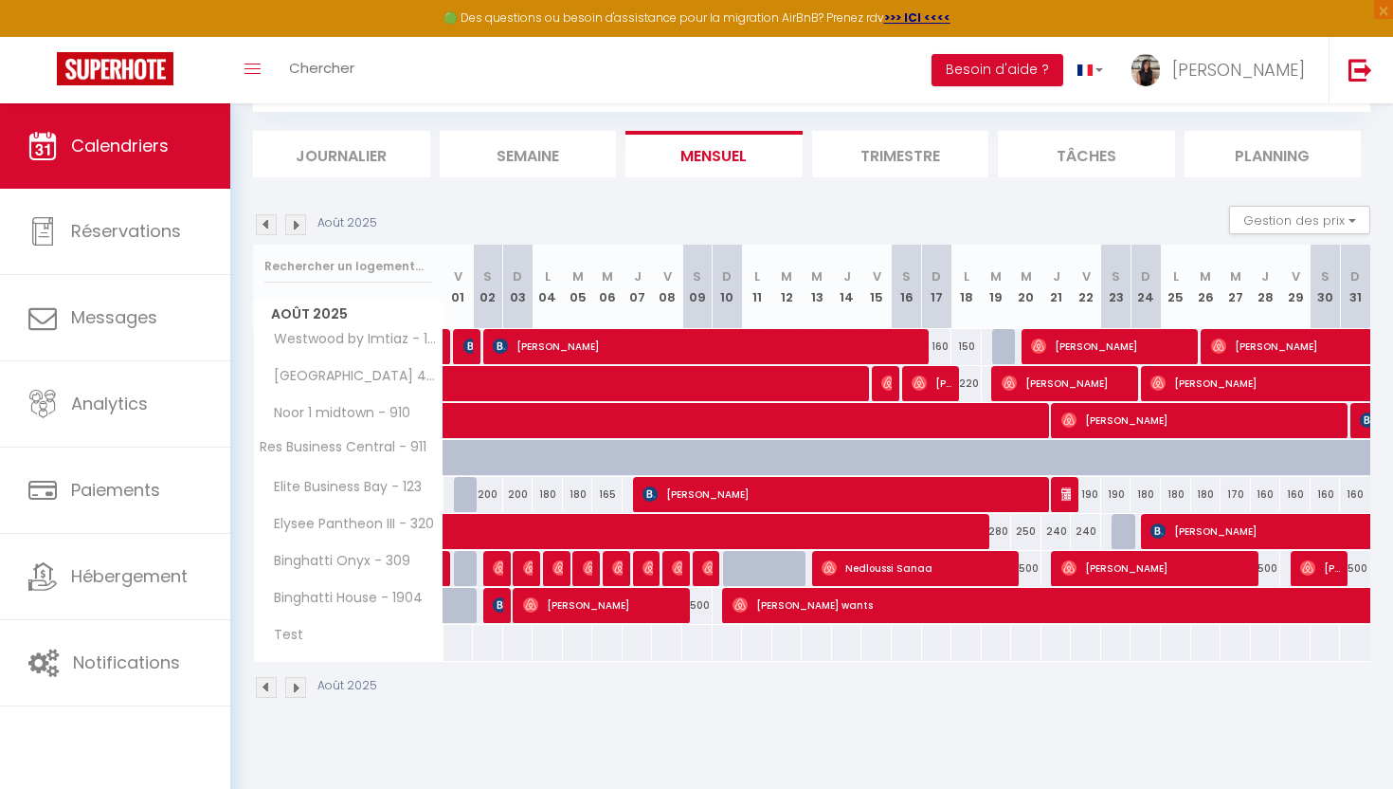
click at [296, 228] on img at bounding box center [295, 224] width 21 height 21
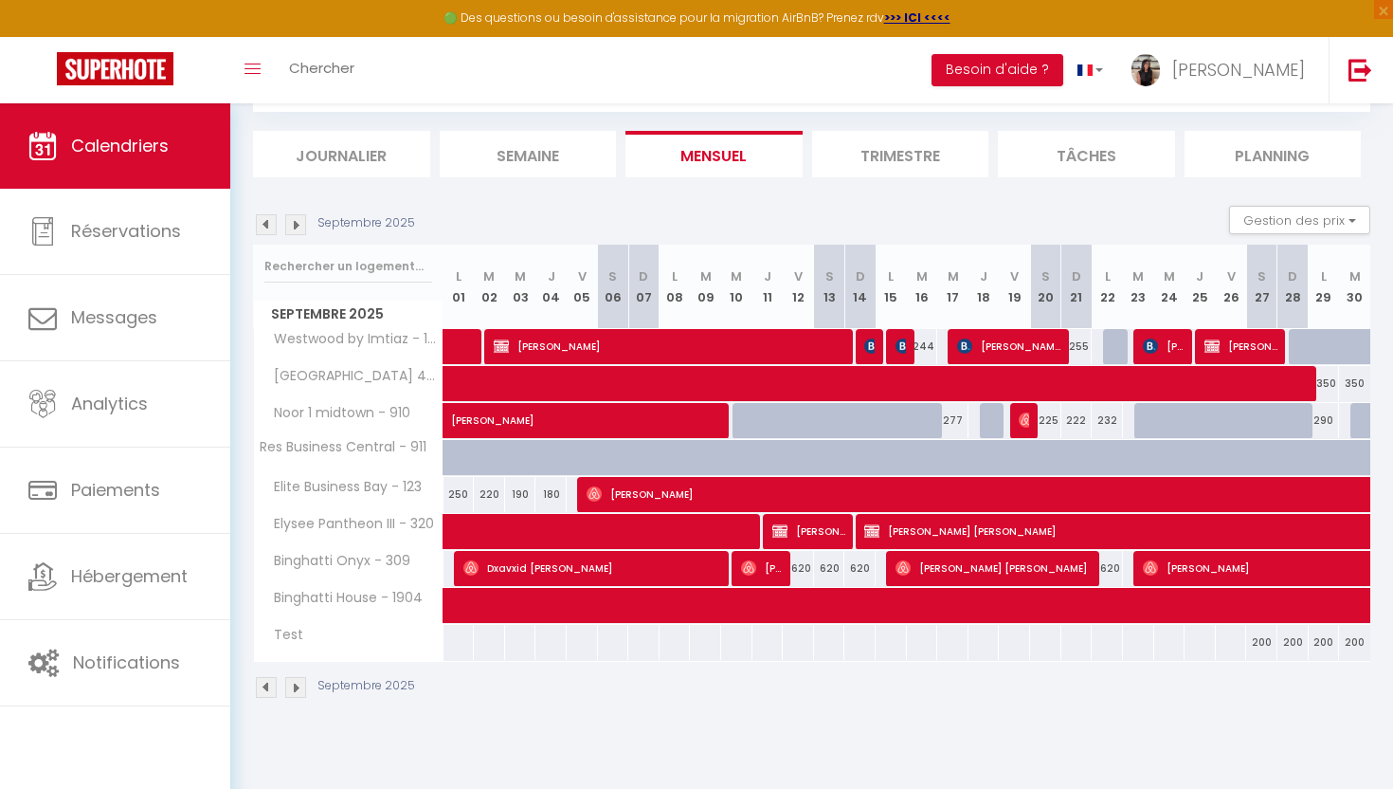
click at [264, 217] on img at bounding box center [266, 224] width 21 height 21
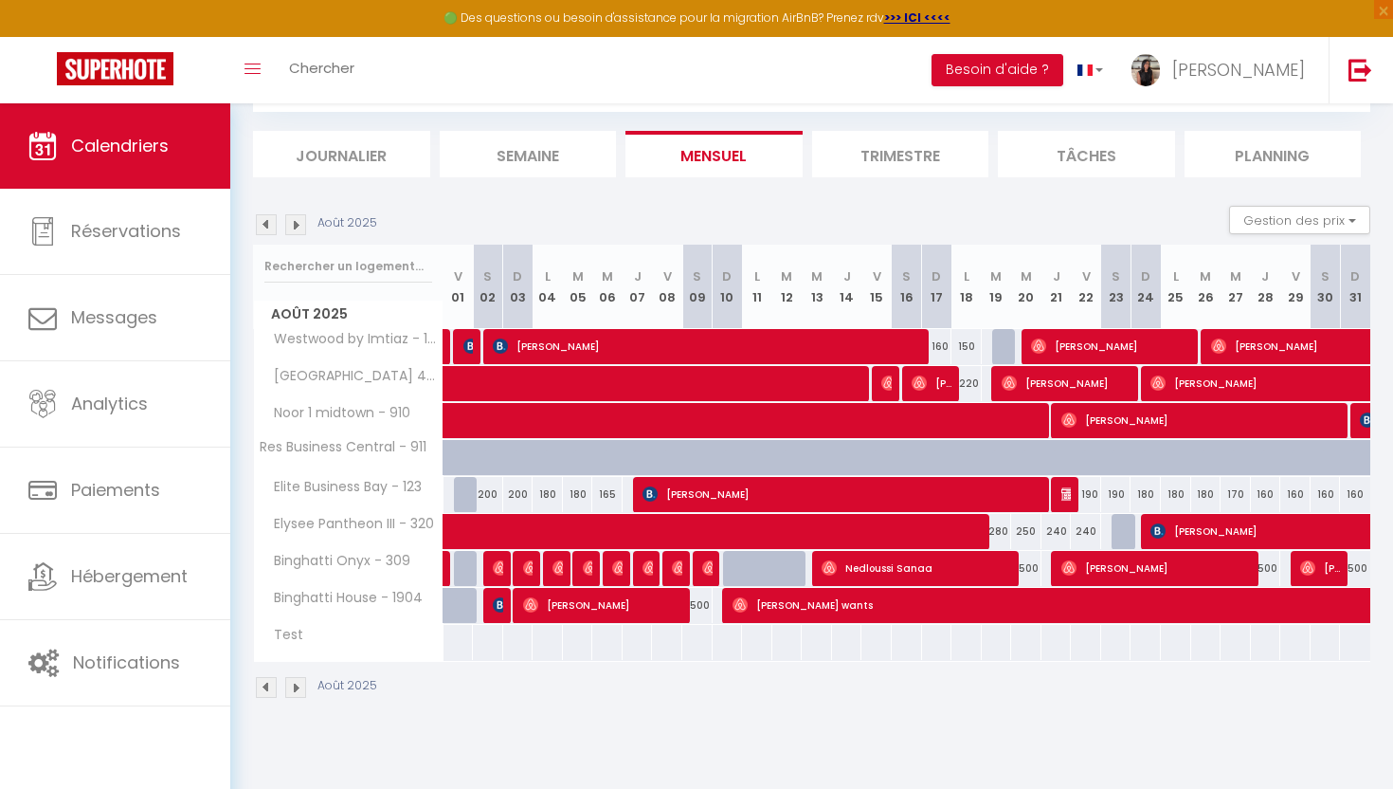
click at [292, 225] on img at bounding box center [295, 224] width 21 height 21
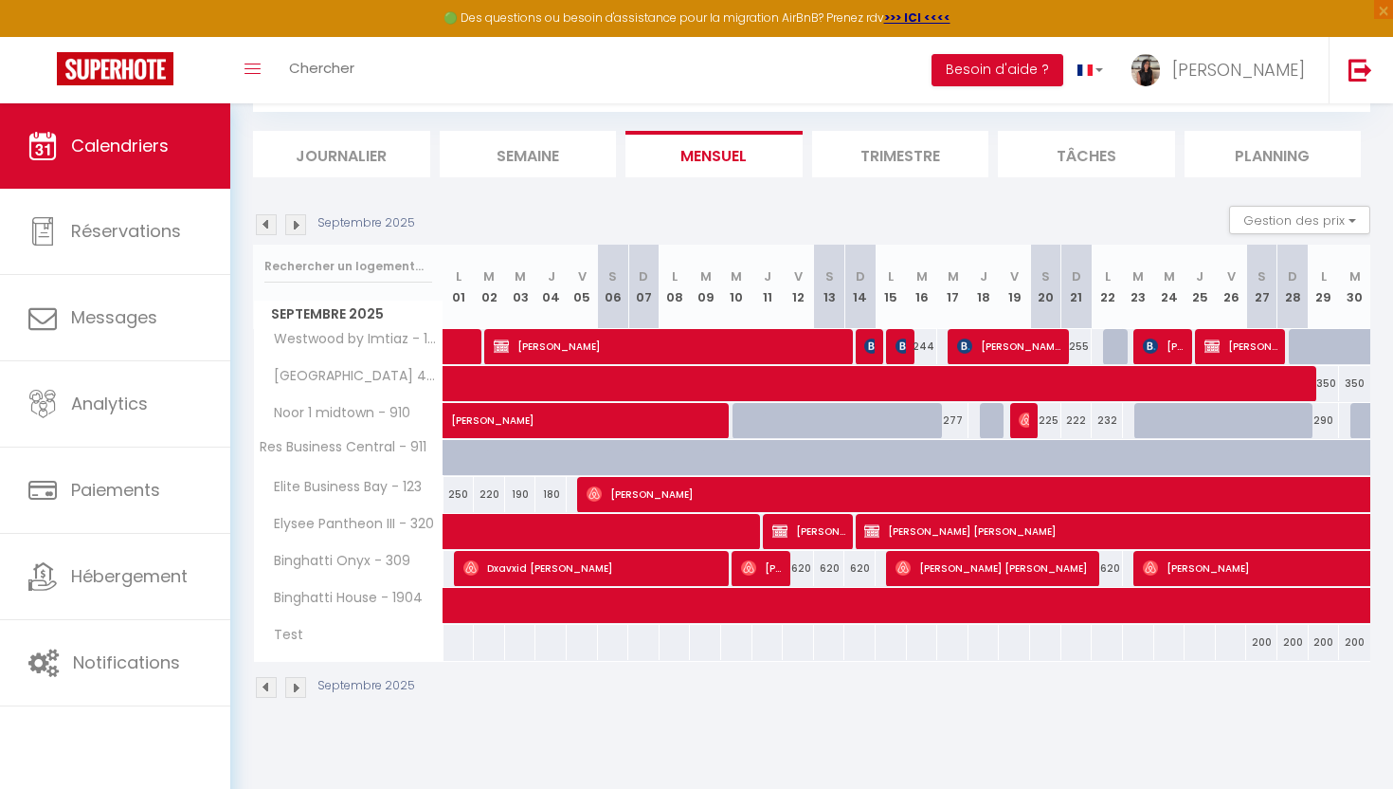
click at [293, 221] on img at bounding box center [295, 224] width 21 height 21
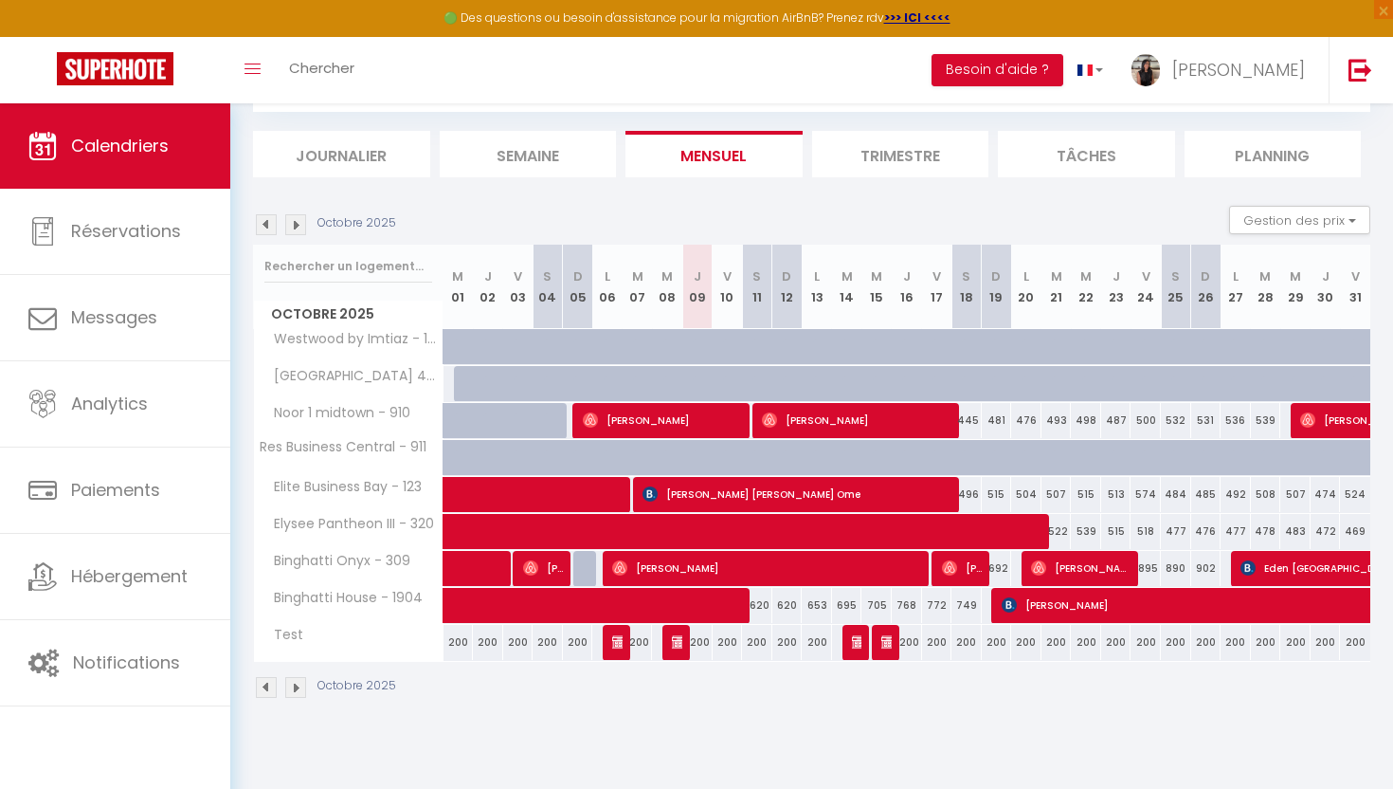
click at [256, 229] on img at bounding box center [266, 224] width 21 height 21
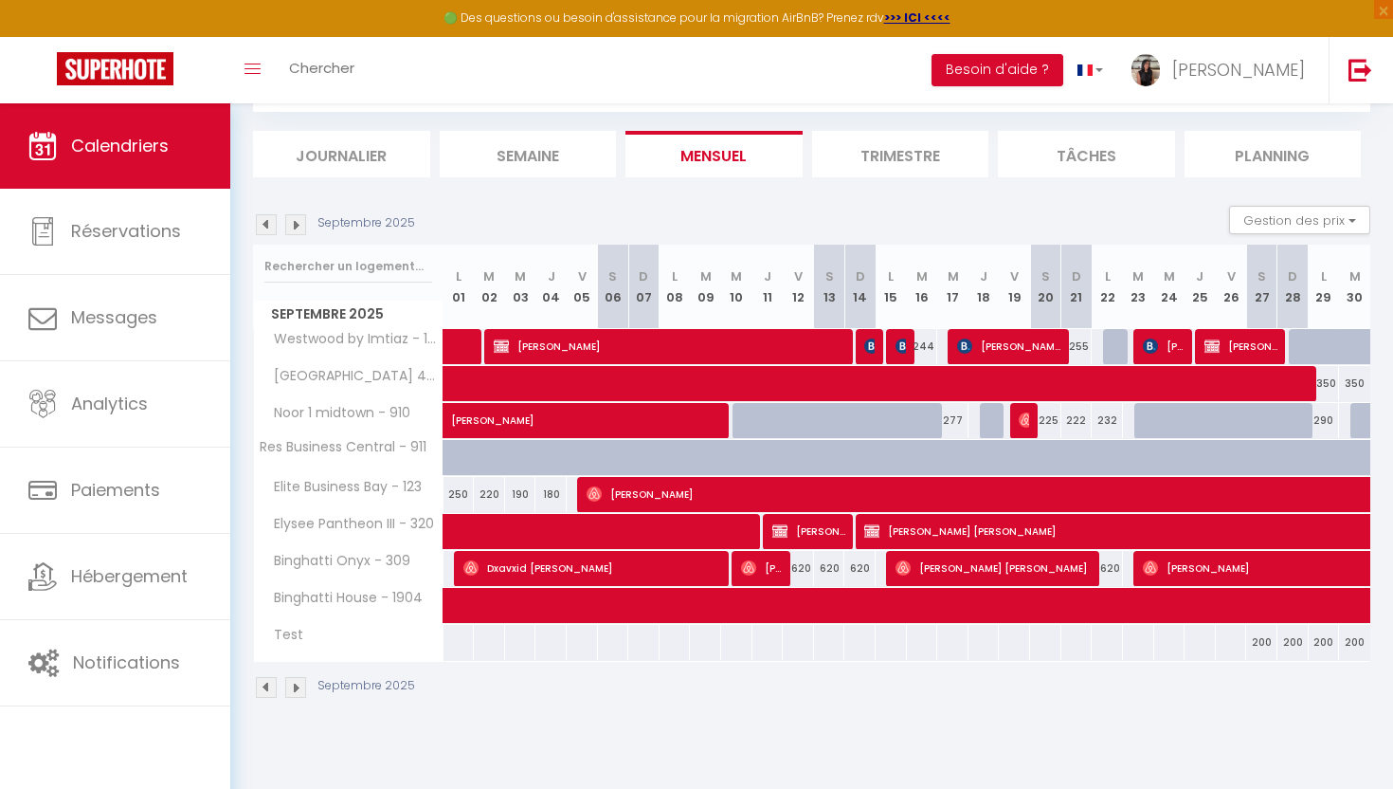
click at [367, 196] on section "Septembre 2025 Gestion des prix Nb Nuits minimum Règles Disponibilité Septembre…" at bounding box center [812, 452] width 1118 height 531
select select "KO"
select select
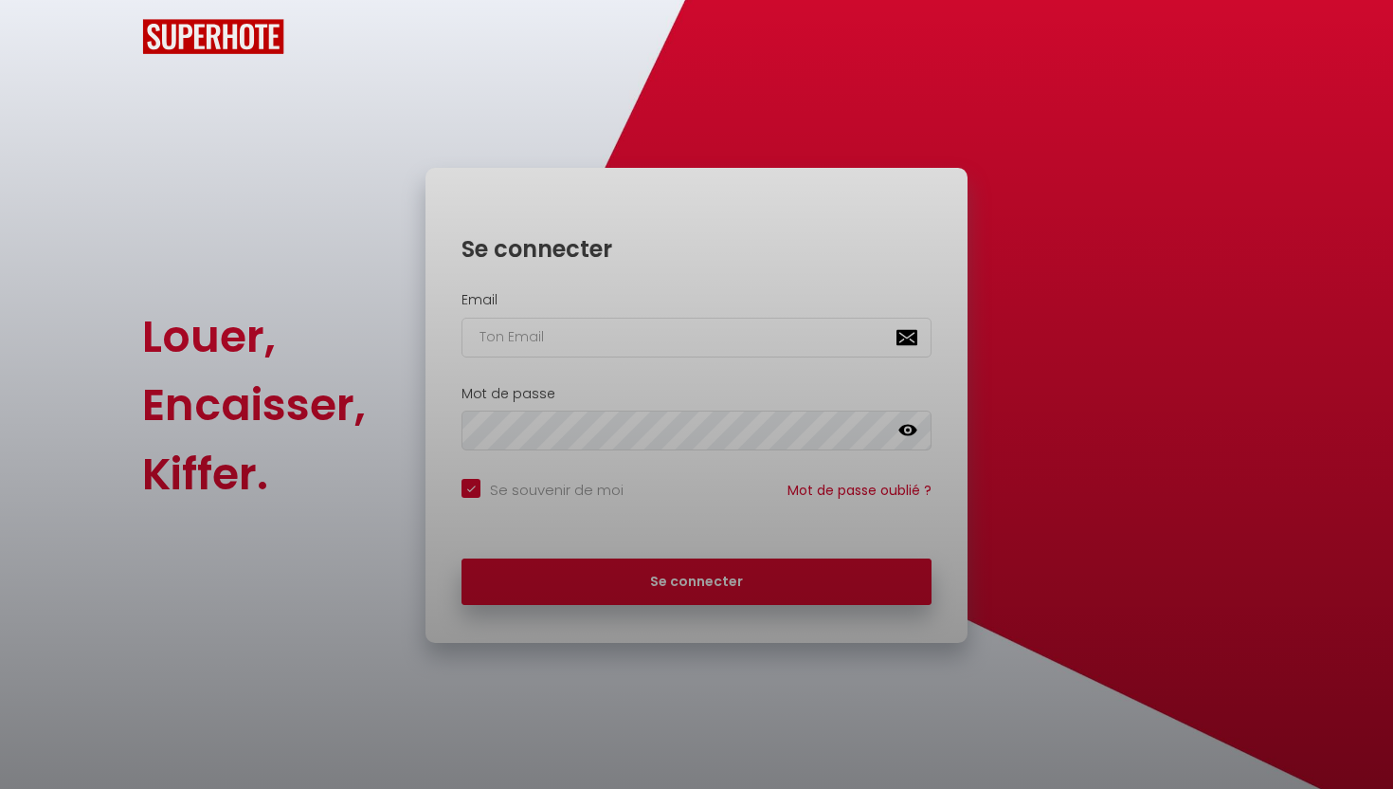
checkbox input "true"
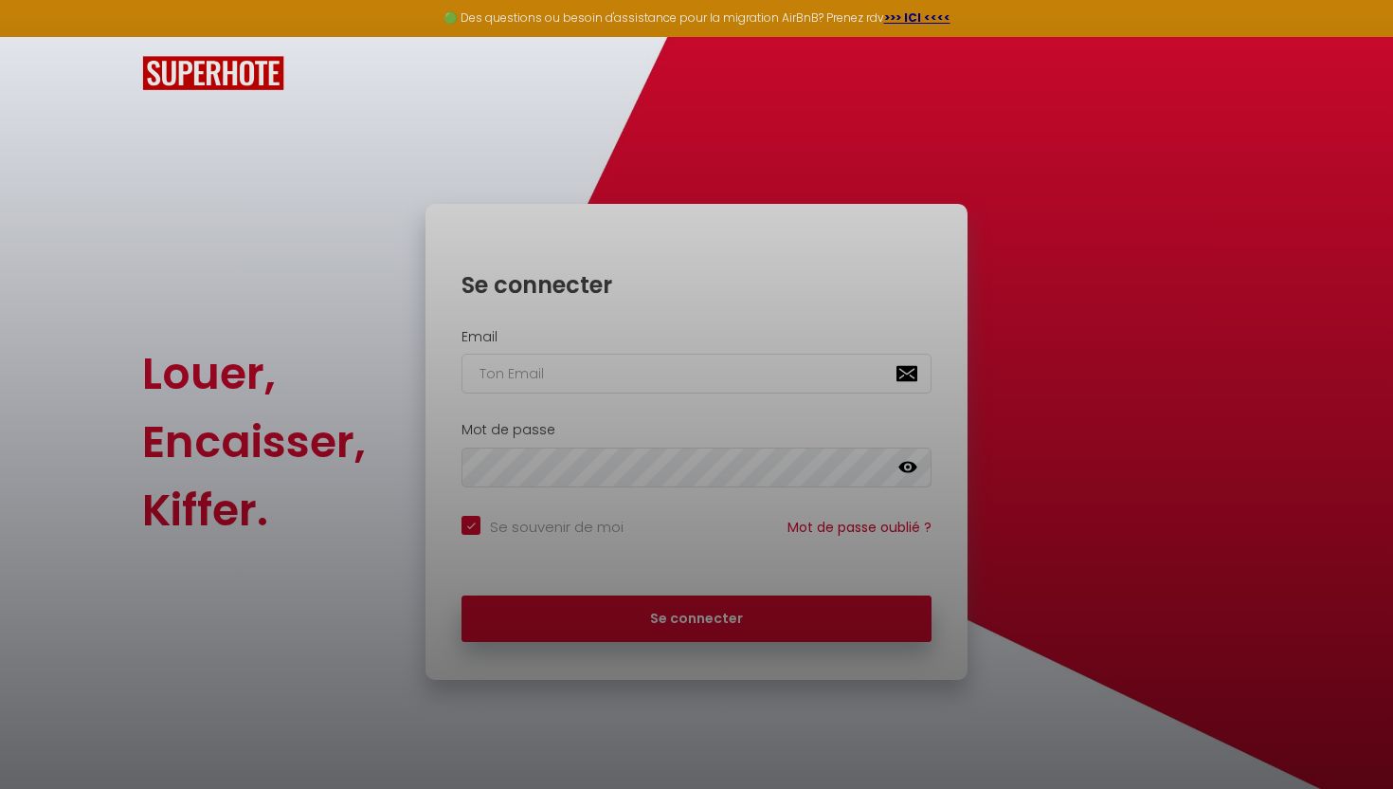
click at [570, 370] on div at bounding box center [696, 394] width 1393 height 789
click at [519, 373] on div at bounding box center [696, 394] width 1393 height 789
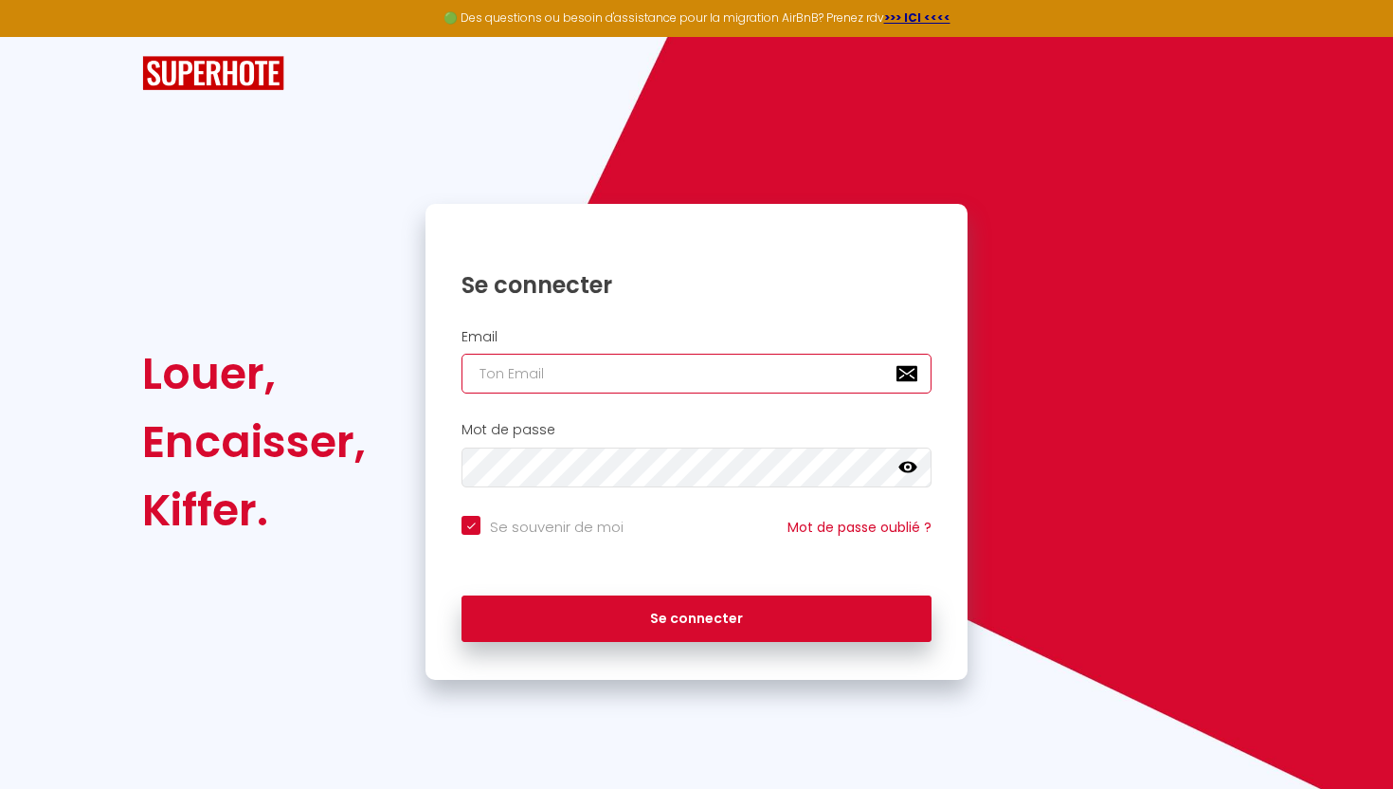
click at [591, 380] on input "email" at bounding box center [697, 374] width 470 height 40
paste input "[EMAIL_ADDRESS][DOMAIN_NAME]"
type input "[EMAIL_ADDRESS][DOMAIN_NAME]"
checkbox input "true"
click at [488, 376] on input "Pro.stacyh@gmail.com" at bounding box center [697, 374] width 470 height 40
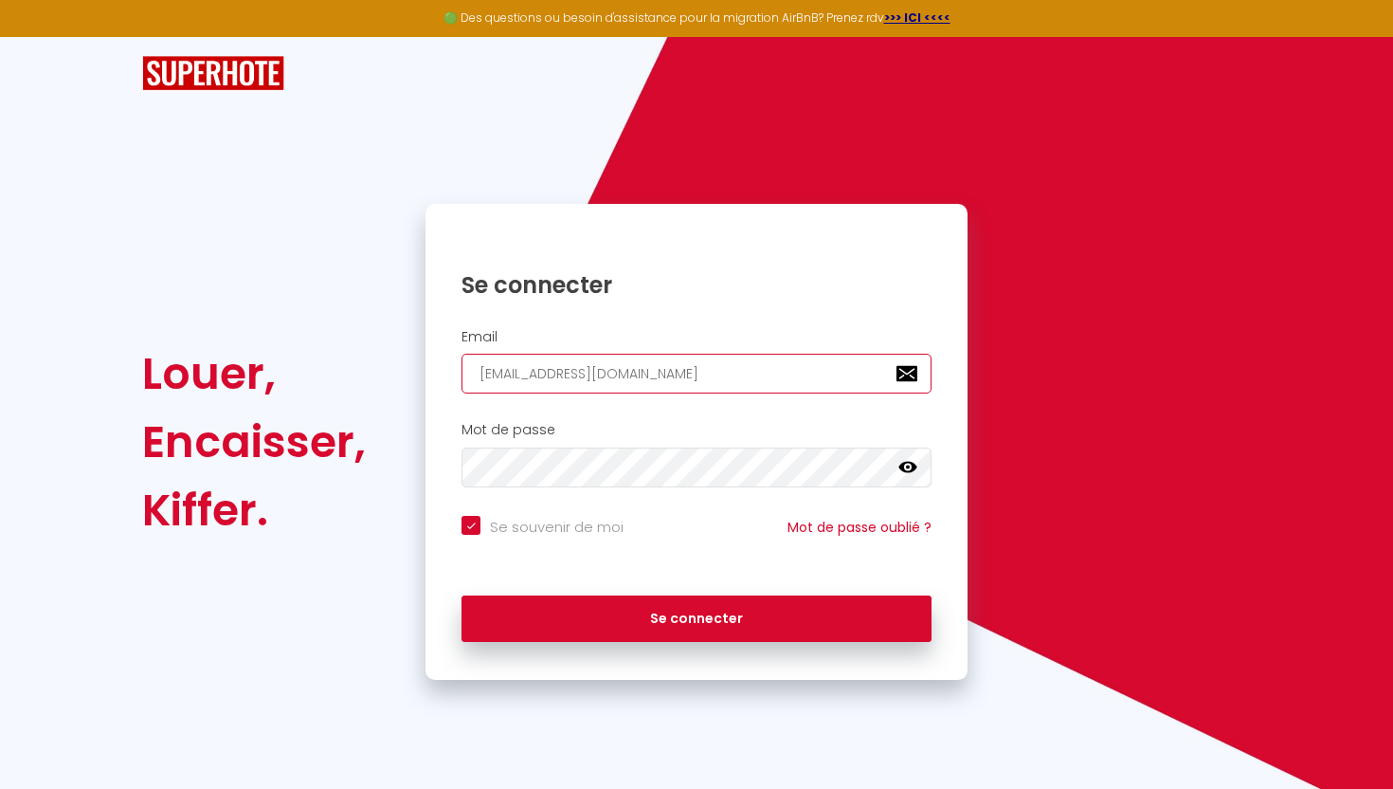
type input "ro.stacyh@gmail.com"
checkbox input "true"
type input "[EMAIL_ADDRESS][DOMAIN_NAME]"
checkbox input "true"
type input "[EMAIL_ADDRESS][DOMAIN_NAME]"
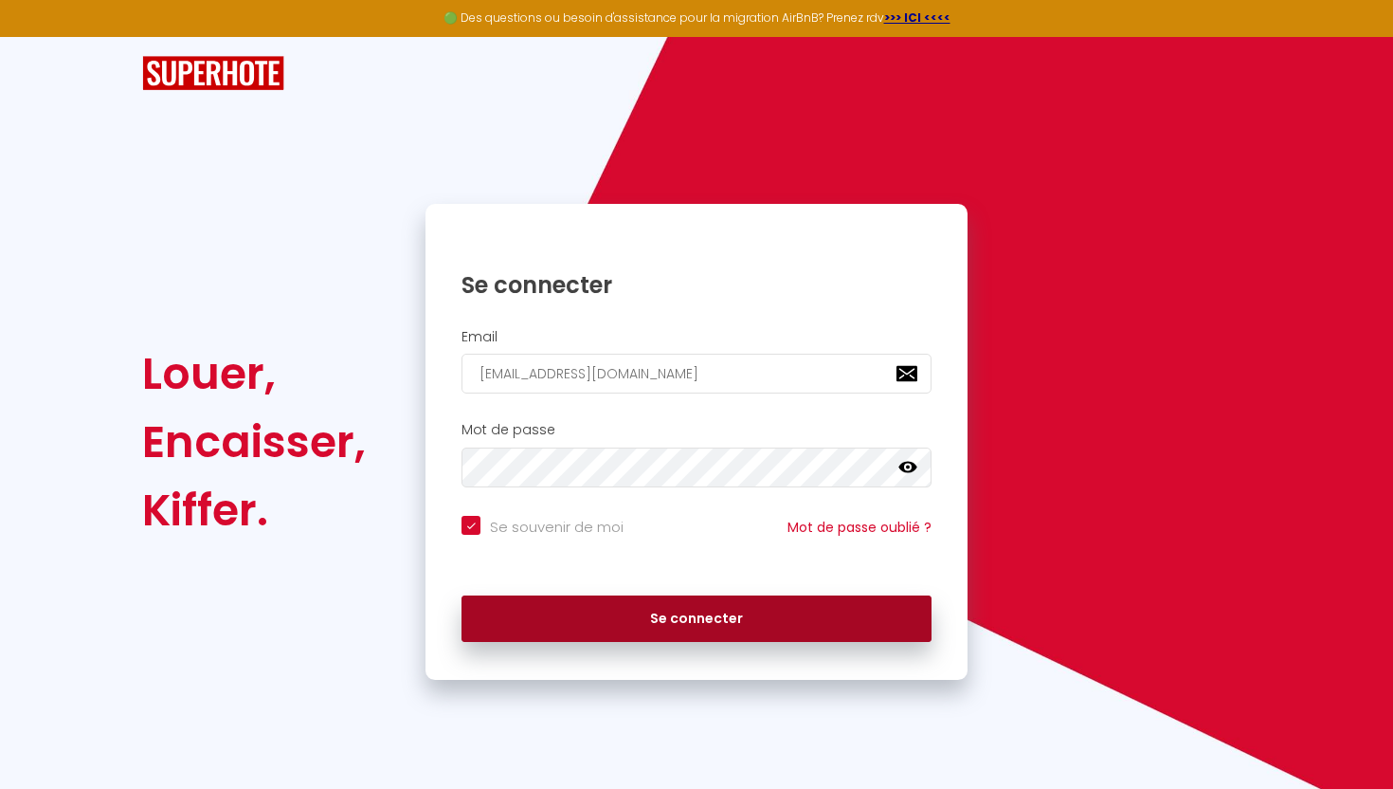
click at [624, 615] on button "Se connecter" at bounding box center [697, 618] width 470 height 47
checkbox input "true"
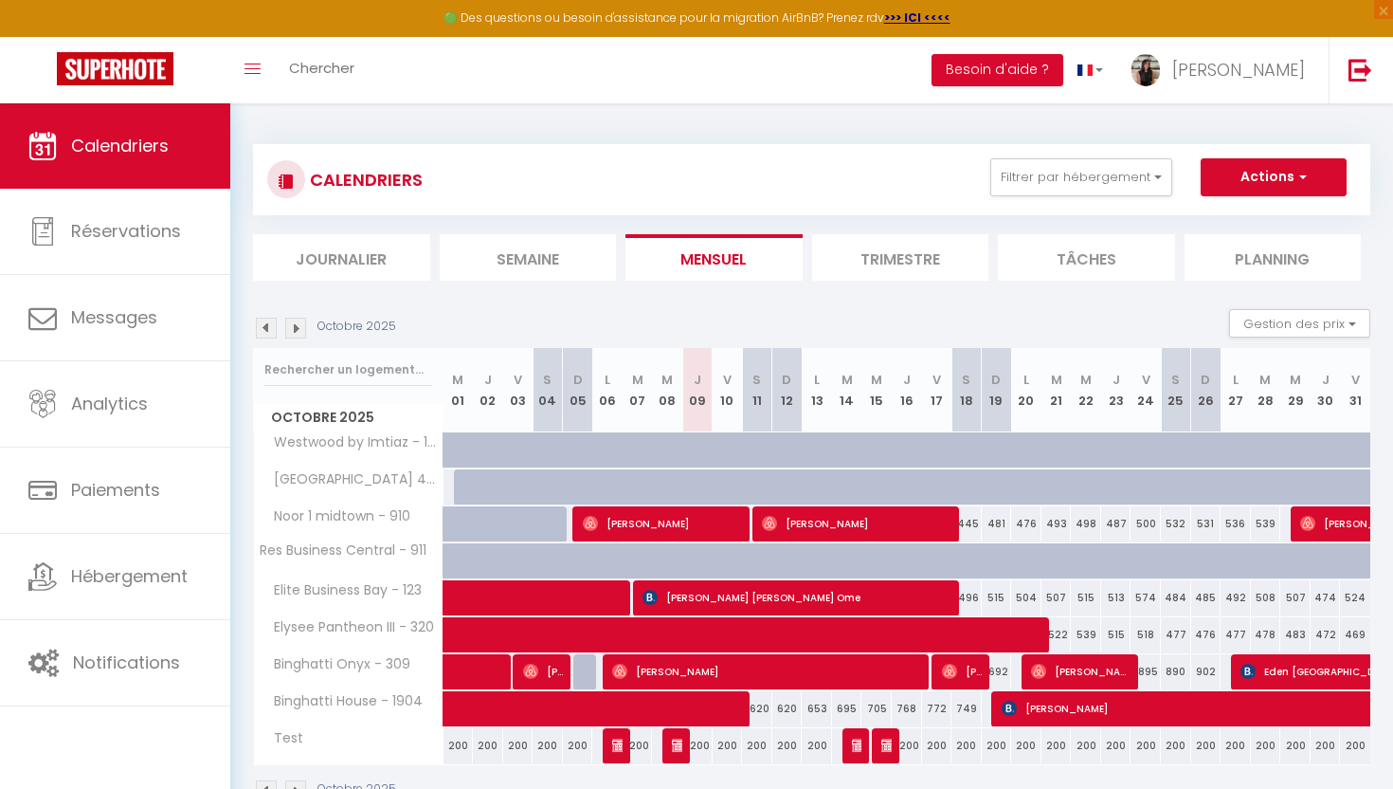
click at [268, 331] on img at bounding box center [266, 328] width 21 height 21
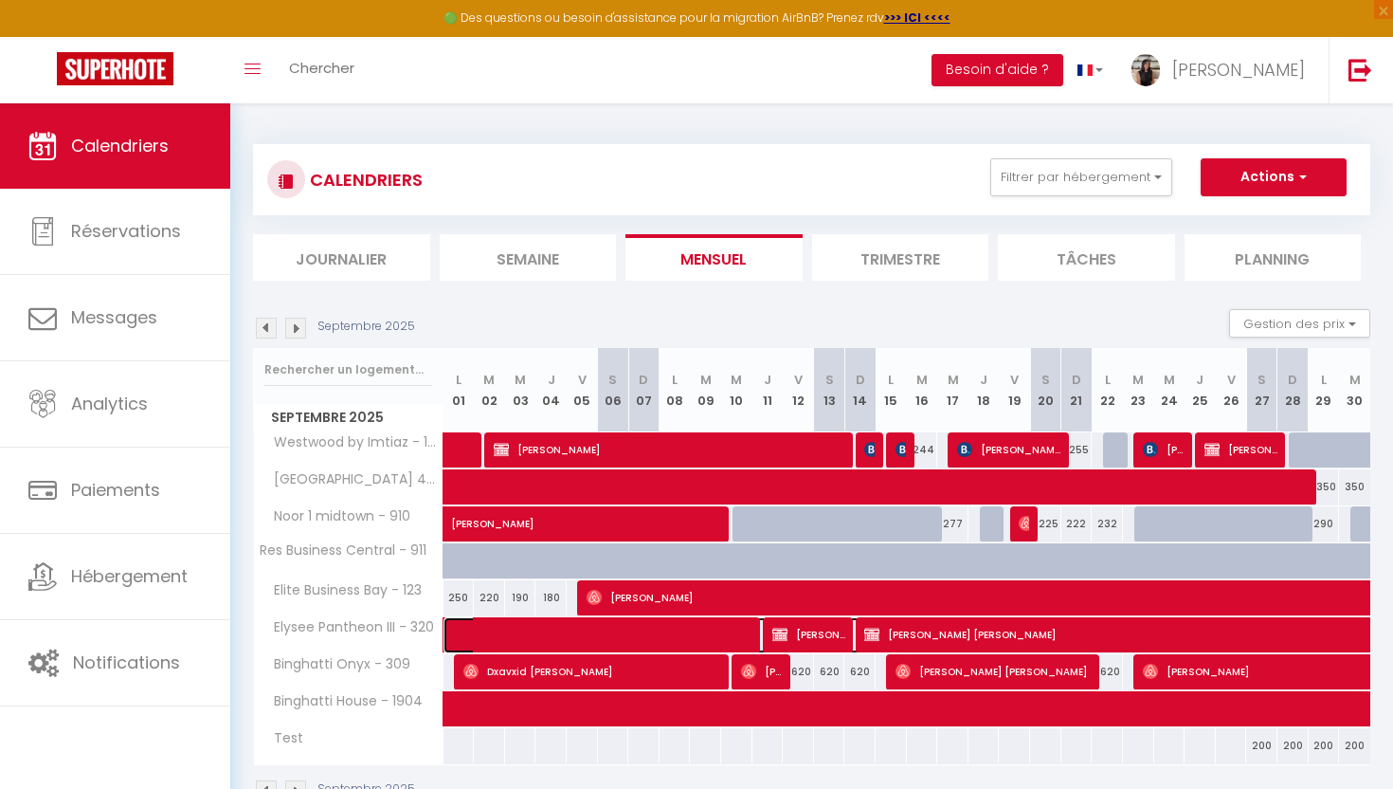
click at [553, 635] on span at bounding box center [682, 635] width 436 height 36
select select "OK"
select select "KO"
select select "0"
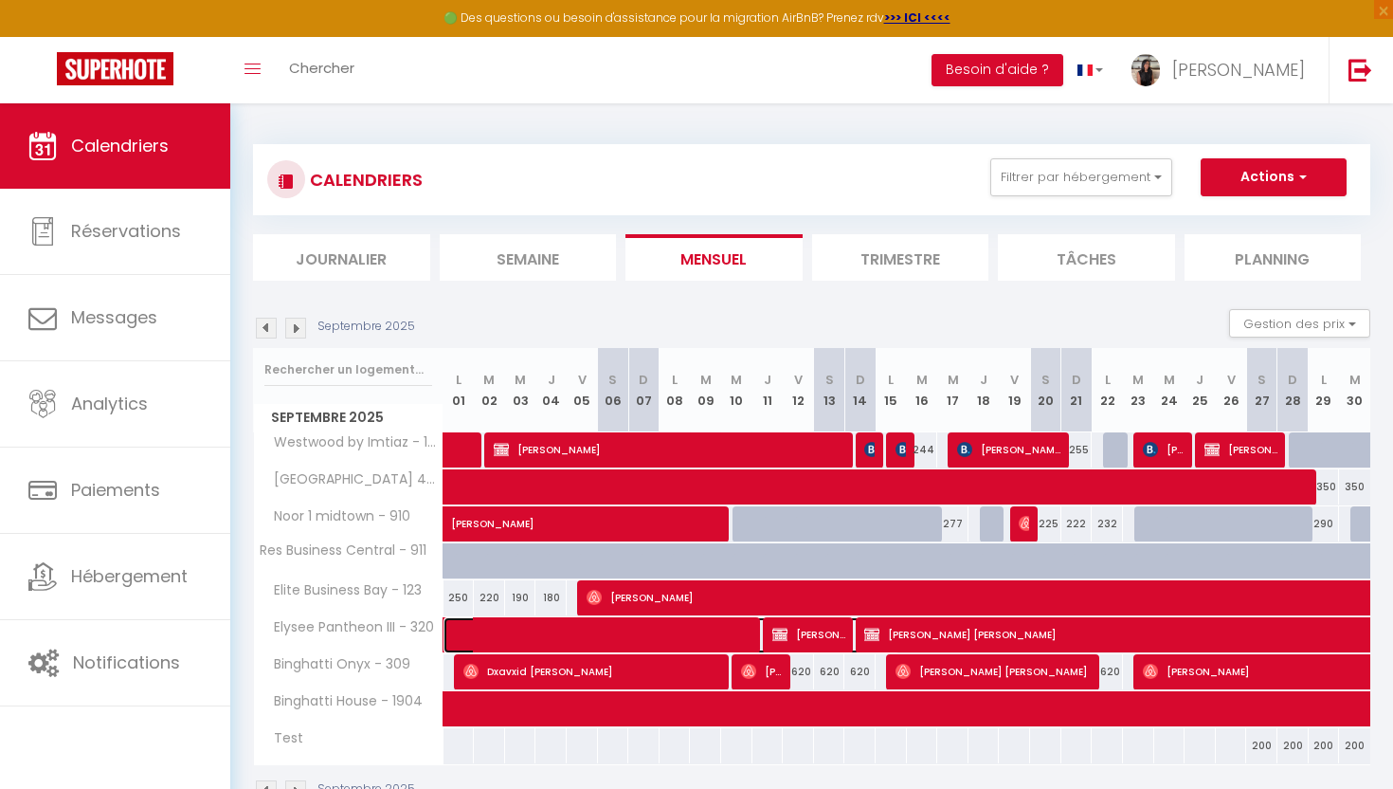
select select "1"
select select
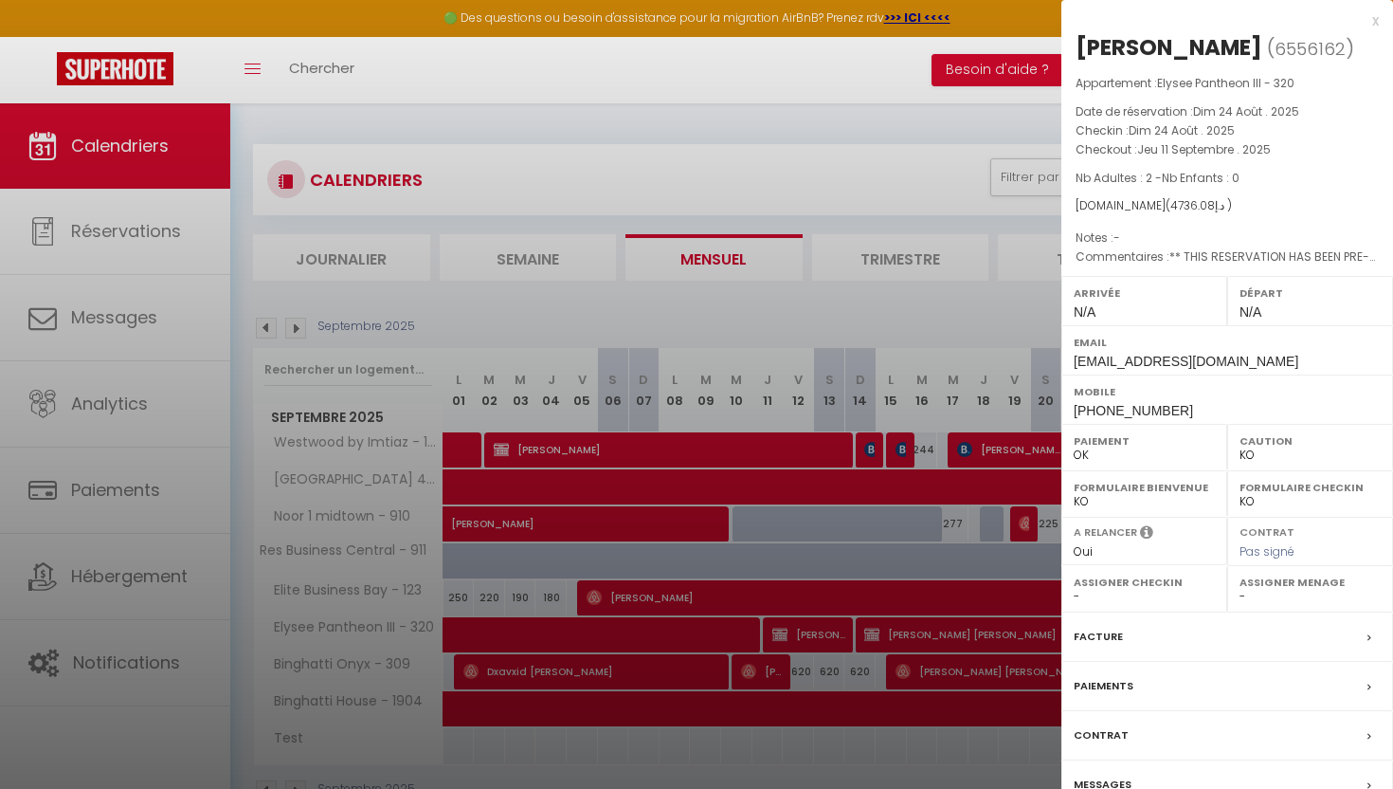
click at [1368, 16] on div "x" at bounding box center [1221, 20] width 318 height 23
